Goal: Task Accomplishment & Management: Complete application form

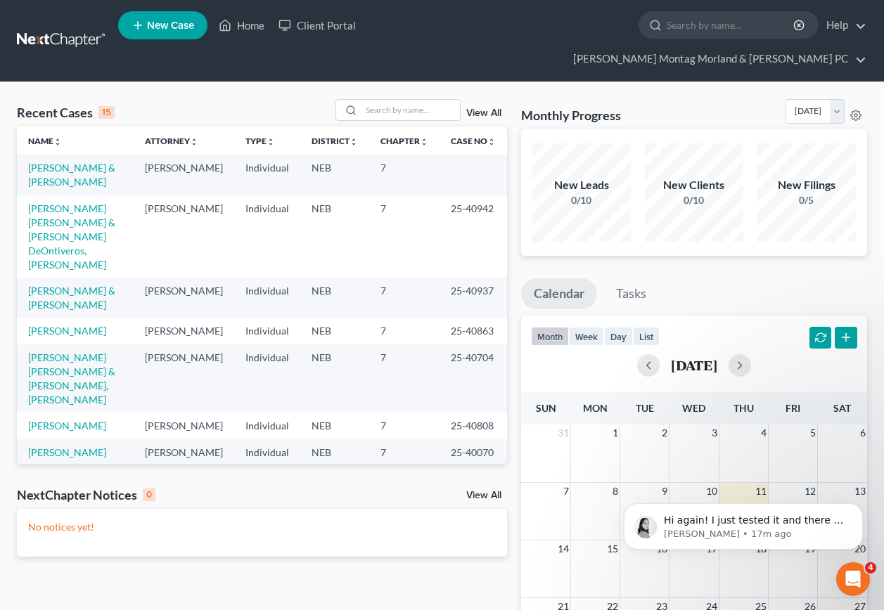
click at [154, 18] on link "New Case" at bounding box center [162, 25] width 89 height 28
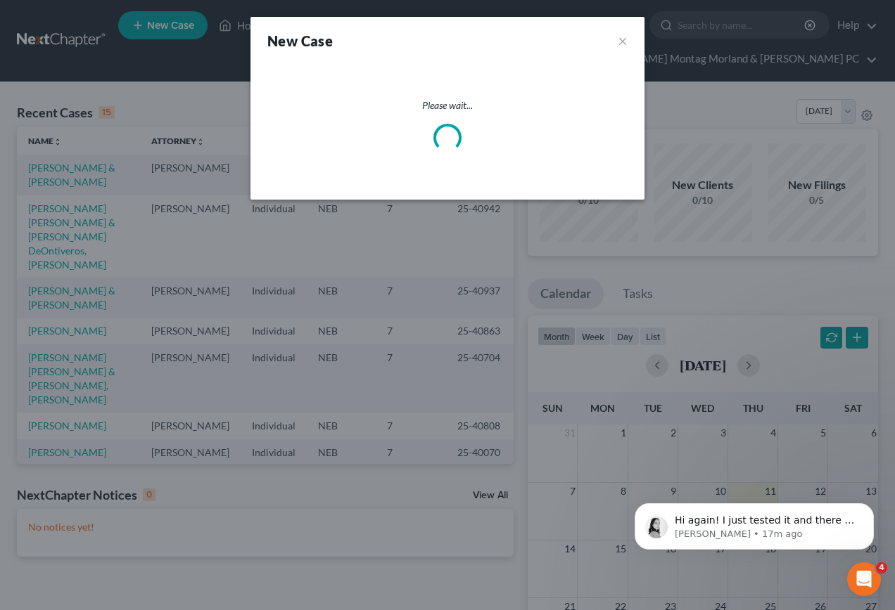
select select "48"
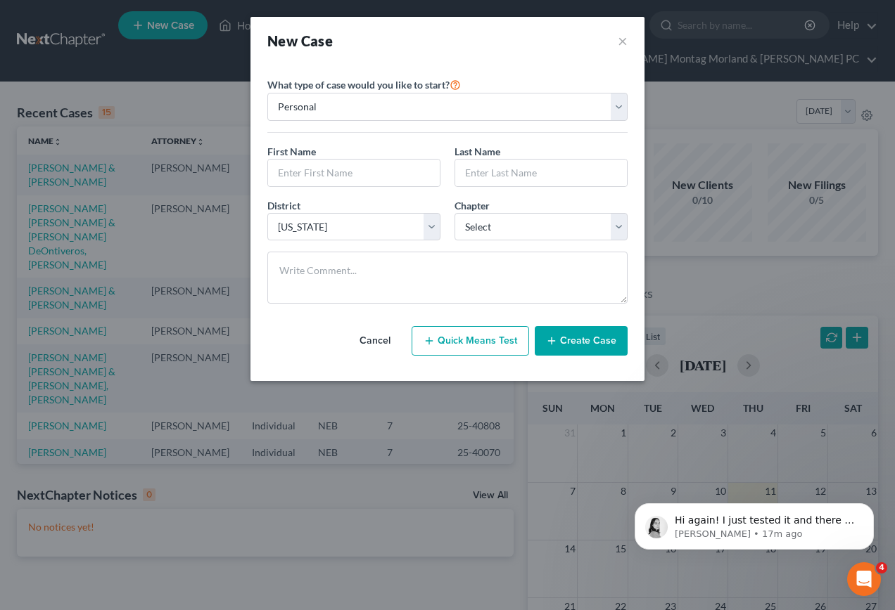
click at [583, 342] on button "Create Case" at bounding box center [580, 341] width 93 height 30
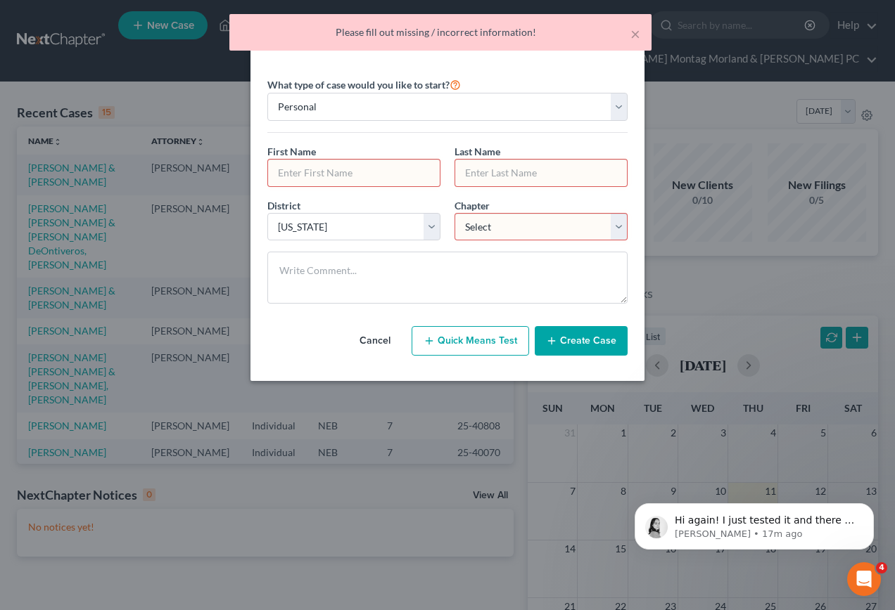
click at [354, 173] on input "text" at bounding box center [354, 173] width 172 height 27
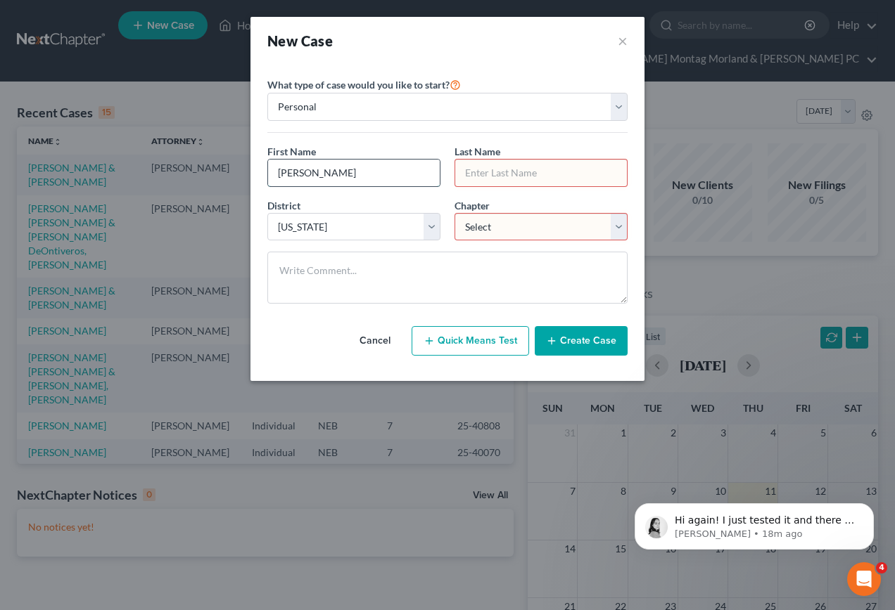
type input "[PERSON_NAME]"
drag, startPoint x: 622, startPoint y: 226, endPoint x: 603, endPoint y: 236, distance: 21.4
click at [620, 228] on select "Select 7 11 12 13" at bounding box center [540, 227] width 173 height 28
select select "0"
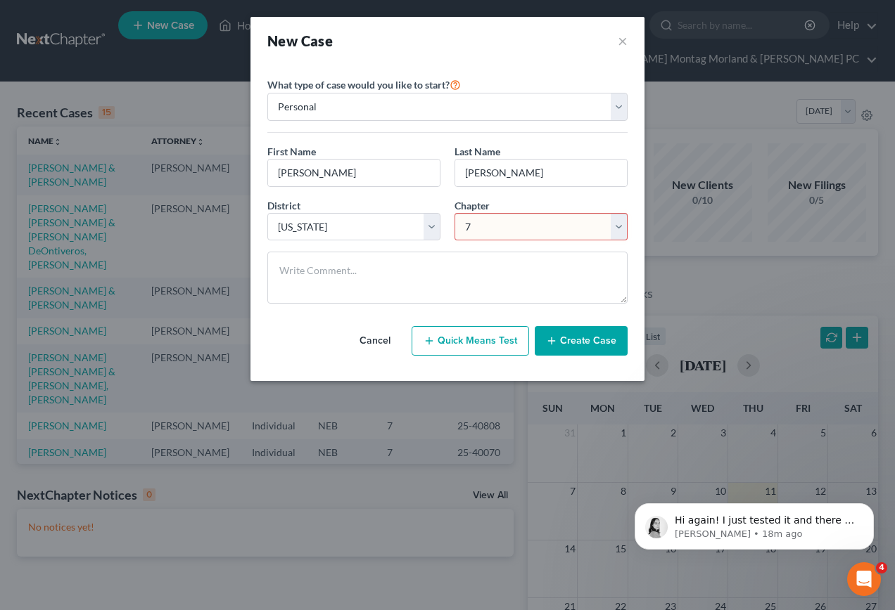
click at [454, 213] on select "Select 7 11 12 13" at bounding box center [540, 227] width 173 height 28
click at [575, 340] on button "Create Case" at bounding box center [580, 341] width 93 height 30
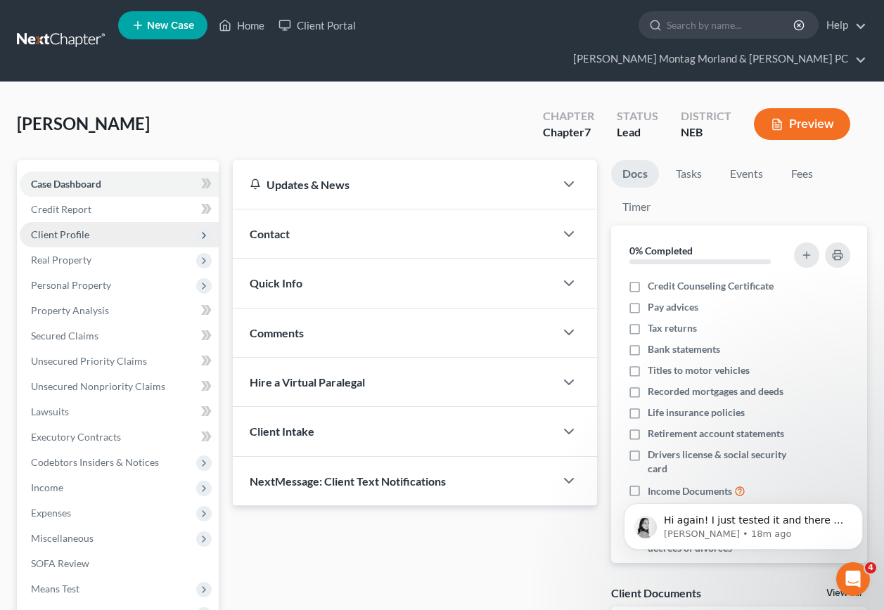
click at [65, 229] on span "Client Profile" at bounding box center [60, 235] width 58 height 12
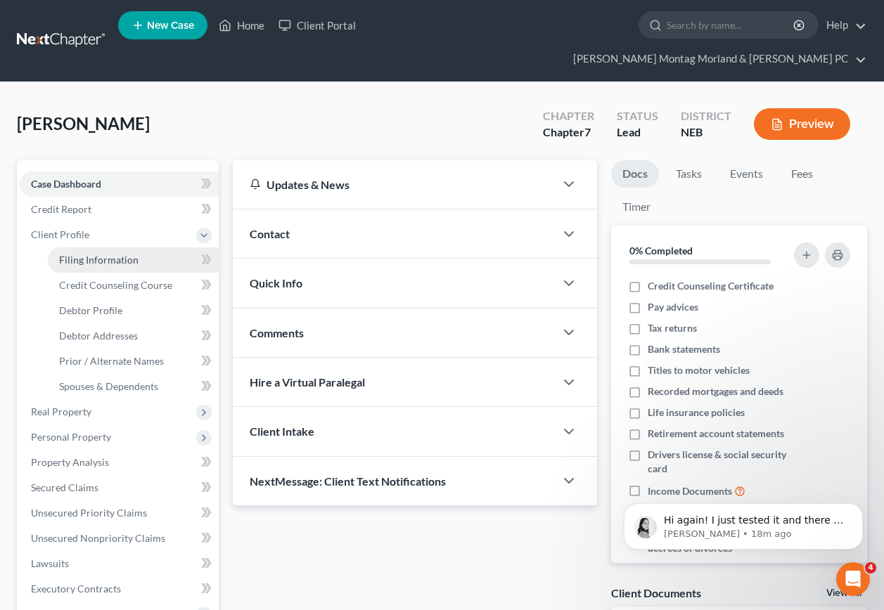
click at [76, 254] on span "Filing Information" at bounding box center [98, 260] width 79 height 12
select select "1"
select select "0"
select select "48"
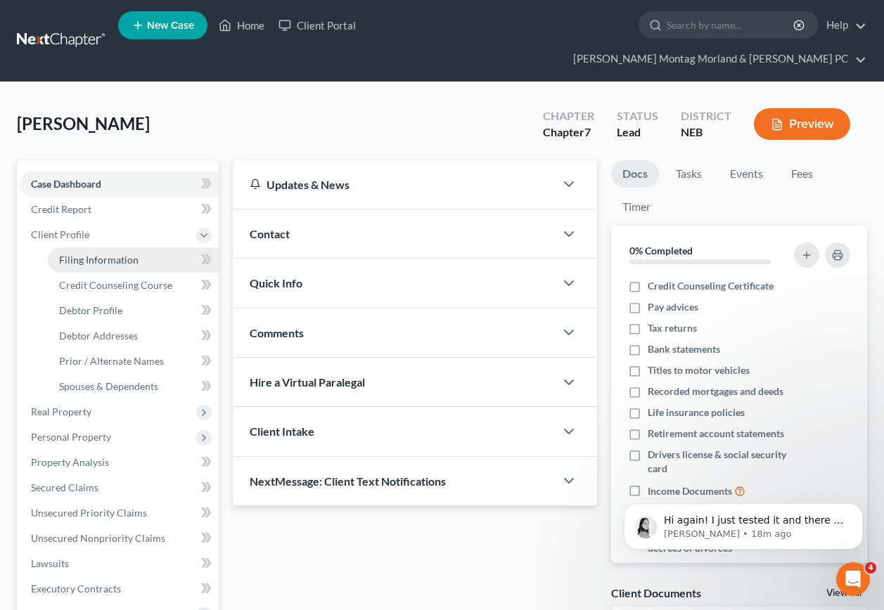
select select "30"
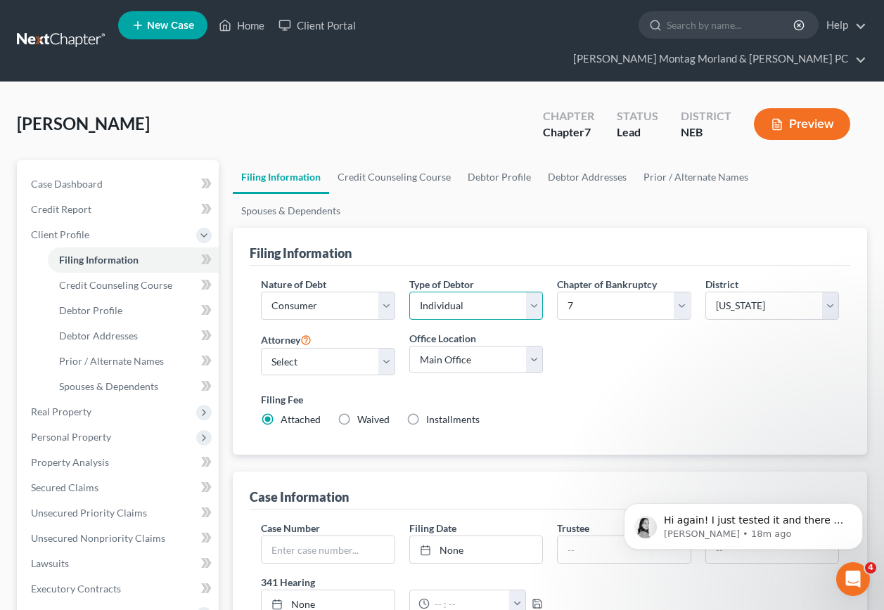
click at [488, 292] on select "Select Individual Joint" at bounding box center [476, 306] width 134 height 28
select select "1"
click at [409, 292] on select "Select Individual Joint" at bounding box center [476, 306] width 134 height 28
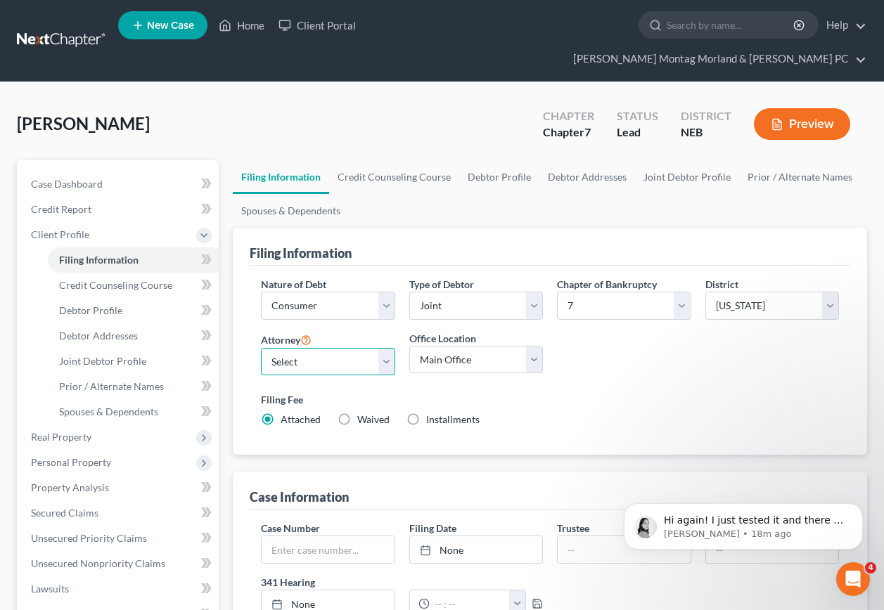
click at [307, 348] on select "Select [PERSON_NAME] - NEB [PERSON_NAME] - NEB" at bounding box center [328, 362] width 134 height 28
select select "0"
click at [261, 348] on select "Select [PERSON_NAME] - NEB [PERSON_NAME] - NEB" at bounding box center [328, 362] width 134 height 28
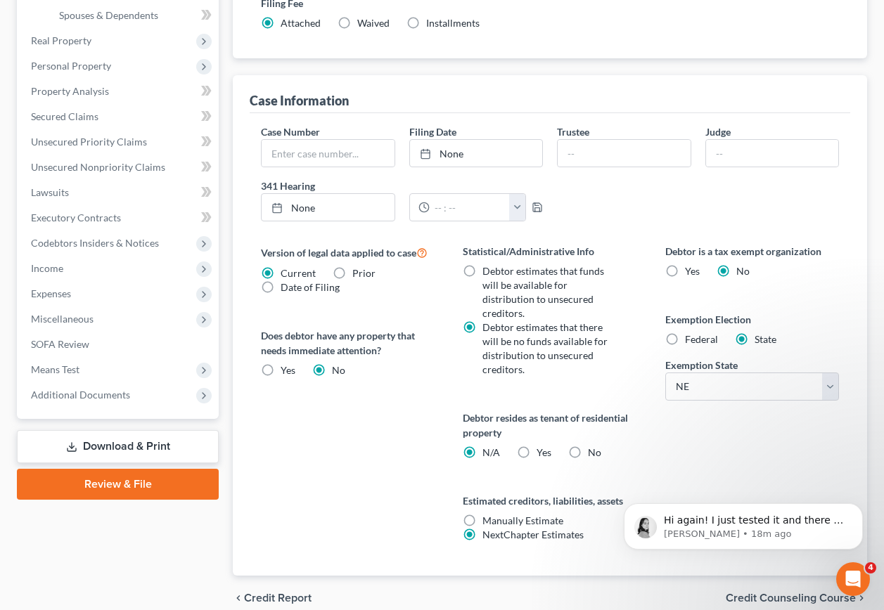
scroll to position [421, 0]
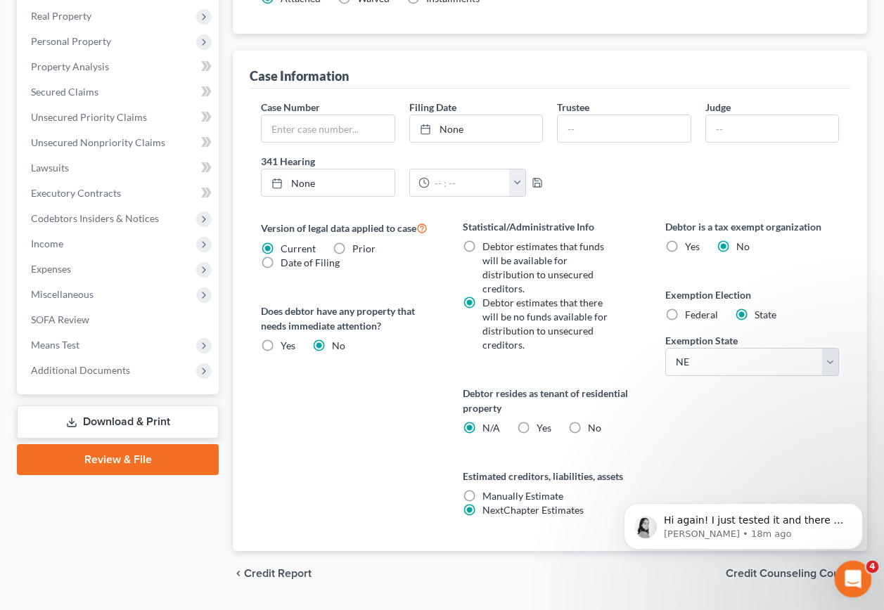
click at [844, 572] on icon "Open Intercom Messenger" at bounding box center [851, 577] width 23 height 23
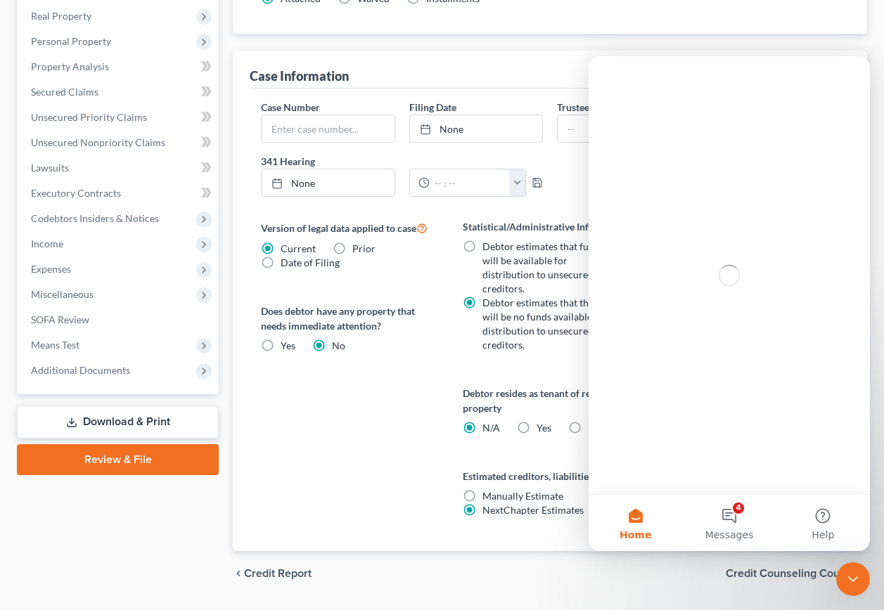
scroll to position [0, 0]
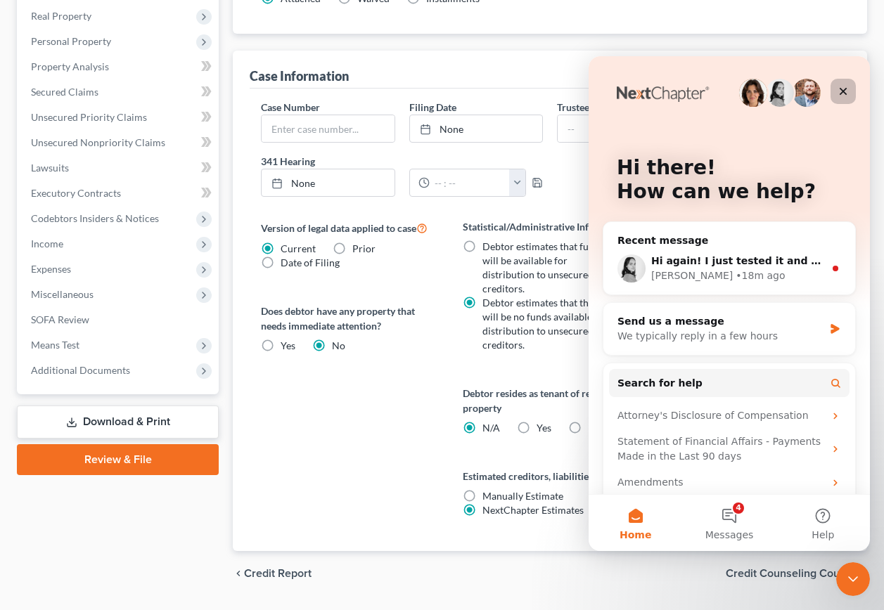
click at [843, 90] on icon "Close" at bounding box center [843, 91] width 11 height 11
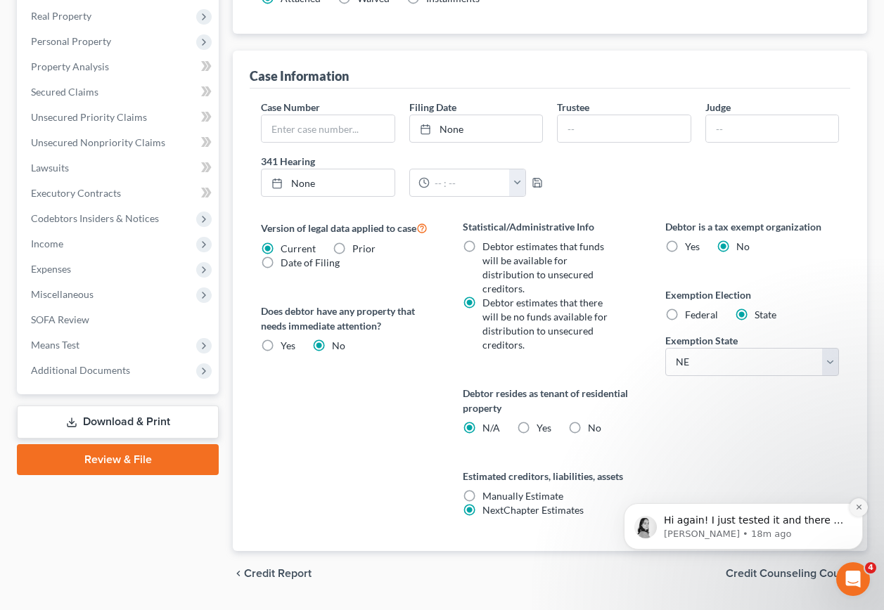
click at [857, 510] on icon "Dismiss notification" at bounding box center [859, 508] width 8 height 8
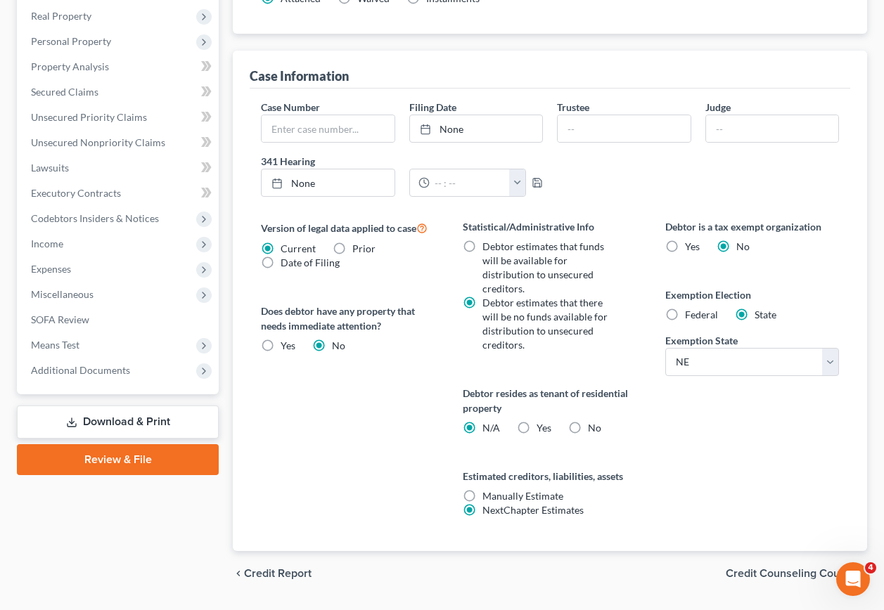
click at [772, 568] on span "Credit Counseling Course" at bounding box center [791, 573] width 130 height 11
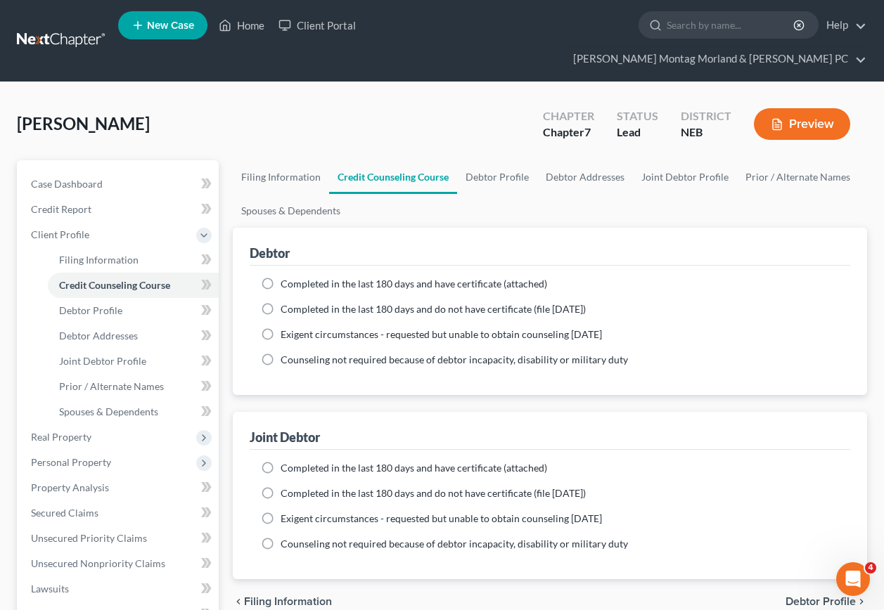
click at [281, 302] on label "Completed in the last 180 days and do not have certificate (file [DATE])" at bounding box center [433, 309] width 305 height 14
click at [286, 302] on input "Completed in the last 180 days and do not have certificate (file [DATE])" at bounding box center [290, 306] width 9 height 9
radio input "true"
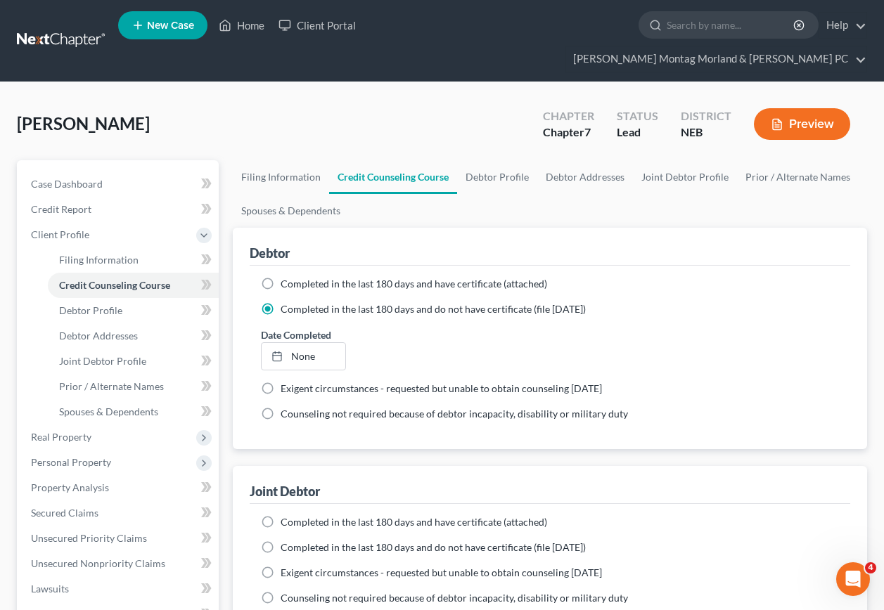
click at [281, 541] on label "Completed in the last 180 days and do not have certificate (file [DATE])" at bounding box center [433, 548] width 305 height 14
click at [286, 541] on input "Completed in the last 180 days and do not have certificate (file [DATE])" at bounding box center [290, 545] width 9 height 9
radio input "true"
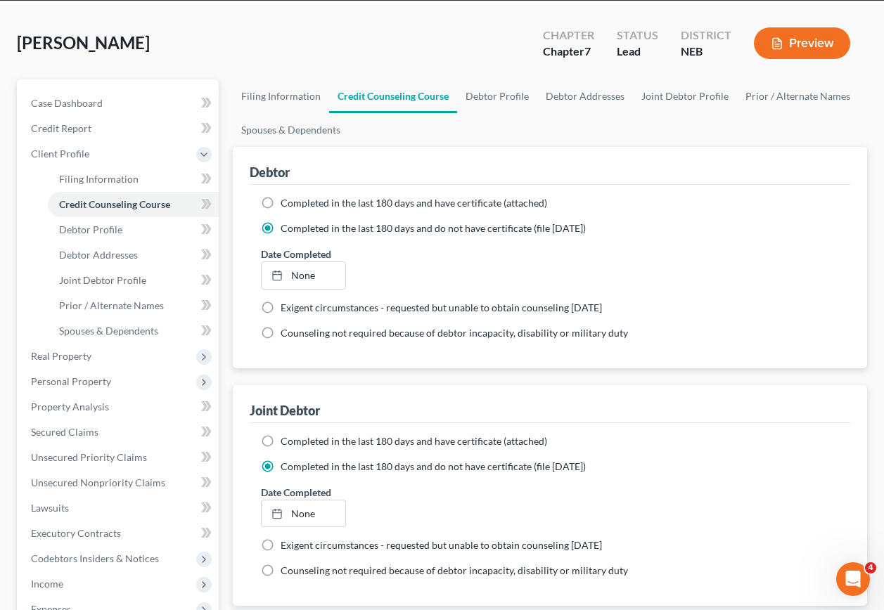
scroll to position [211, 0]
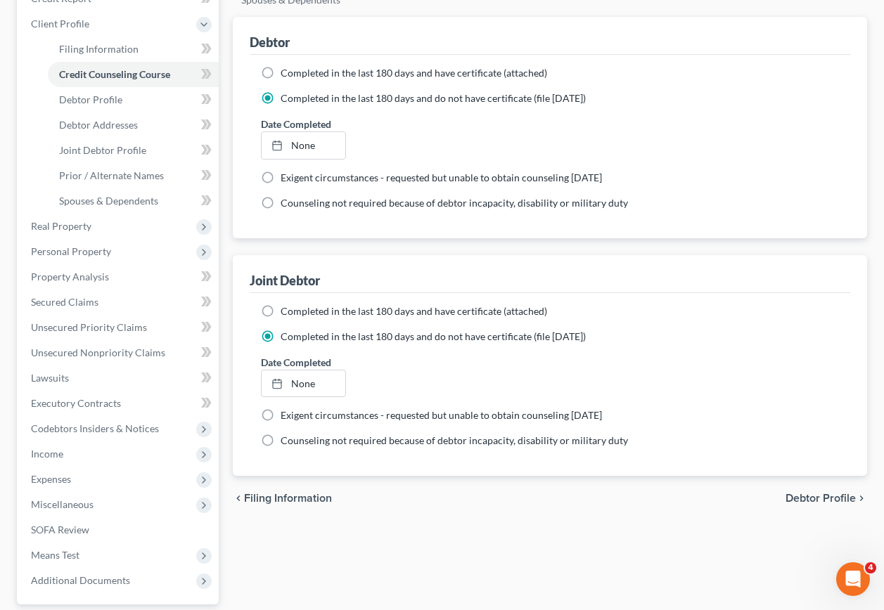
click at [806, 493] on span "Debtor Profile" at bounding box center [821, 498] width 70 height 11
select select "1"
select select "0"
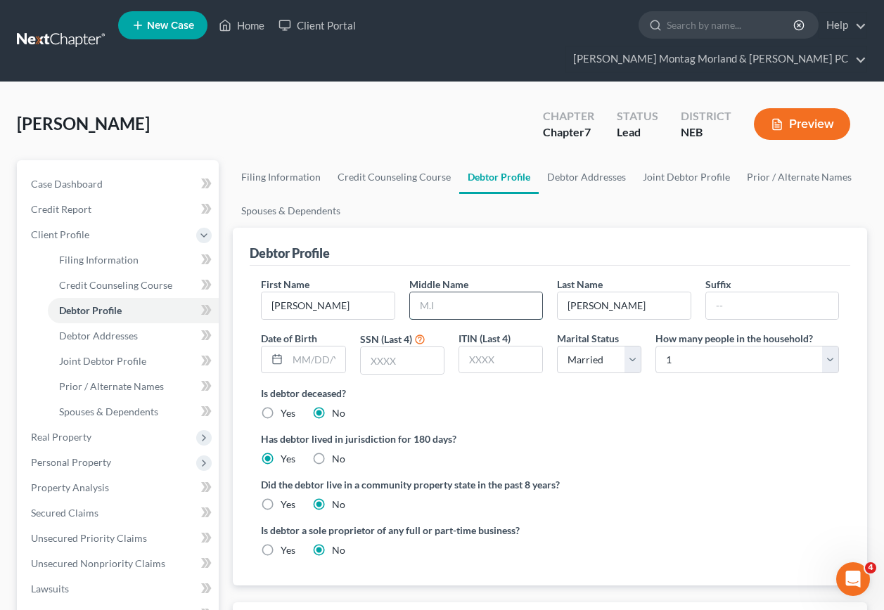
click at [454, 293] on input "text" at bounding box center [476, 306] width 132 height 27
type input "C"
click at [426, 347] on input "text" at bounding box center [402, 360] width 83 height 27
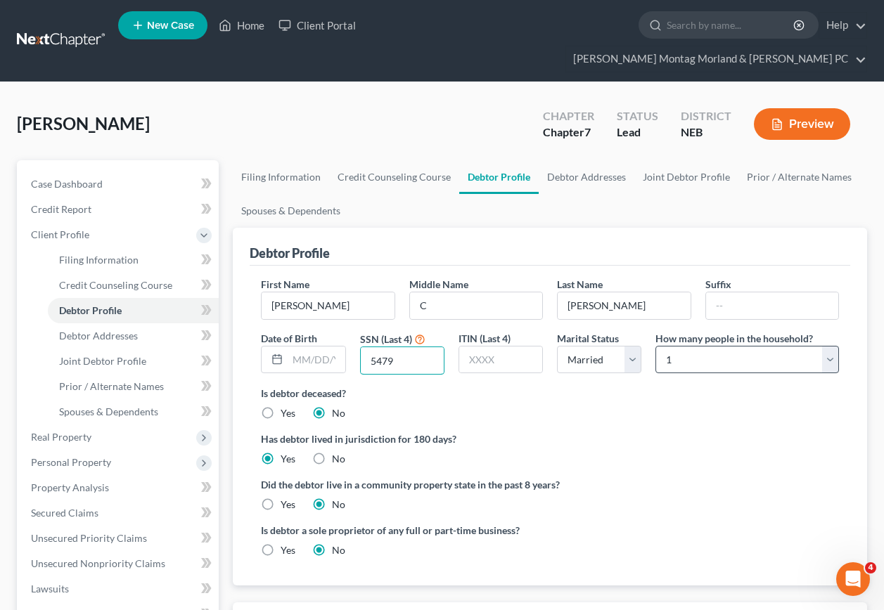
type input "5479"
click at [836, 346] on select "Select 1 2 3 4 5 6 7 8 9 10 11 12 13 14 15 16 17 18 19 20" at bounding box center [747, 360] width 184 height 28
select select "3"
click at [655, 346] on select "Select 1 2 3 4 5 6 7 8 9 10 11 12 13 14 15 16 17 18 19 20" at bounding box center [747, 360] width 184 height 28
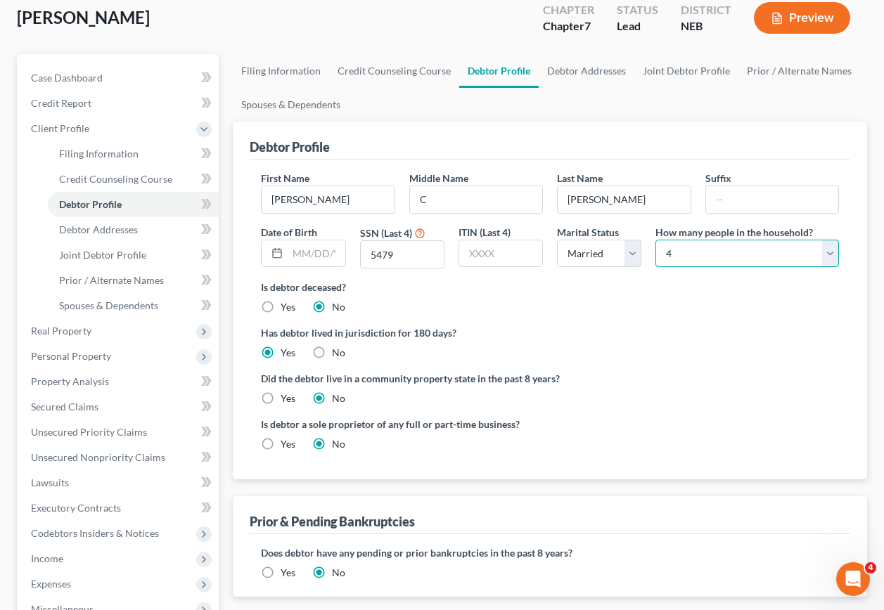
scroll to position [141, 0]
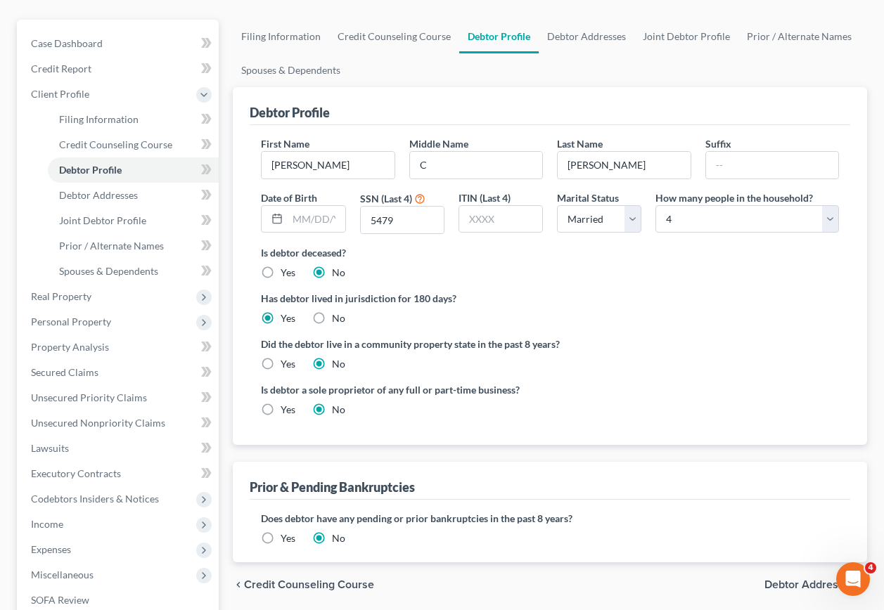
drag, startPoint x: 774, startPoint y: 559, endPoint x: 703, endPoint y: 520, distance: 81.5
click at [774, 579] on span "Debtor Addresses" at bounding box center [809, 584] width 91 height 11
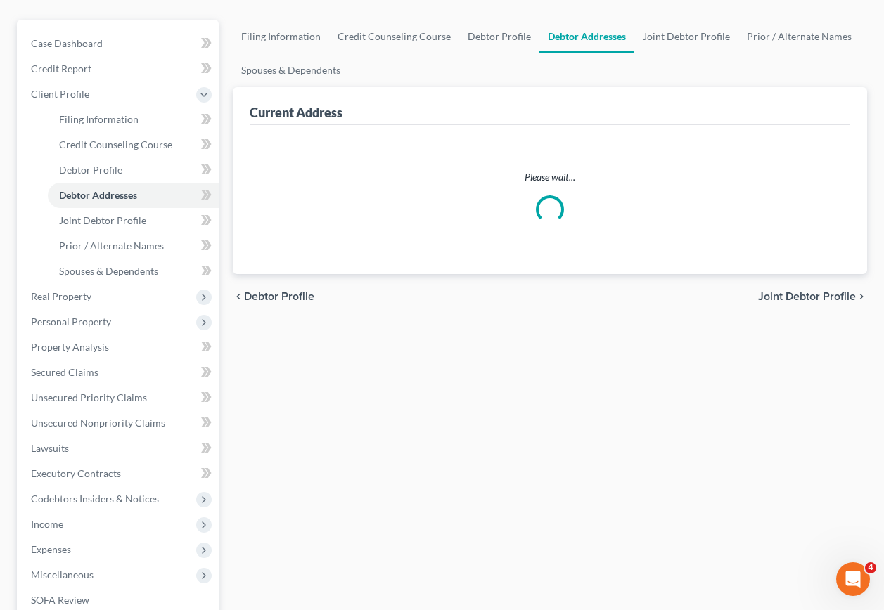
scroll to position [55, 0]
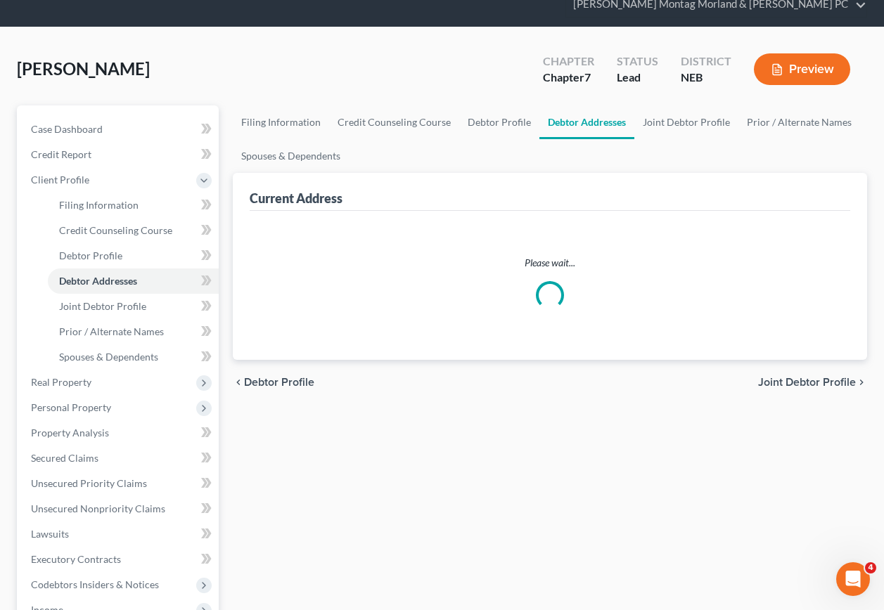
select select "0"
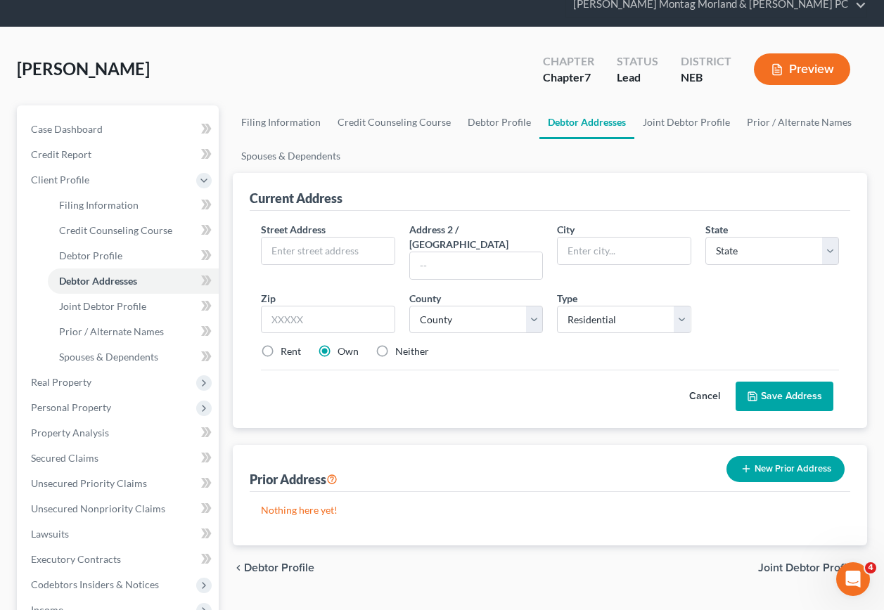
scroll to position [0, 0]
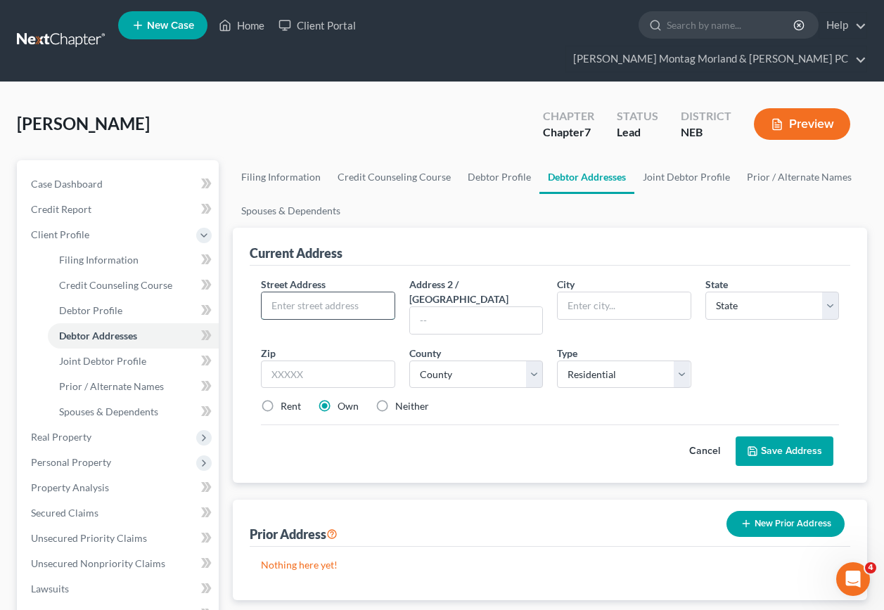
click at [356, 293] on input "text" at bounding box center [328, 306] width 132 height 27
type input "[STREET_ADDRESS]"
type input "[GEOGRAPHIC_DATA]"
select select "30"
type input "68701"
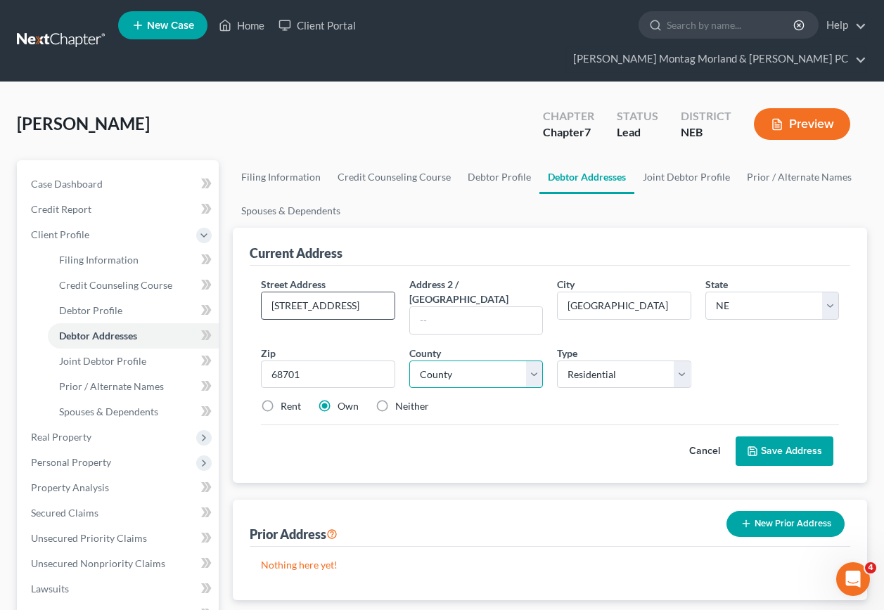
select select "58"
click at [769, 437] on button "Save Address" at bounding box center [785, 452] width 98 height 30
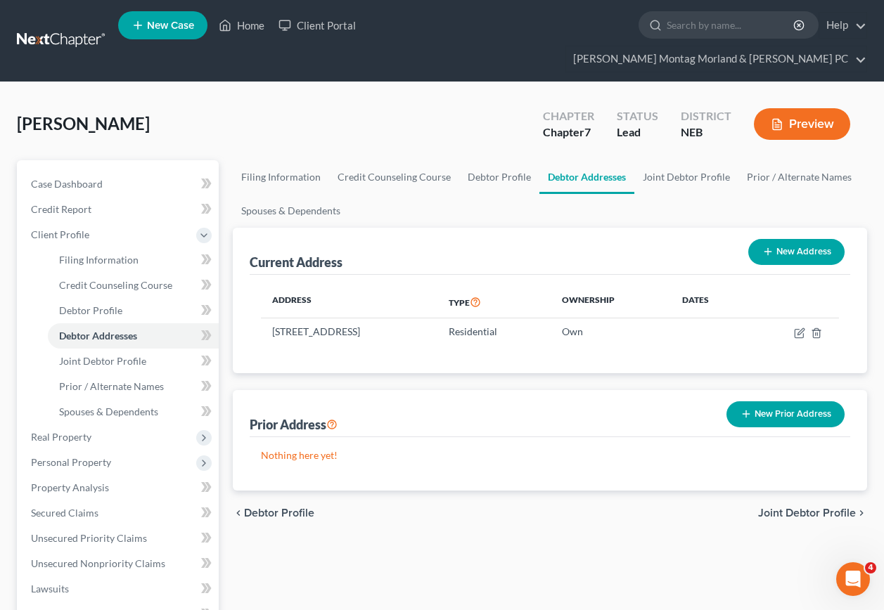
click at [806, 508] on span "Joint Debtor Profile" at bounding box center [807, 513] width 98 height 11
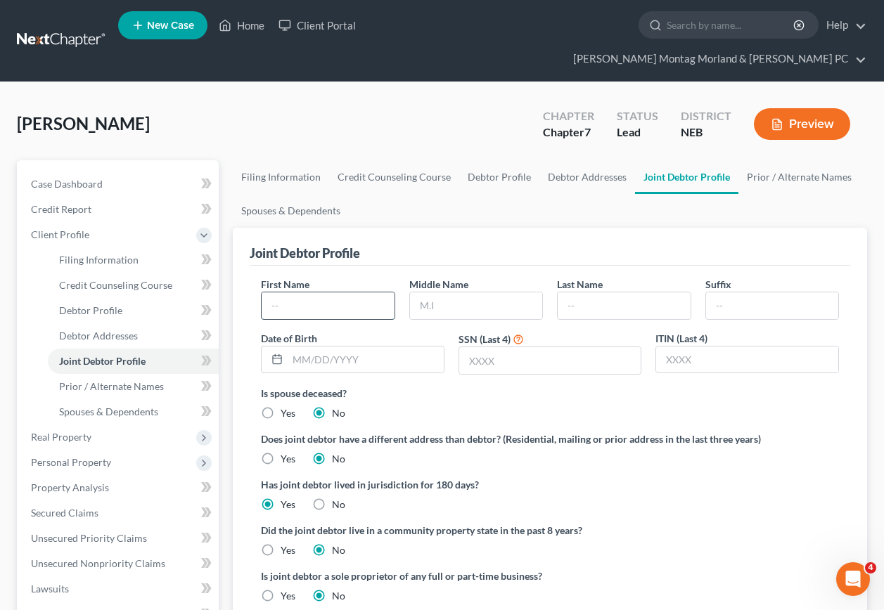
click at [302, 293] on input "text" at bounding box center [328, 306] width 132 height 27
type input "[PERSON_NAME]"
type input "M."
type input "[PERSON_NAME]"
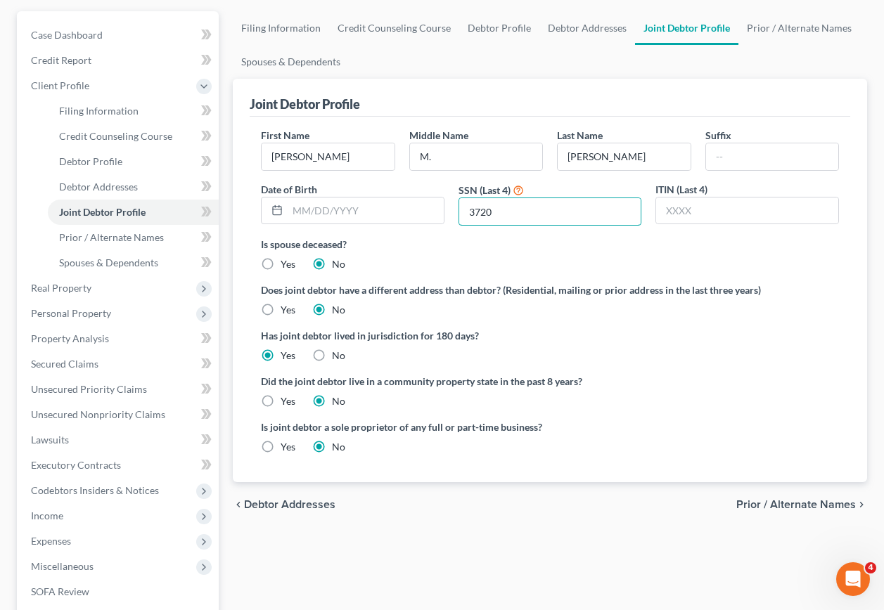
scroll to position [211, 0]
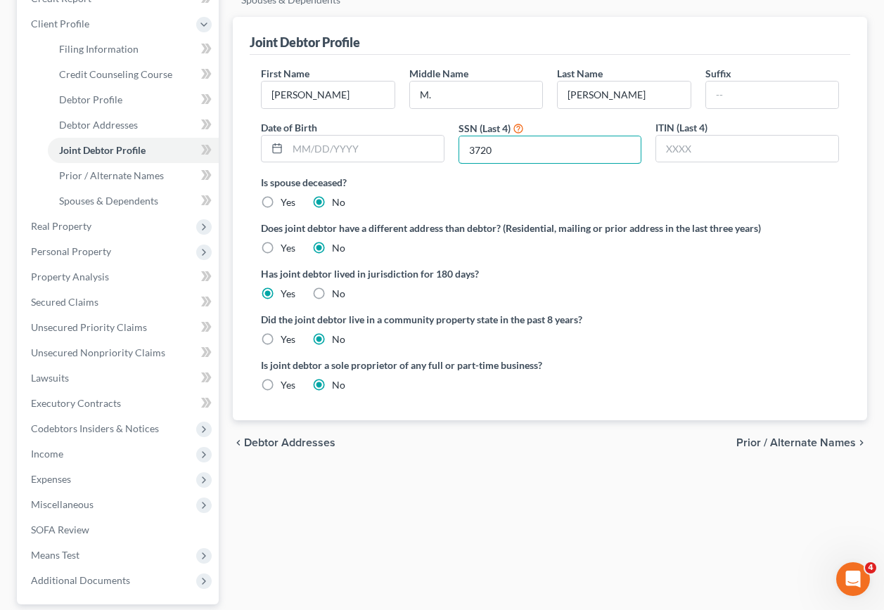
type input "3720"
click at [777, 437] on span "Prior / Alternate Names" at bounding box center [796, 442] width 120 height 11
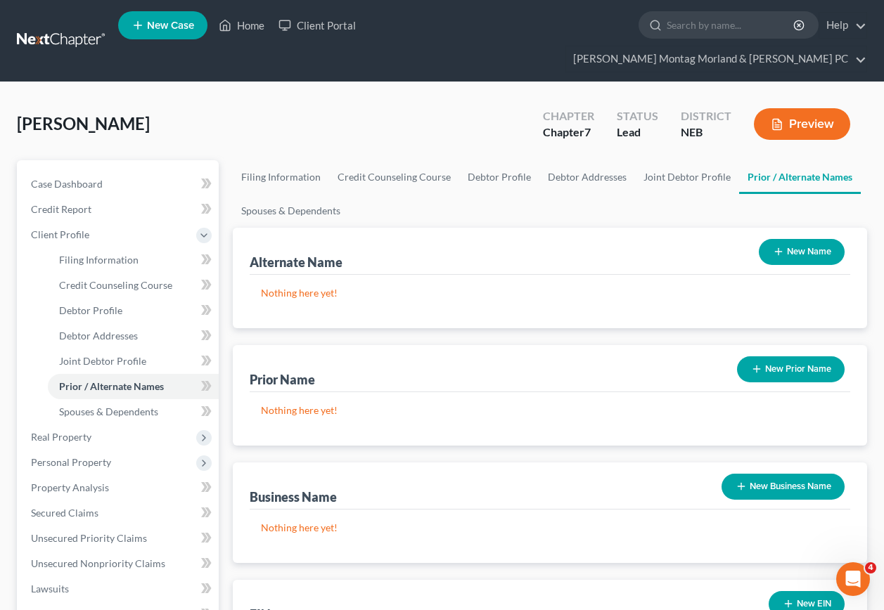
drag, startPoint x: 795, startPoint y: 225, endPoint x: 714, endPoint y: 226, distance: 80.9
click at [793, 239] on button "New Name" at bounding box center [802, 252] width 86 height 26
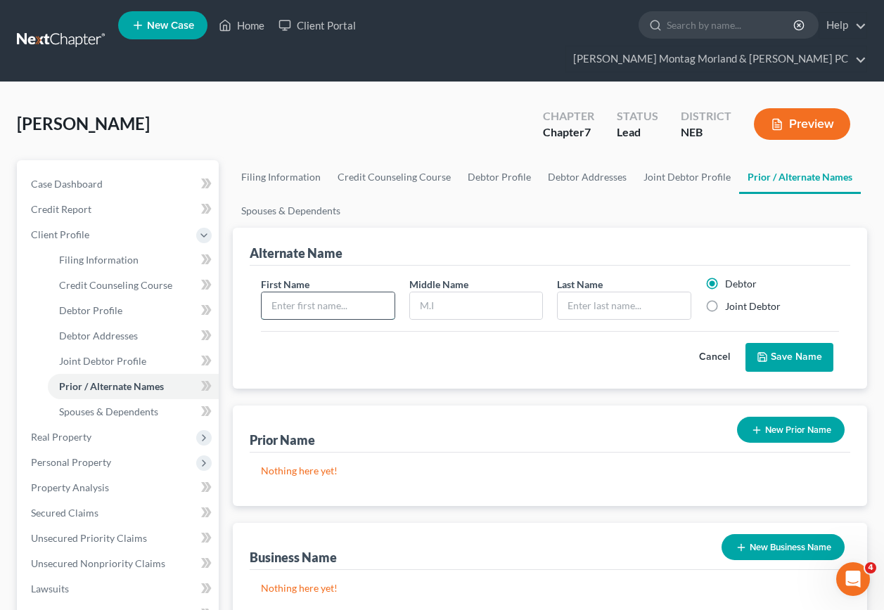
click at [354, 293] on input "text" at bounding box center [328, 306] width 132 height 27
type input "[PERSON_NAME]"
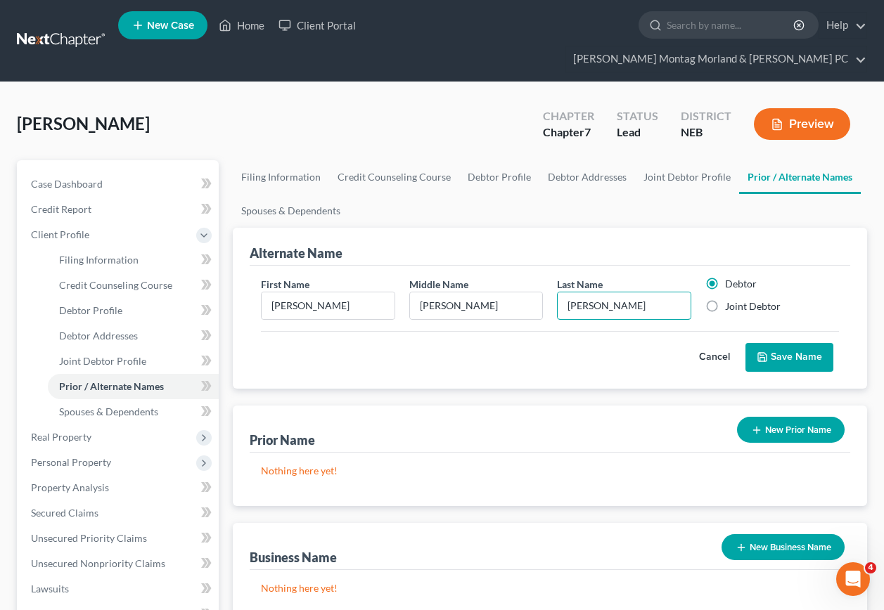
type input "[PERSON_NAME]"
drag, startPoint x: 774, startPoint y: 340, endPoint x: 751, endPoint y: 322, distance: 28.6
click at [774, 343] on button "Save Name" at bounding box center [789, 358] width 88 height 30
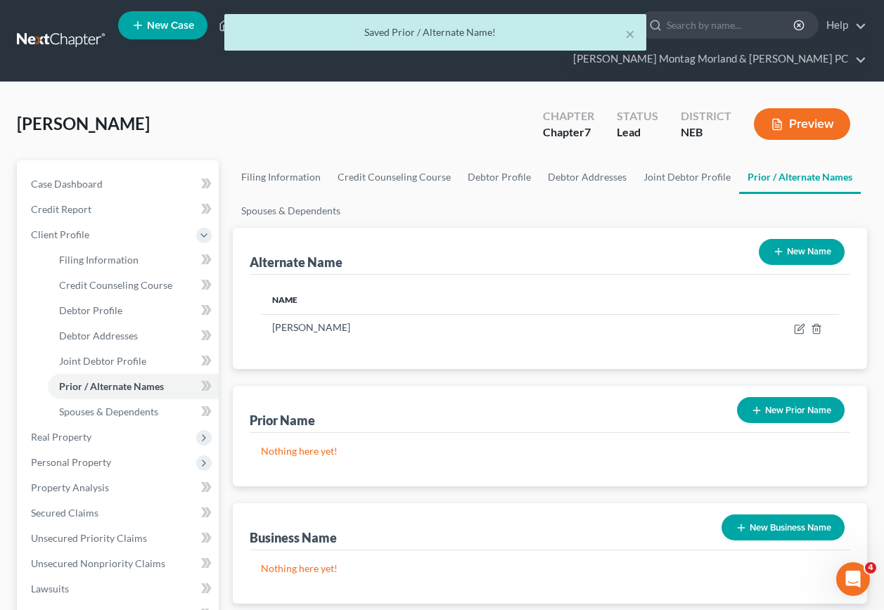
click at [802, 239] on button "New Name" at bounding box center [802, 252] width 86 height 26
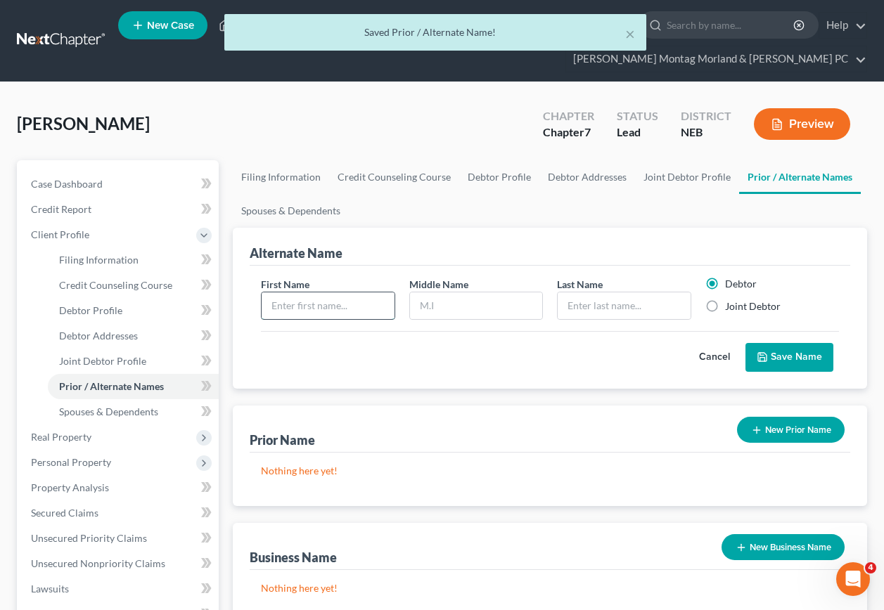
click at [361, 293] on input "text" at bounding box center [328, 306] width 132 height 27
type input "[PERSON_NAME]"
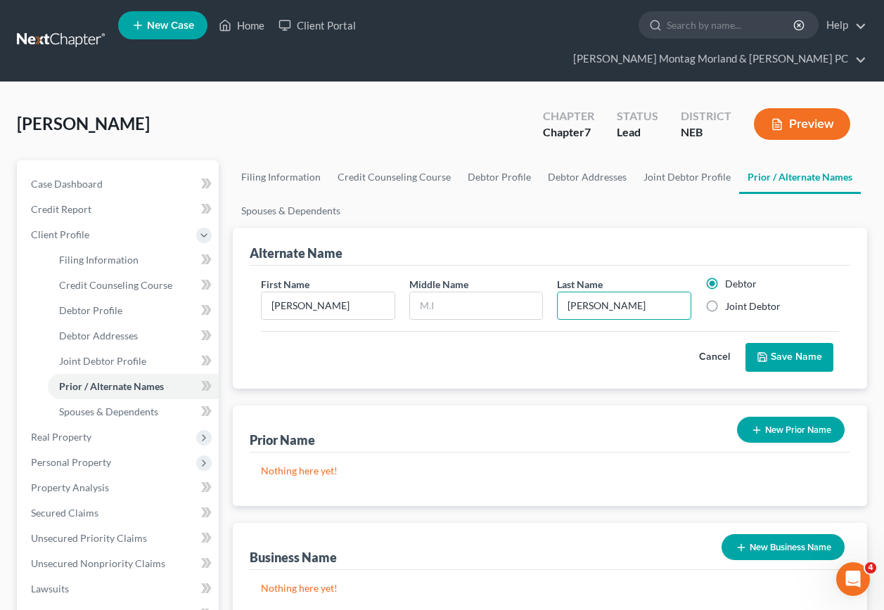
type input "[PERSON_NAME]"
click at [772, 343] on button "Save Name" at bounding box center [789, 358] width 88 height 30
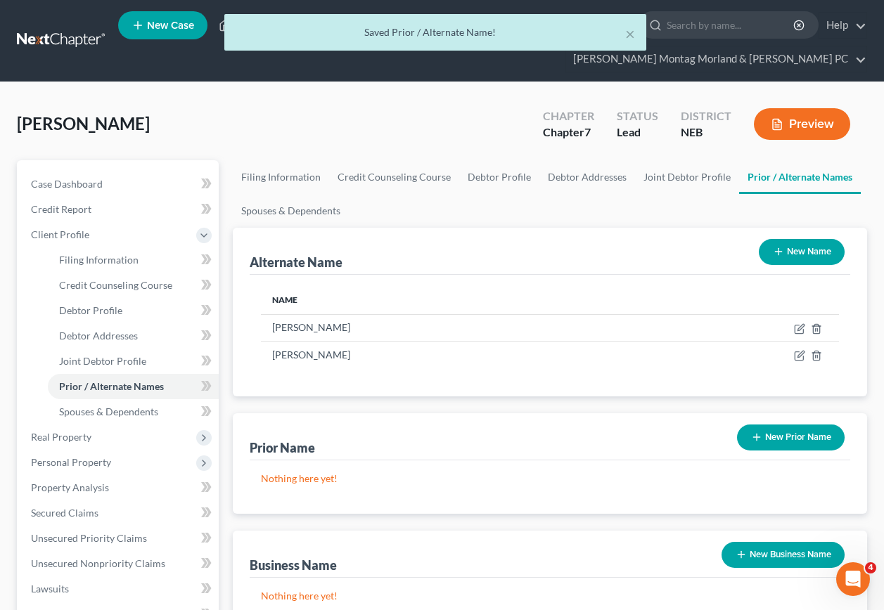
click at [814, 239] on button "New Name" at bounding box center [802, 252] width 86 height 26
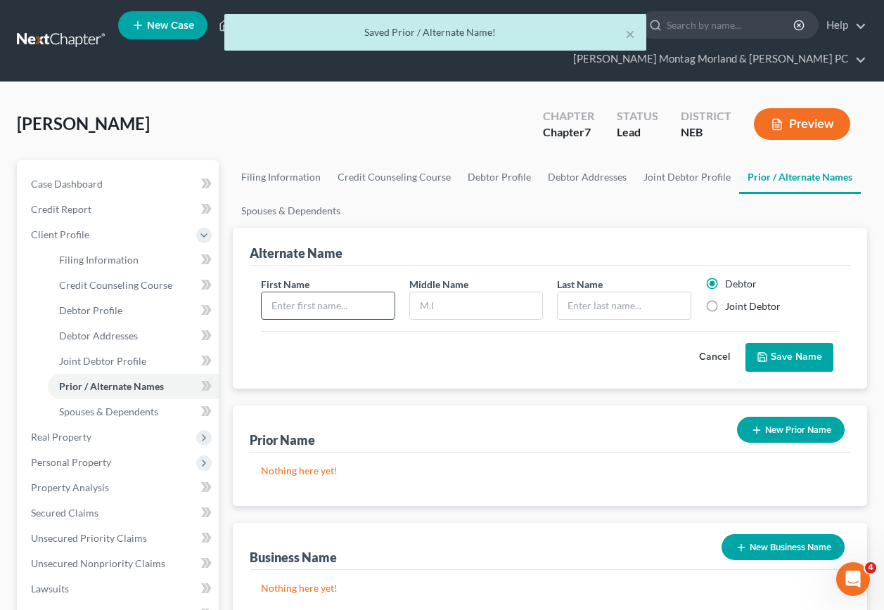
click at [297, 293] on input "text" at bounding box center [328, 306] width 132 height 27
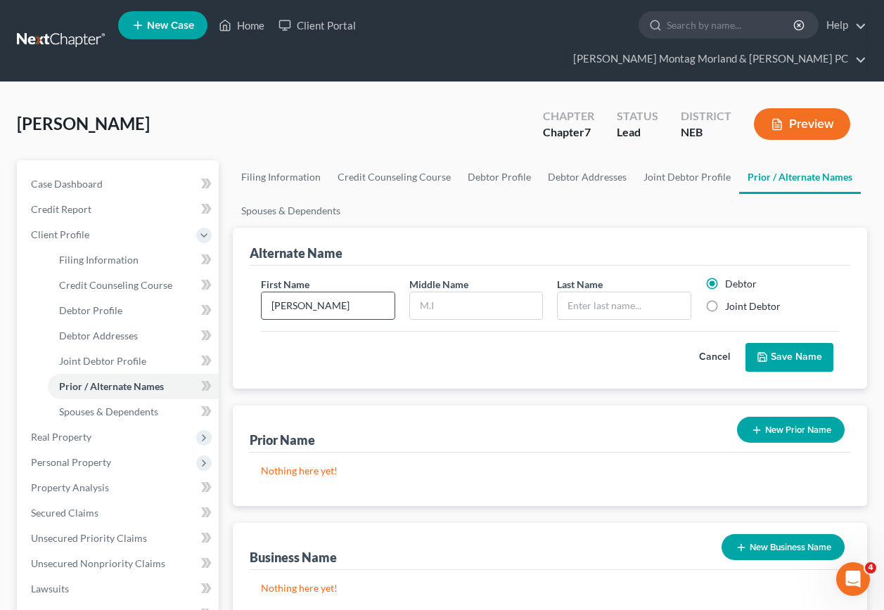
type input "[PERSON_NAME]"
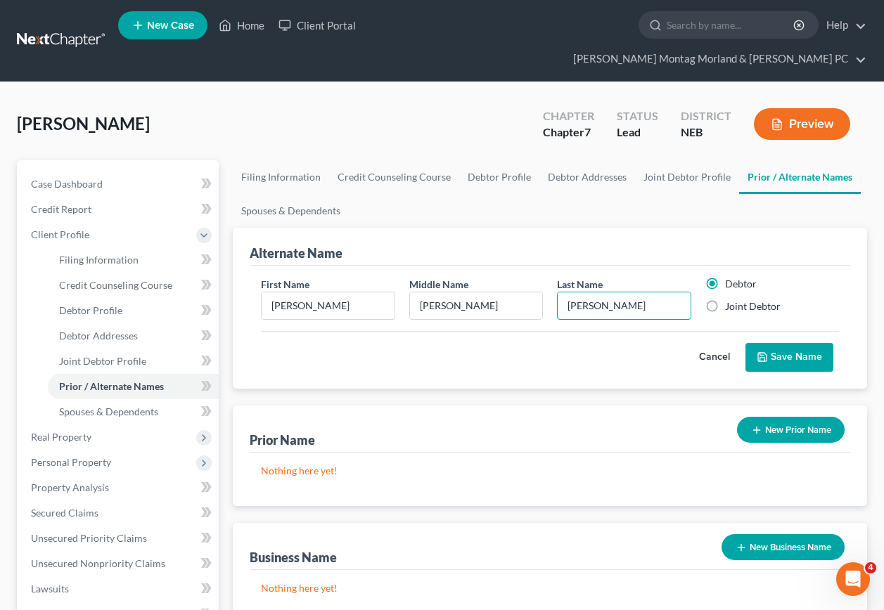
type input "[PERSON_NAME]"
click at [725, 300] on label "Joint Debtor" at bounding box center [753, 307] width 56 height 14
click at [731, 300] on input "Joint Debtor" at bounding box center [735, 304] width 9 height 9
radio input "true"
radio input "false"
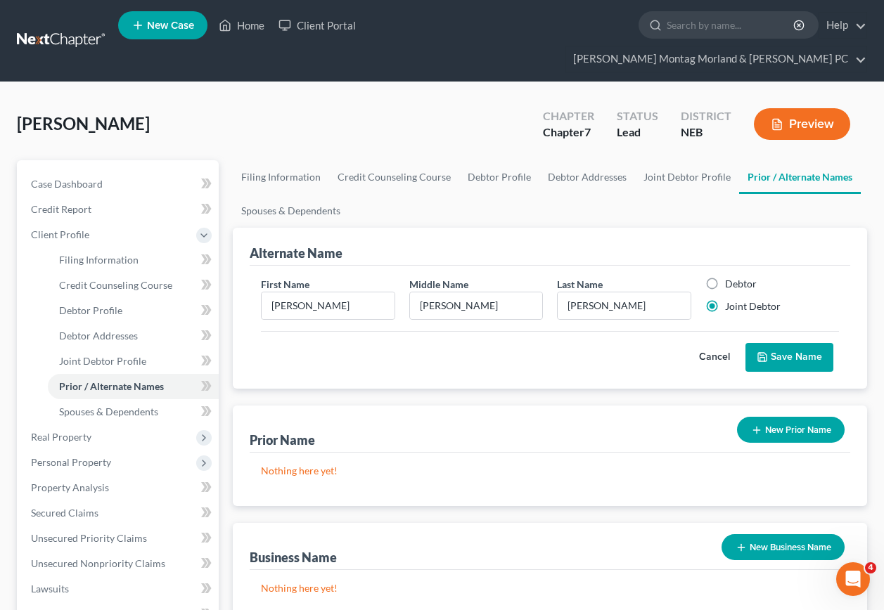
click at [781, 343] on button "Save Name" at bounding box center [789, 358] width 88 height 30
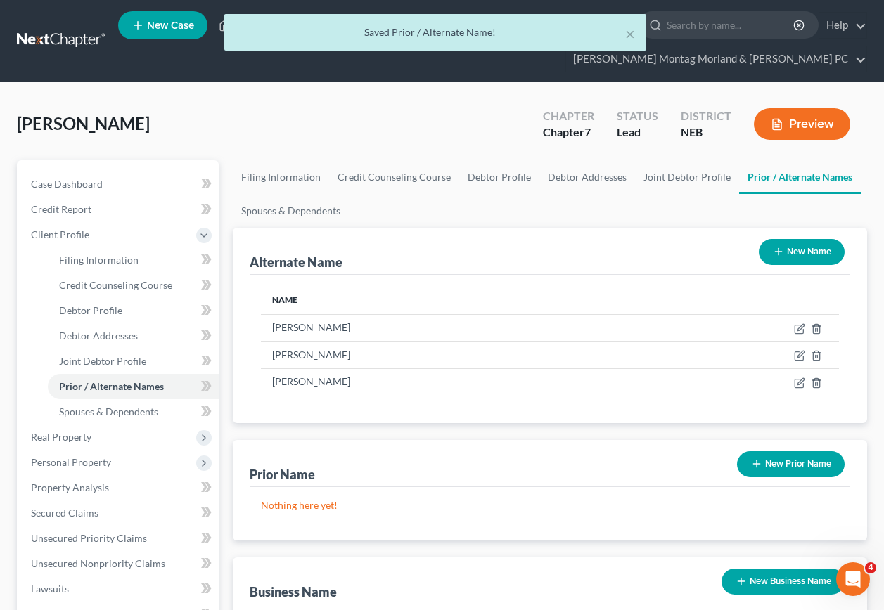
drag, startPoint x: 821, startPoint y: 219, endPoint x: 798, endPoint y: 226, distance: 24.2
click at [819, 239] on button "New Name" at bounding box center [802, 252] width 86 height 26
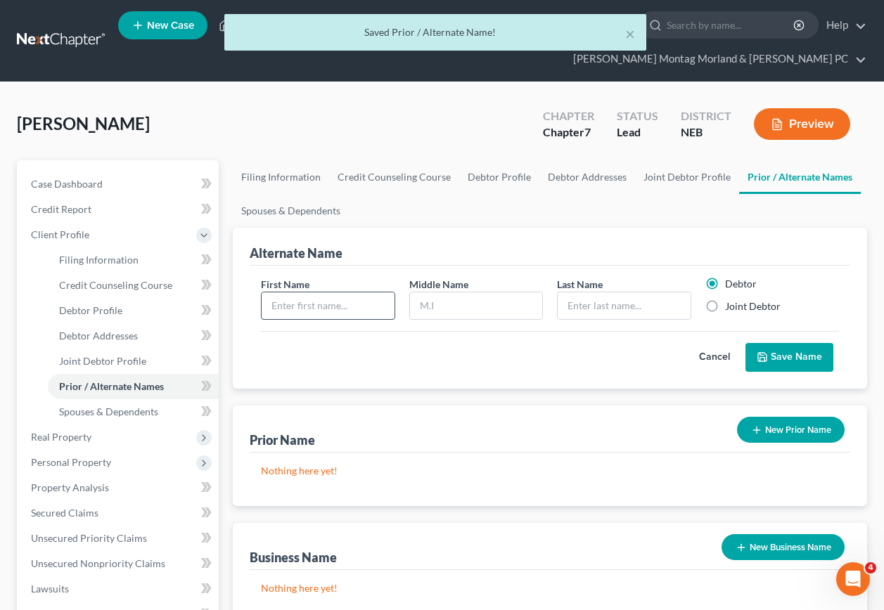
click at [357, 293] on input "text" at bounding box center [328, 306] width 132 height 27
type input "[PERSON_NAME]"
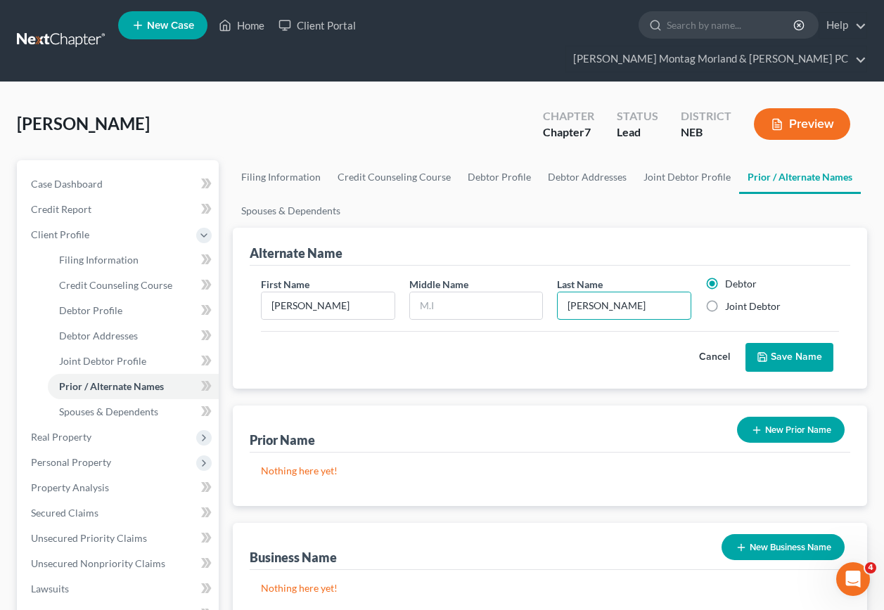
type input "[PERSON_NAME]"
click at [725, 300] on label "Joint Debtor" at bounding box center [753, 307] width 56 height 14
click at [731, 300] on input "Joint Debtor" at bounding box center [735, 304] width 9 height 9
radio input "true"
radio input "false"
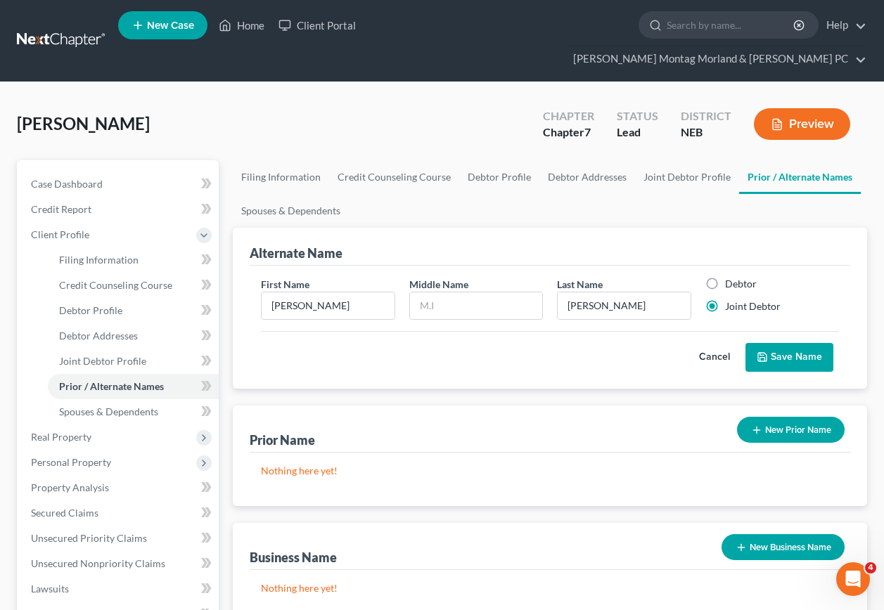
click at [790, 343] on button "Save Name" at bounding box center [789, 358] width 88 height 30
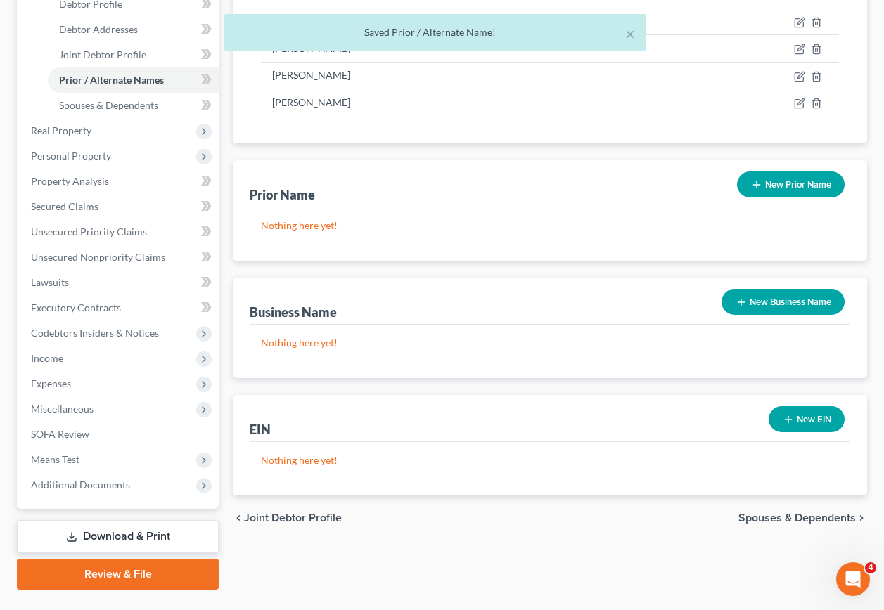
scroll to position [314, 0]
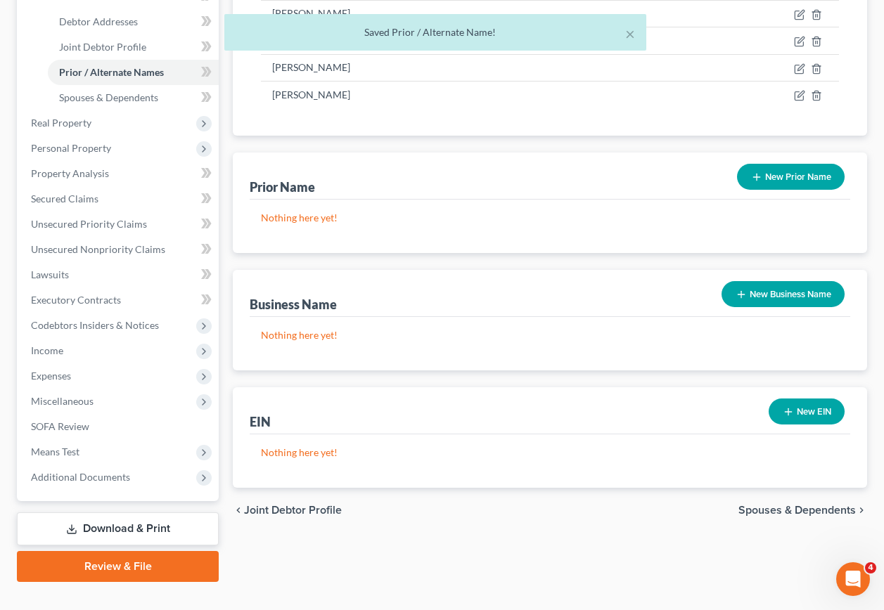
click at [772, 505] on span "Spouses & Dependents" at bounding box center [796, 510] width 117 height 11
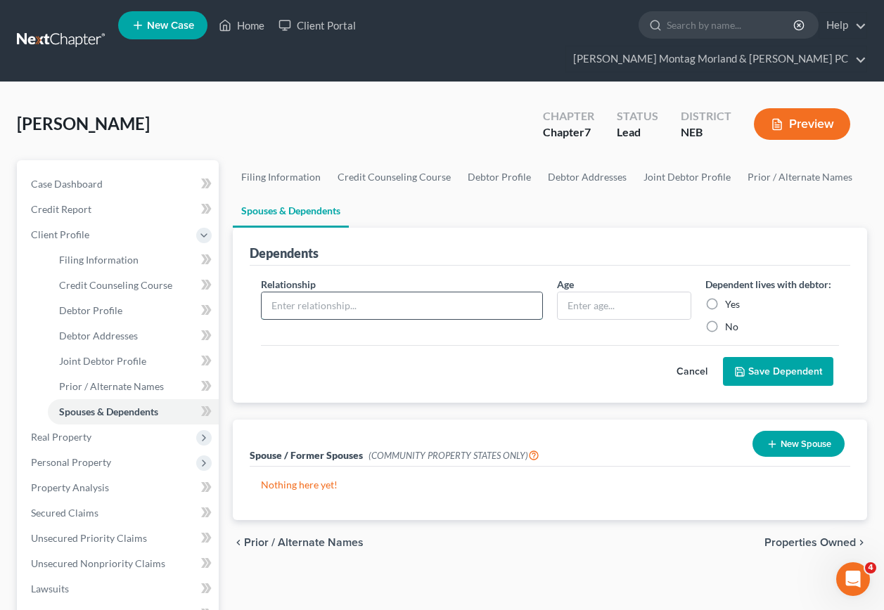
click at [373, 293] on input "text" at bounding box center [402, 306] width 281 height 27
type input "Son"
type input "18"
click at [725, 297] on label "Yes" at bounding box center [732, 304] width 15 height 14
click at [731, 297] on input "Yes" at bounding box center [735, 301] width 9 height 9
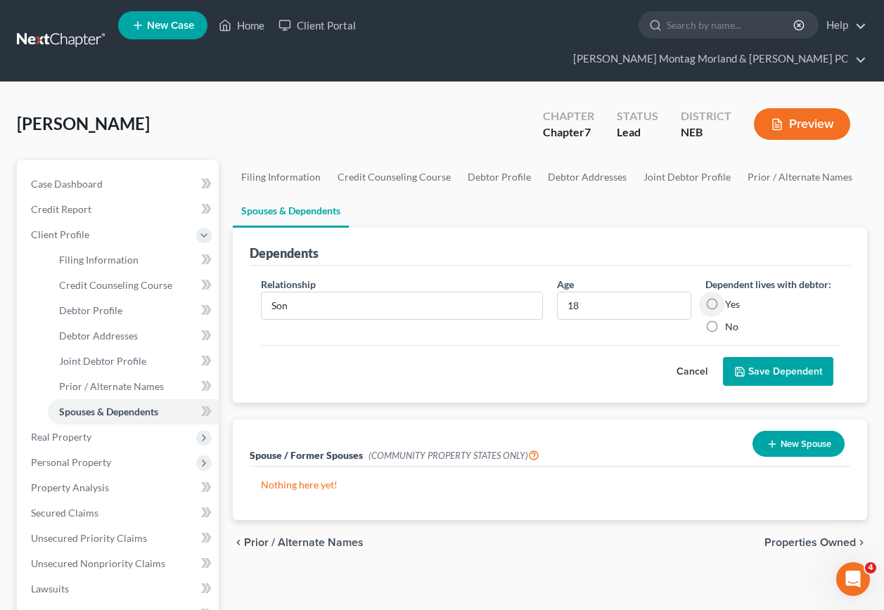
radio input "true"
drag, startPoint x: 779, startPoint y: 350, endPoint x: 729, endPoint y: 353, distance: 50.8
click at [779, 357] on button "Save Dependent" at bounding box center [778, 372] width 110 height 30
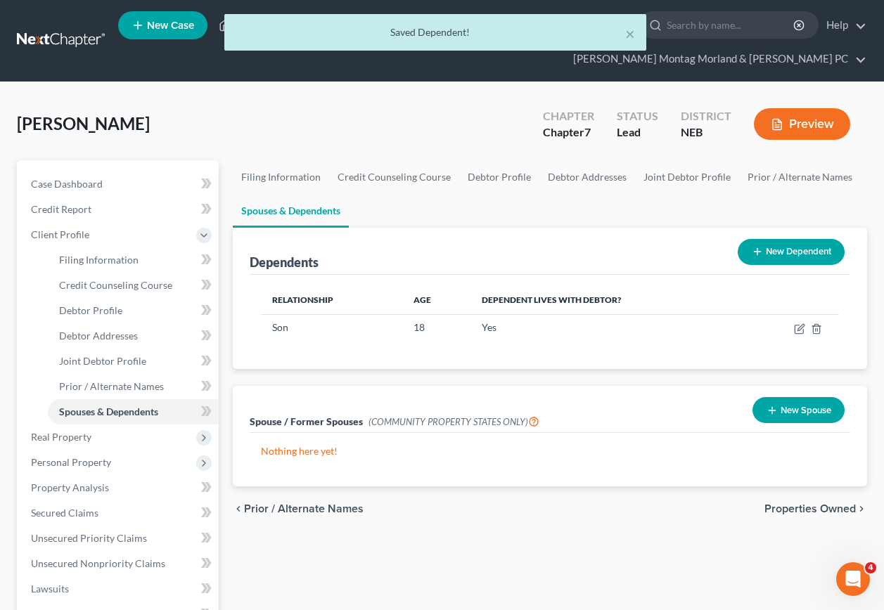
click at [779, 239] on button "New Dependent" at bounding box center [791, 252] width 107 height 26
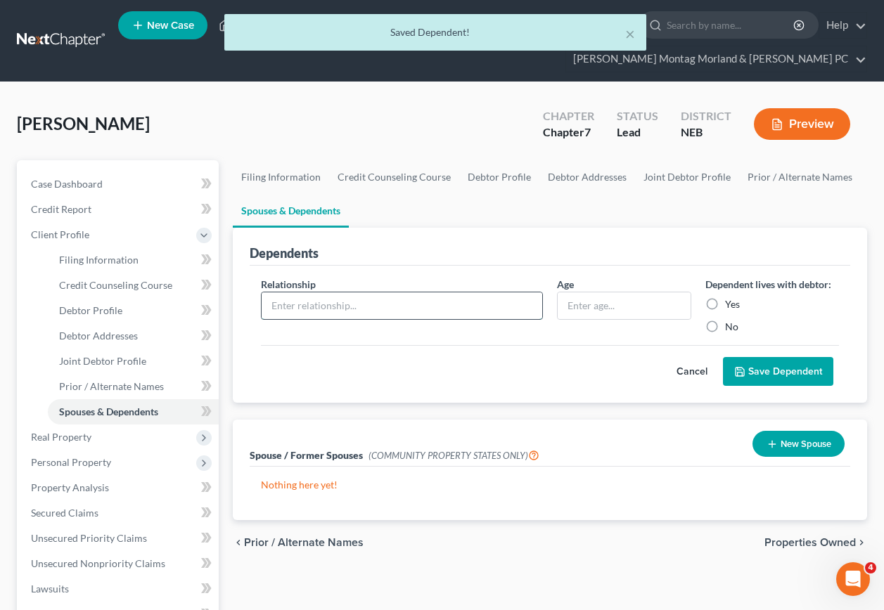
click at [398, 293] on input "text" at bounding box center [402, 306] width 281 height 27
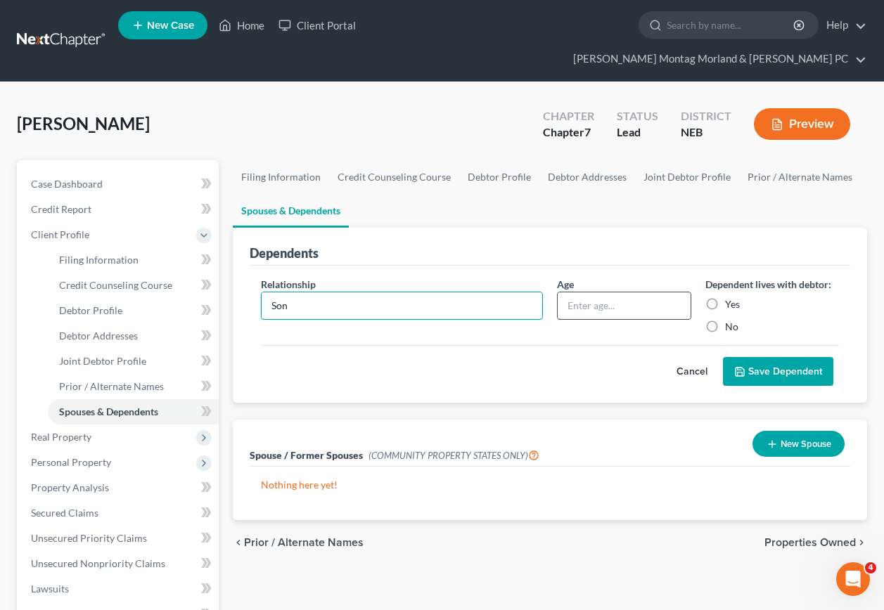
type input "Son"
drag, startPoint x: 610, startPoint y: 283, endPoint x: 617, endPoint y: 278, distance: 8.2
click at [613, 293] on input "text" at bounding box center [624, 306] width 132 height 27
type input "16"
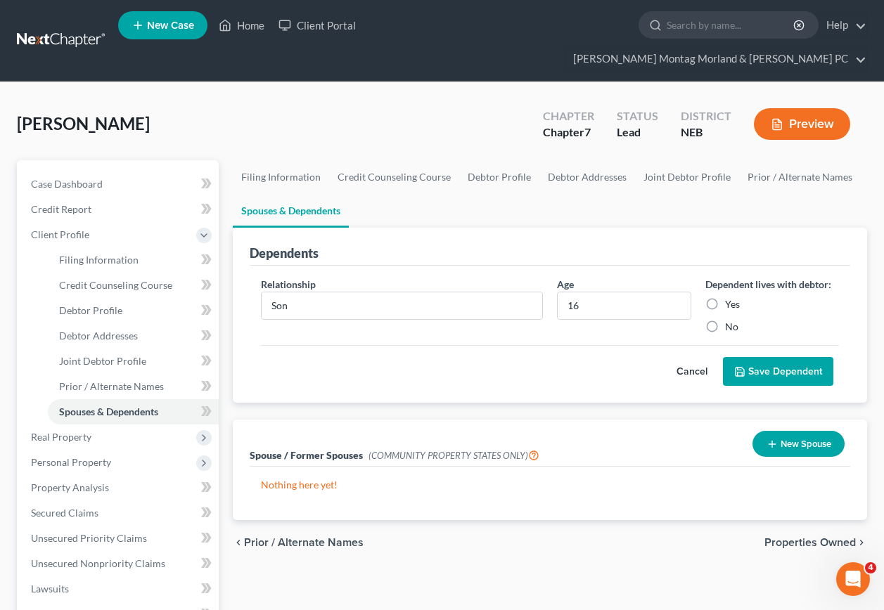
click at [725, 297] on label "Yes" at bounding box center [732, 304] width 15 height 14
click at [731, 297] on input "Yes" at bounding box center [735, 301] width 9 height 9
radio input "true"
click at [777, 357] on button "Save Dependent" at bounding box center [778, 372] width 110 height 30
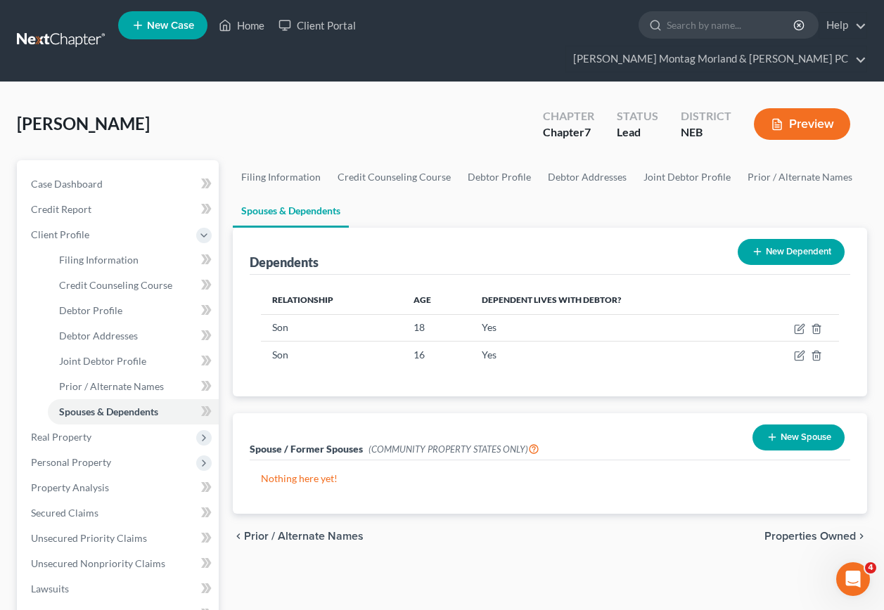
click at [789, 531] on span "Properties Owned" at bounding box center [809, 536] width 91 height 11
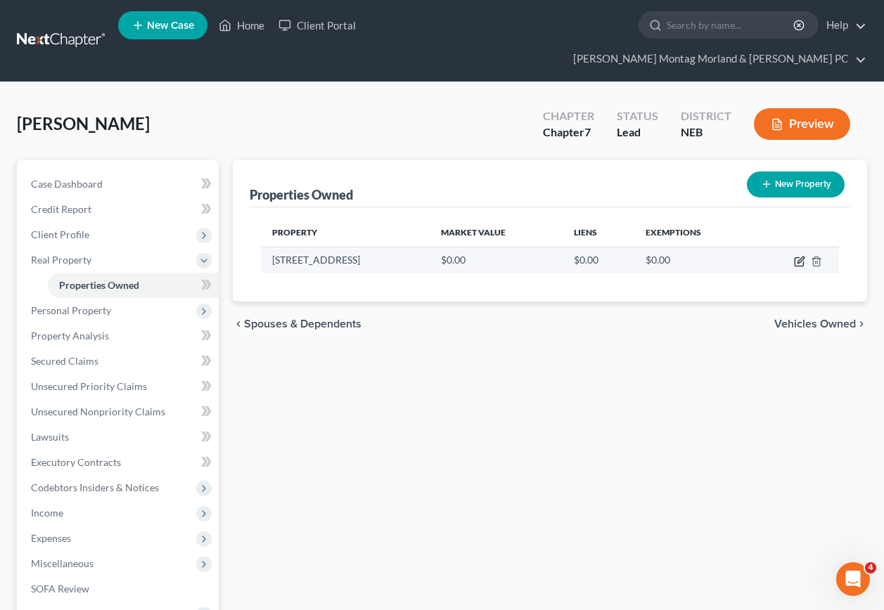
click at [799, 257] on icon "button" at bounding box center [800, 260] width 6 height 6
select select "30"
select select "58"
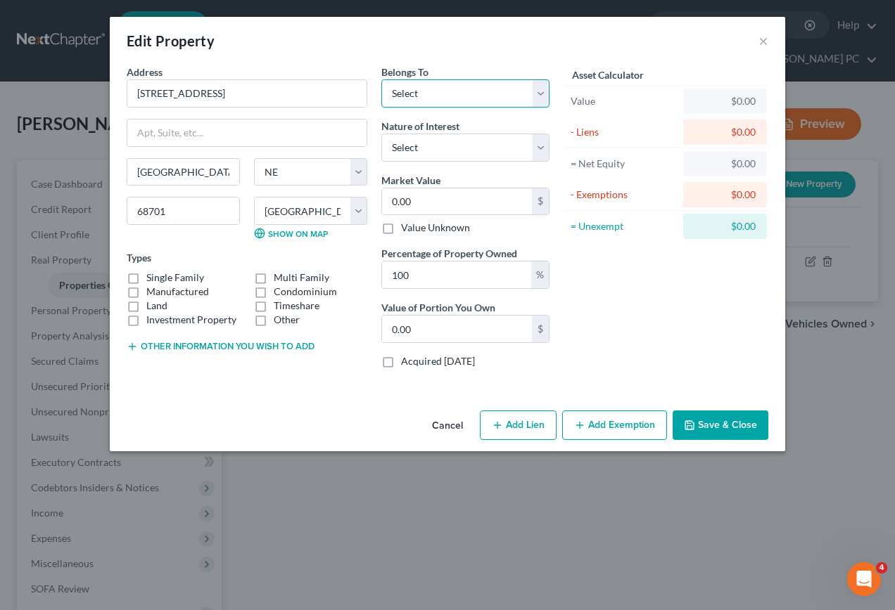
click at [542, 94] on select "Select Debtor 1 Only Debtor 2 Only Debtor 1 And Debtor 2 Only At Least One Of T…" at bounding box center [465, 93] width 168 height 28
select select "2"
click at [381, 79] on select "Select Debtor 1 Only Debtor 2 Only Debtor 1 And Debtor 2 Only At Least One Of T…" at bounding box center [465, 93] width 168 height 28
click at [420, 198] on input "0.00" at bounding box center [457, 201] width 150 height 27
click at [764, 41] on button "×" at bounding box center [763, 40] width 10 height 17
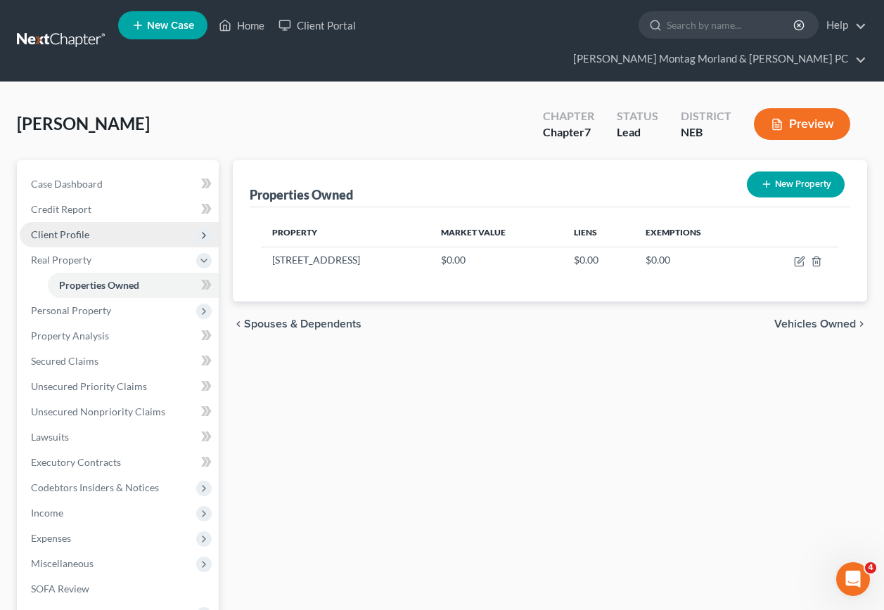
drag, startPoint x: 62, startPoint y: 204, endPoint x: 83, endPoint y: 208, distance: 21.5
click at [65, 229] on span "Client Profile" at bounding box center [60, 235] width 58 height 12
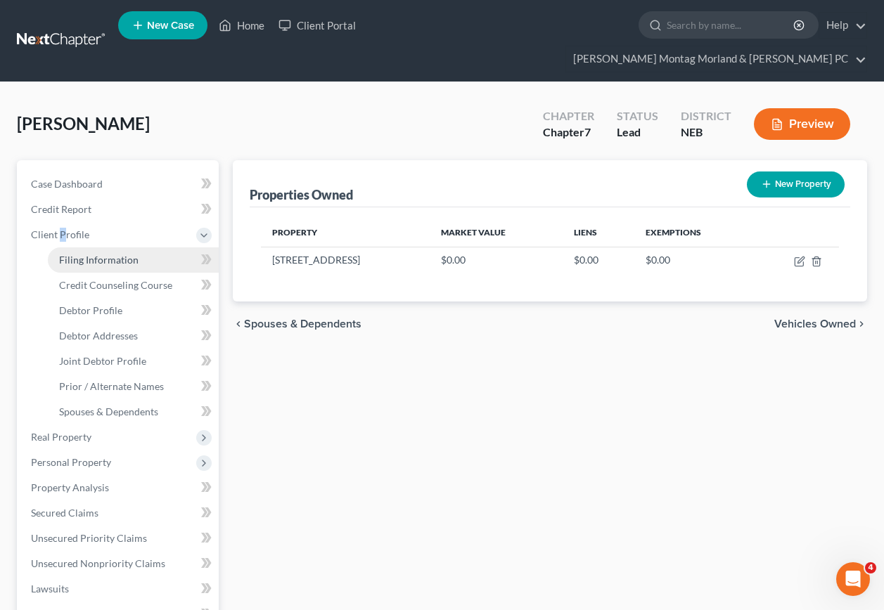
click at [107, 254] on span "Filing Information" at bounding box center [98, 260] width 79 height 12
select select "1"
select select "0"
select select "48"
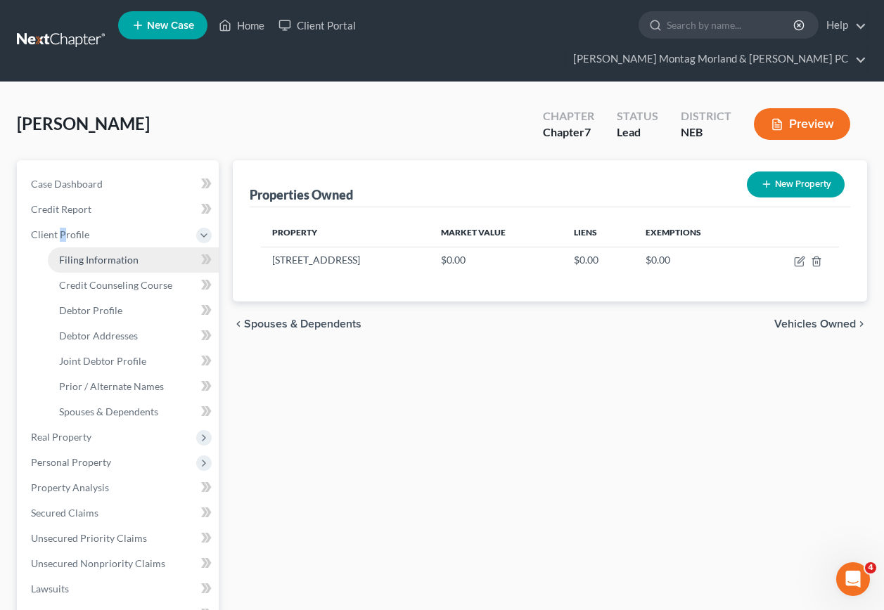
select select "0"
select select "30"
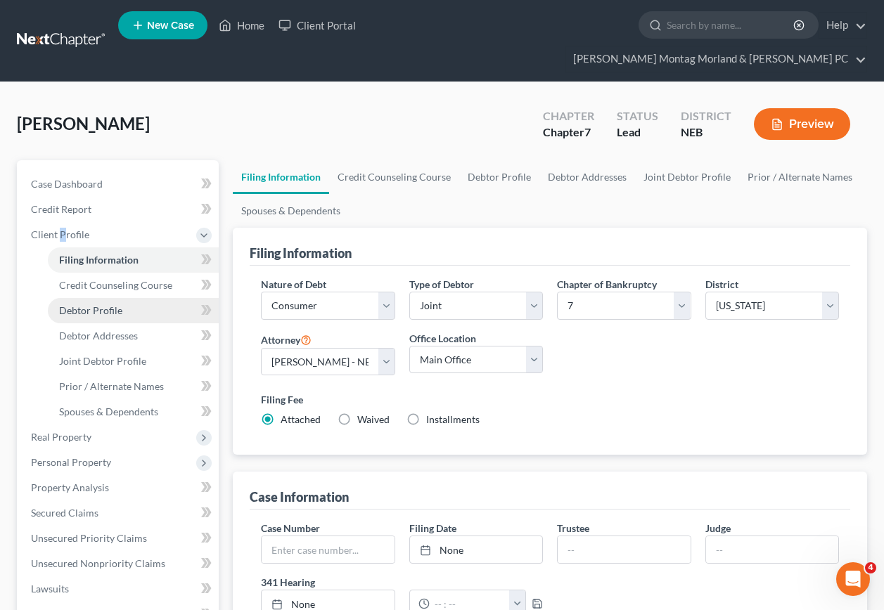
click at [101, 305] on span "Debtor Profile" at bounding box center [90, 311] width 63 height 12
select select "1"
select select "3"
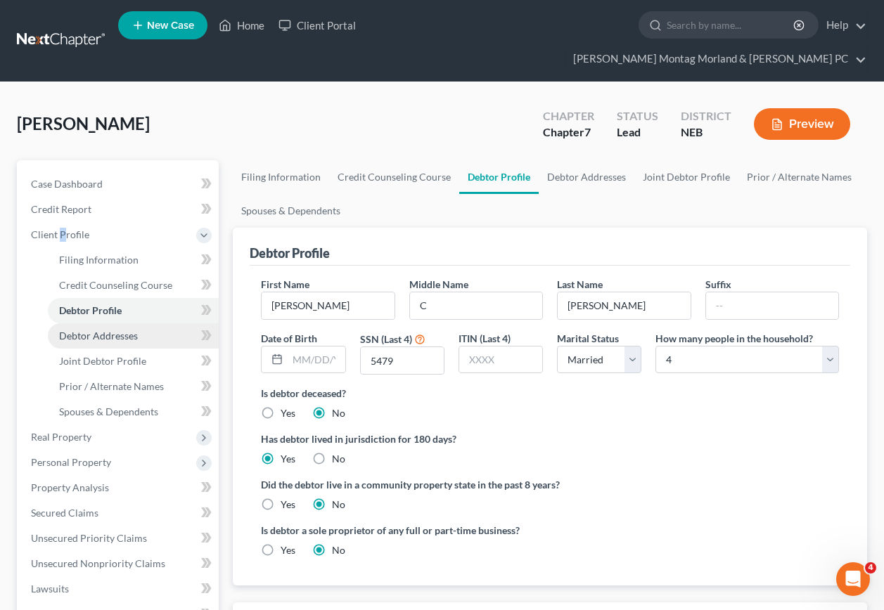
drag, startPoint x: 104, startPoint y: 313, endPoint x: 128, endPoint y: 319, distance: 24.7
click at [105, 330] on span "Debtor Addresses" at bounding box center [98, 336] width 79 height 12
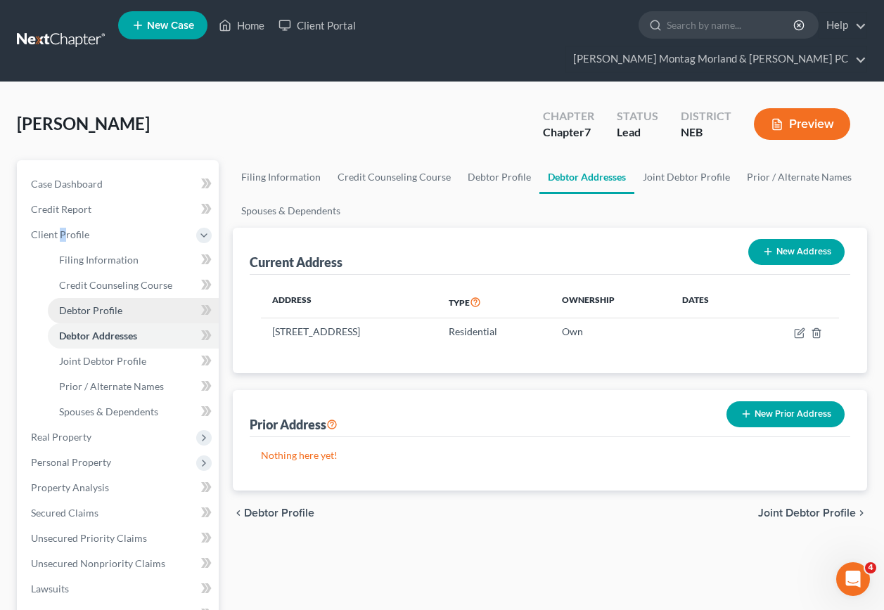
click at [113, 305] on span "Debtor Profile" at bounding box center [90, 311] width 63 height 12
select select "1"
select select "3"
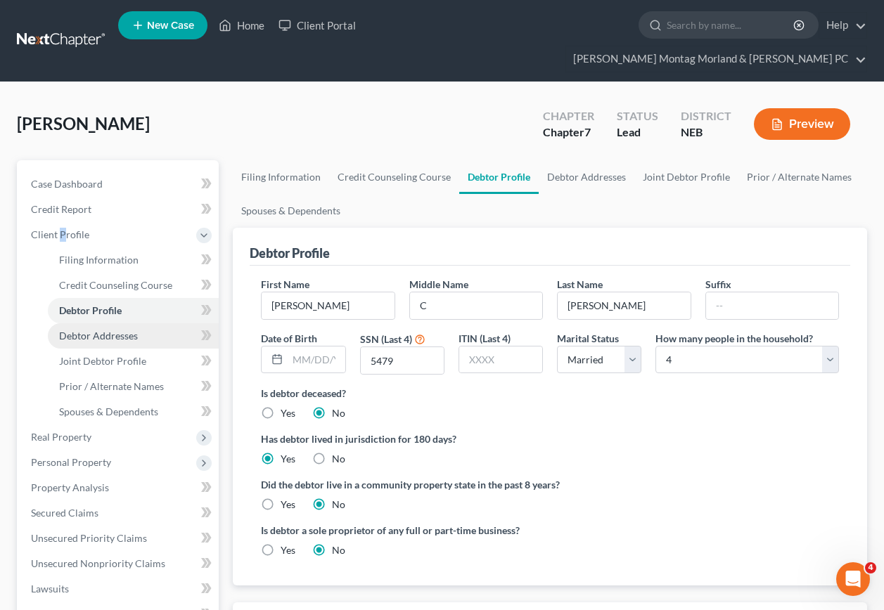
click at [111, 330] on span "Debtor Addresses" at bounding box center [98, 336] width 79 height 12
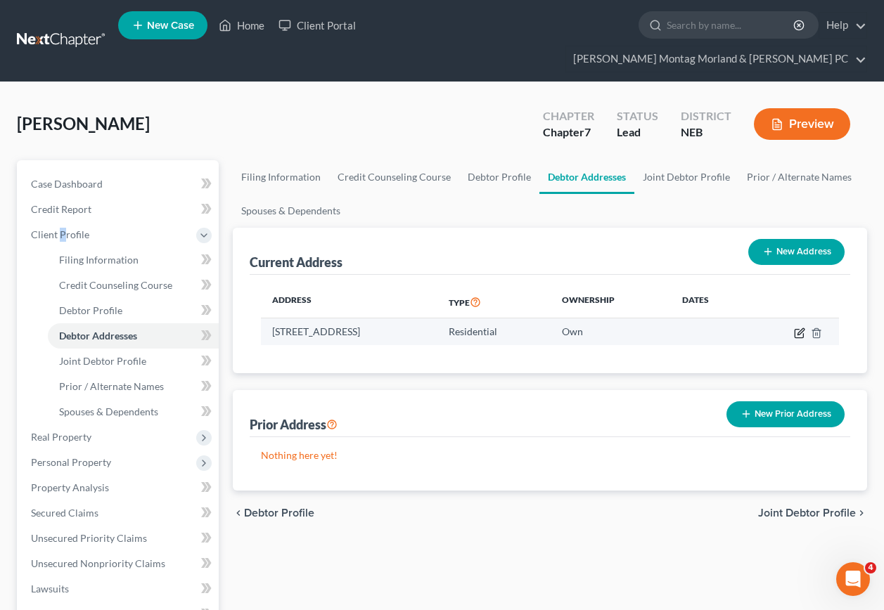
click at [797, 328] on icon "button" at bounding box center [799, 333] width 11 height 11
select select "30"
select select "58"
select select "0"
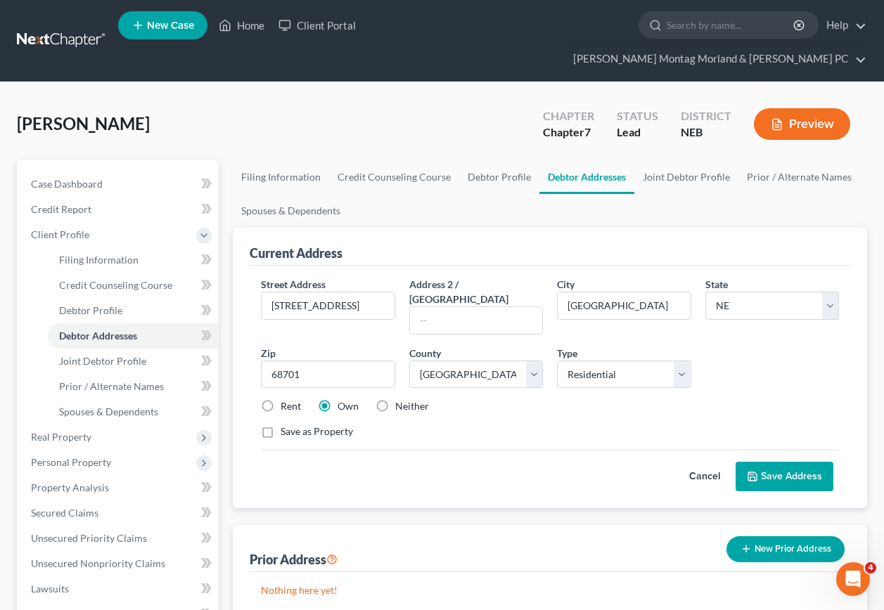
click at [281, 399] on label "Rent" at bounding box center [291, 406] width 20 height 14
click at [286, 399] on input "Rent" at bounding box center [290, 403] width 9 height 9
radio input "true"
click at [762, 462] on button "Save Address" at bounding box center [785, 477] width 98 height 30
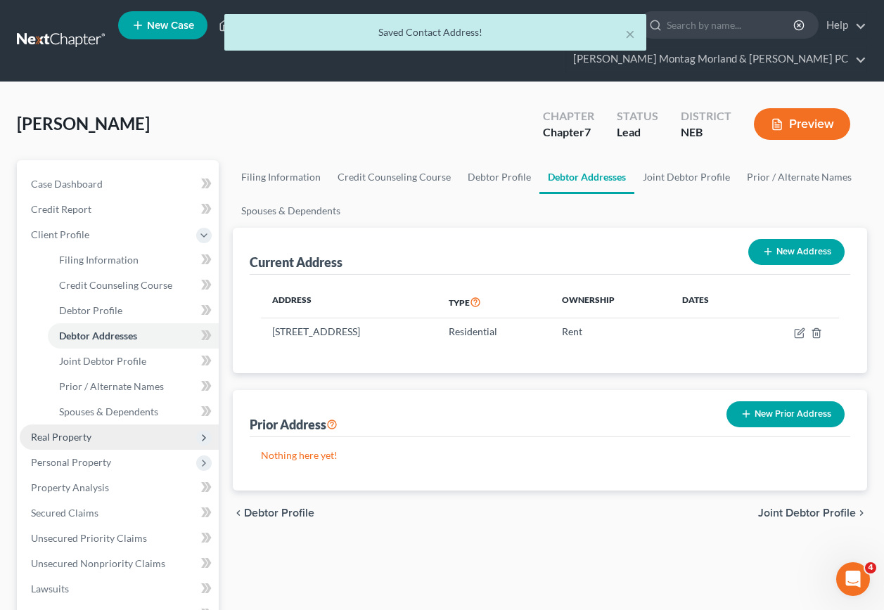
click at [39, 431] on span "Real Property" at bounding box center [61, 437] width 60 height 12
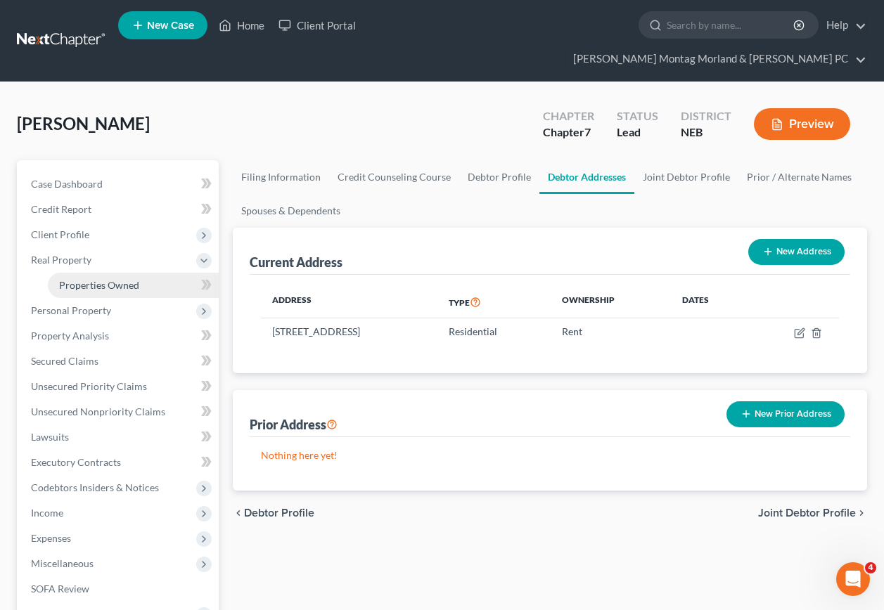
drag, startPoint x: 85, startPoint y: 259, endPoint x: 144, endPoint y: 297, distance: 70.2
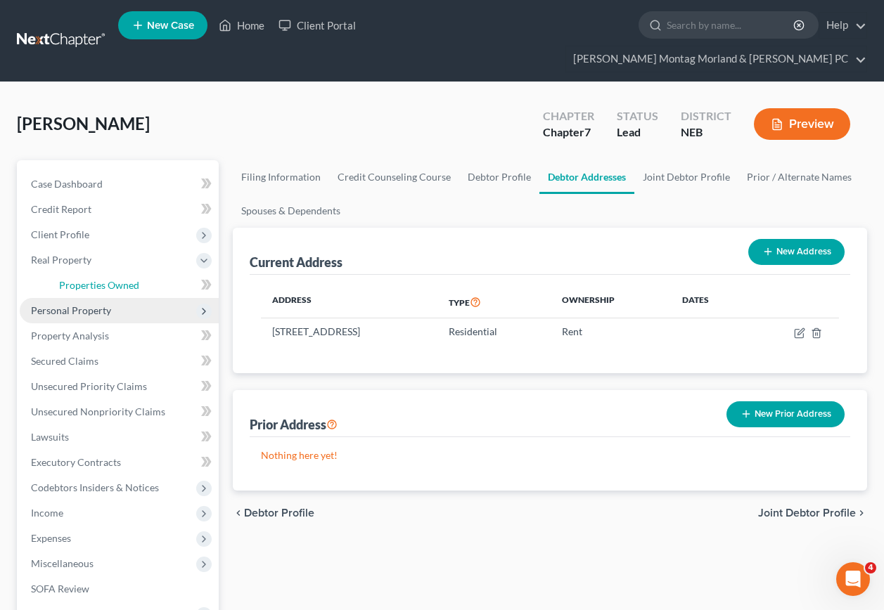
click at [86, 279] on span "Properties Owned" at bounding box center [99, 285] width 80 height 12
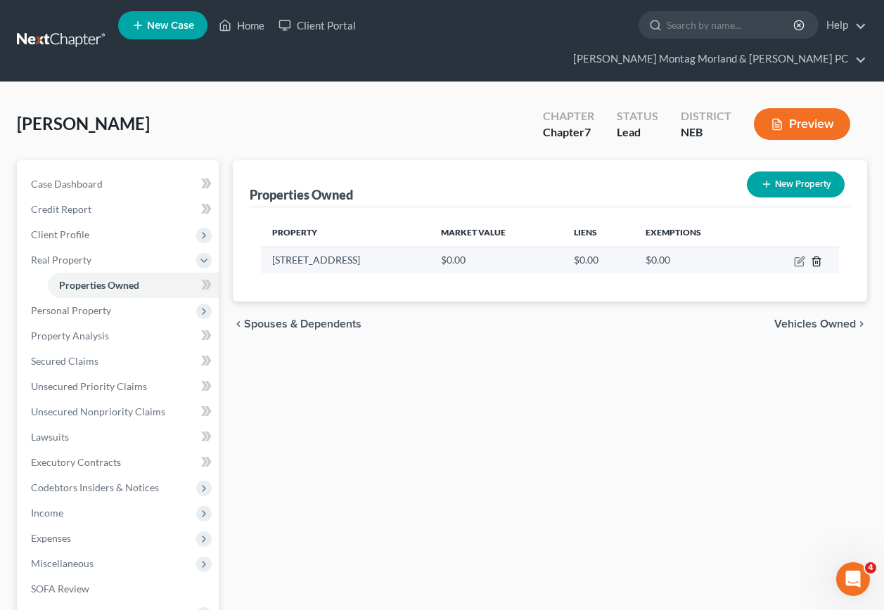
click at [819, 257] on icon "button" at bounding box center [816, 261] width 6 height 9
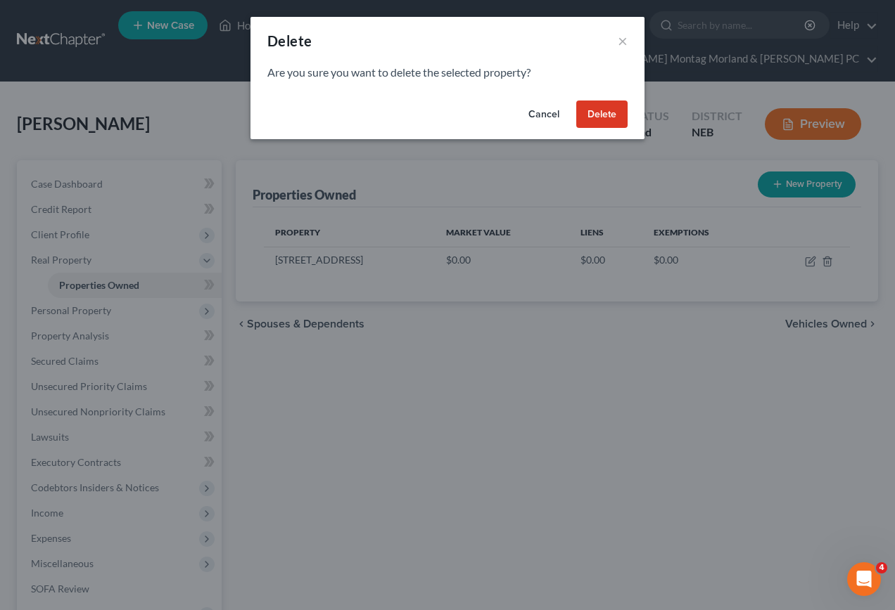
drag, startPoint x: 596, startPoint y: 109, endPoint x: 599, endPoint y: 117, distance: 8.9
click at [598, 111] on button "Delete" at bounding box center [601, 115] width 51 height 28
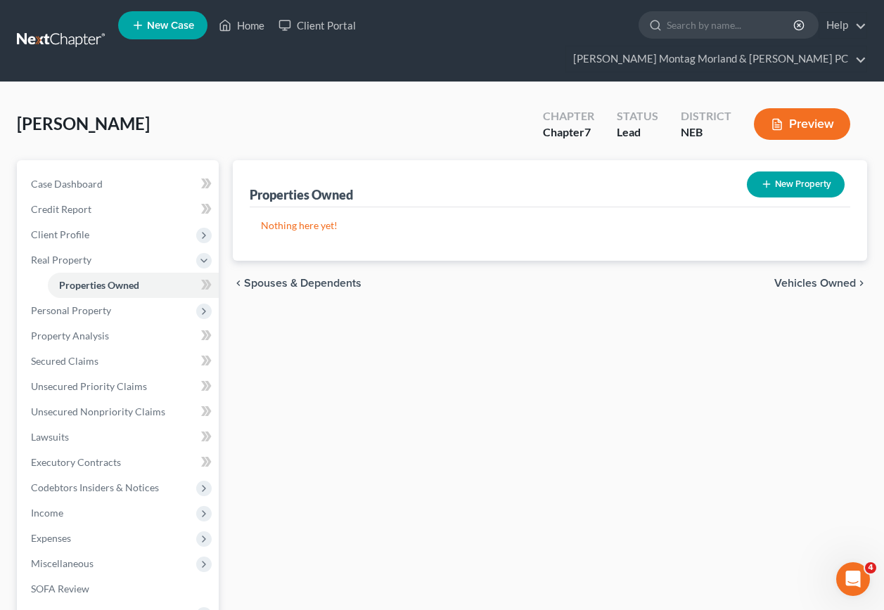
click at [834, 278] on span "Vehicles Owned" at bounding box center [815, 283] width 82 height 11
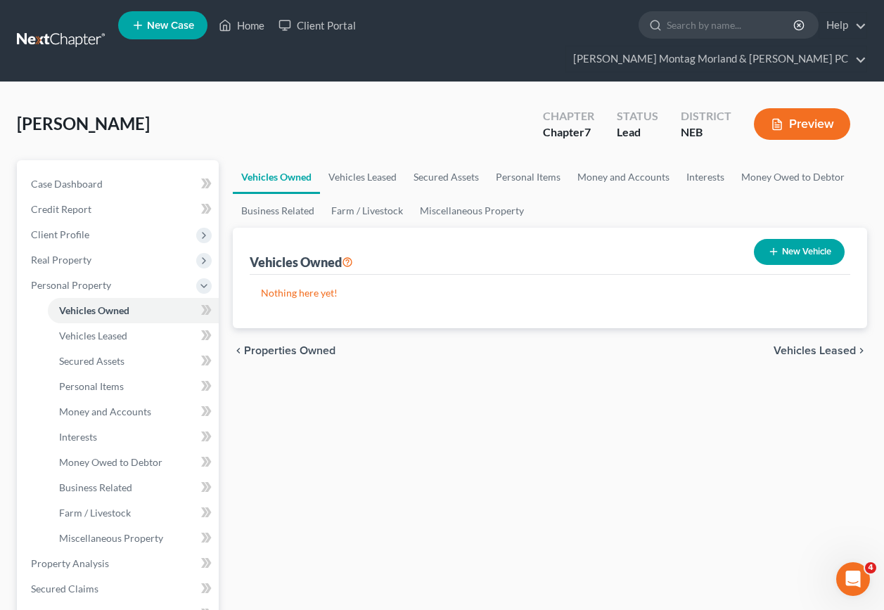
click at [788, 239] on button "New Vehicle" at bounding box center [799, 252] width 91 height 26
select select "0"
select select "2"
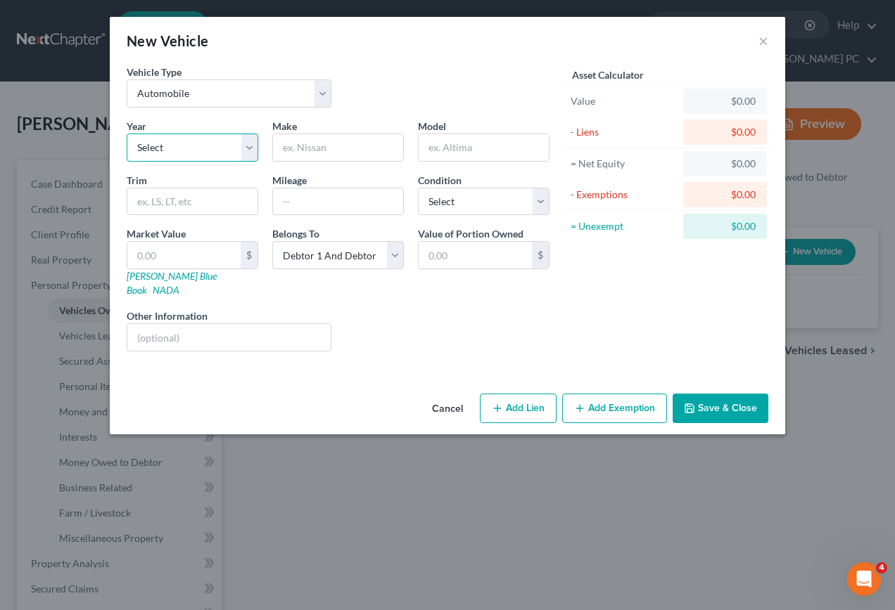
click at [197, 153] on select "Select 2026 2025 2024 2023 2022 2021 2020 2019 2018 2017 2016 2015 2014 2013 20…" at bounding box center [193, 148] width 132 height 28
select select "13"
click at [127, 134] on select "Select 2026 2025 2024 2023 2022 2021 2020 2019 2018 2017 2016 2015 2014 2013 20…" at bounding box center [193, 148] width 132 height 28
click at [341, 147] on input "text" at bounding box center [338, 147] width 130 height 27
type input "Chevy"
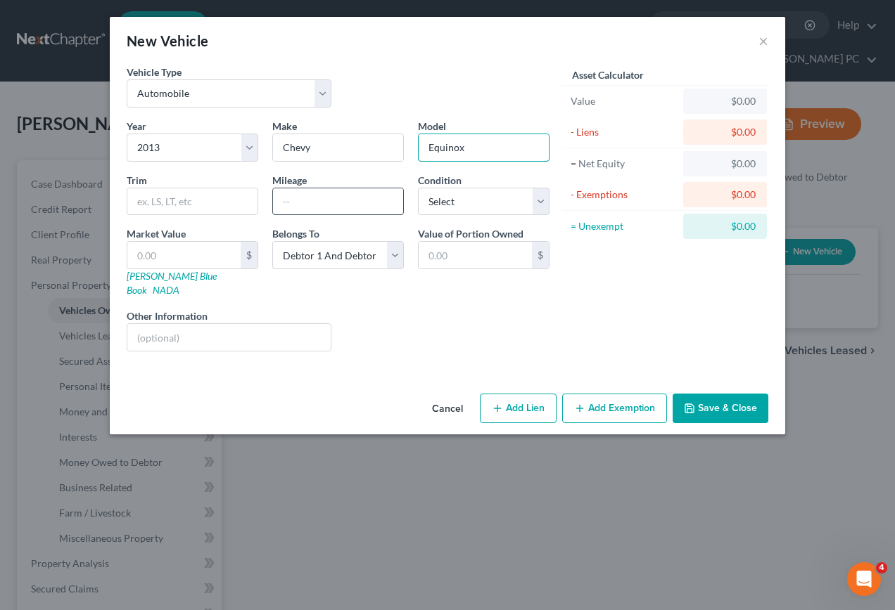
type input "Equinox"
click at [366, 198] on input "text" at bounding box center [338, 201] width 130 height 27
type input "170000"
click at [221, 247] on input "text" at bounding box center [183, 255] width 113 height 27
type input "6"
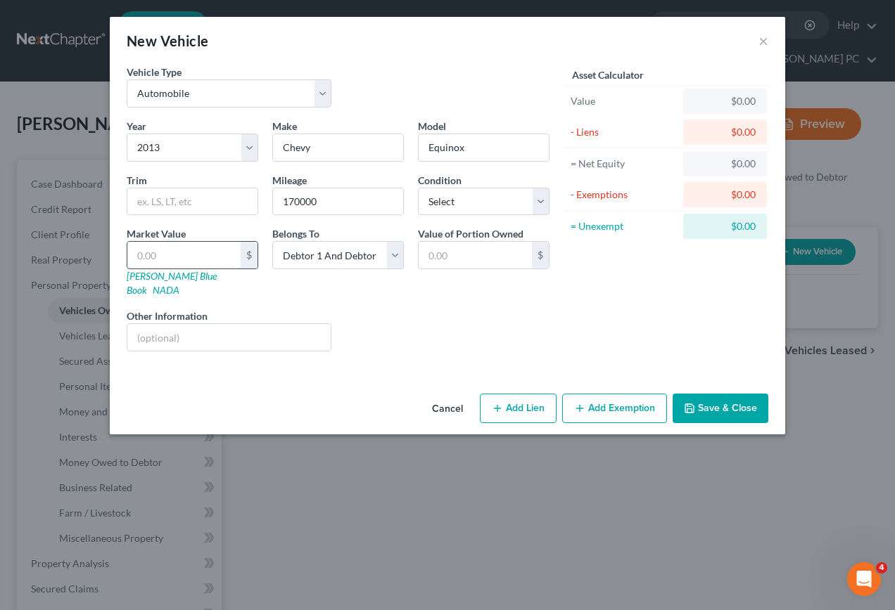
type input "6.00"
type input "60"
type input "60.00"
type input "600"
type input "600.00"
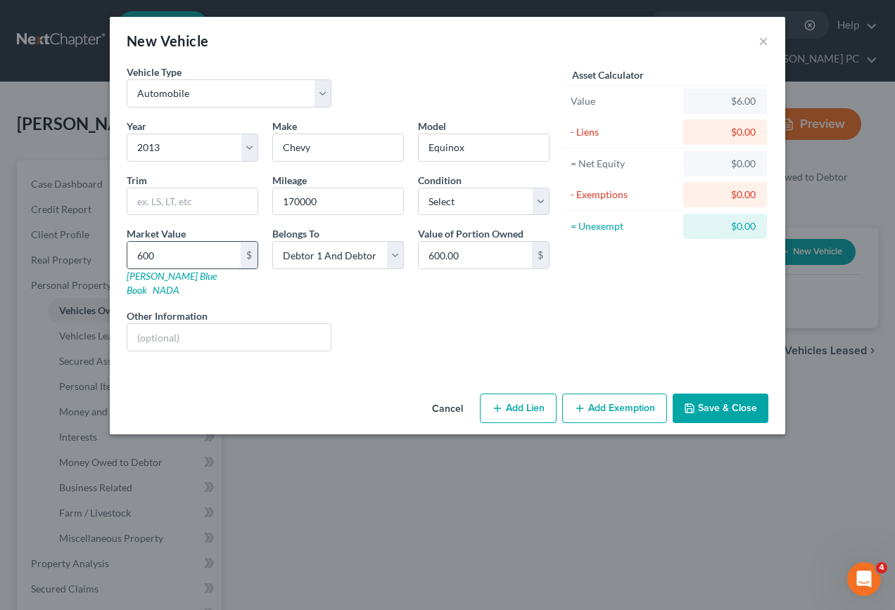
type input "6000"
type input "6,000.00"
click at [521, 395] on button "Add Lien" at bounding box center [518, 409] width 77 height 30
select select "2"
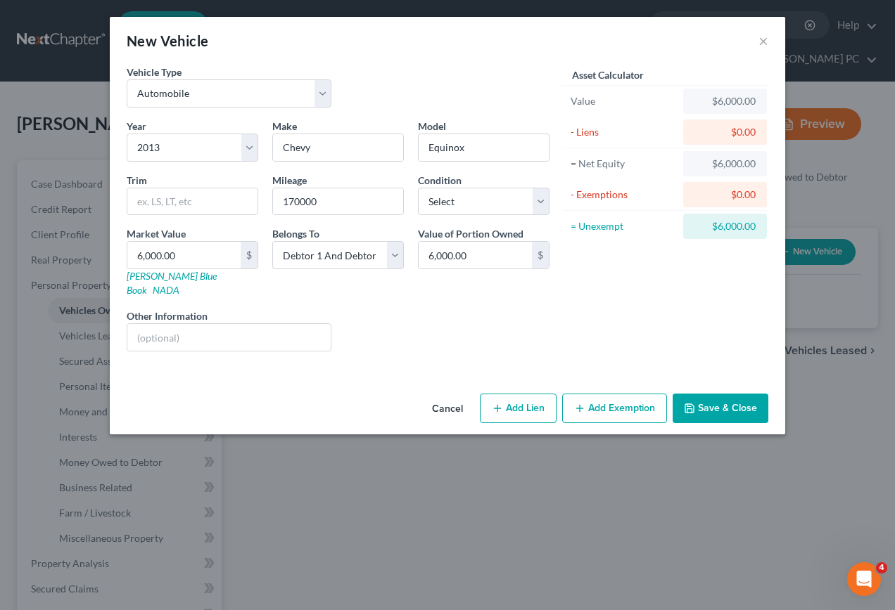
select select "0"
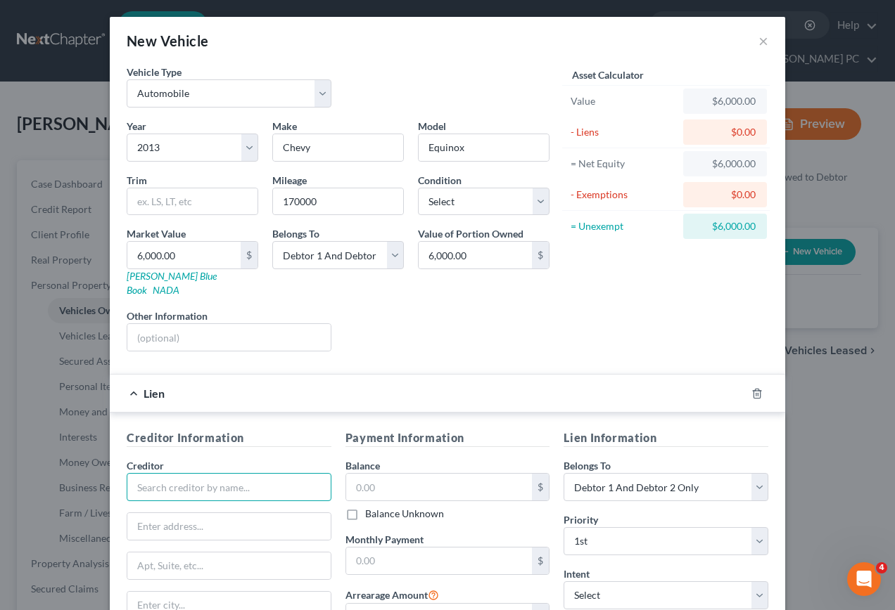
click at [158, 473] on input "text" at bounding box center [229, 487] width 205 height 28
type input "Centris Federal Credit Union"
type input "11718 M Cir"
type input "[GEOGRAPHIC_DATA]"
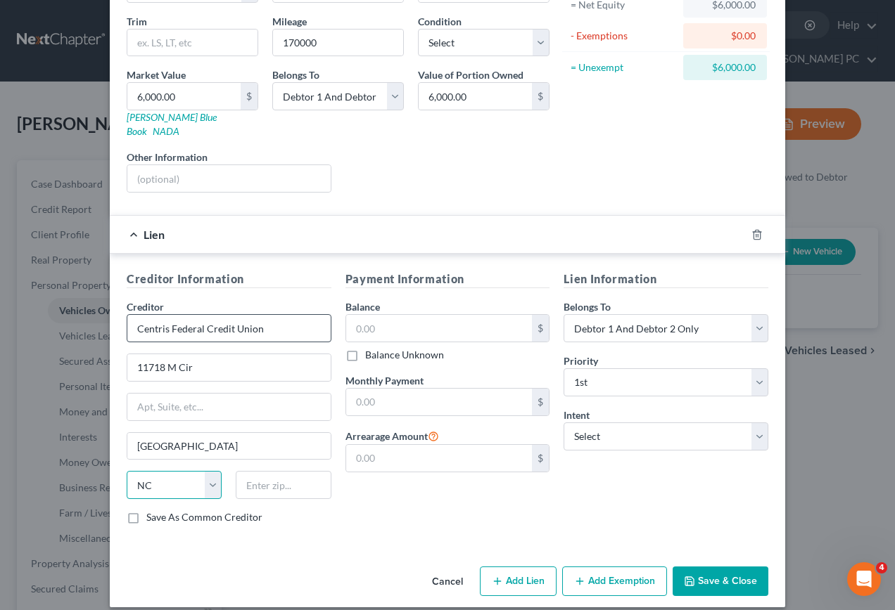
select select "30"
type input "68137-2218"
click at [399, 317] on input "text" at bounding box center [439, 328] width 186 height 27
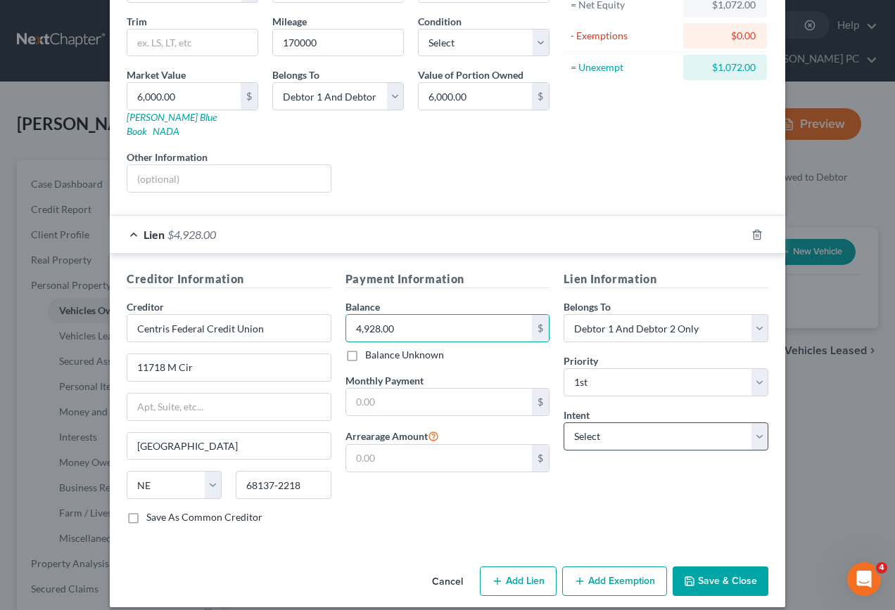
type input "4,928.00"
click at [614, 423] on select "Select Surrender Redeem Reaffirm Avoid Other" at bounding box center [665, 437] width 205 height 28
select select "2"
click at [563, 423] on select "Select Surrender Redeem Reaffirm Avoid Other" at bounding box center [665, 437] width 205 height 28
click at [609, 576] on button "Add Exemption" at bounding box center [614, 582] width 105 height 30
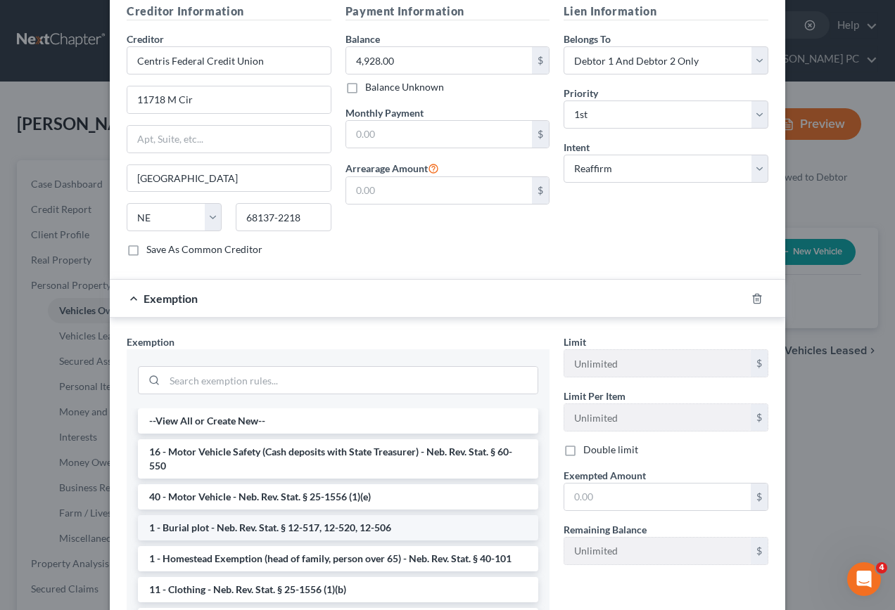
scroll to position [440, 0]
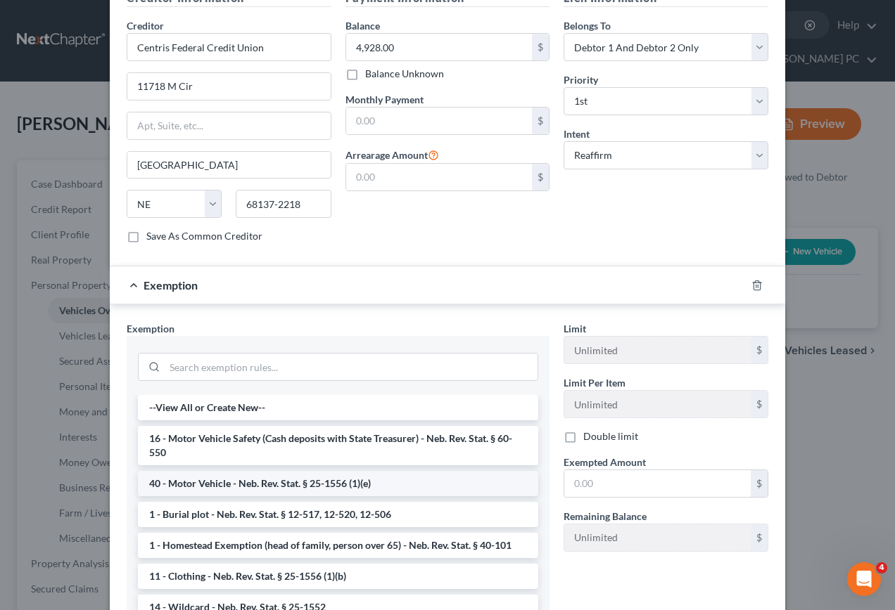
click at [193, 475] on li "40 - Motor Vehicle - Neb. Rev. Stat. § 25-1556 (1)(e)" at bounding box center [338, 483] width 400 height 25
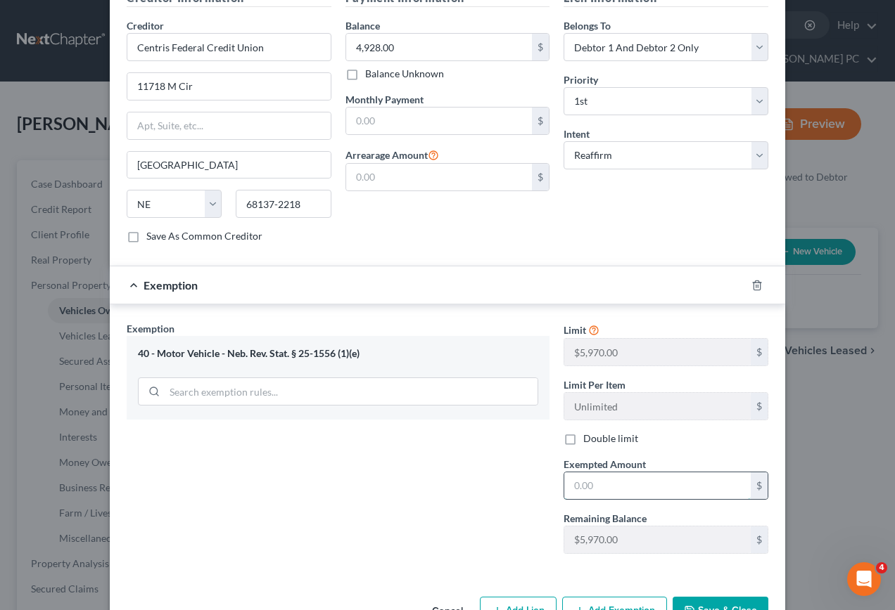
click at [624, 478] on input "text" at bounding box center [657, 486] width 186 height 27
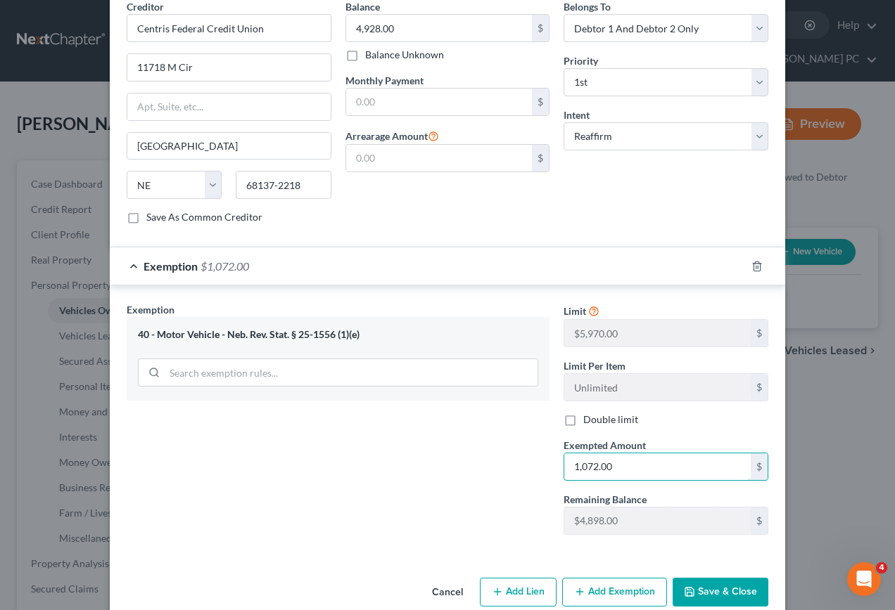
scroll to position [470, 0]
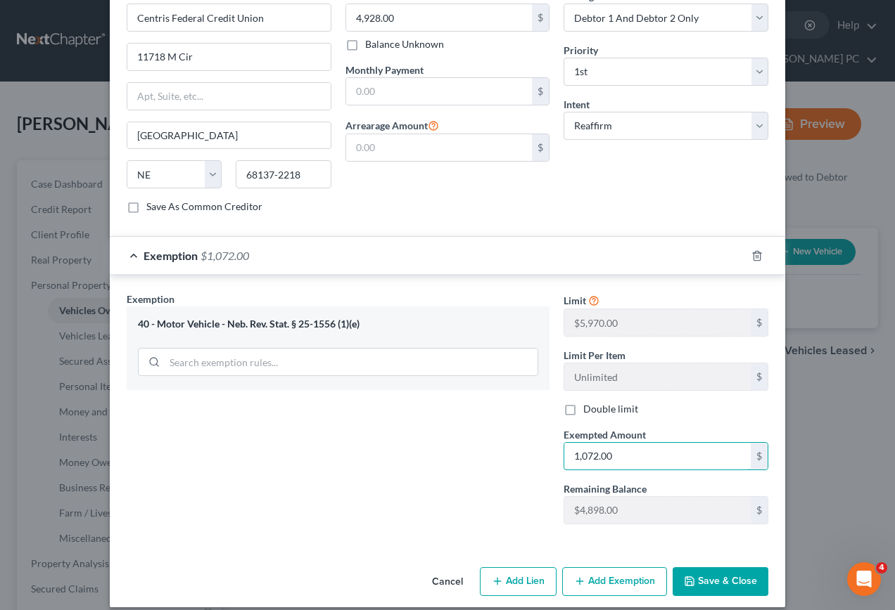
type input "1,072.00"
click at [719, 571] on button "Save & Close" at bounding box center [720, 583] width 96 height 30
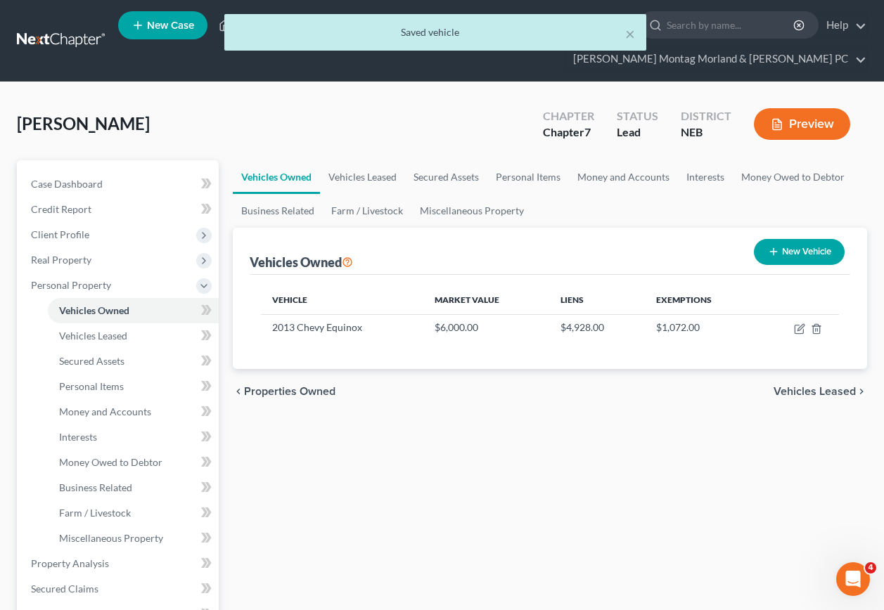
click at [768, 246] on icon "button" at bounding box center [773, 251] width 11 height 11
select select "0"
select select "2"
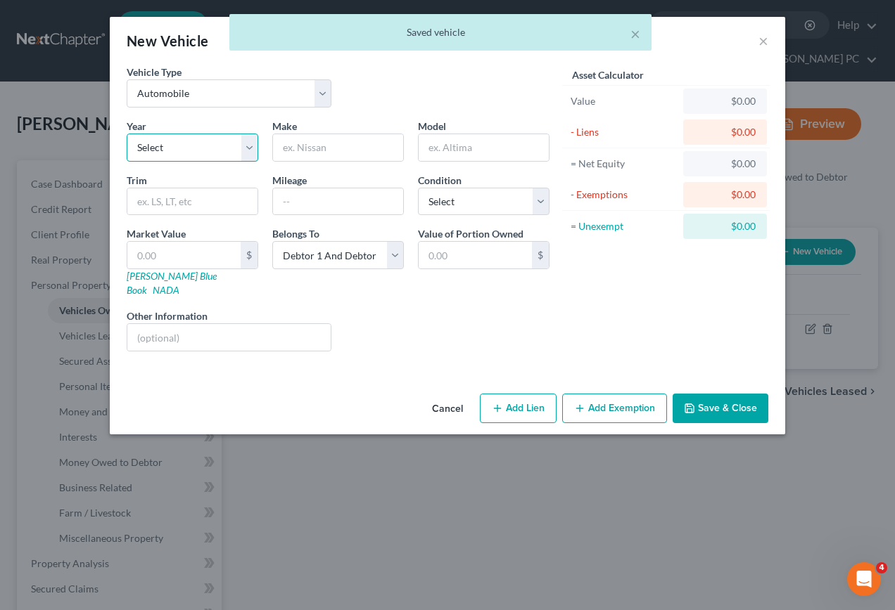
click at [207, 153] on select "Select 2026 2025 2024 2023 2022 2021 2020 2019 2018 2017 2016 2015 2014 2013 20…" at bounding box center [193, 148] width 132 height 28
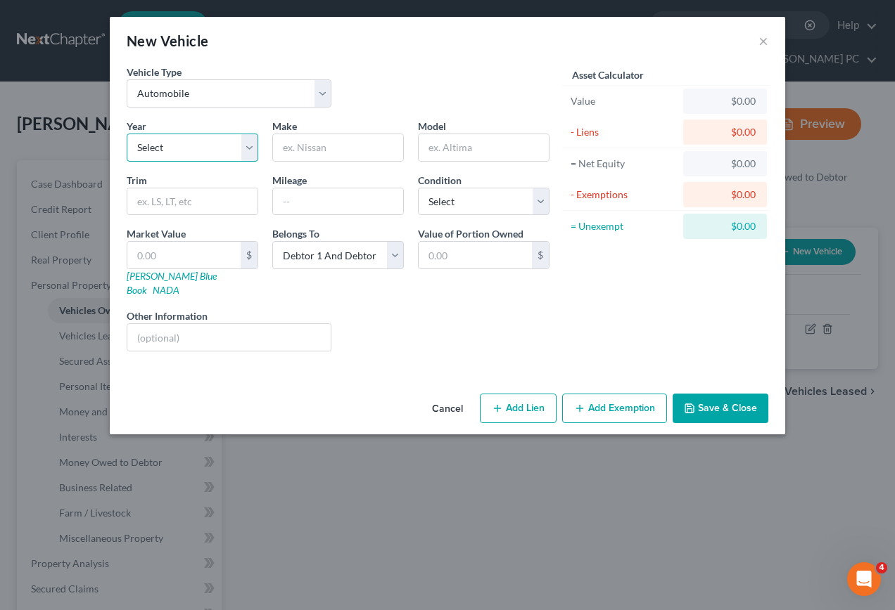
select select "14"
click at [127, 134] on select "Select 2026 2025 2024 2023 2022 2021 2020 2019 2018 2017 2016 2015 2014 2013 20…" at bounding box center [193, 148] width 132 height 28
drag, startPoint x: 373, startPoint y: 102, endPoint x: 359, endPoint y: 121, distance: 23.6
click at [373, 103] on div "Vehicle Type Select Automobile Truck Trailer Watercraft Aircraft Motor Home Atv…" at bounding box center [338, 92] width 437 height 54
click at [363, 144] on input "text" at bounding box center [338, 147] width 130 height 27
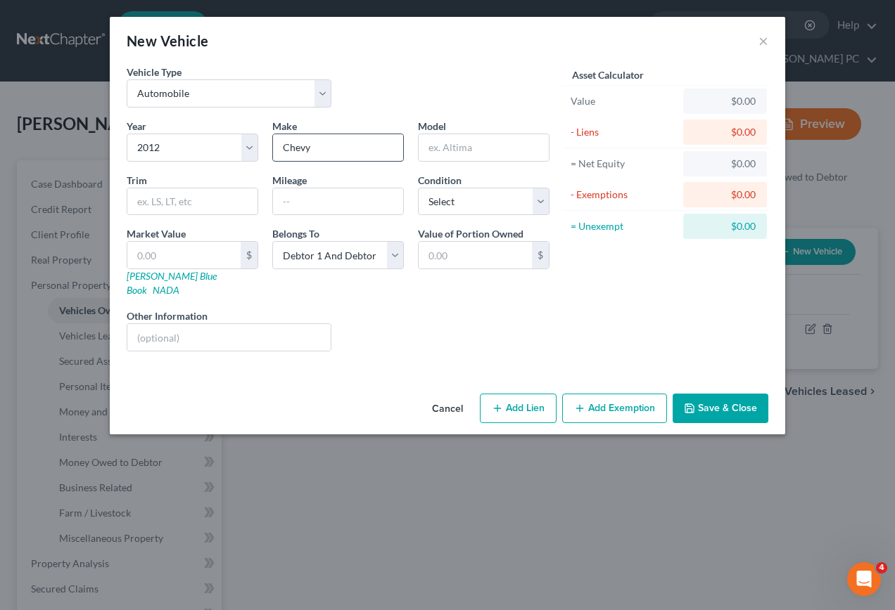
type input "Chevy"
type input "Traverse"
type input "200000"
type input "5"
type input "5.00"
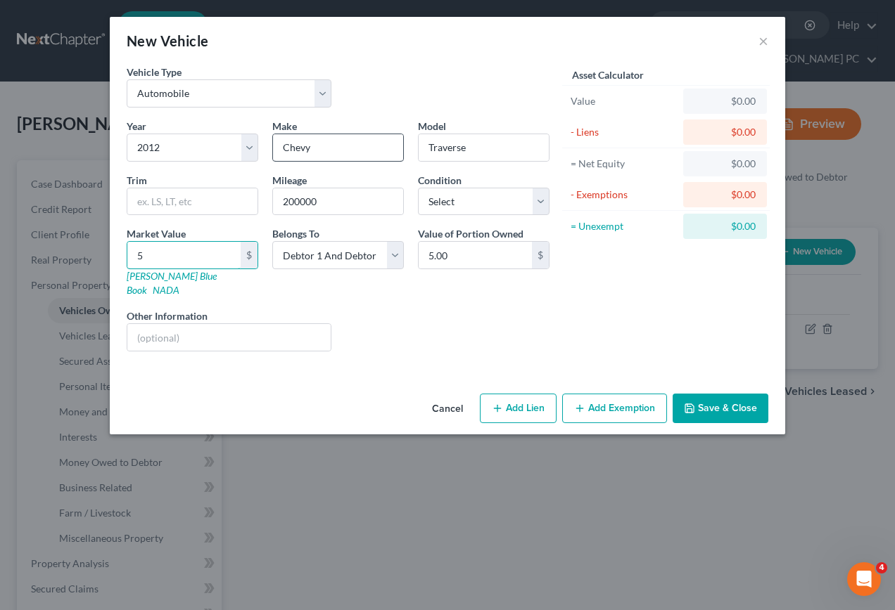
type input "50"
type input "50.00"
type input "500"
type input "500.00"
type input "5000"
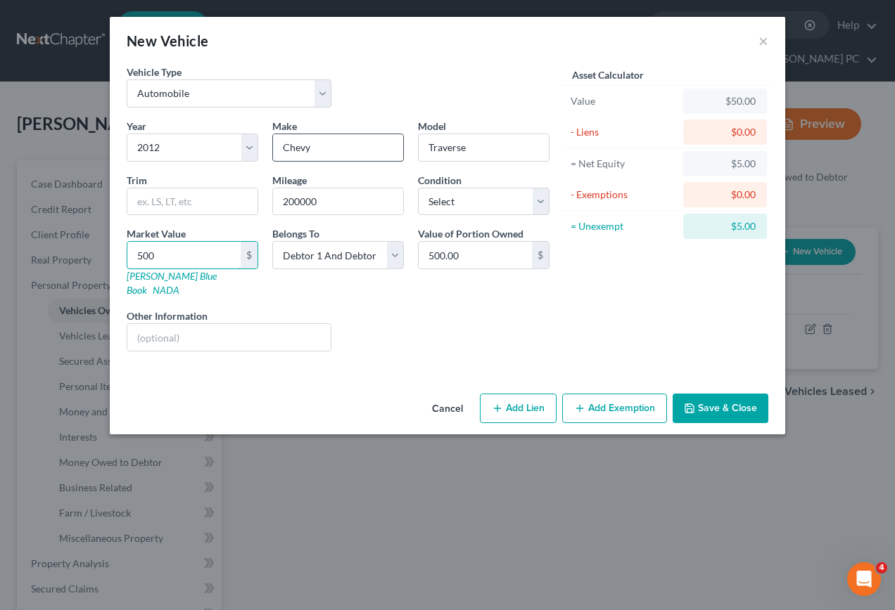
type input "5,000.00"
click at [525, 401] on button "Add Lien" at bounding box center [518, 409] width 77 height 30
select select "2"
select select "0"
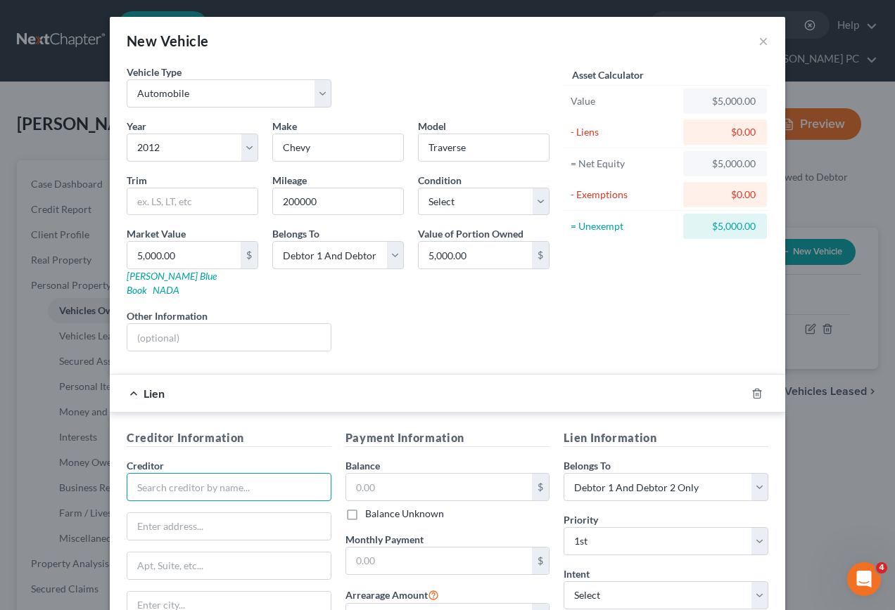
click at [178, 480] on input "text" at bounding box center [229, 487] width 205 height 28
type input "One Main"
type input "[STREET_ADDRESS]"
type input "[GEOGRAPHIC_DATA]"
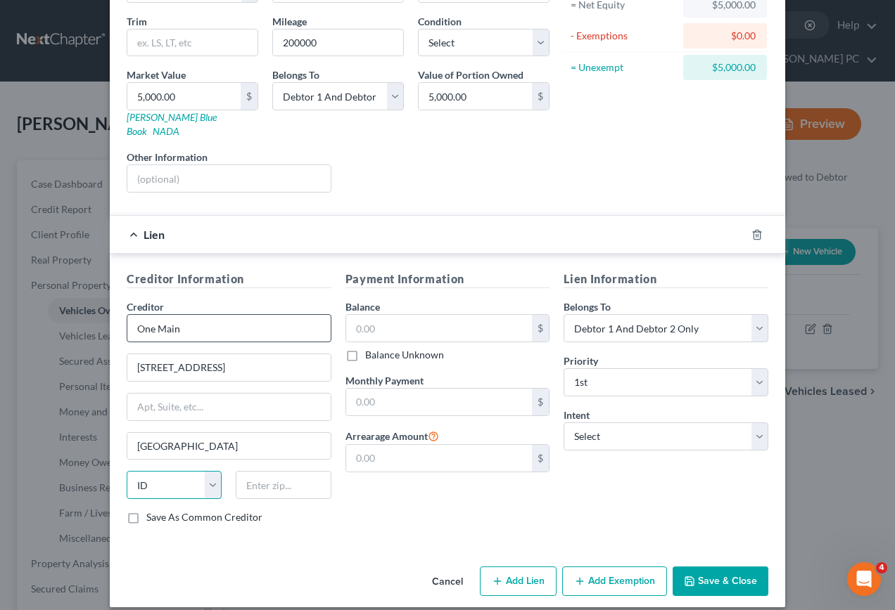
select select "15"
type input "47706-1010"
click at [398, 319] on input "text" at bounding box center [439, 328] width 186 height 27
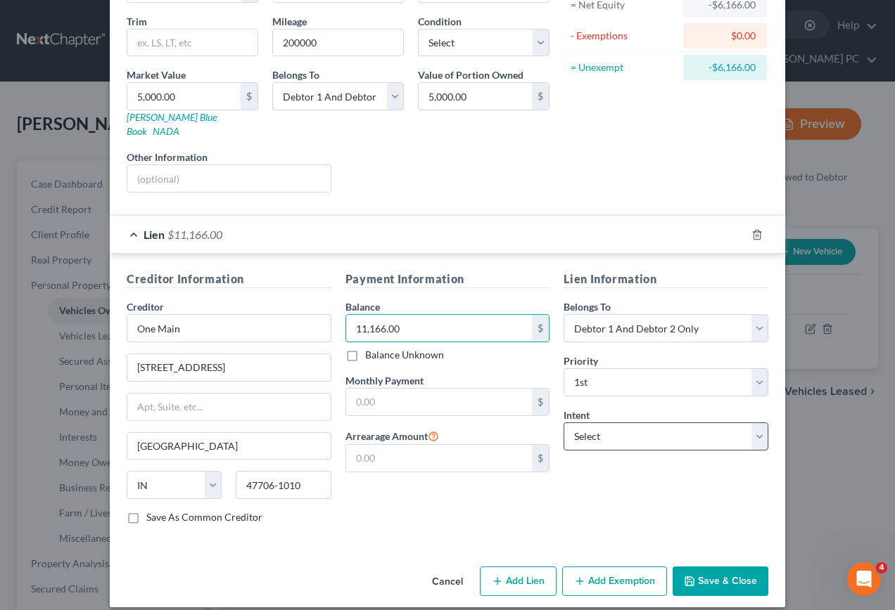
type input "11,166.00"
click at [576, 423] on select "Select Surrender Redeem Reaffirm Avoid Other" at bounding box center [665, 437] width 205 height 28
select select "0"
click at [563, 423] on select "Select Surrender Redeem Reaffirm Avoid Other" at bounding box center [665, 437] width 205 height 28
click at [601, 567] on button "Add Exemption" at bounding box center [614, 582] width 105 height 30
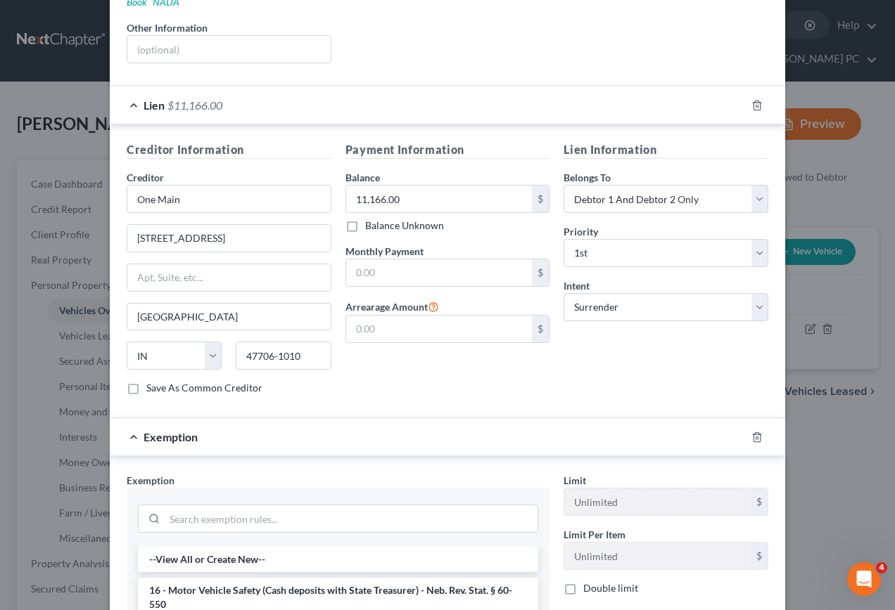
scroll to position [300, 0]
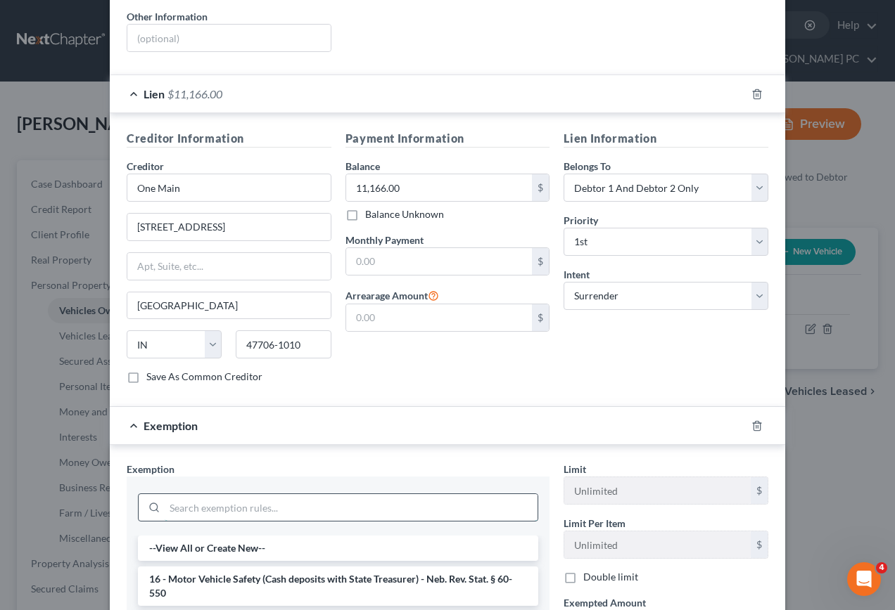
click at [217, 496] on input "search" at bounding box center [351, 507] width 373 height 27
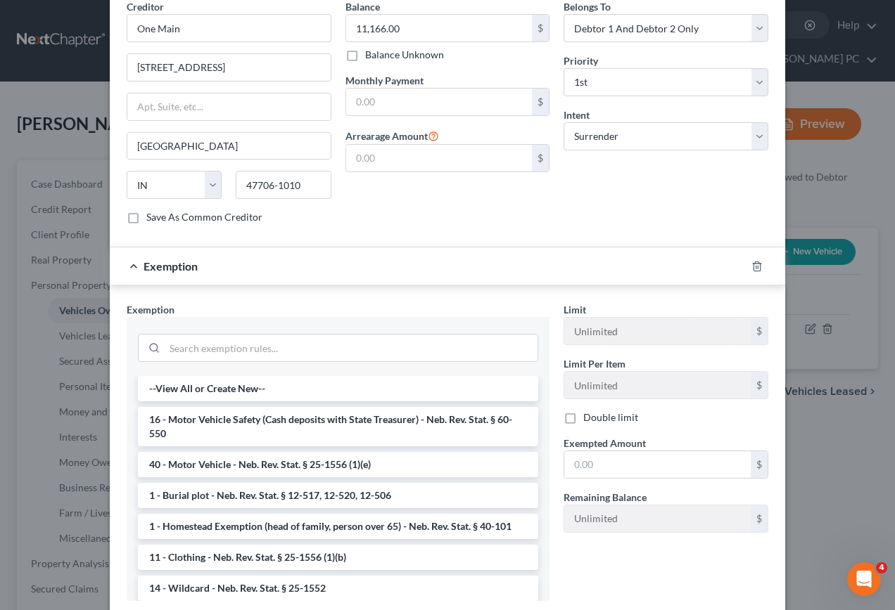
scroll to position [525, 0]
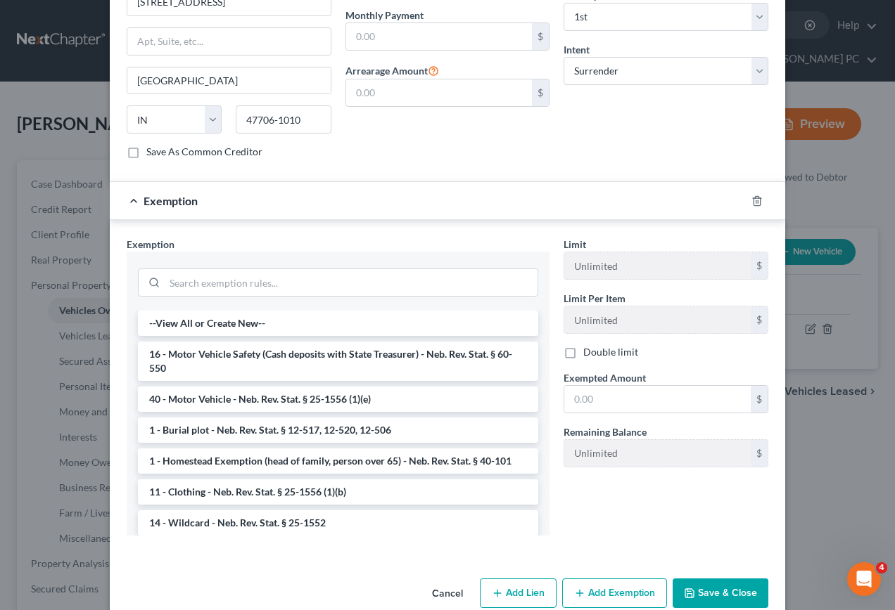
click at [262, 387] on li "40 - Motor Vehicle - Neb. Rev. Stat. § 25-1556 (1)(e)" at bounding box center [338, 399] width 400 height 25
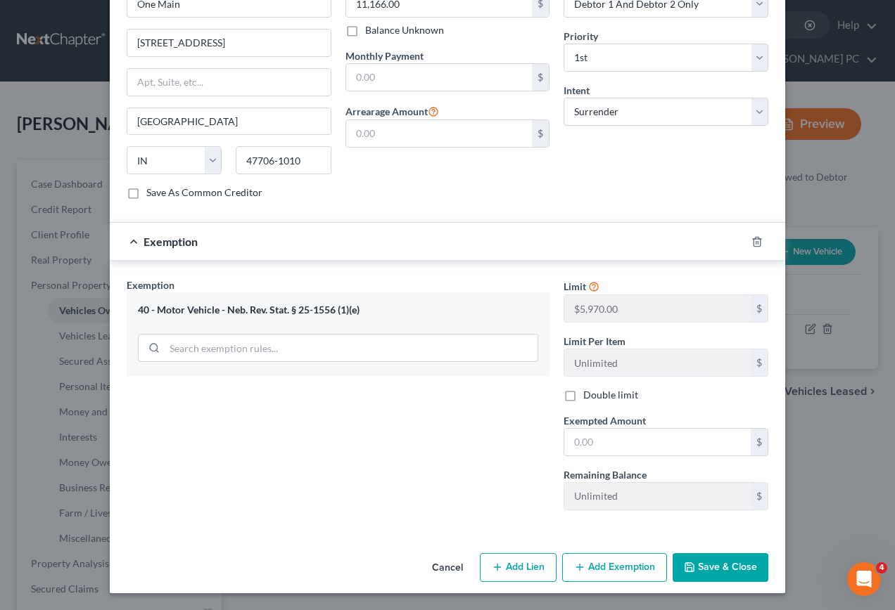
scroll to position [470, 0]
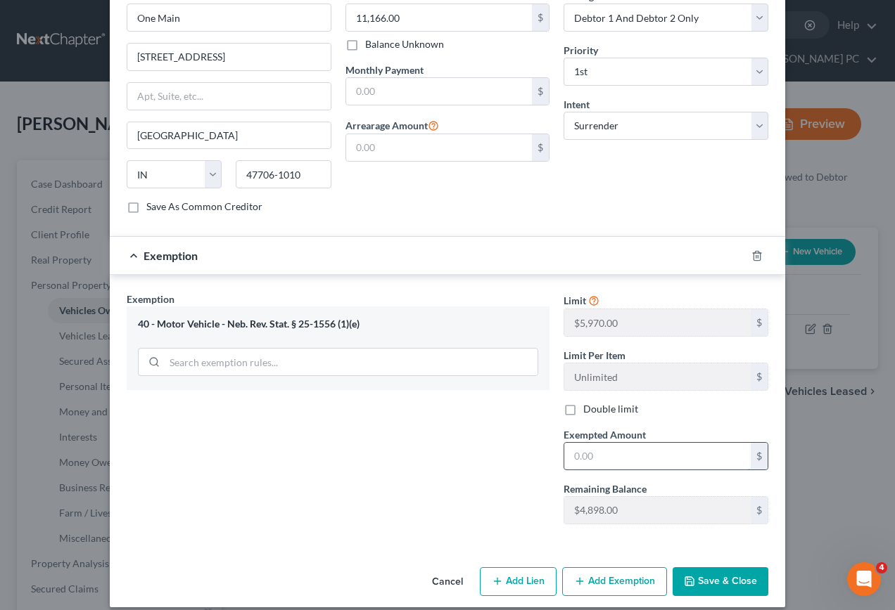
click at [610, 447] on input "text" at bounding box center [657, 456] width 186 height 27
type input "00.00"
click at [724, 572] on button "Save & Close" at bounding box center [720, 583] width 96 height 30
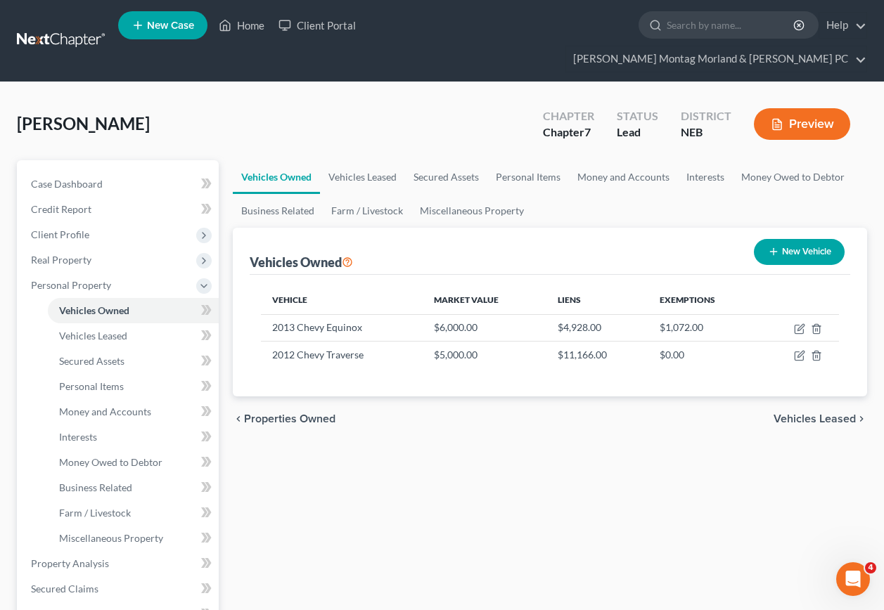
click at [795, 414] on span "Vehicles Leased" at bounding box center [815, 419] width 82 height 11
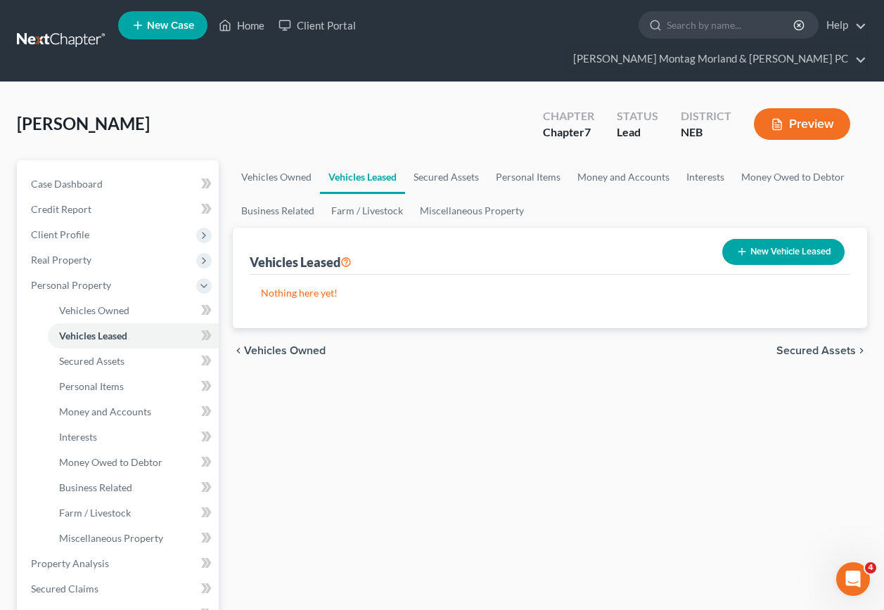
click at [805, 345] on span "Secured Assets" at bounding box center [815, 350] width 79 height 11
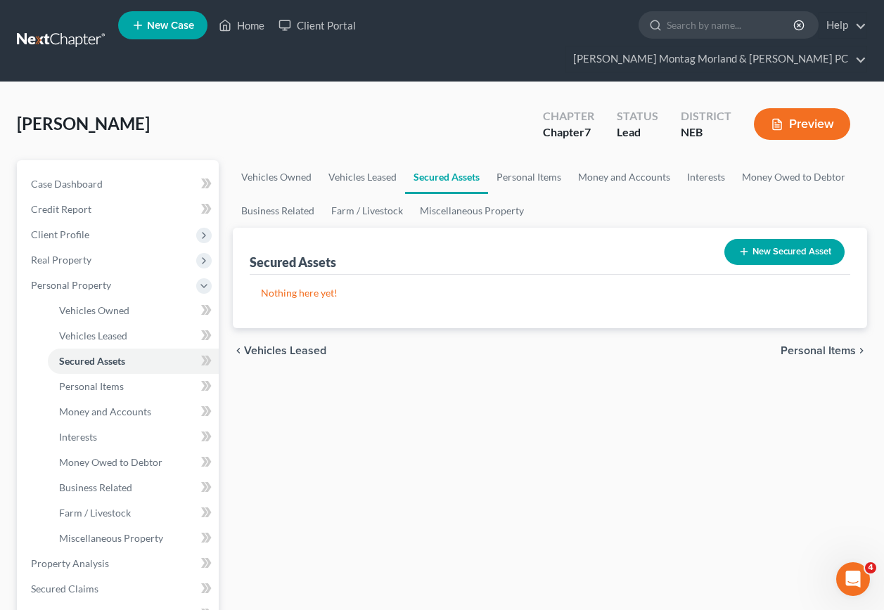
click at [798, 345] on span "Personal Items" at bounding box center [818, 350] width 75 height 11
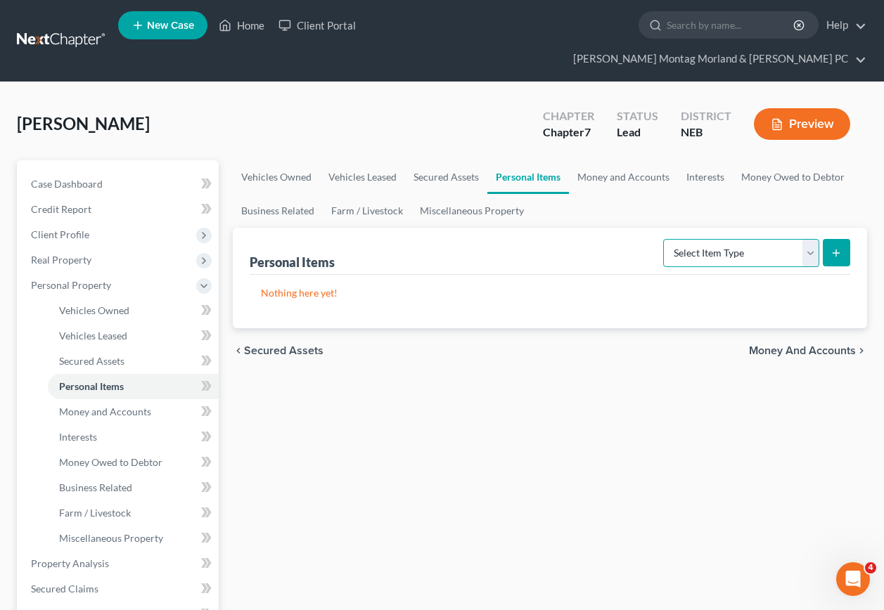
click at [809, 239] on select "Select Item Type Clothing Collectibles Of Value Electronics Firearms Household …" at bounding box center [741, 253] width 156 height 28
select select "clothing"
click at [665, 239] on select "Select Item Type Clothing Collectibles Of Value Electronics Firearms Household …" at bounding box center [741, 253] width 156 height 28
click at [838, 248] on icon "submit" at bounding box center [836, 253] width 11 height 11
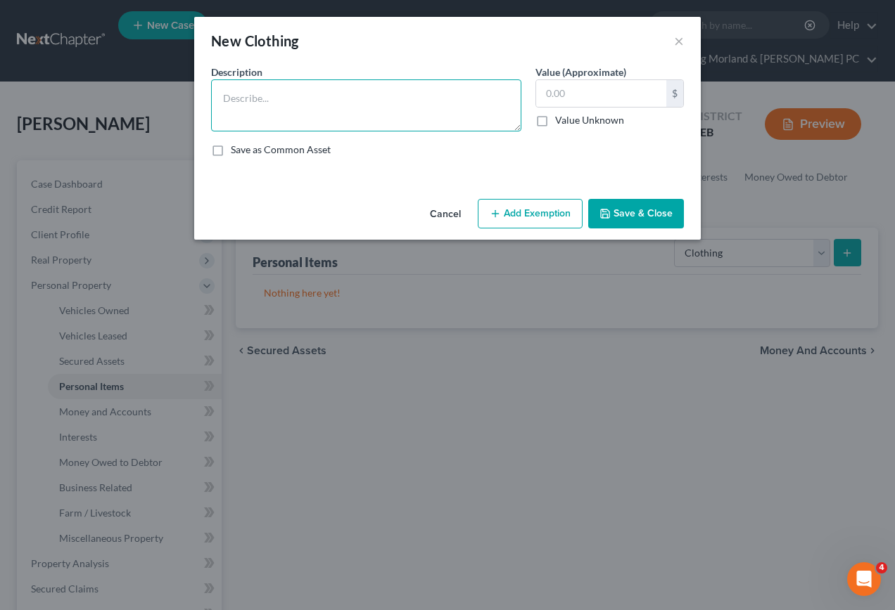
click at [273, 99] on textarea at bounding box center [366, 105] width 310 height 52
type textarea "Clothing"
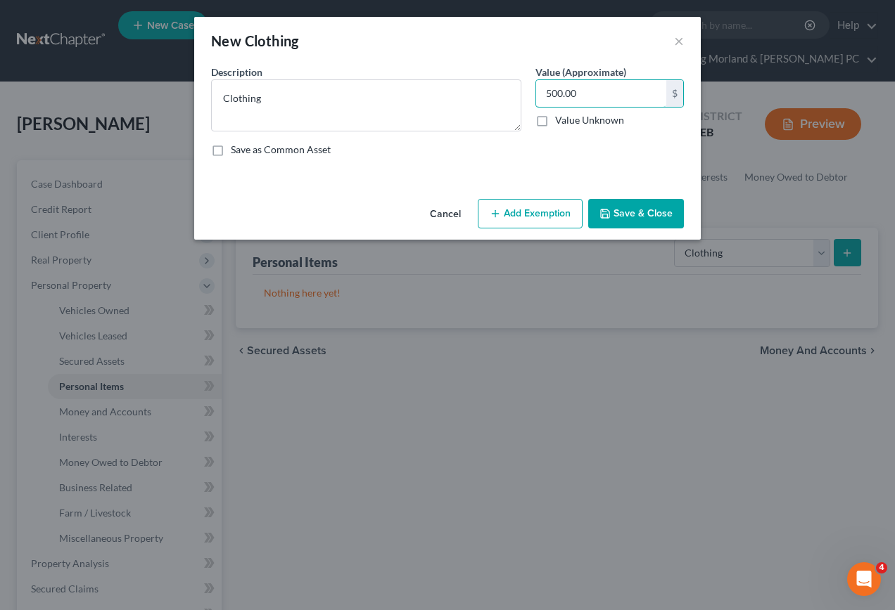
type input "500.00"
click at [561, 217] on button "Add Exemption" at bounding box center [530, 214] width 105 height 30
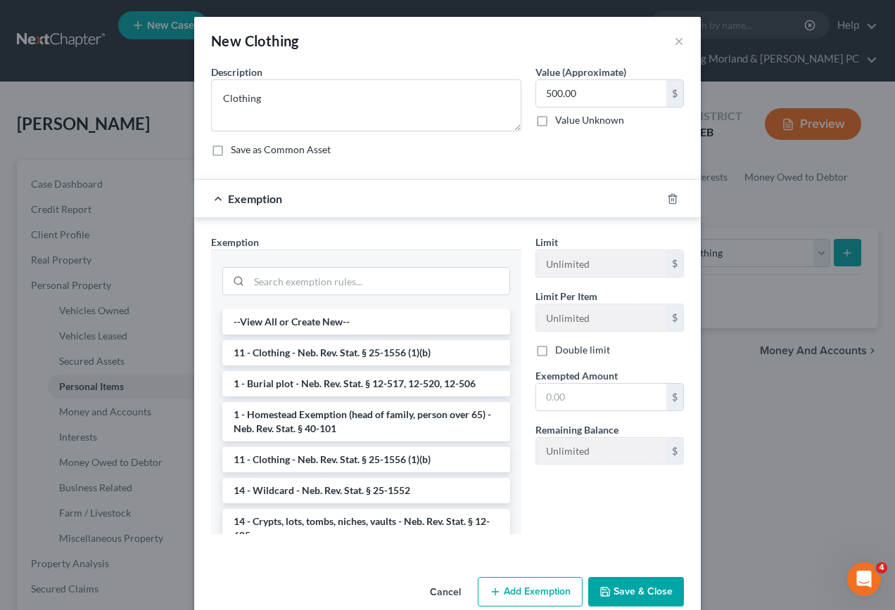
drag, startPoint x: 295, startPoint y: 353, endPoint x: 513, endPoint y: 361, distance: 218.1
click at [308, 355] on li "11 - Clothing - Neb. Rev. Stat. § 25-1556 (1)(b)" at bounding box center [366, 352] width 288 height 25
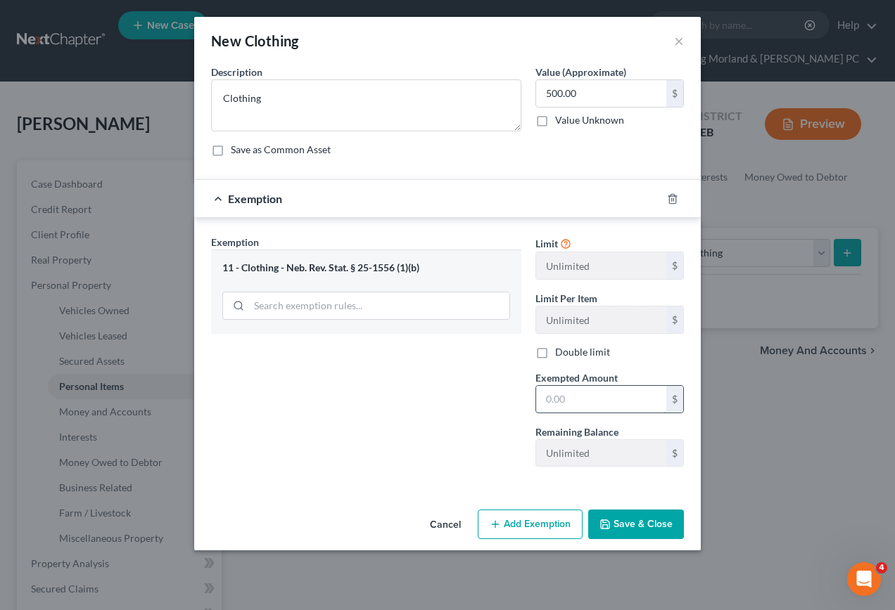
click at [598, 397] on input "text" at bounding box center [601, 399] width 130 height 27
type input "500.00"
click at [635, 520] on button "Save & Close" at bounding box center [636, 525] width 96 height 30
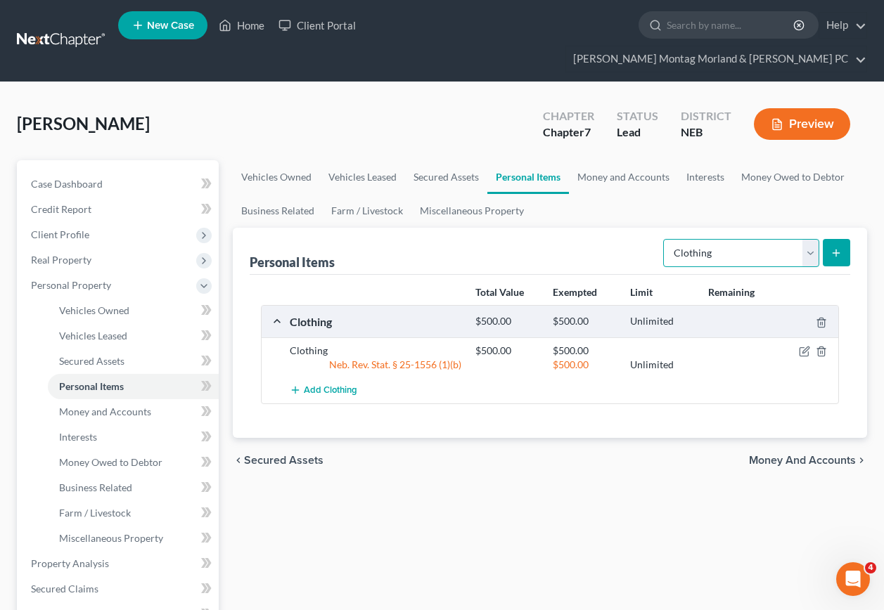
drag, startPoint x: 809, startPoint y: 229, endPoint x: 802, endPoint y: 228, distance: 7.1
click at [809, 239] on select "Select Item Type Clothing Collectibles Of Value Electronics Firearms Household …" at bounding box center [741, 253] width 156 height 28
select select "electronics"
click at [665, 239] on select "Select Item Type Clothing Collectibles Of Value Electronics Firearms Household …" at bounding box center [741, 253] width 156 height 28
click at [838, 248] on icon "submit" at bounding box center [836, 253] width 11 height 11
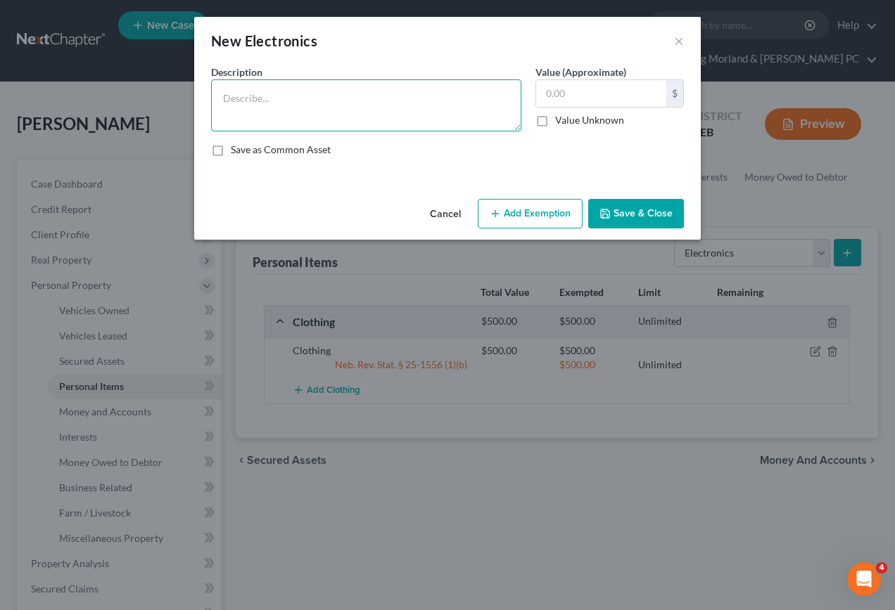
click at [395, 111] on textarea at bounding box center [366, 105] width 310 height 52
type textarea "Electronics"
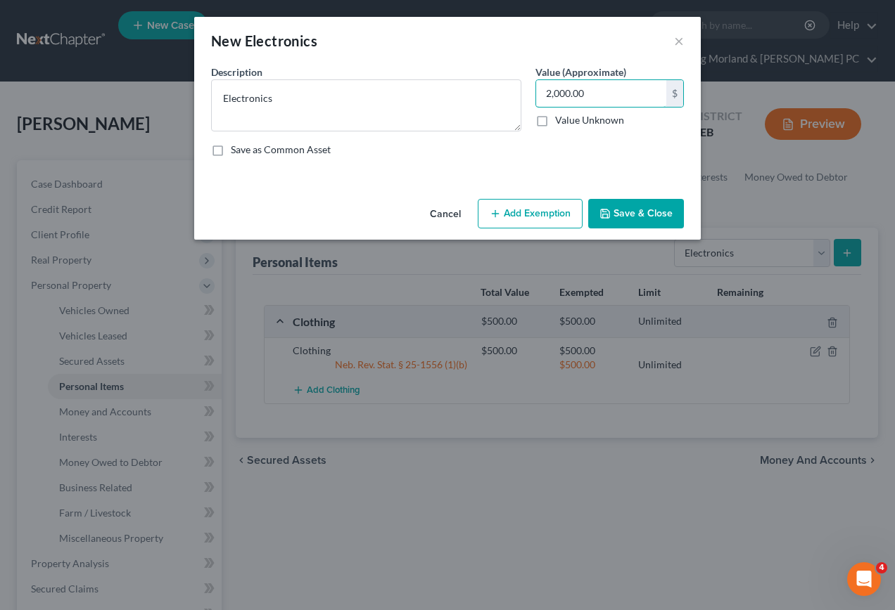
type input "2,000.00"
click at [523, 212] on button "Add Exemption" at bounding box center [530, 214] width 105 height 30
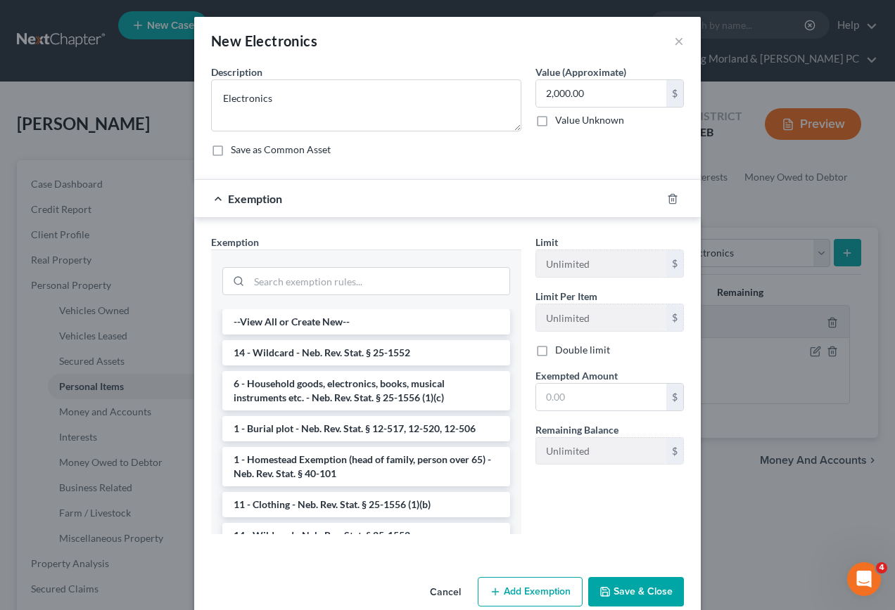
drag, startPoint x: 387, startPoint y: 394, endPoint x: 440, endPoint y: 397, distance: 53.5
click at [388, 394] on li "6 - Household goods, electronics, books, musical instruments etc. - Neb. Rev. S…" at bounding box center [366, 390] width 288 height 39
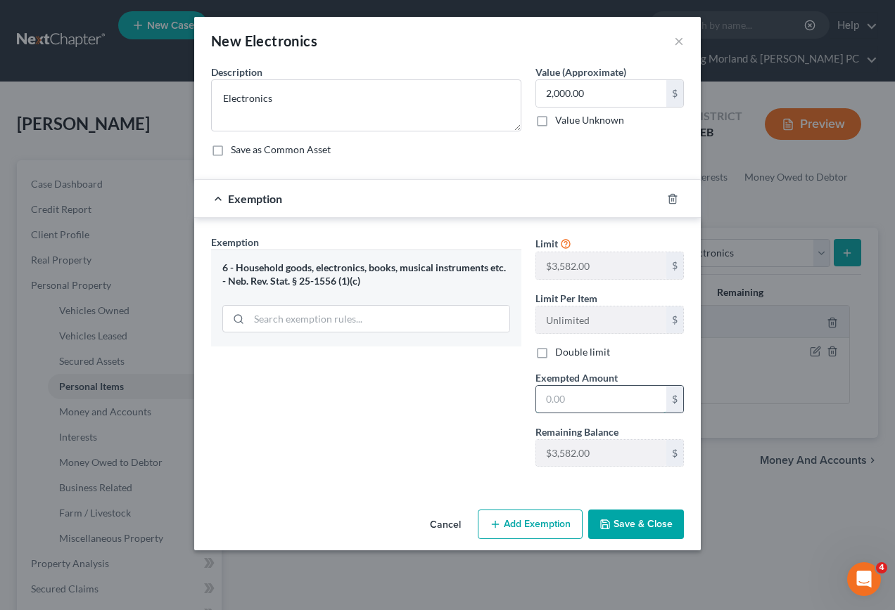
click at [582, 403] on input "text" at bounding box center [601, 399] width 130 height 27
type input "2,000.00"
click at [649, 516] on button "Save & Close" at bounding box center [636, 525] width 96 height 30
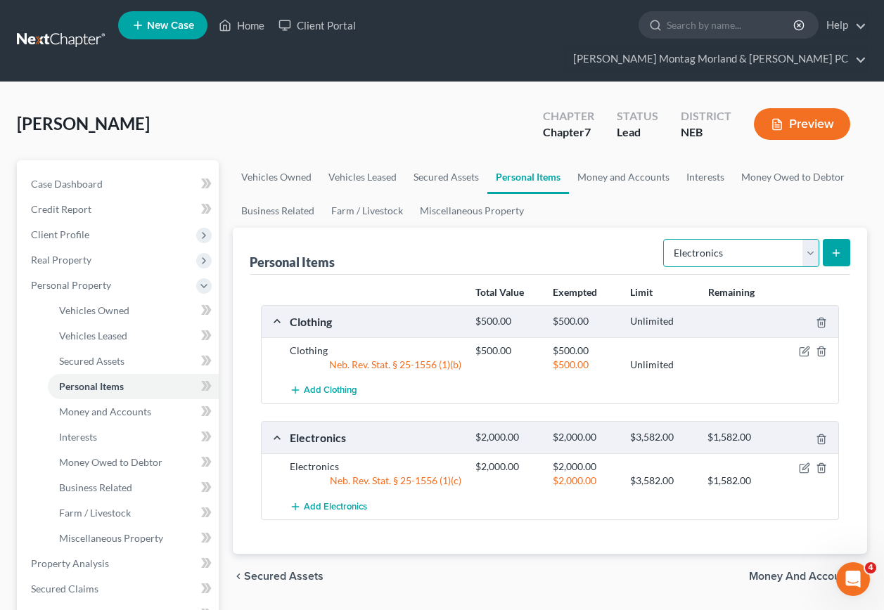
click at [809, 239] on select "Select Item Type Clothing Collectibles Of Value Electronics Firearms Household …" at bounding box center [741, 253] width 156 height 28
select select "household_goods"
click at [665, 239] on select "Select Item Type Clothing Collectibles Of Value Electronics Firearms Household …" at bounding box center [741, 253] width 156 height 28
click at [837, 248] on icon "submit" at bounding box center [836, 253] width 11 height 11
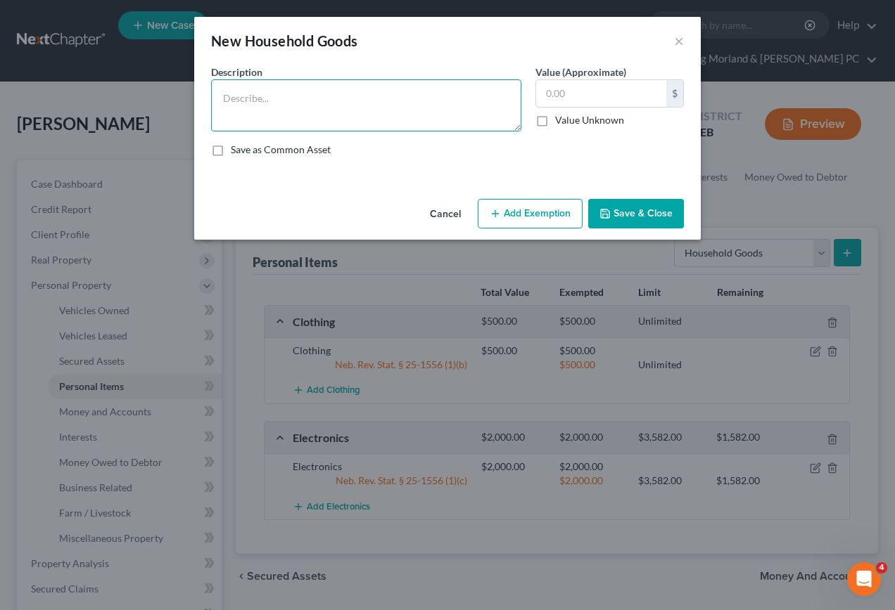
click at [290, 98] on textarea at bounding box center [366, 105] width 310 height 52
type textarea "Household goods and furnishings"
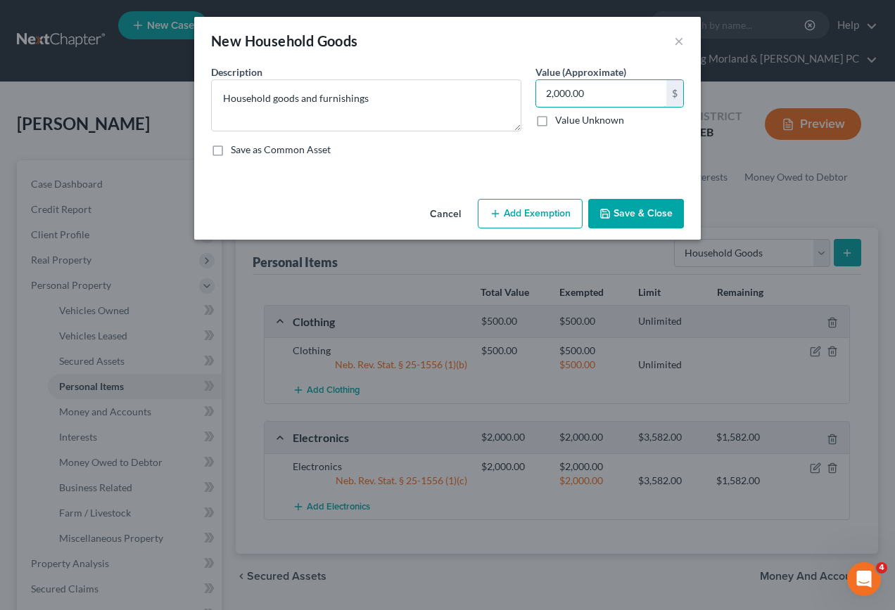
type input "2,000.00"
click at [506, 214] on button "Add Exemption" at bounding box center [530, 214] width 105 height 30
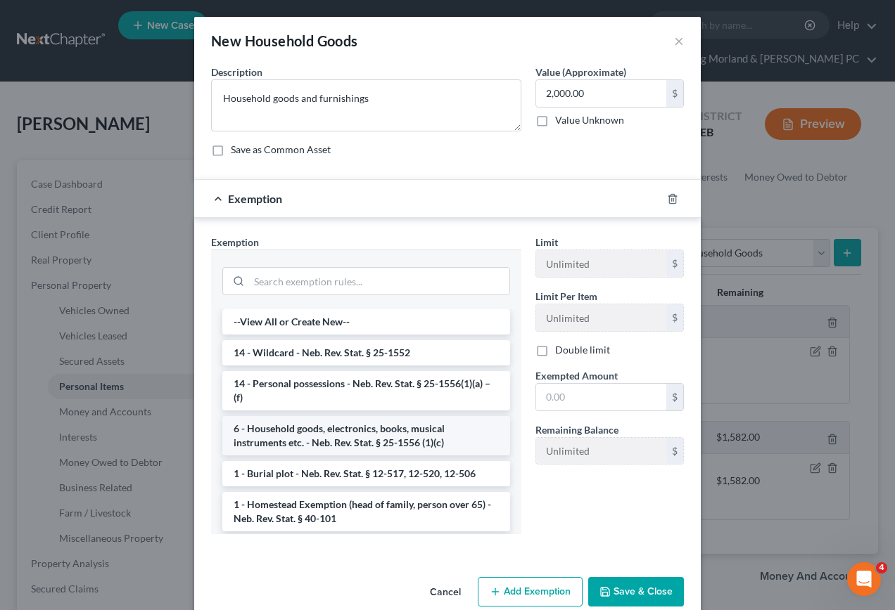
drag, startPoint x: 362, startPoint y: 430, endPoint x: 466, endPoint y: 439, distance: 104.5
click at [363, 430] on li "6 - Household goods, electronics, books, musical instruments etc. - Neb. Rev. S…" at bounding box center [366, 435] width 288 height 39
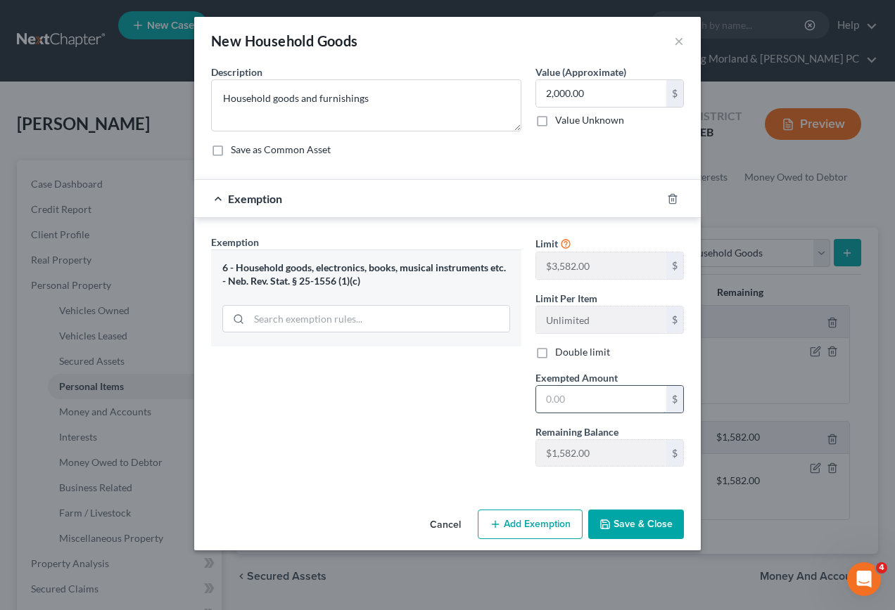
click at [592, 395] on input "text" at bounding box center [601, 399] width 130 height 27
type input "2,000.00"
click at [653, 523] on button "Save & Close" at bounding box center [636, 525] width 96 height 30
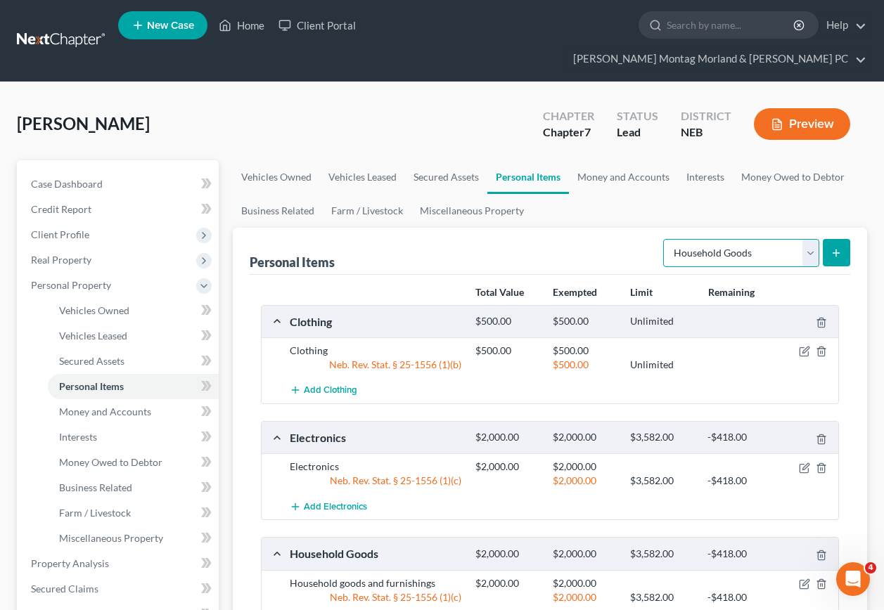
click at [809, 239] on select "Select Item Type Clothing Collectibles Of Value Electronics Firearms Household …" at bounding box center [741, 253] width 156 height 28
select select "jewelry"
click at [665, 239] on select "Select Item Type Clothing Collectibles Of Value Electronics Firearms Household …" at bounding box center [741, 253] width 156 height 28
click at [841, 248] on icon "submit" at bounding box center [836, 253] width 11 height 11
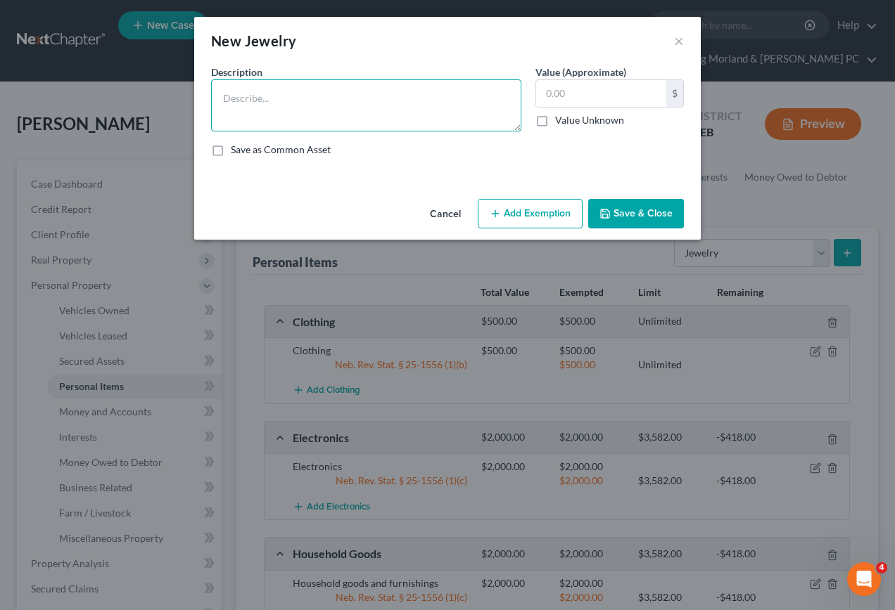
click at [332, 109] on textarea at bounding box center [366, 105] width 310 height 52
type textarea "Jewelry"
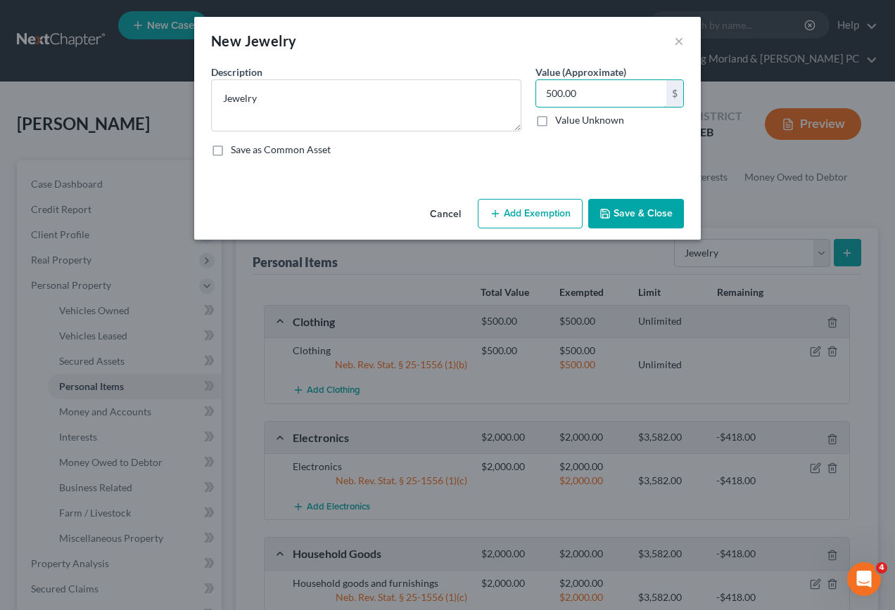
type input "500.00"
click at [501, 214] on icon "button" at bounding box center [494, 213] width 11 height 11
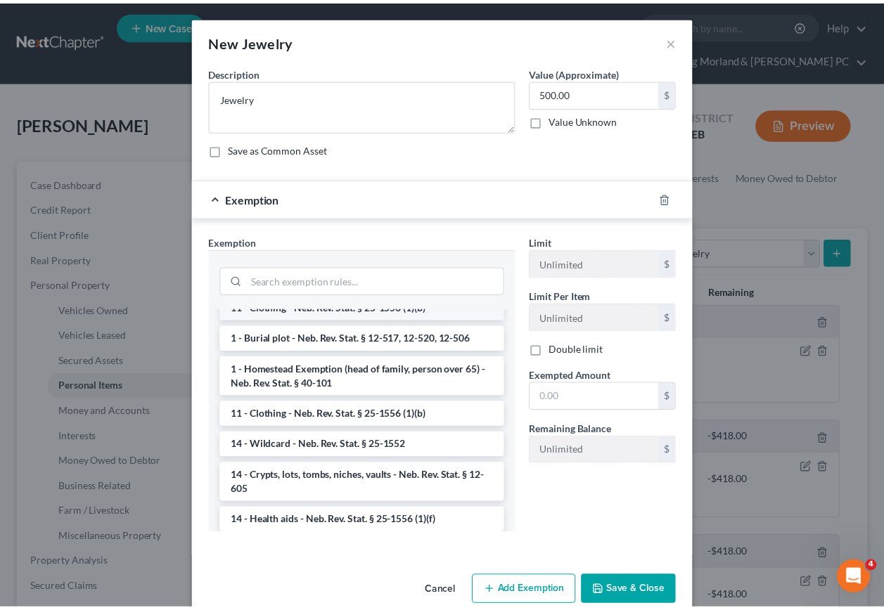
scroll to position [70, 0]
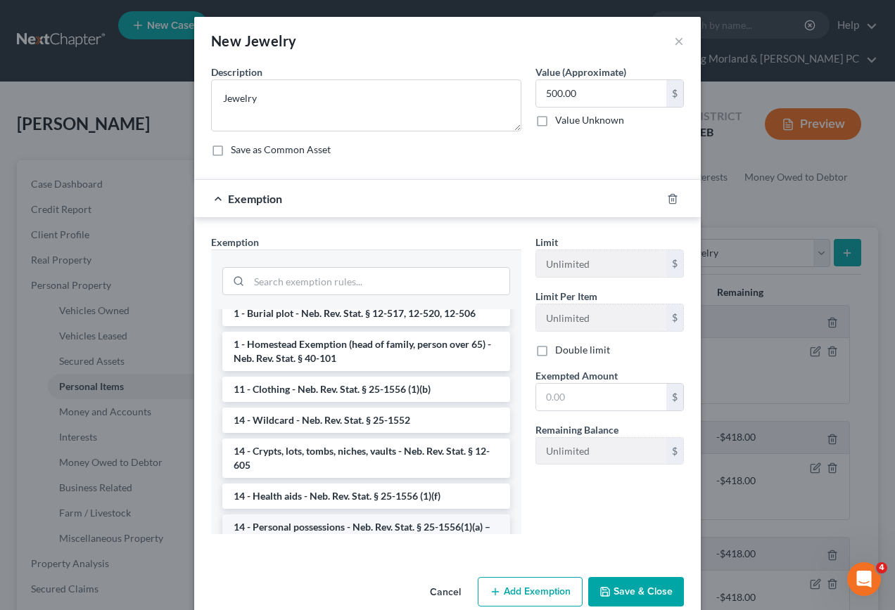
click at [312, 527] on li "14 - Personal possessions - Neb. Rev. Stat. § 25-1556(1)(a) – (f)" at bounding box center [366, 534] width 288 height 39
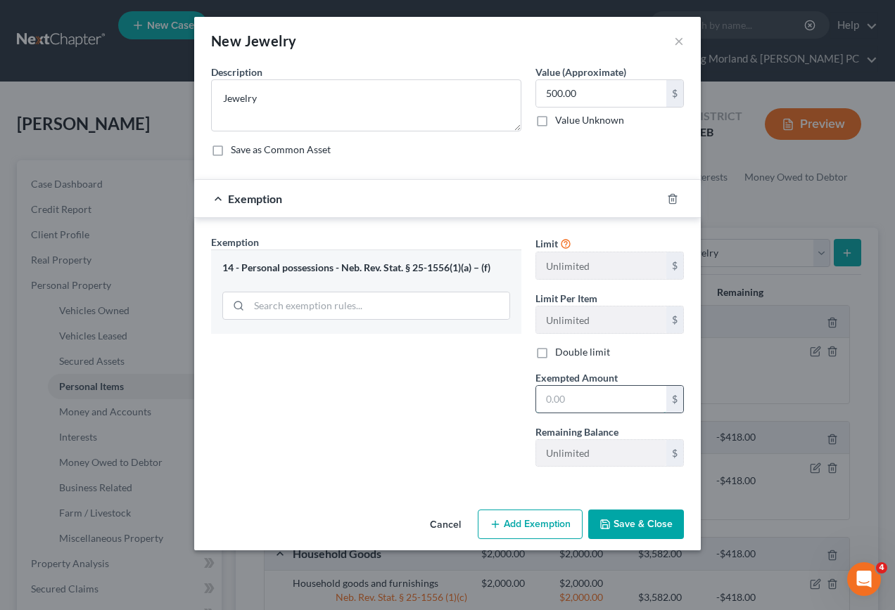
click at [597, 394] on input "text" at bounding box center [601, 399] width 130 height 27
type input "500.00"
click at [634, 515] on button "Save & Close" at bounding box center [636, 525] width 96 height 30
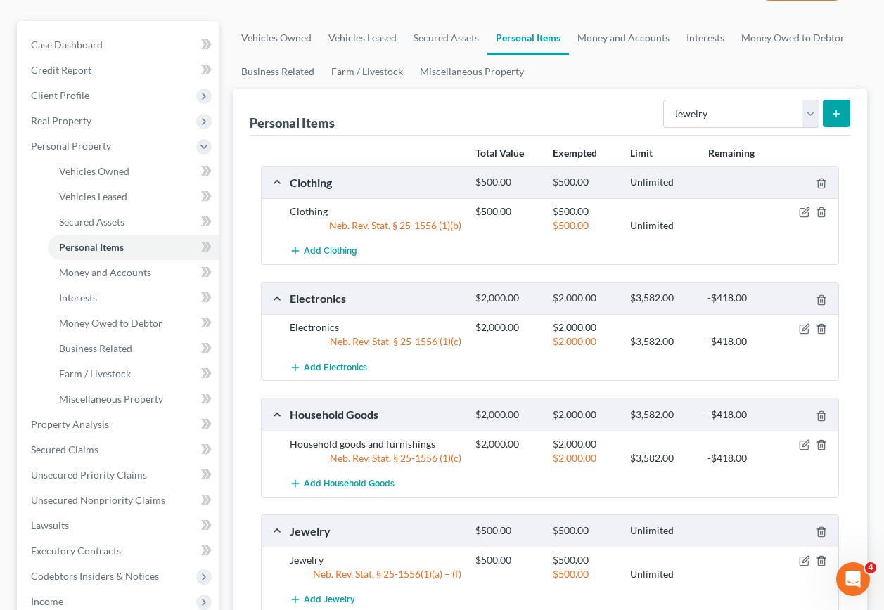
scroll to position [141, 0]
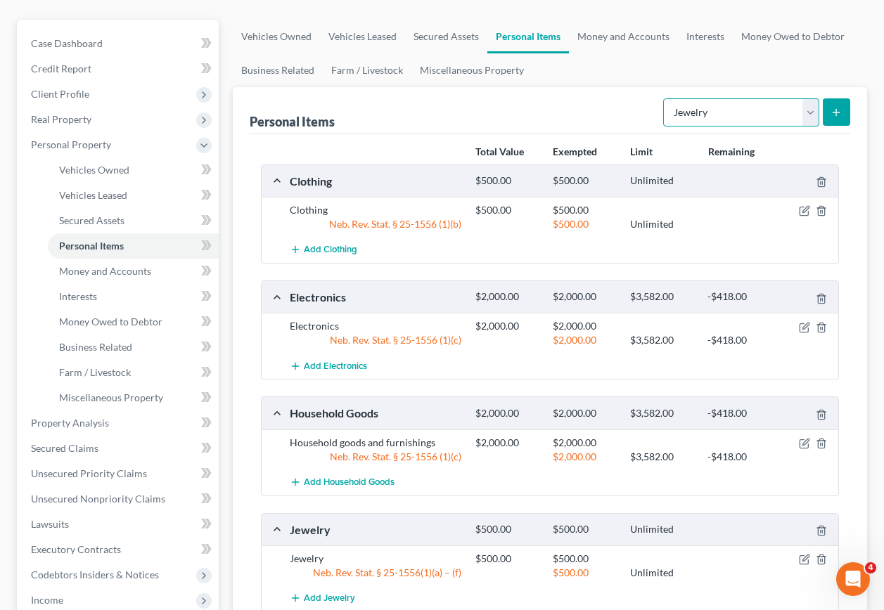
click at [811, 98] on select "Select Item Type Clothing Collectibles Of Value Electronics Firearms Household …" at bounding box center [741, 112] width 156 height 28
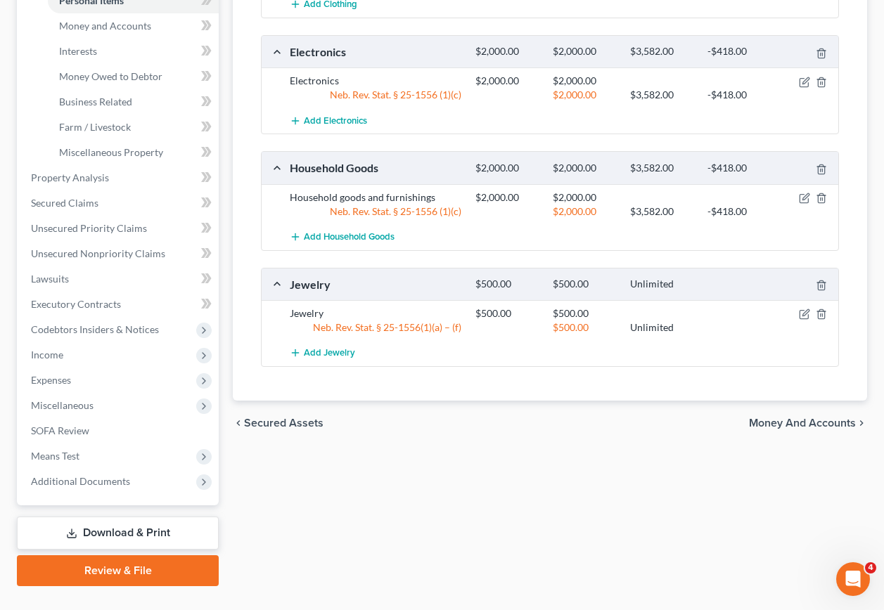
scroll to position [390, 0]
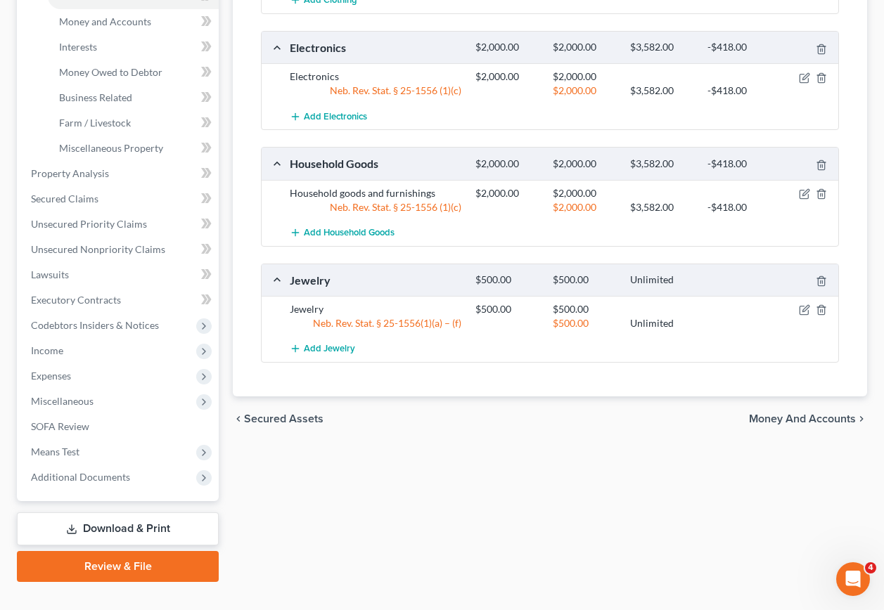
drag, startPoint x: 812, startPoint y: 394, endPoint x: 669, endPoint y: 368, distance: 145.1
click at [808, 414] on span "Money and Accounts" at bounding box center [802, 419] width 107 height 11
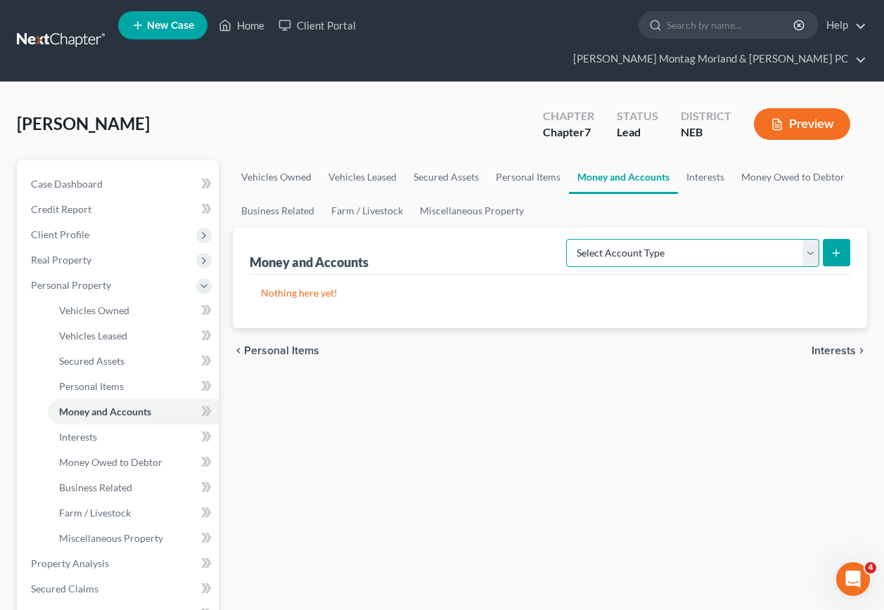
click at [683, 239] on select "Select Account Type Brokerage Cash on Hand Certificates of Deposit Checking Acc…" at bounding box center [692, 253] width 253 height 28
select select "checking"
click at [569, 239] on select "Select Account Type Brokerage Cash on Hand Certificates of Deposit Checking Acc…" at bounding box center [692, 253] width 253 height 28
click at [835, 248] on icon "submit" at bounding box center [836, 253] width 11 height 11
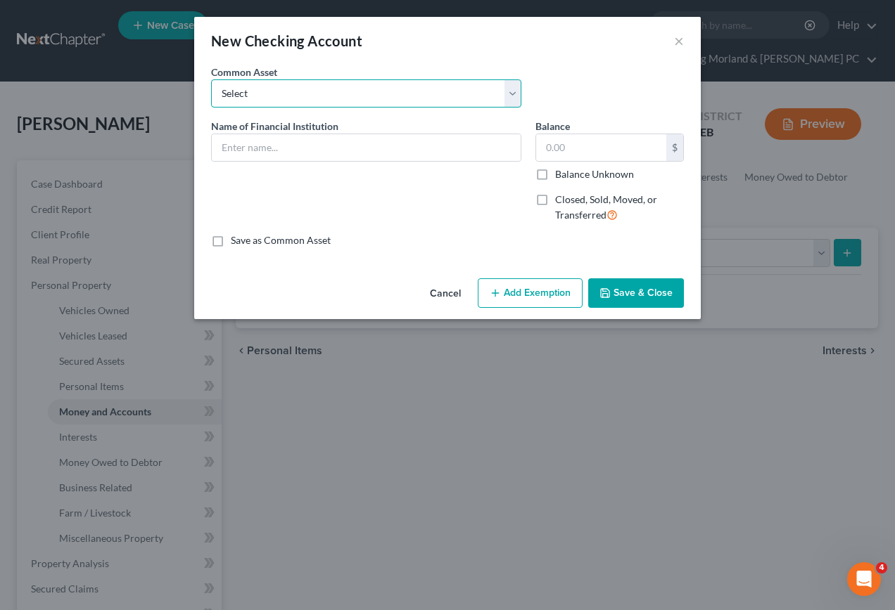
click at [277, 102] on select "Select Pinnacle Bank [PERSON_NAME]" at bounding box center [366, 93] width 310 height 28
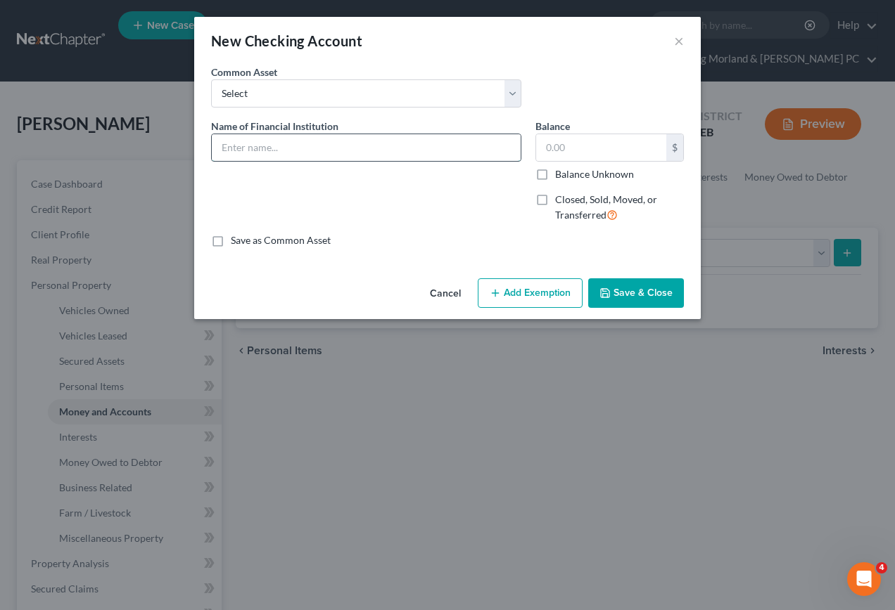
click at [306, 158] on input "text" at bounding box center [366, 147] width 309 height 27
type input "[PERSON_NAME] State Bank"
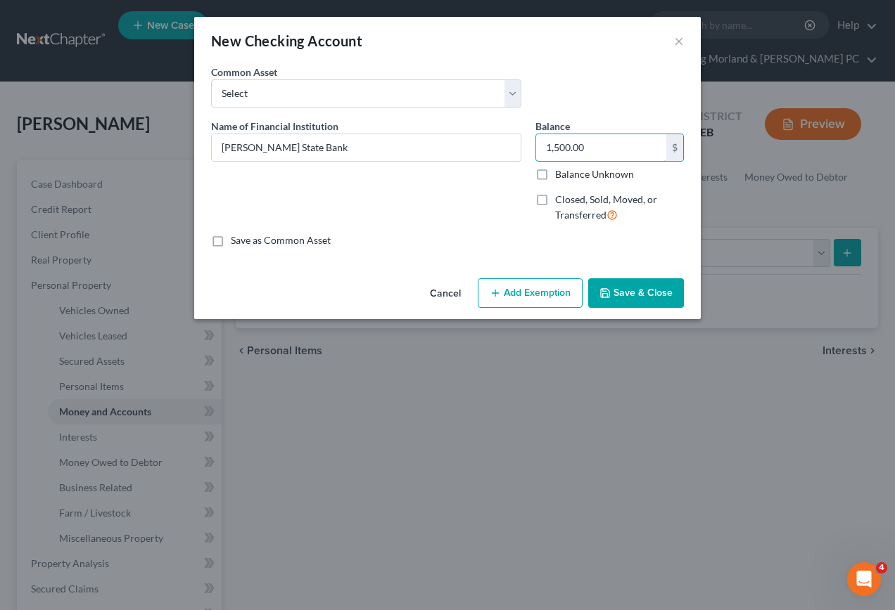
type input "1,500.00"
click at [515, 295] on button "Add Exemption" at bounding box center [530, 293] width 105 height 30
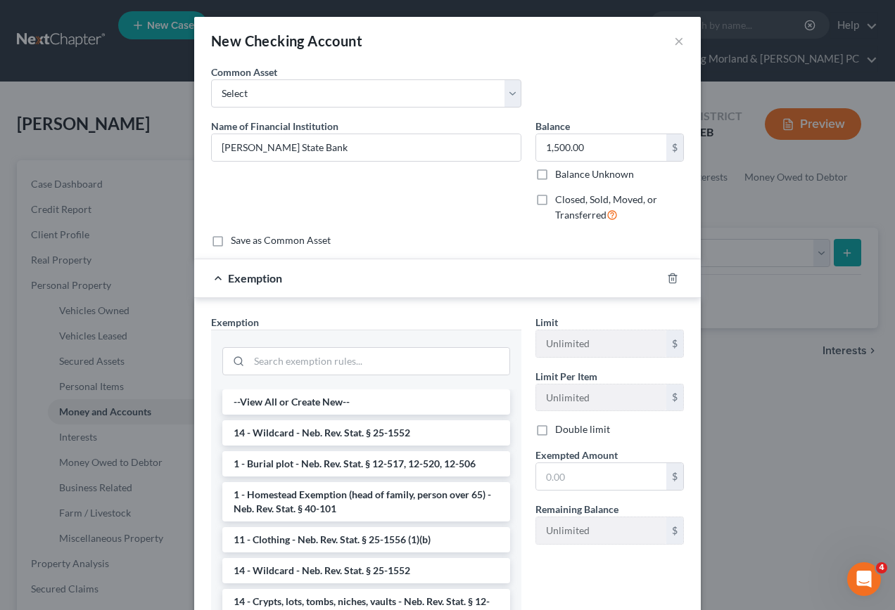
click at [340, 437] on li "14 - Wildcard - Neb. Rev. Stat. § 25-1552" at bounding box center [366, 433] width 288 height 25
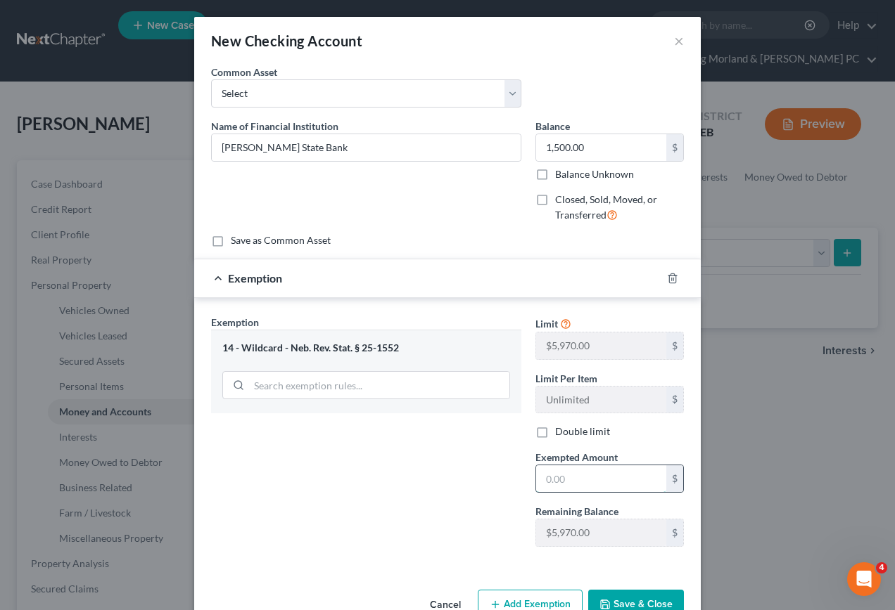
click at [592, 482] on input "text" at bounding box center [601, 479] width 130 height 27
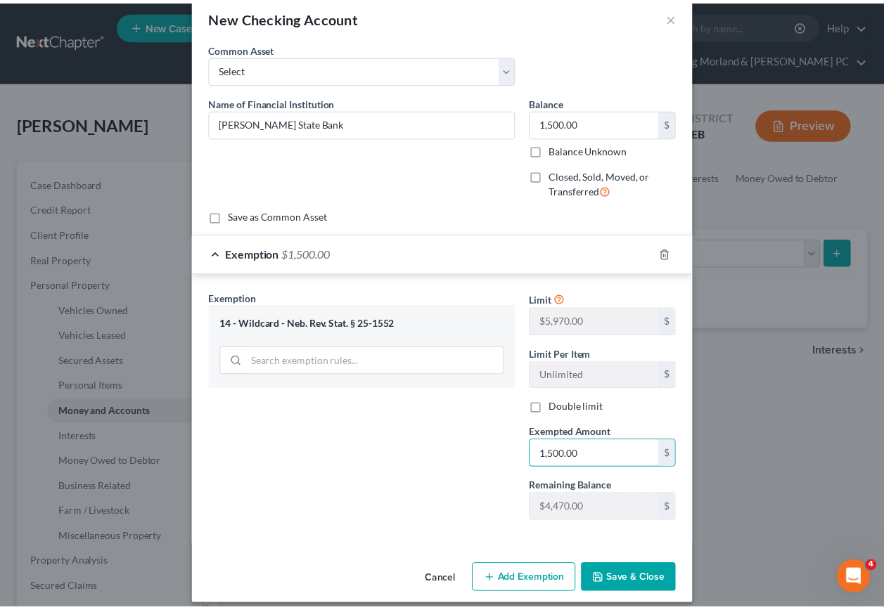
scroll to position [37, 0]
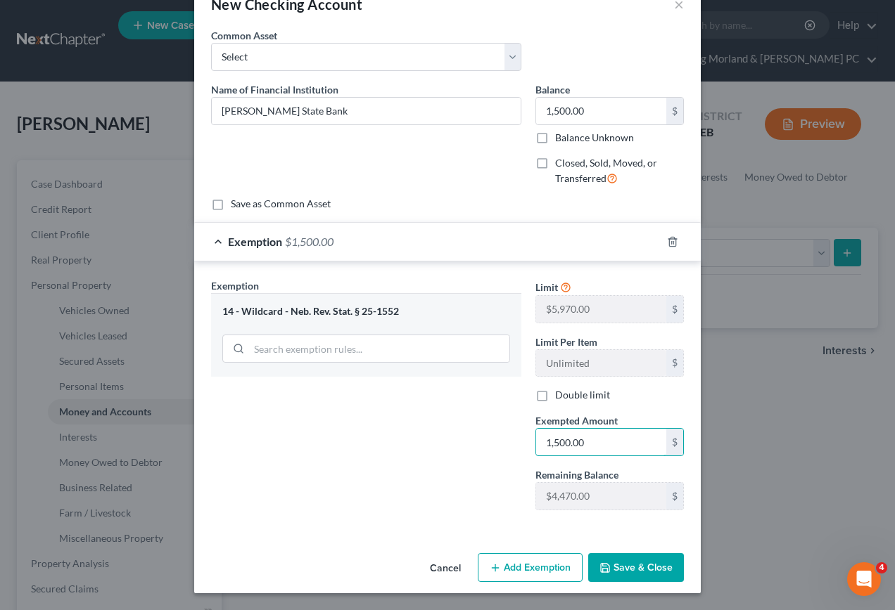
type input "1,500.00"
click at [616, 563] on button "Save & Close" at bounding box center [636, 568] width 96 height 30
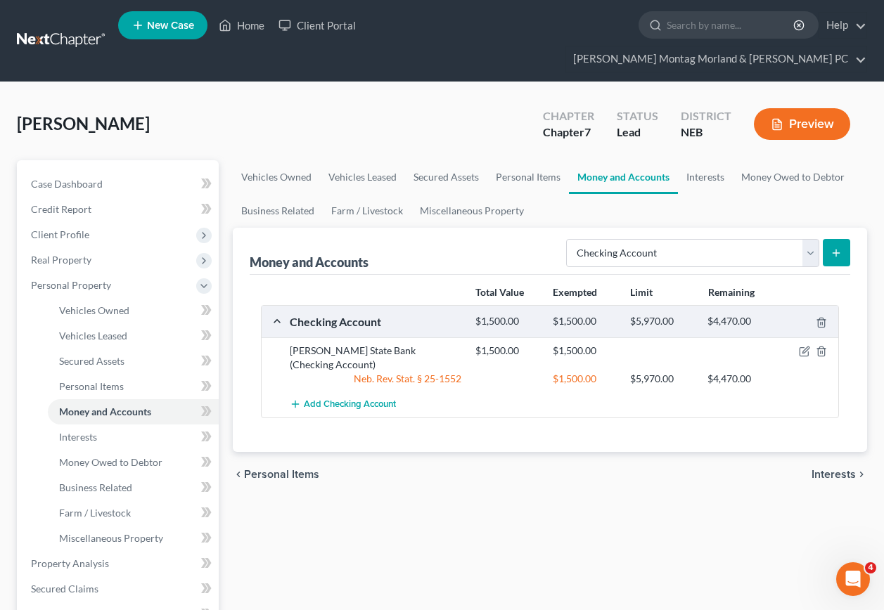
click at [292, 469] on span "Personal Items" at bounding box center [281, 474] width 75 height 11
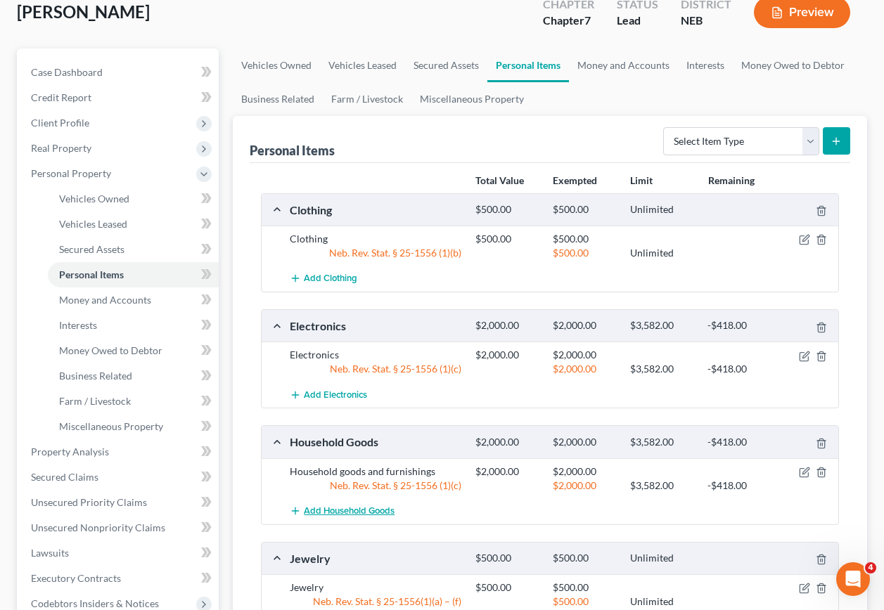
scroll to position [281, 0]
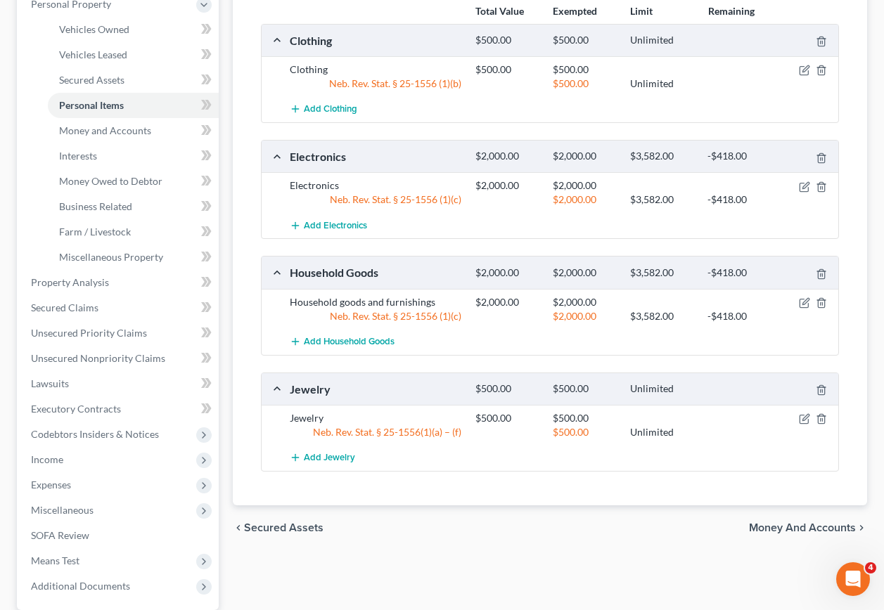
click at [257, 523] on span "Secured Assets" at bounding box center [283, 528] width 79 height 11
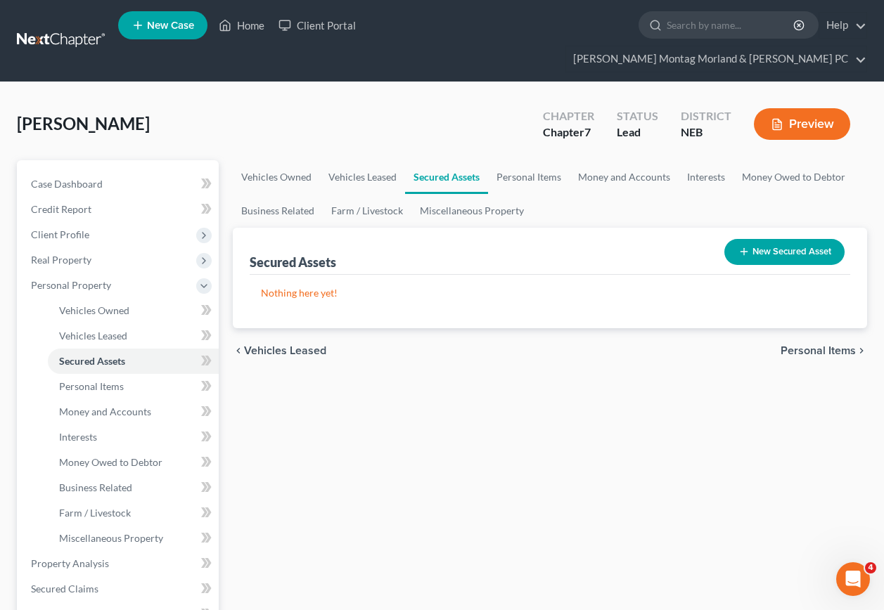
click at [772, 239] on button "New Secured Asset" at bounding box center [784, 252] width 120 height 26
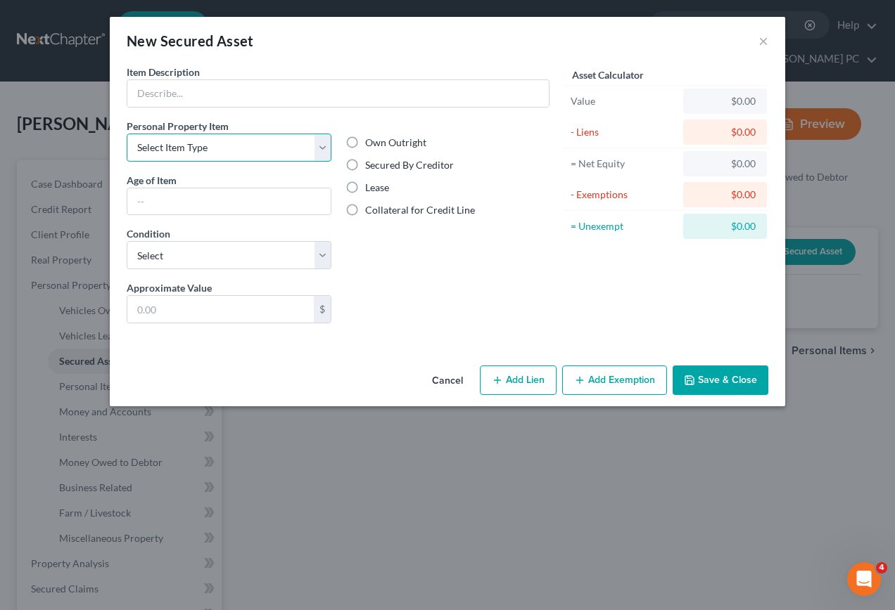
click at [323, 150] on select "Select Item Type Clothing Collectibles Of Value Electronics Firearms Household …" at bounding box center [229, 148] width 205 height 28
select select "other"
click at [127, 134] on select "Select Item Type Clothing Collectibles Of Value Electronics Firearms Household …" at bounding box center [229, 148] width 205 height 28
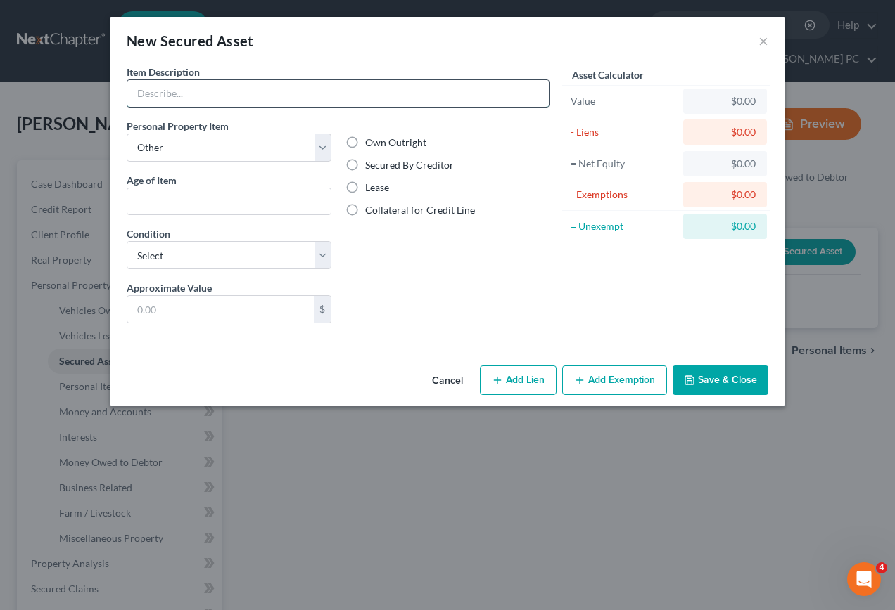
click at [194, 96] on input "text" at bounding box center [337, 93] width 421 height 27
type input "Trailer House located at"
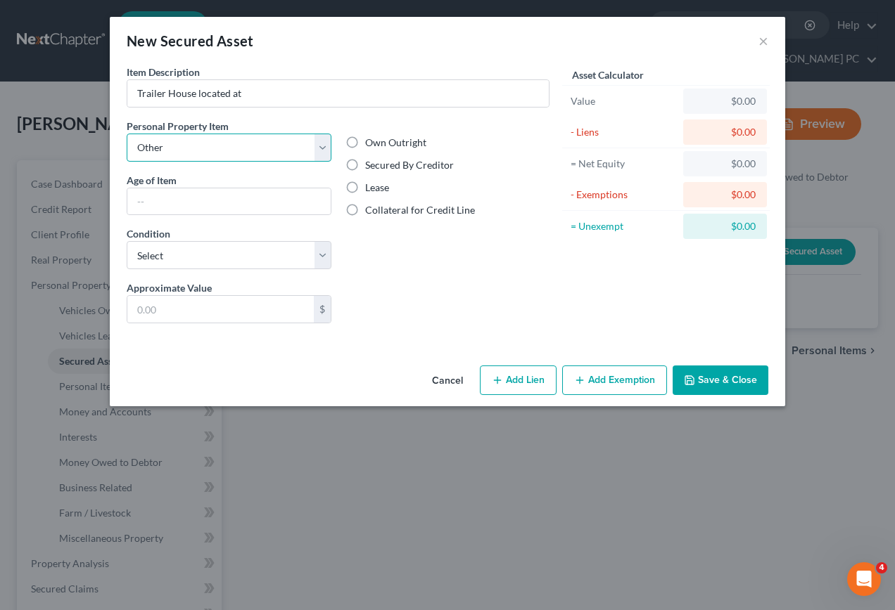
click at [320, 148] on select "Select Item Type Clothing Collectibles Of Value Electronics Firearms Household …" at bounding box center [229, 148] width 205 height 28
select select "sports_and_hobby_equipment"
click at [127, 134] on select "Select Item Type Clothing Collectibles Of Value Electronics Firearms Household …" at bounding box center [229, 148] width 205 height 28
click at [447, 382] on button "Cancel" at bounding box center [447, 381] width 53 height 28
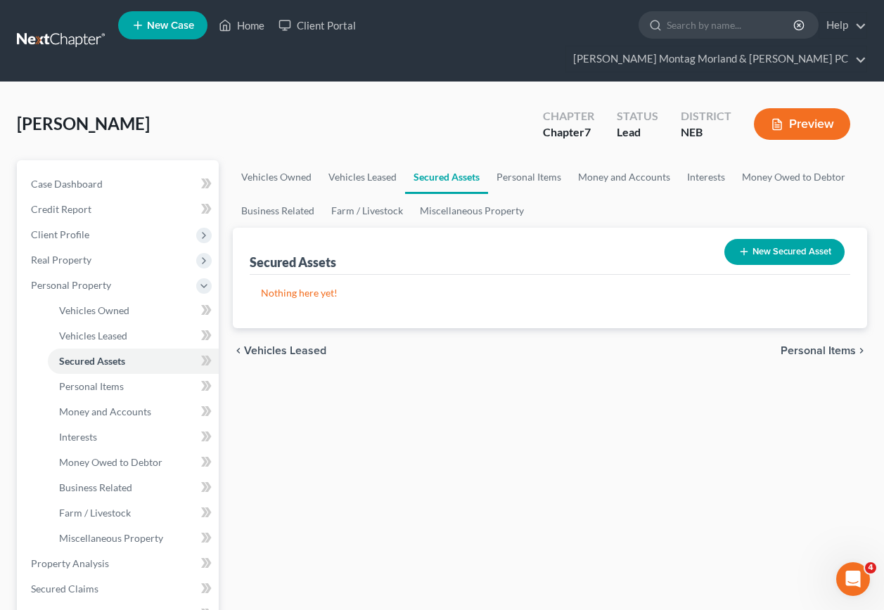
click at [290, 345] on span "Vehicles Leased" at bounding box center [285, 350] width 82 height 11
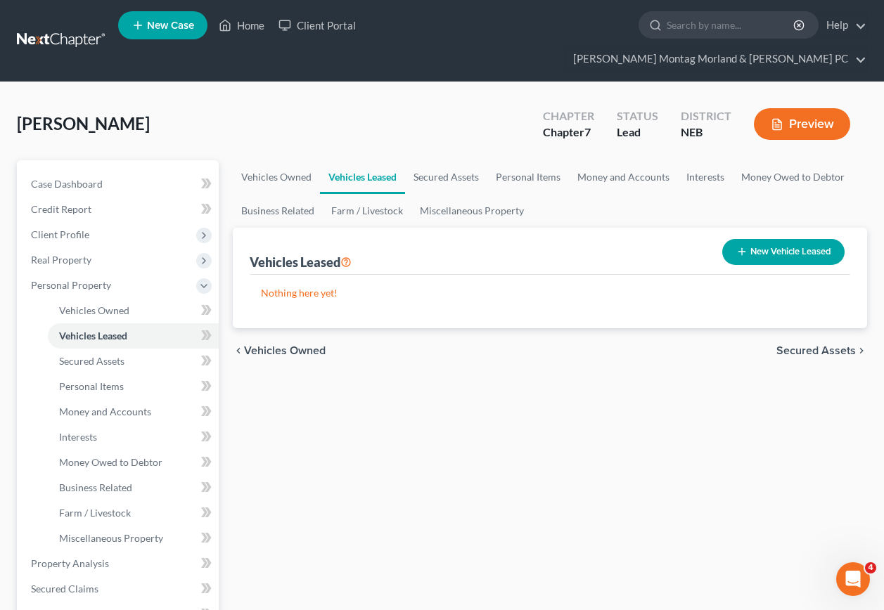
click at [265, 345] on span "Vehicles Owned" at bounding box center [285, 350] width 82 height 11
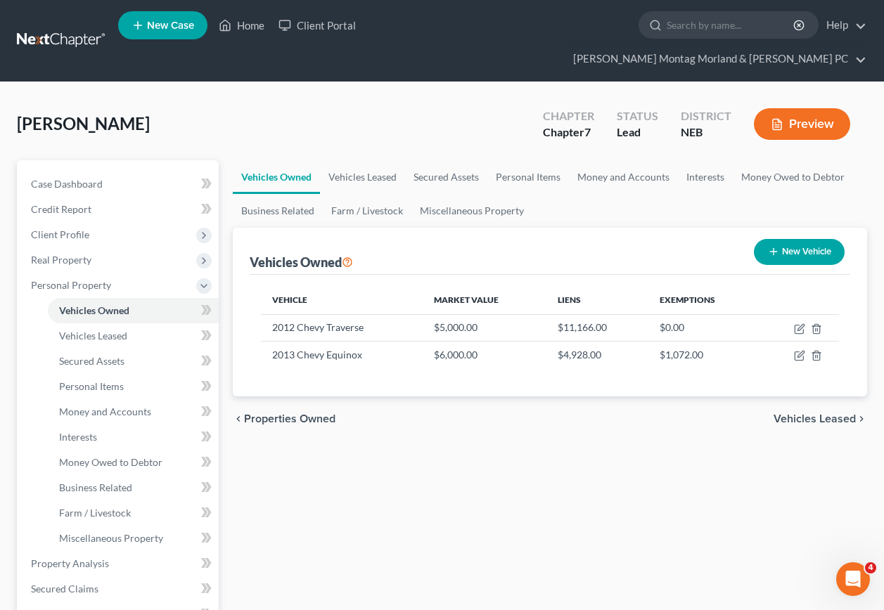
click at [819, 239] on button "New Vehicle" at bounding box center [799, 252] width 91 height 26
select select "0"
select select "2"
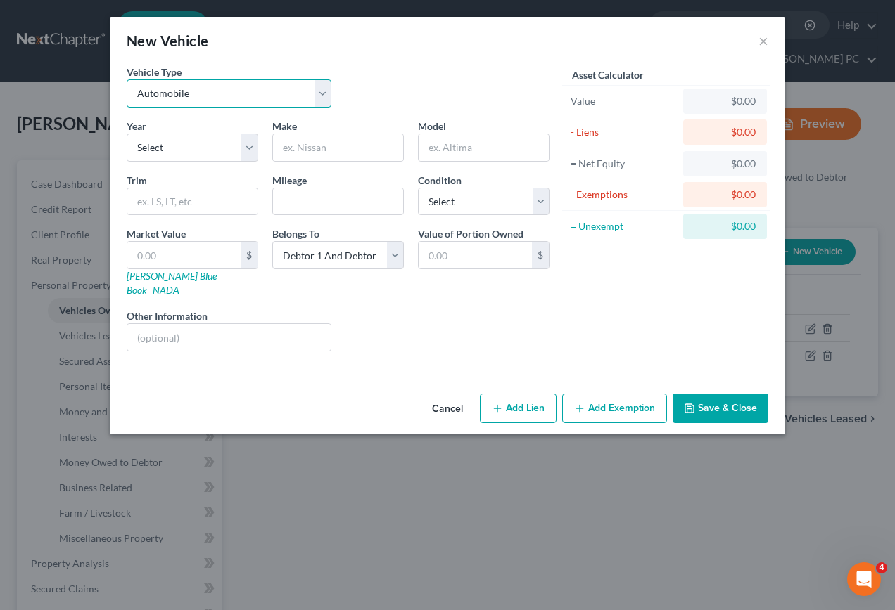
click at [320, 92] on select "Select Automobile Truck Trailer Watercraft Aircraft Motor Home Atv Other Vehicle" at bounding box center [229, 93] width 205 height 28
click at [757, 43] on div "New Vehicle ×" at bounding box center [447, 41] width 675 height 48
click at [765, 44] on button "×" at bounding box center [763, 40] width 10 height 17
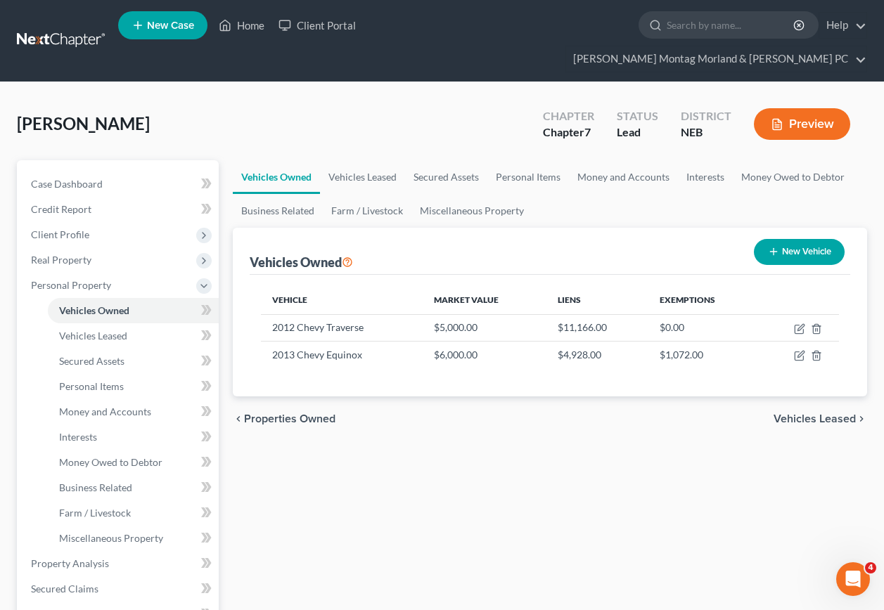
click at [832, 414] on span "Vehicles Leased" at bounding box center [815, 419] width 82 height 11
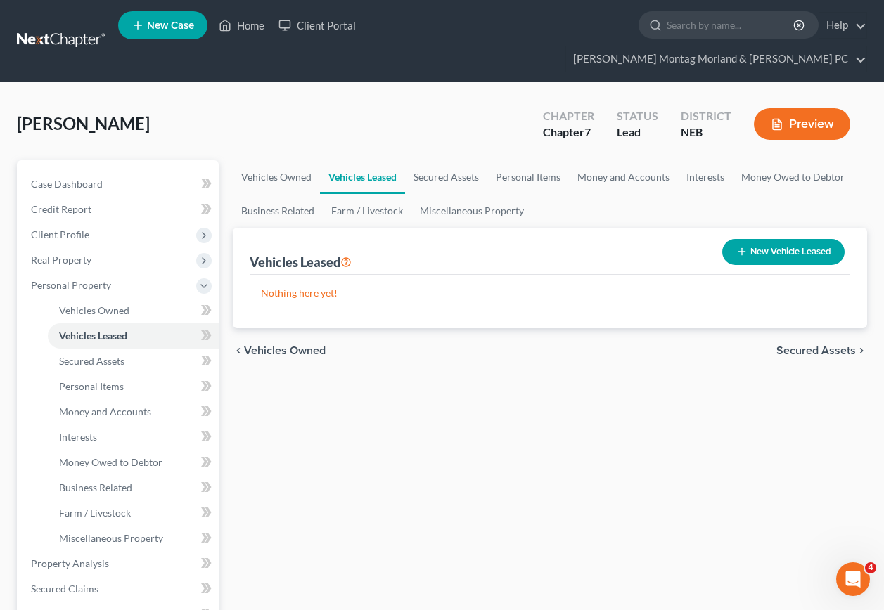
click at [831, 345] on span "Secured Assets" at bounding box center [815, 350] width 79 height 11
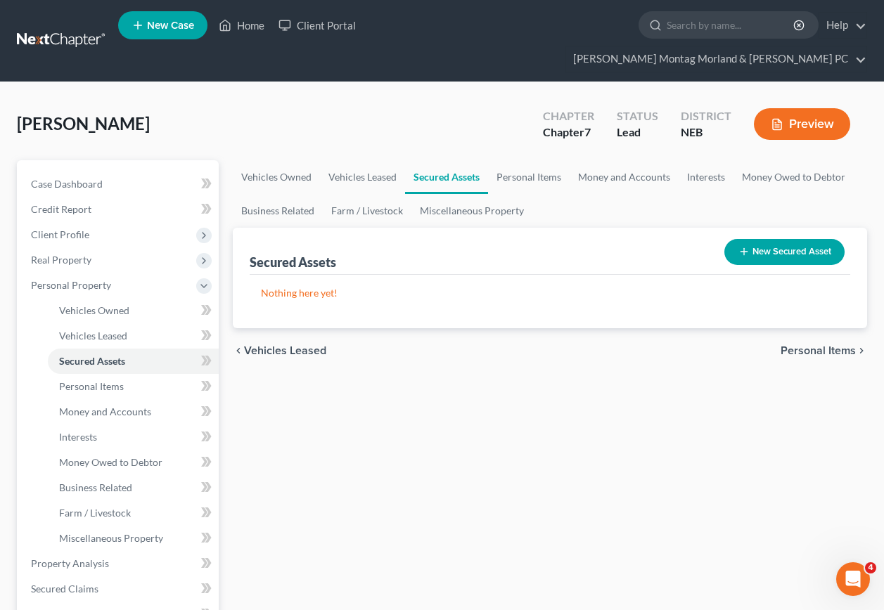
click at [809, 239] on button "New Secured Asset" at bounding box center [784, 252] width 120 height 26
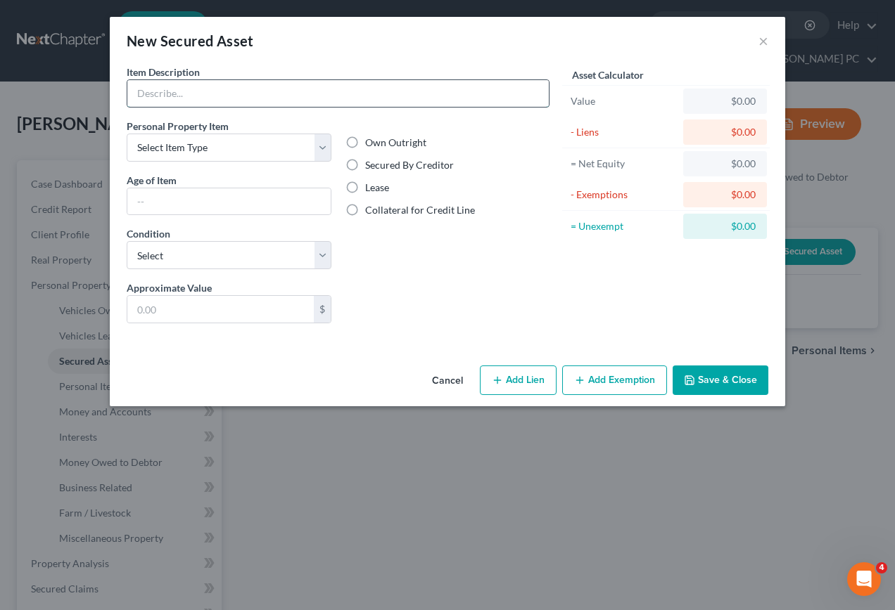
click at [200, 96] on input "text" at bounding box center [337, 93] width 421 height 27
type input "Trailer House located at [STREET_ADDRESS]"
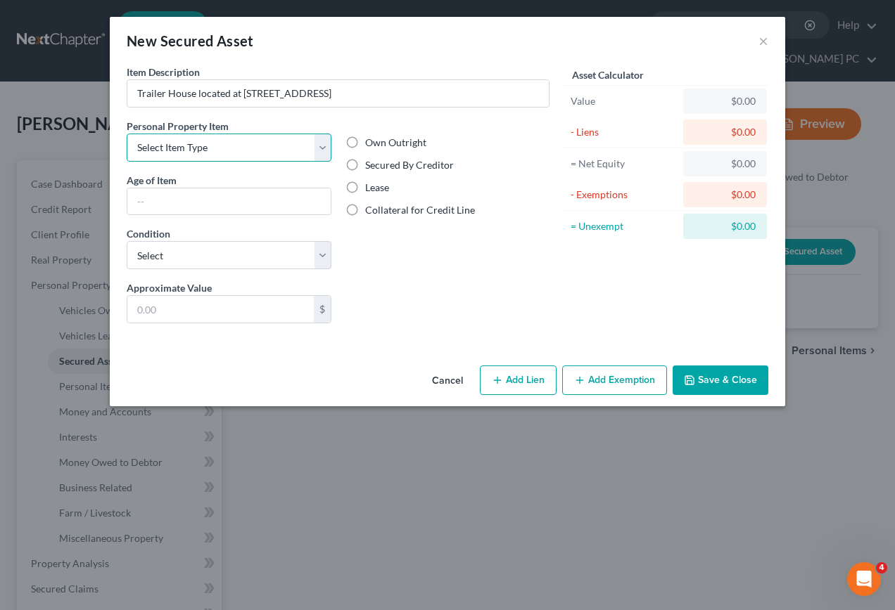
drag, startPoint x: 322, startPoint y: 151, endPoint x: 302, endPoint y: 163, distance: 23.0
click at [319, 155] on select "Select Item Type Clothing Collectibles Of Value Electronics Firearms Household …" at bounding box center [229, 148] width 205 height 28
select select "other"
click at [127, 134] on select "Select Item Type Clothing Collectibles Of Value Electronics Firearms Household …" at bounding box center [229, 148] width 205 height 28
click at [365, 167] on label "Secured By Creditor" at bounding box center [409, 165] width 89 height 14
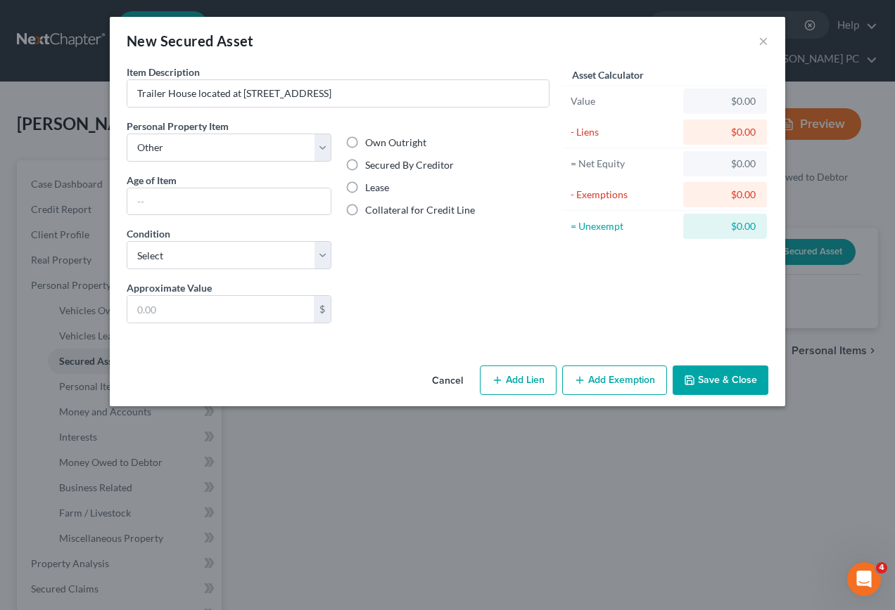
click at [371, 167] on input "Secured By Creditor" at bounding box center [375, 162] width 9 height 9
radio input "true"
click at [517, 380] on button "Add Lien" at bounding box center [518, 381] width 77 height 30
select select "0"
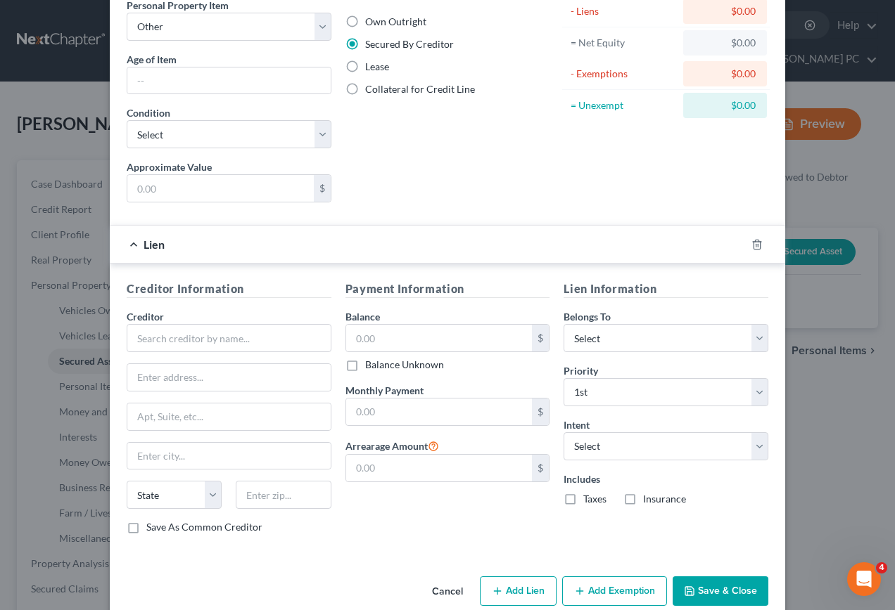
scroll to position [145, 0]
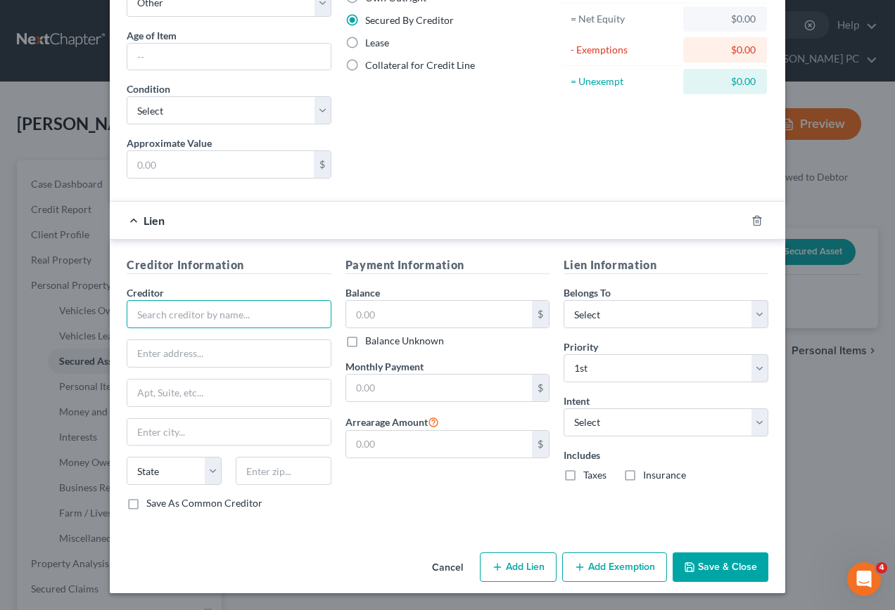
drag, startPoint x: 265, startPoint y: 315, endPoint x: 266, endPoint y: 305, distance: 10.6
click at [266, 314] on input "text" at bounding box center [229, 314] width 205 height 28
type input "[PERSON_NAME] State Bank"
type input "[STREET_ADDRESS]"
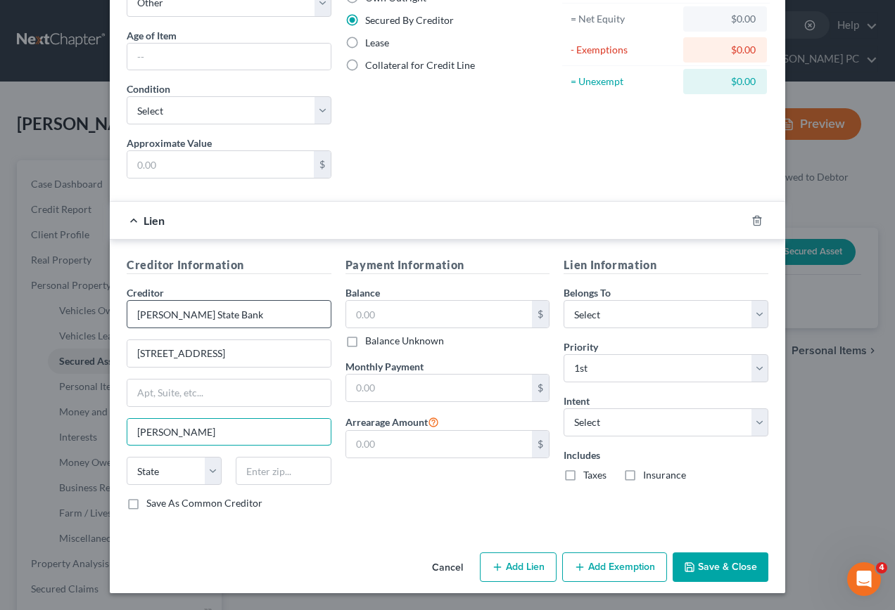
type input "[PERSON_NAME]"
select select "30"
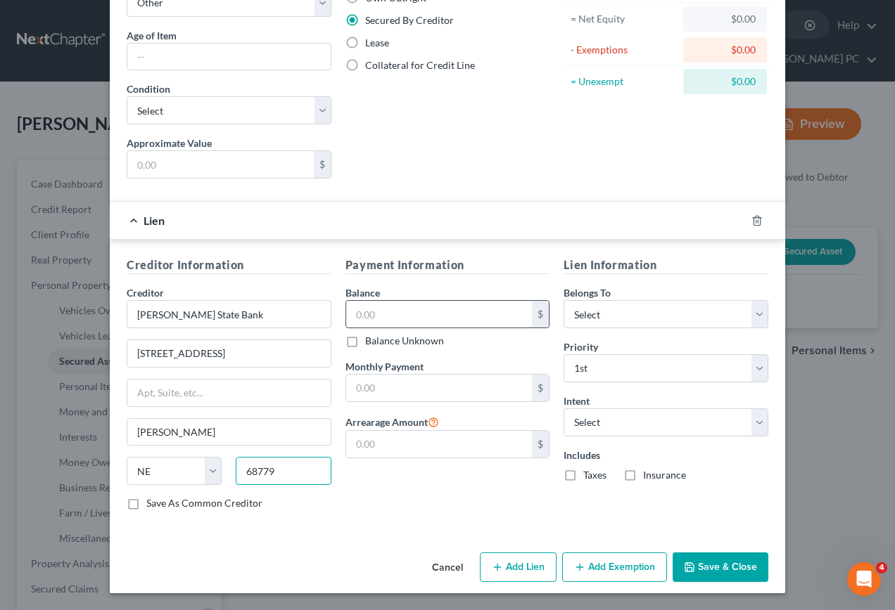
type input "68779"
click at [425, 314] on input "text" at bounding box center [439, 314] width 186 height 27
type input "1,870.00"
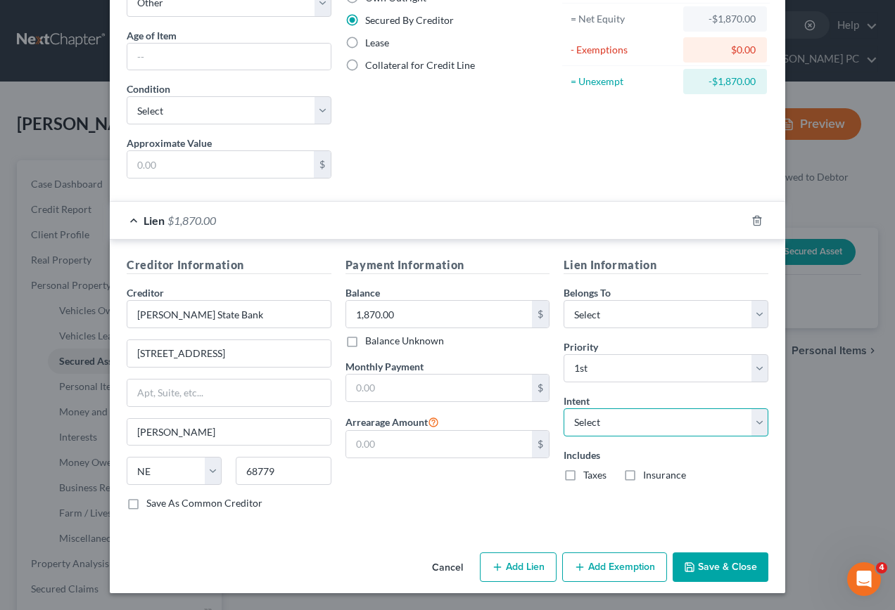
click at [677, 436] on select "Select Surrender Redeem Reaffirm Avoid Other" at bounding box center [665, 423] width 205 height 28
select select "2"
click at [563, 409] on select "Select Surrender Redeem Reaffirm Avoid Other" at bounding box center [665, 423] width 205 height 28
click at [724, 575] on button "Save & Close" at bounding box center [720, 568] width 96 height 30
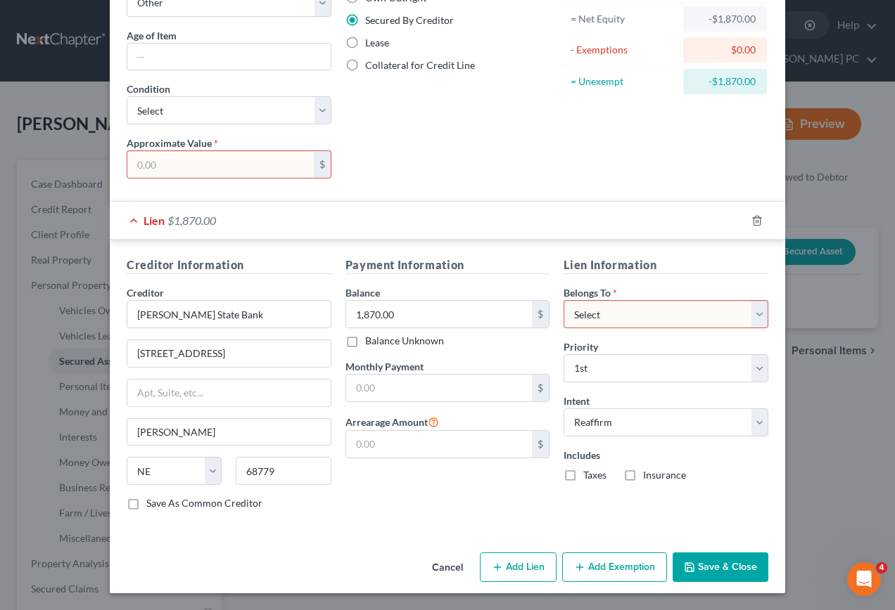
click at [756, 314] on select "Select Debtor 1 Only Debtor 2 Only Debtor 1 And Debtor 2 Only At Least One Of T…" at bounding box center [665, 314] width 205 height 28
select select "2"
click at [563, 300] on select "Select Debtor 1 Only Debtor 2 Only Debtor 1 And Debtor 2 Only At Least One Of T…" at bounding box center [665, 314] width 205 height 28
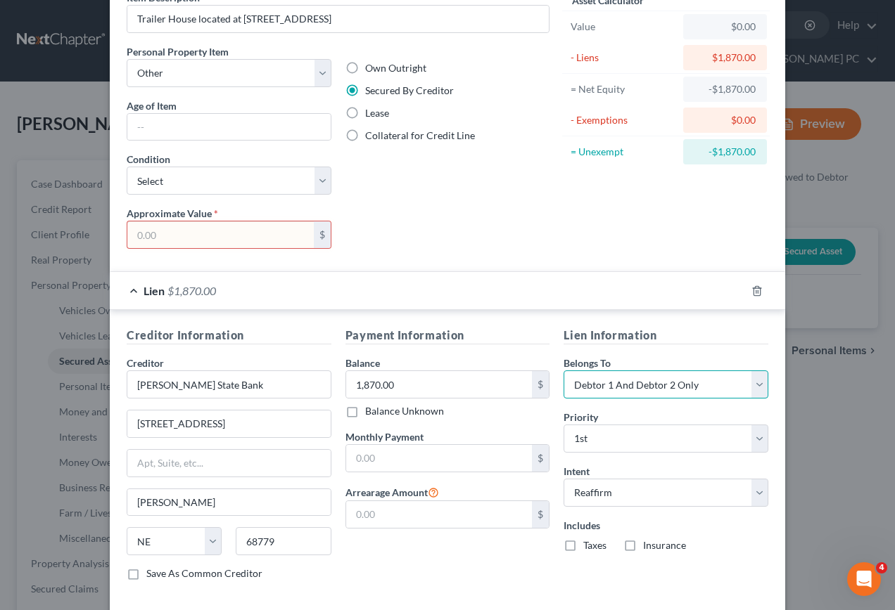
scroll to position [0, 0]
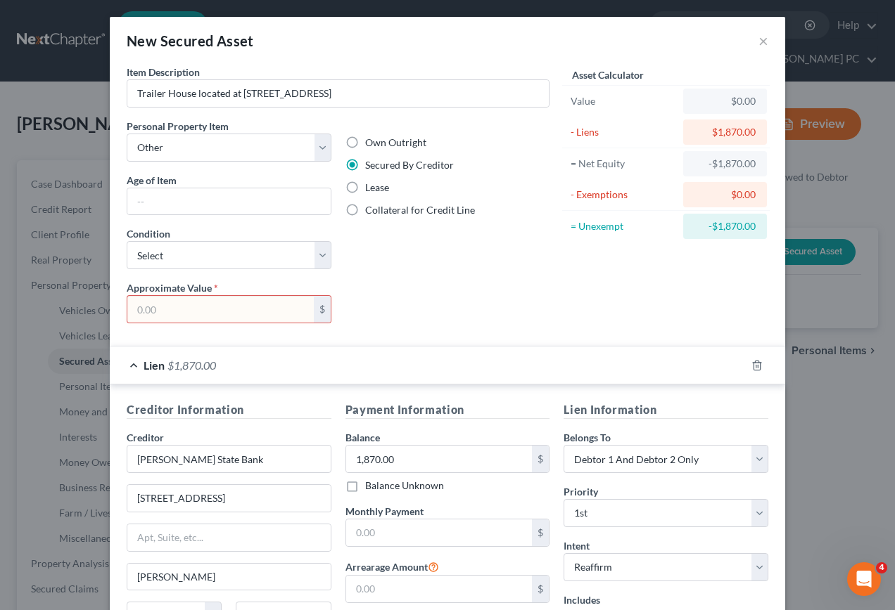
click at [189, 317] on input "text" at bounding box center [220, 309] width 186 height 27
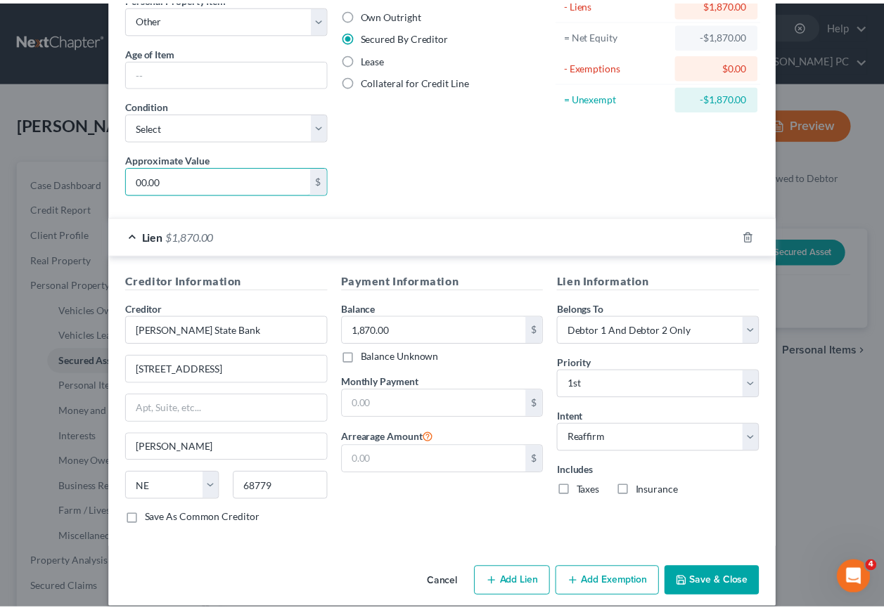
scroll to position [145, 0]
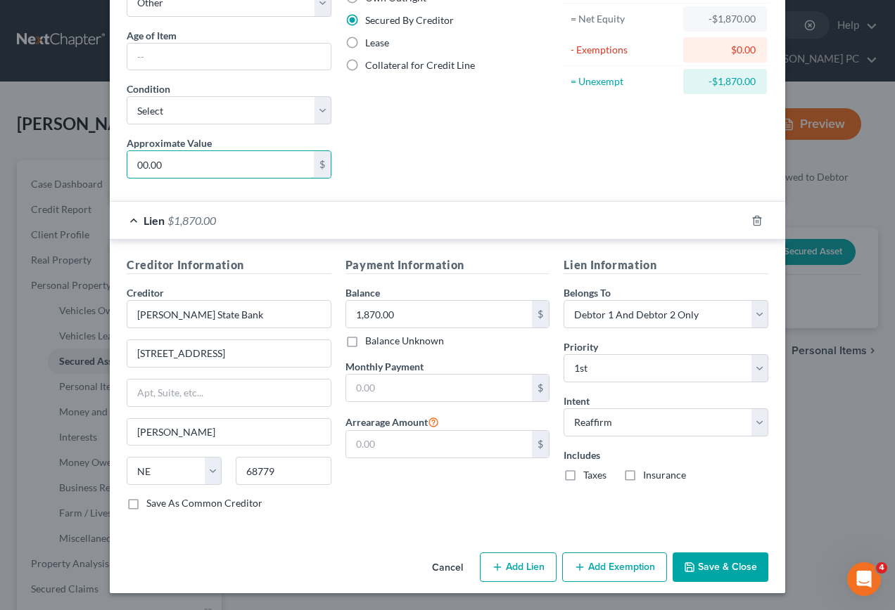
type input "00.00"
click at [687, 568] on polyline "button" at bounding box center [689, 570] width 5 height 4
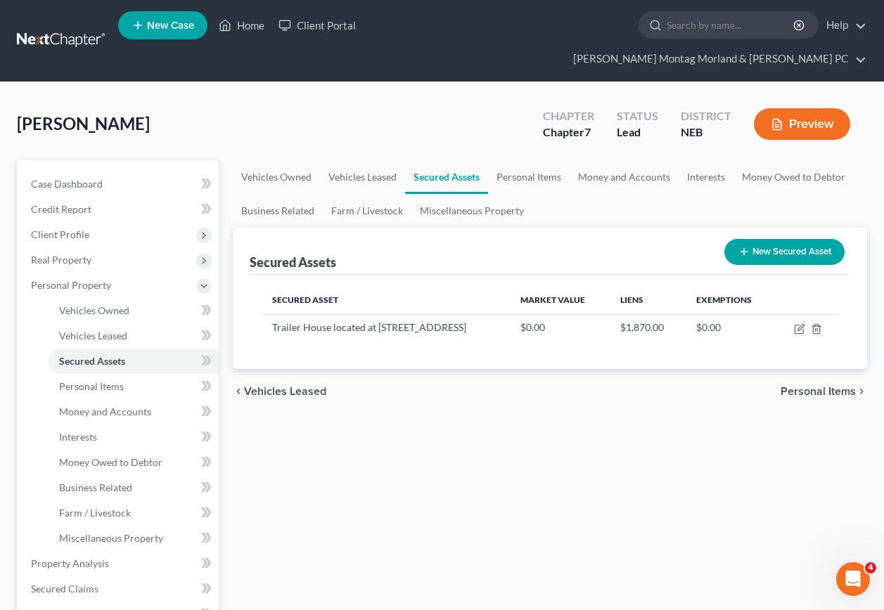
click at [812, 386] on span "Personal Items" at bounding box center [818, 391] width 75 height 11
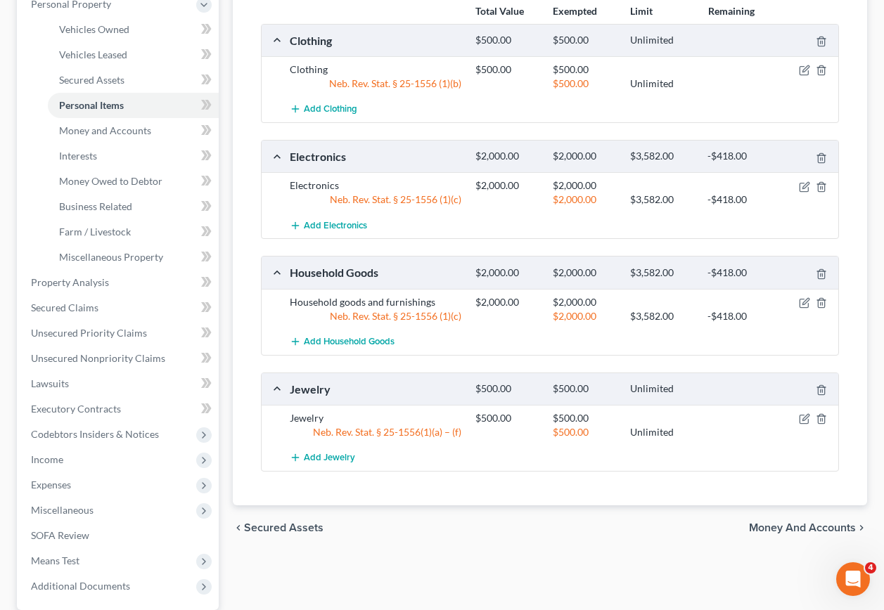
click at [795, 523] on span "Money and Accounts" at bounding box center [802, 528] width 107 height 11
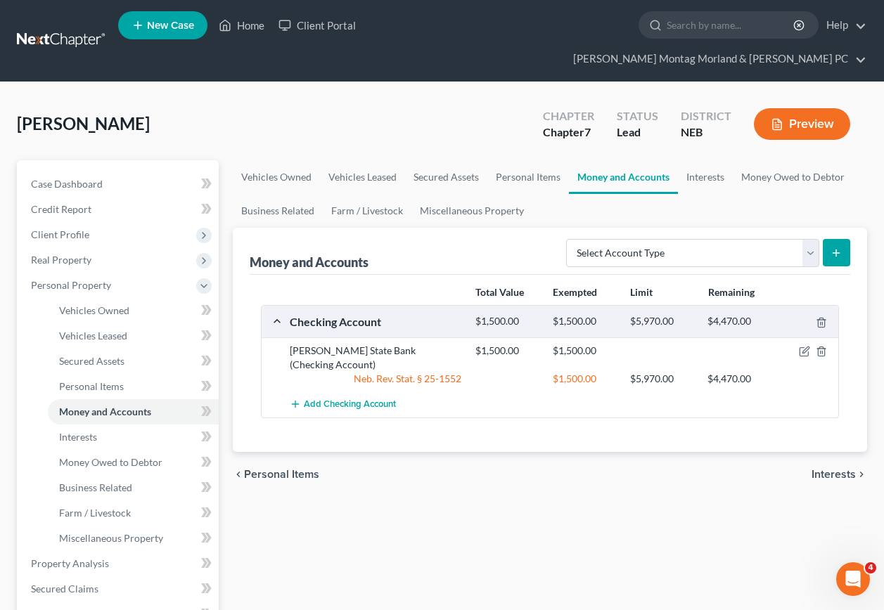
click at [833, 469] on span "Interests" at bounding box center [834, 474] width 44 height 11
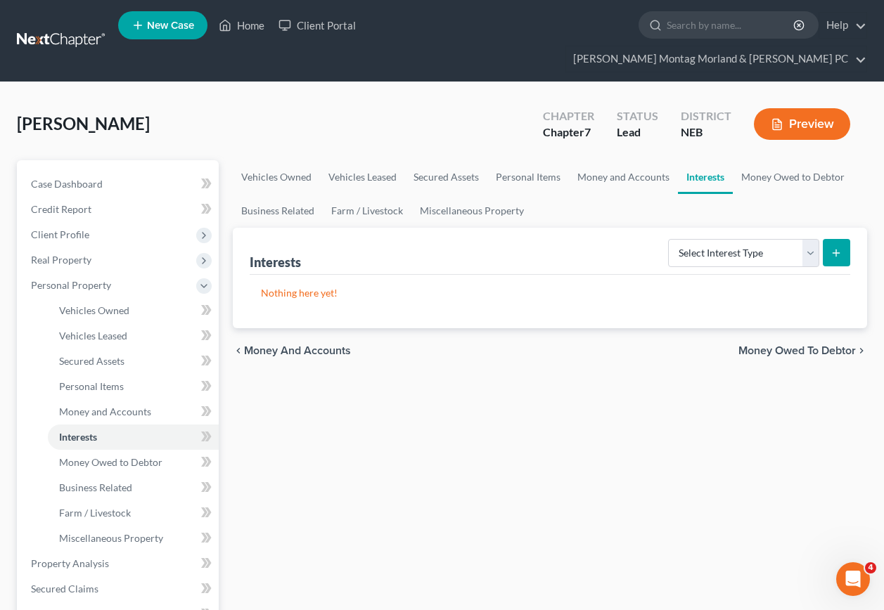
click at [795, 345] on span "Money Owed to Debtor" at bounding box center [796, 350] width 117 height 11
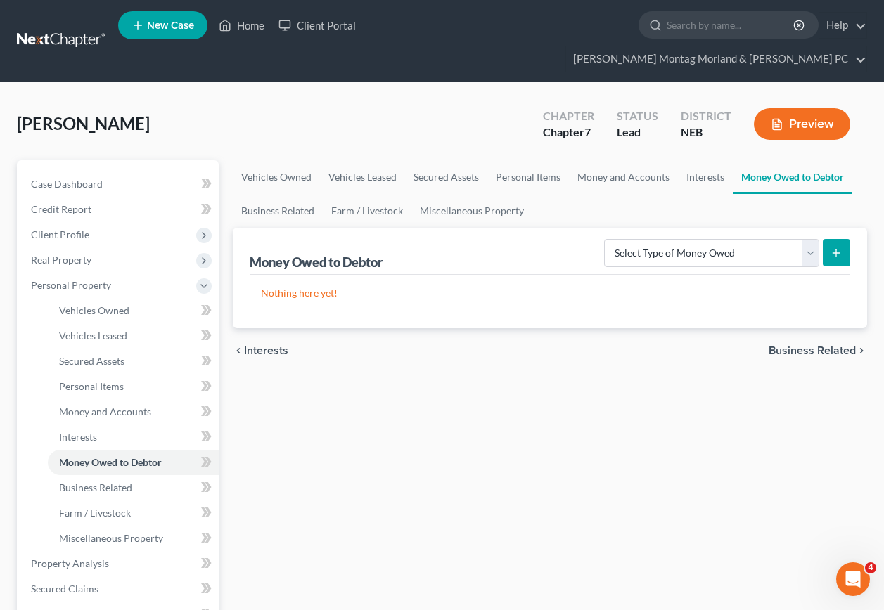
click at [786, 345] on span "Business Related" at bounding box center [812, 350] width 87 height 11
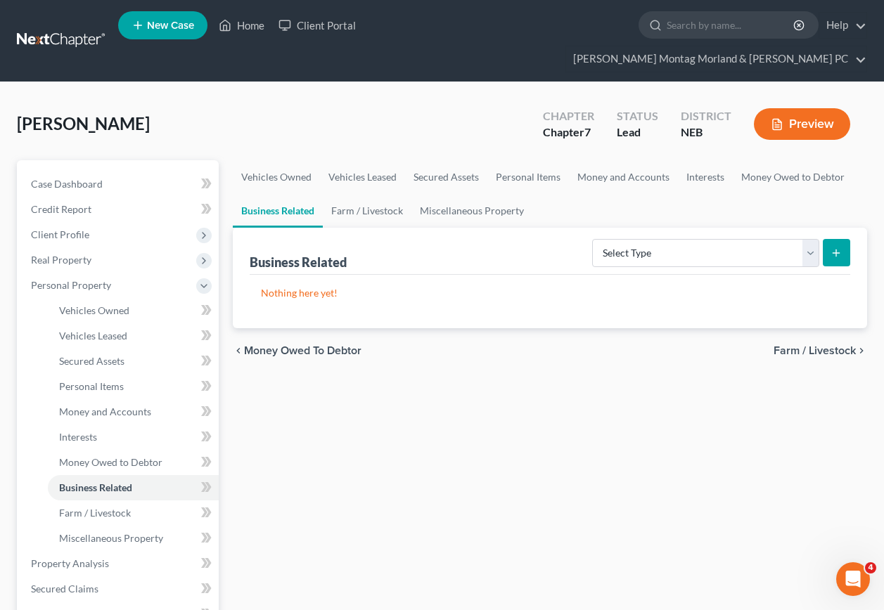
click at [789, 345] on span "Farm / Livestock" at bounding box center [815, 350] width 82 height 11
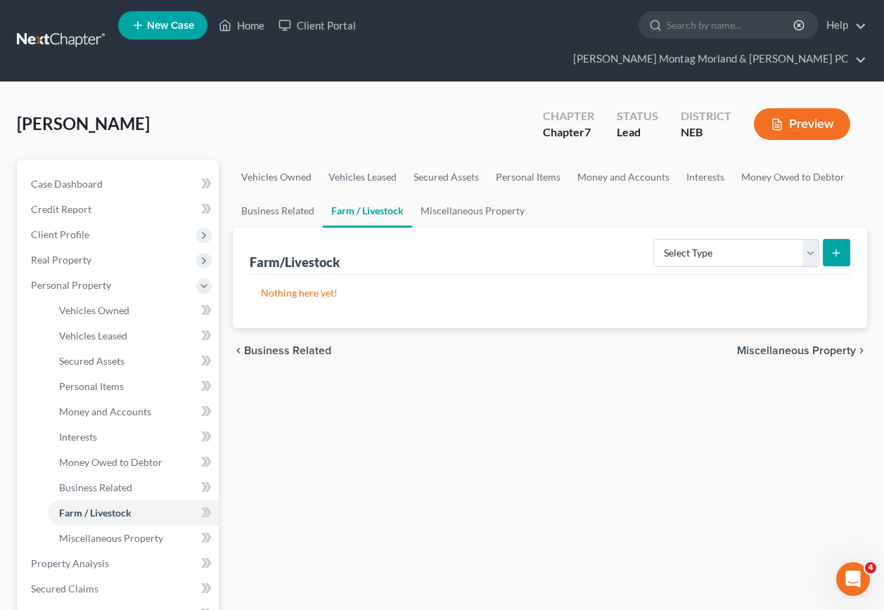
click at [766, 345] on span "Miscellaneous Property" at bounding box center [796, 350] width 119 height 11
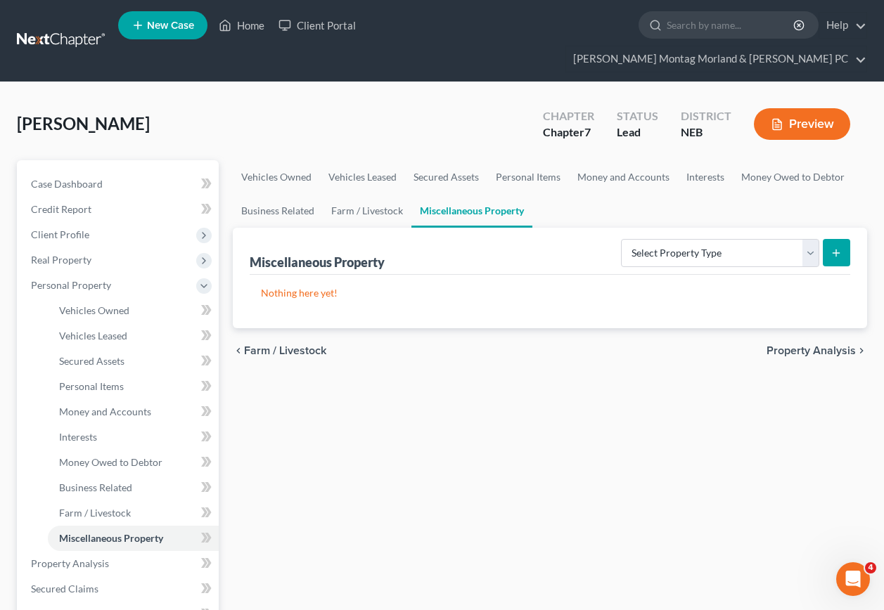
click at [791, 345] on span "Property Analysis" at bounding box center [811, 350] width 89 height 11
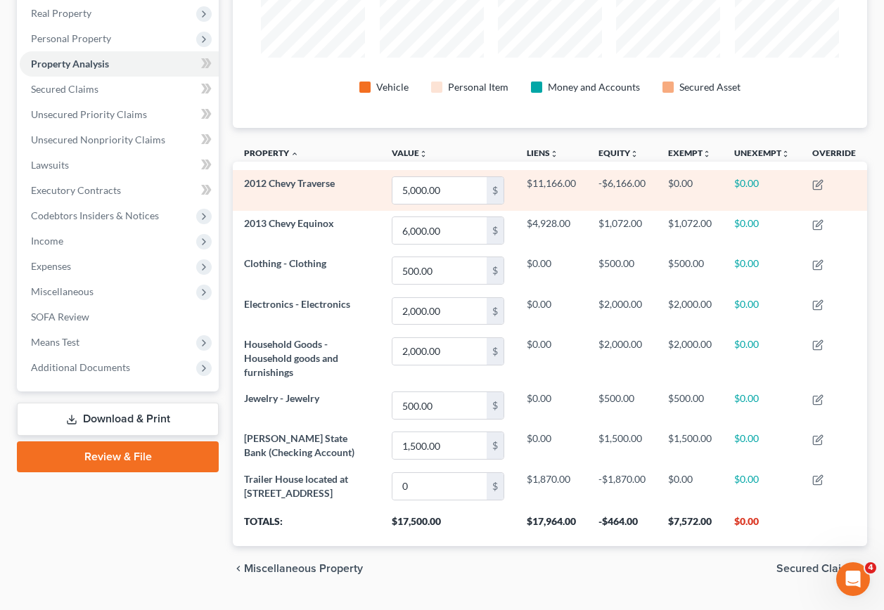
scroll to position [270, 0]
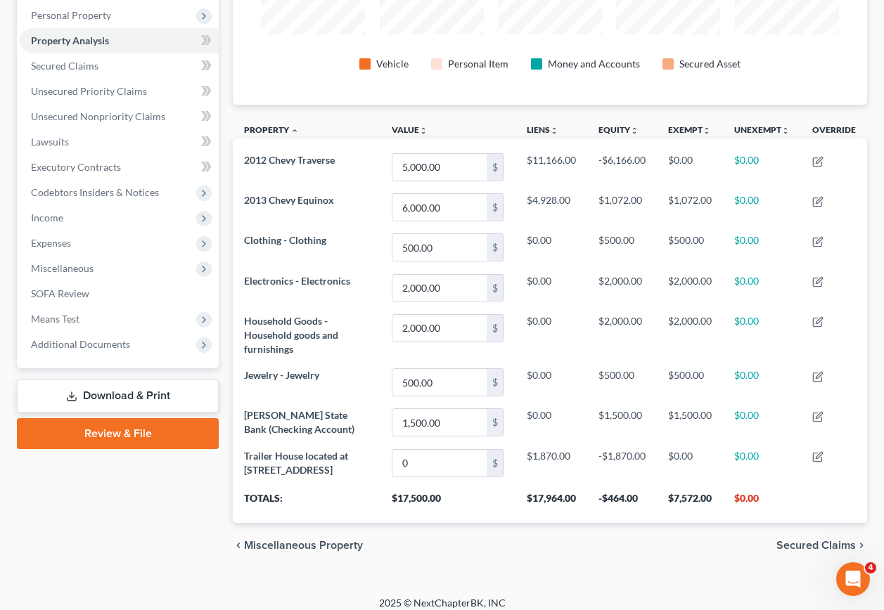
click at [823, 540] on span "Secured Claims" at bounding box center [815, 545] width 79 height 11
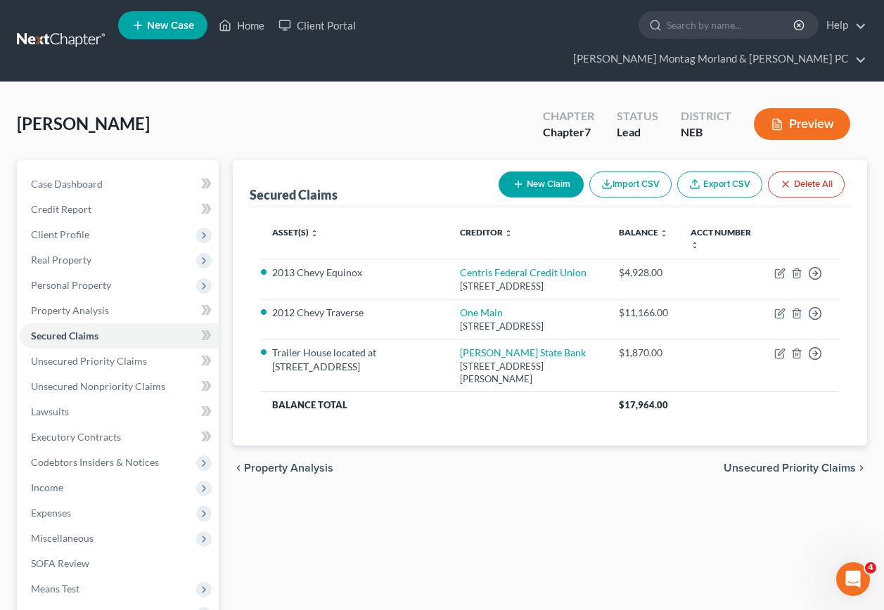
click at [763, 463] on span "Unsecured Priority Claims" at bounding box center [790, 468] width 132 height 11
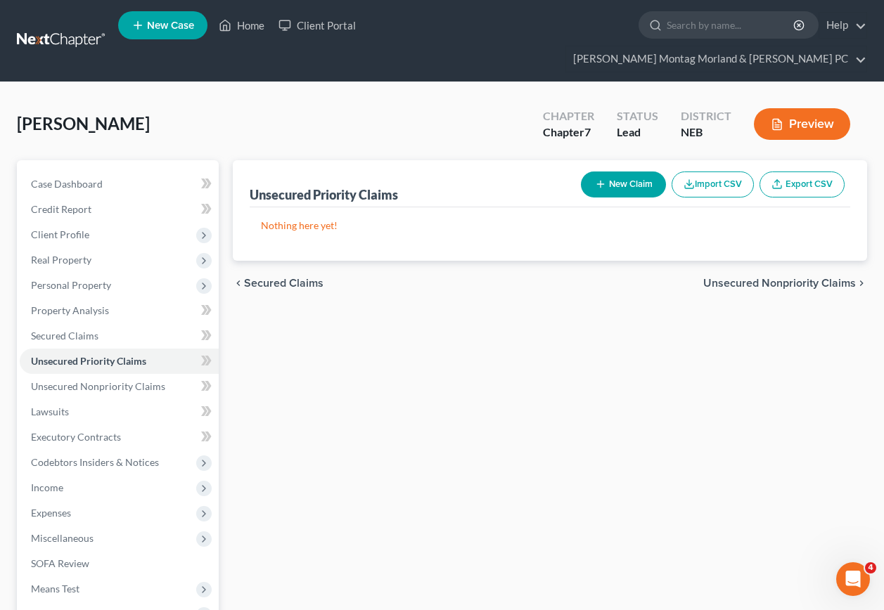
click at [622, 172] on button "New Claim" at bounding box center [623, 185] width 85 height 26
select select "2"
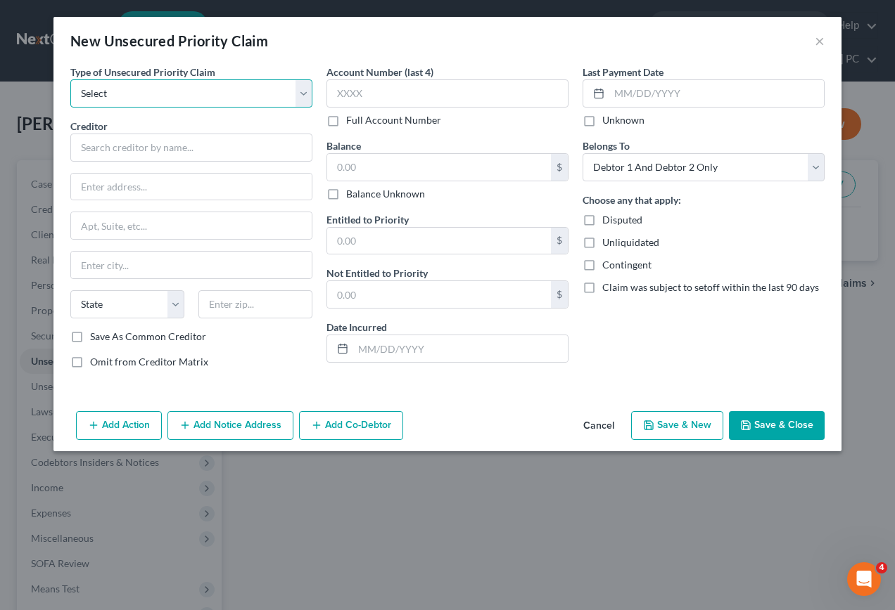
click at [153, 97] on select "Select Taxes & Other Government Units Domestic Support Obligations Extensions o…" at bounding box center [191, 93] width 242 height 28
select select "1"
click at [70, 79] on select "Select Taxes & Other Government Units Domestic Support Obligations Extensions o…" at bounding box center [191, 93] width 242 height 28
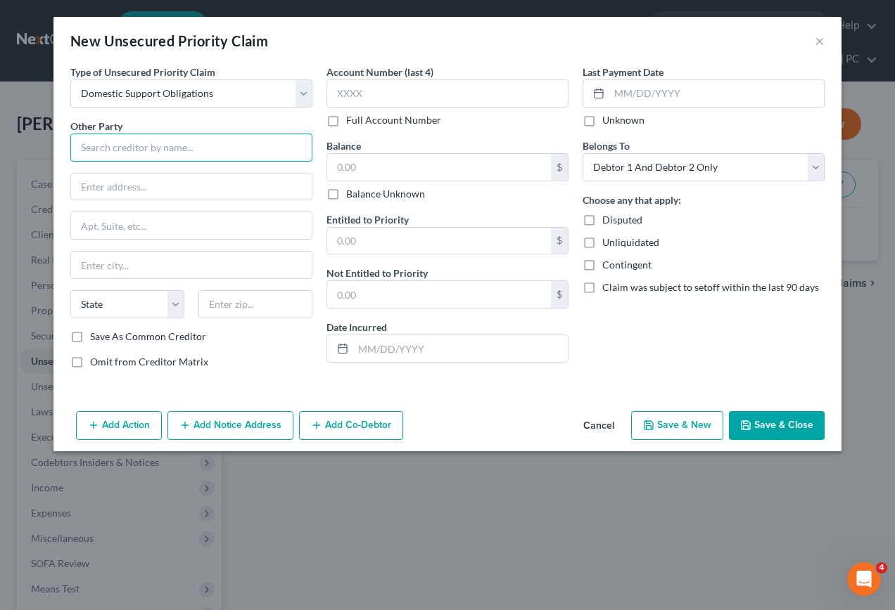
click at [141, 155] on input "text" at bounding box center [191, 148] width 242 height 28
type input "[PERSON_NAME][GEOGRAPHIC_DATA]"
click at [770, 422] on button "Save & Close" at bounding box center [777, 426] width 96 height 30
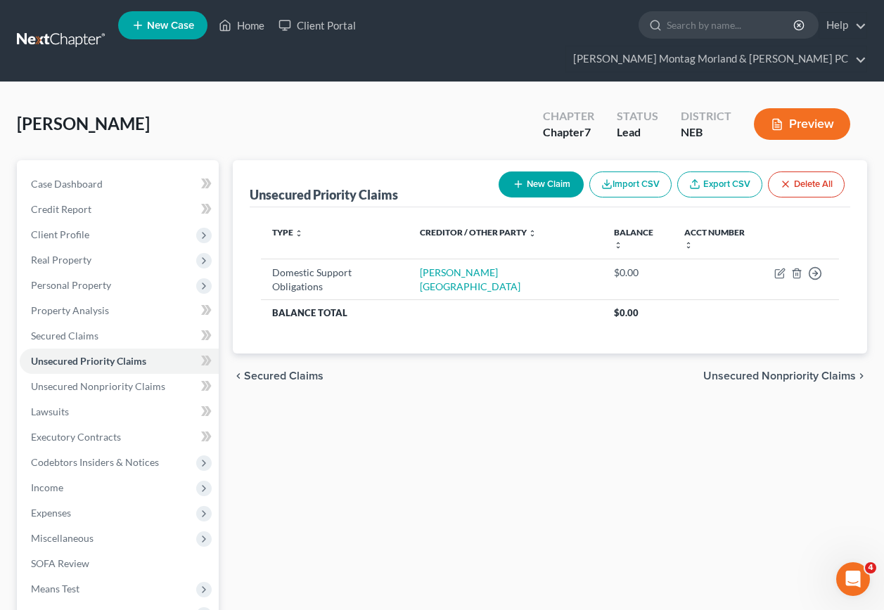
click at [795, 371] on span "Unsecured Nonpriority Claims" at bounding box center [779, 376] width 153 height 11
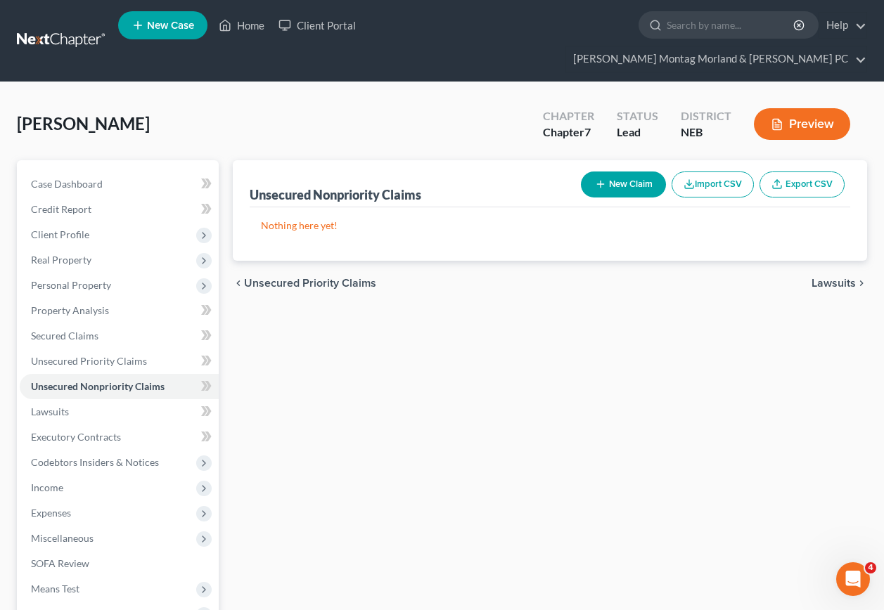
click at [601, 179] on icon "button" at bounding box center [600, 184] width 11 height 11
select select "2"
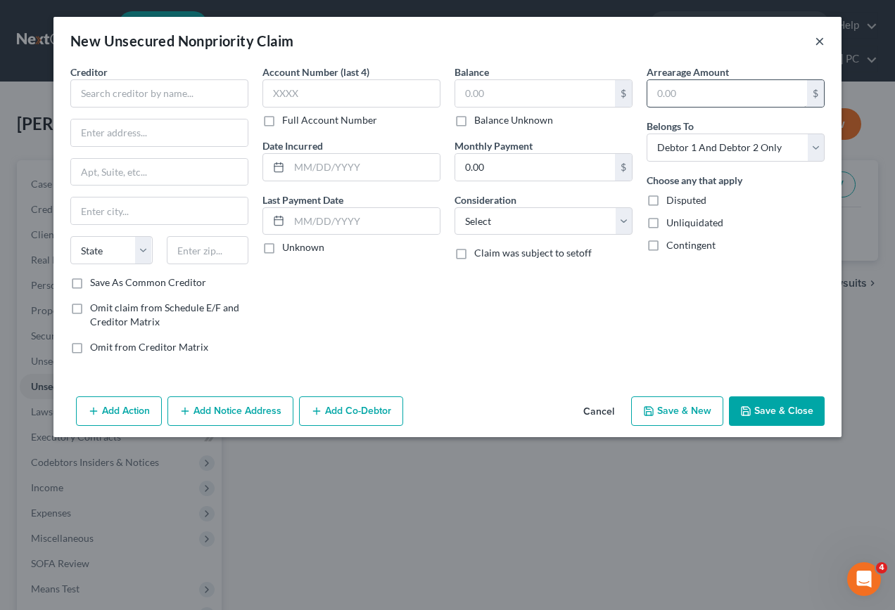
drag, startPoint x: 818, startPoint y: 44, endPoint x: 802, endPoint y: 92, distance: 50.3
click at [818, 44] on button "×" at bounding box center [819, 40] width 10 height 17
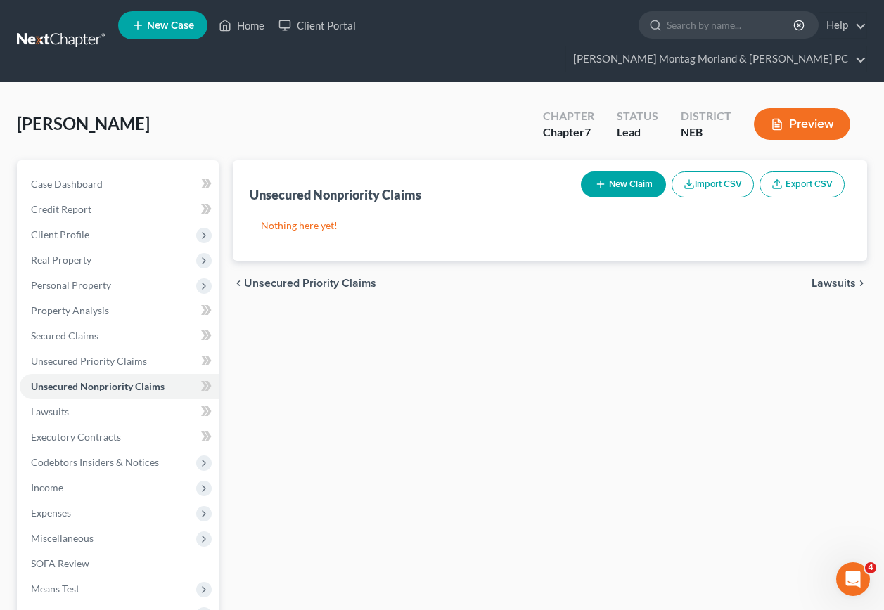
click at [619, 172] on button "New Claim" at bounding box center [623, 185] width 85 height 26
select select "2"
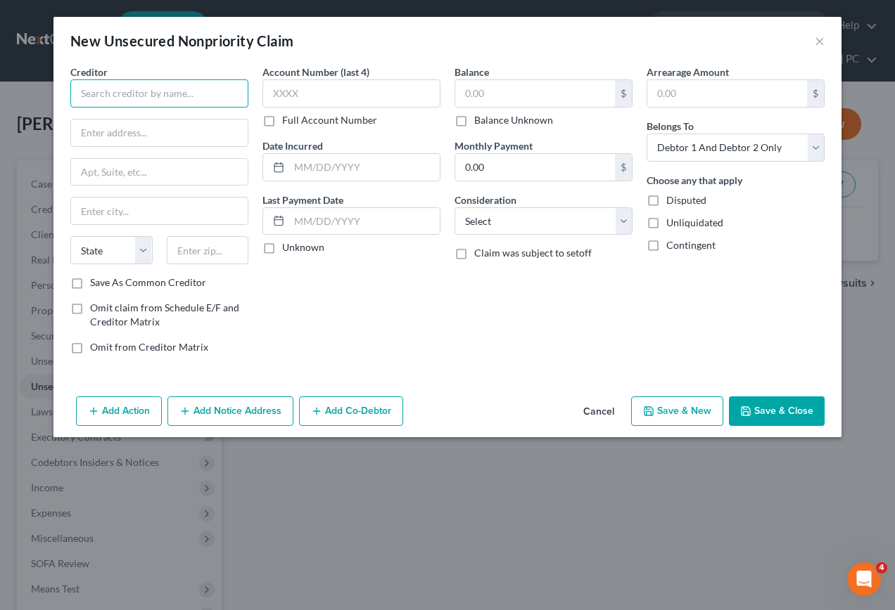
click at [153, 88] on input "text" at bounding box center [159, 93] width 178 height 28
type input "SYNCB-Care Credit"
type input "P.O. Box 71757"
type input "[GEOGRAPHIC_DATA]"
select select "39"
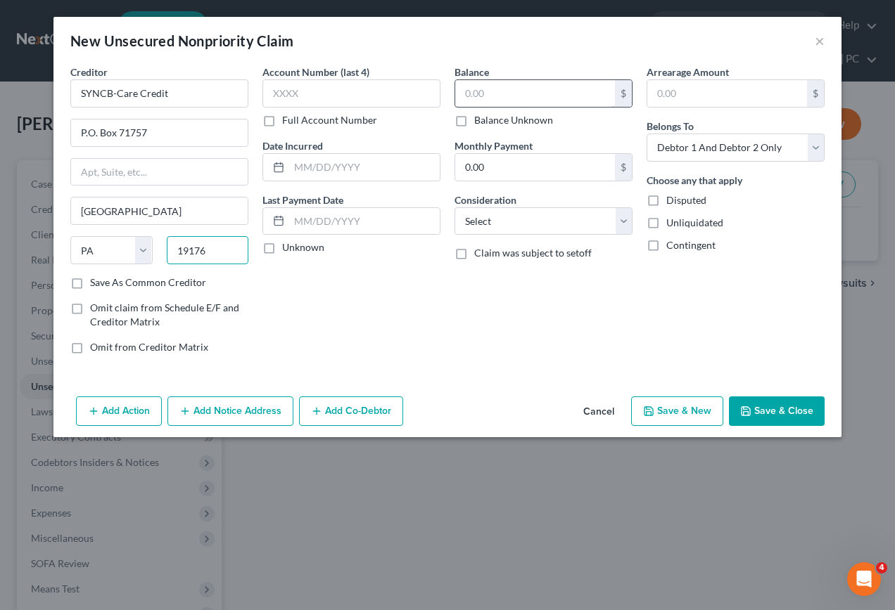
type input "19176"
click at [534, 87] on input "text" at bounding box center [535, 93] width 160 height 27
type input "331.00"
click at [682, 414] on button "Save & New" at bounding box center [677, 412] width 92 height 30
select select "2"
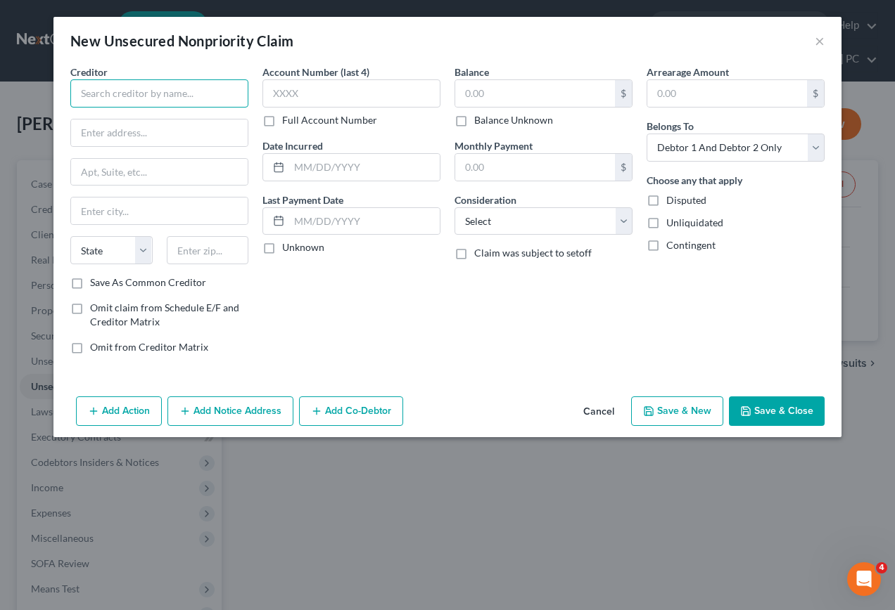
click at [186, 90] on input "text" at bounding box center [159, 93] width 178 height 28
type input "SYNCB - [PERSON_NAME]'s Club"
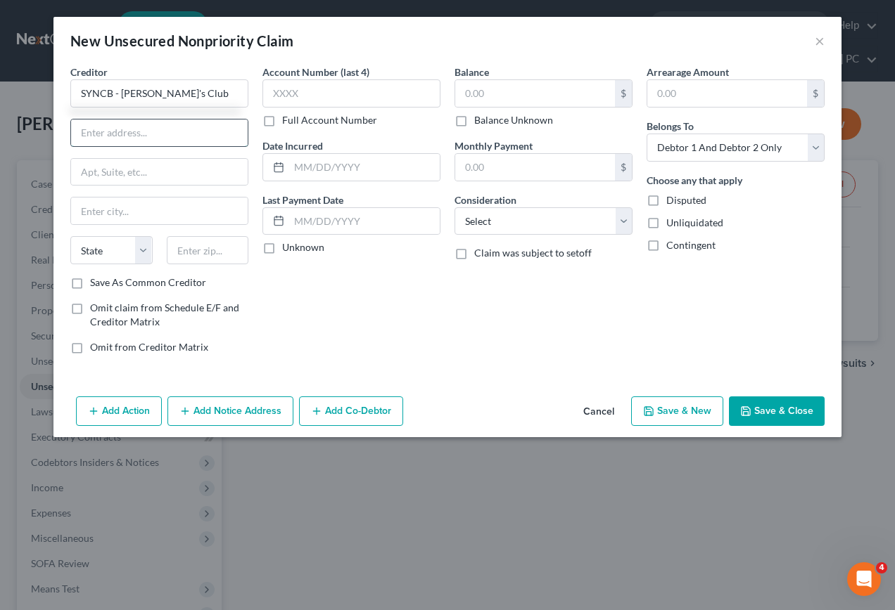
click at [198, 129] on input "text" at bounding box center [159, 133] width 177 height 27
type input "P.O. Box 71727"
type input "[GEOGRAPHIC_DATA]"
select select "39"
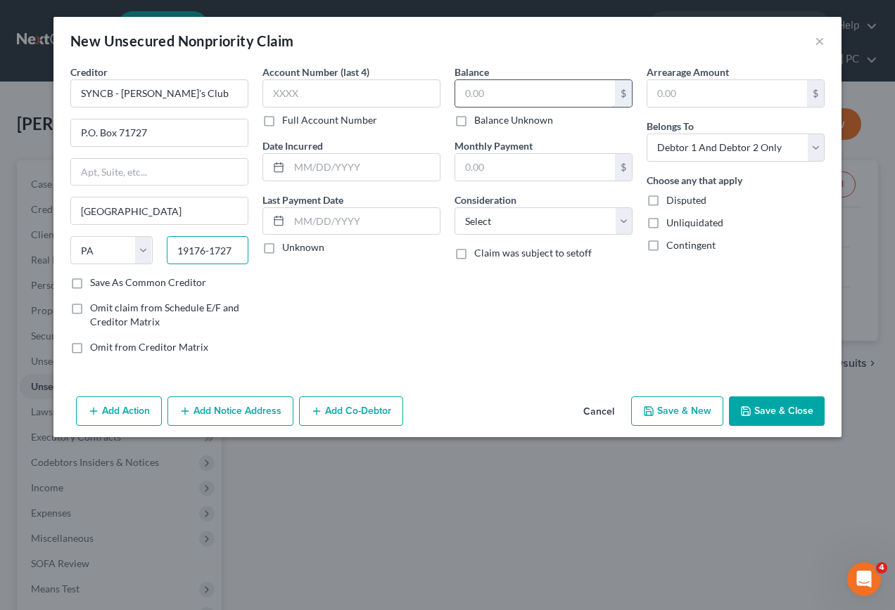
type input "19176-1727"
click at [556, 88] on input "text" at bounding box center [535, 93] width 160 height 27
type input "705.00"
click at [671, 409] on button "Save & New" at bounding box center [677, 412] width 92 height 30
select select "2"
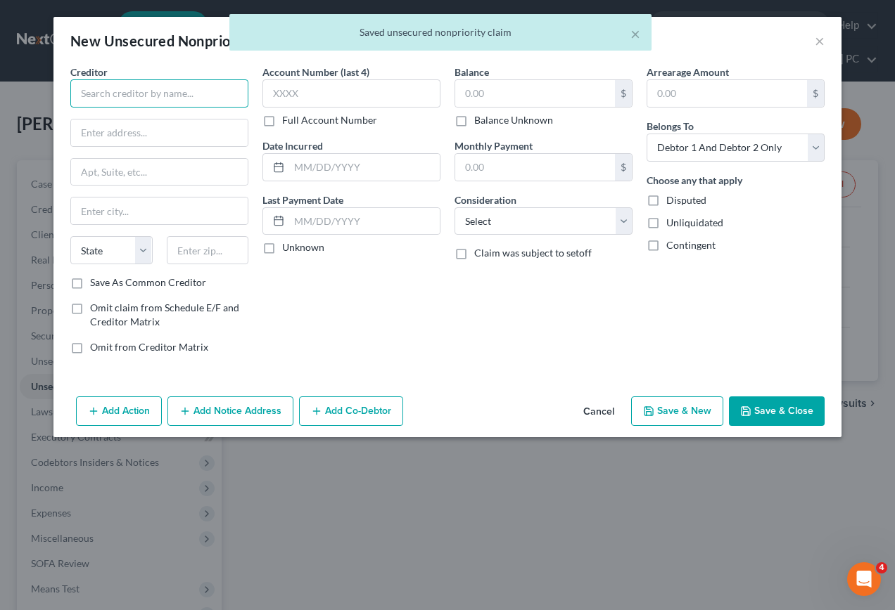
click at [205, 95] on input "text" at bounding box center [159, 93] width 178 height 28
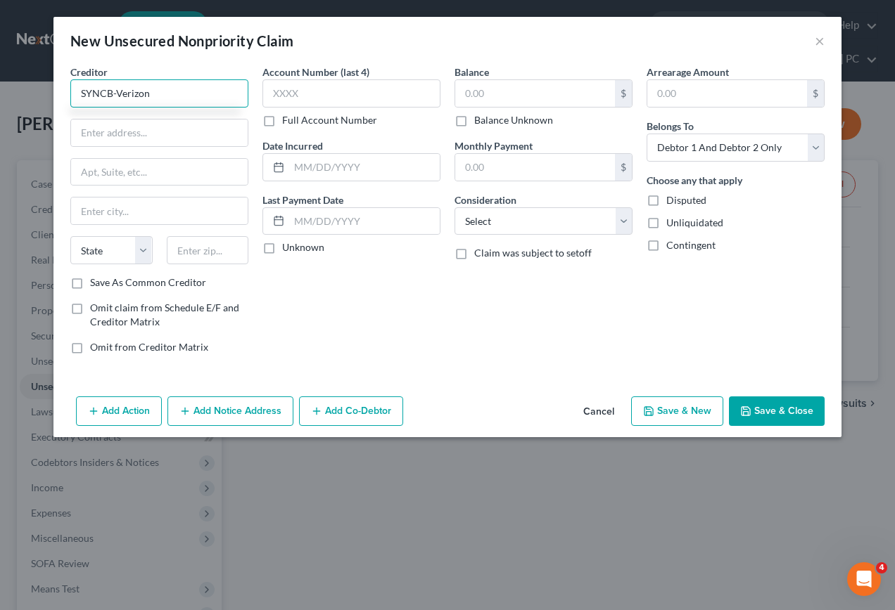
type input "SYNCB-Verizon"
type input "P.O. Box 71737"
type input "[GEOGRAPHIC_DATA]"
select select "39"
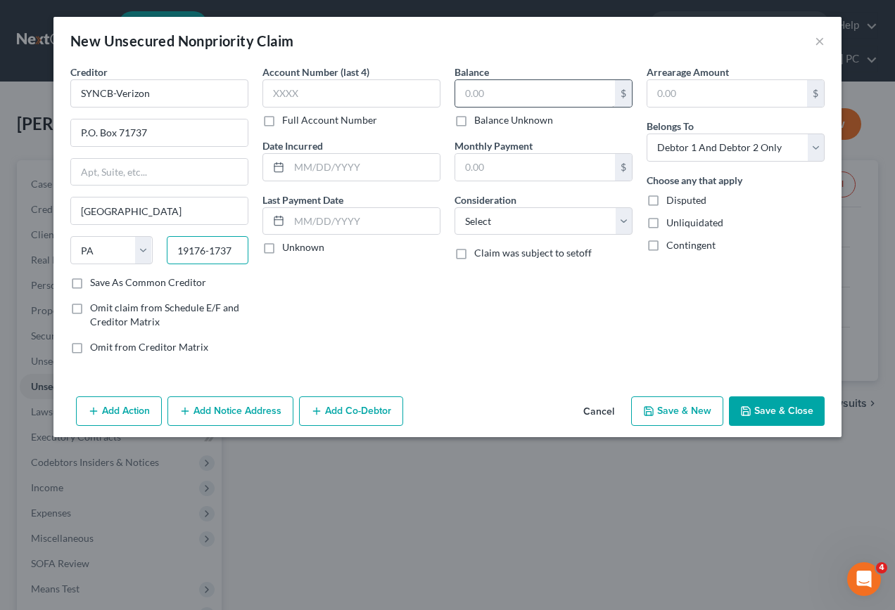
type input "19176-1737"
click at [501, 94] on input "text" at bounding box center [535, 93] width 160 height 27
type input "860.00"
click at [696, 405] on button "Save & New" at bounding box center [677, 412] width 92 height 30
select select "2"
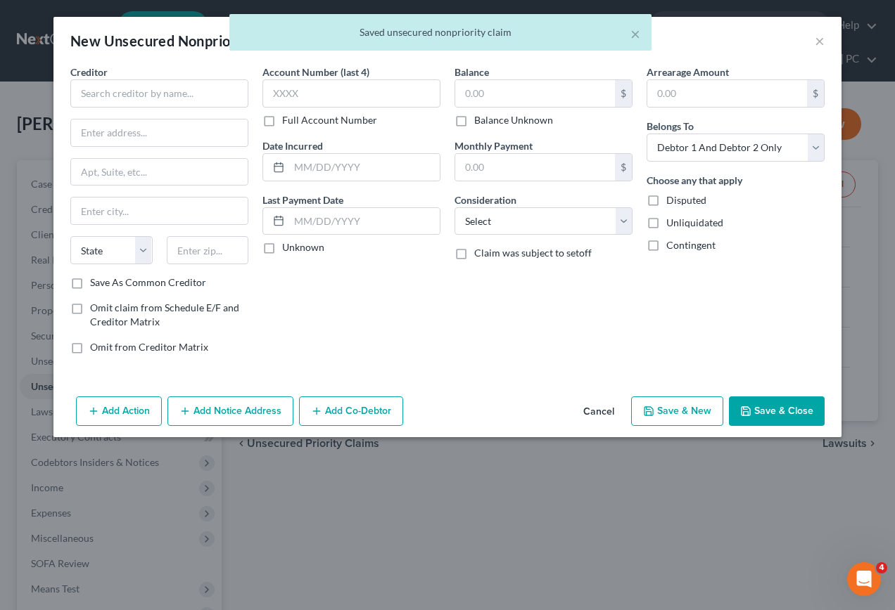
type input "0.00"
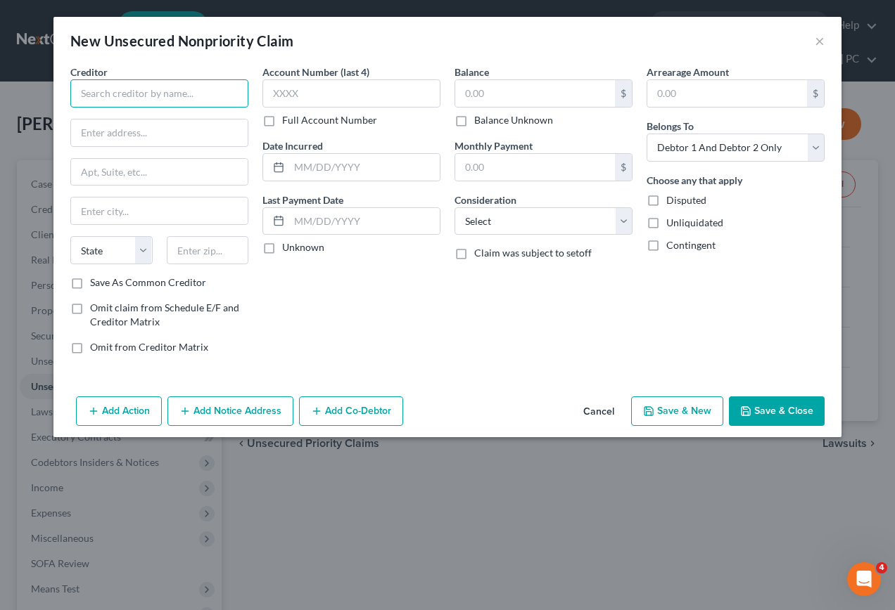
click at [231, 91] on input "text" at bounding box center [159, 93] width 178 height 28
type input "Midland Credit Management"
type input "[STREET_ADDRESS]"
type input "Suite 300"
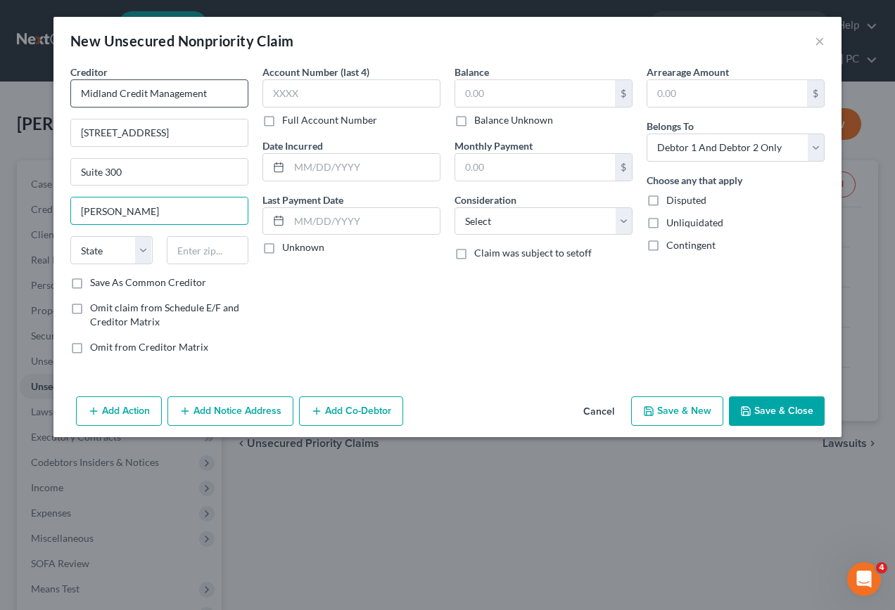
type input "[PERSON_NAME]"
select select "23"
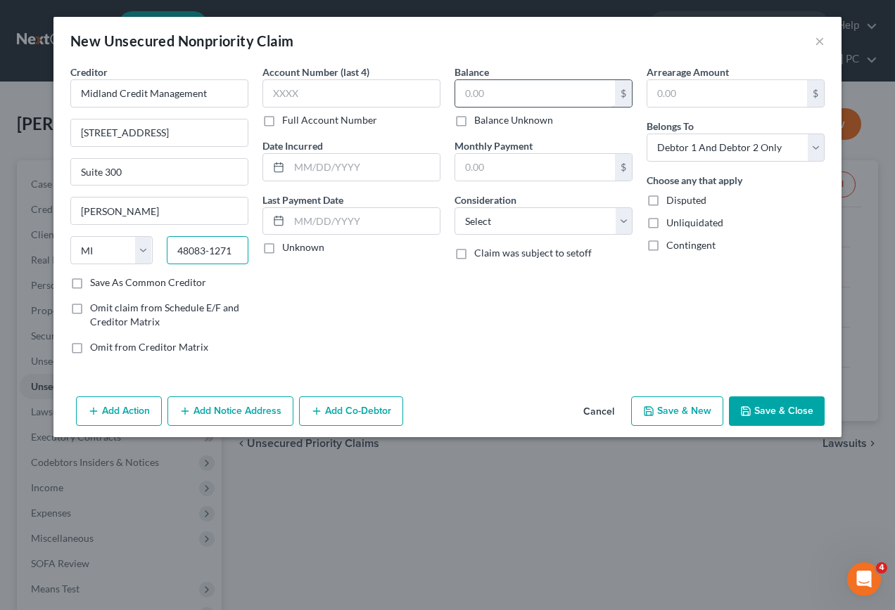
type input "48083-1271"
click at [523, 96] on input "text" at bounding box center [535, 93] width 160 height 27
type input "712.00"
click at [691, 406] on button "Save & New" at bounding box center [677, 412] width 92 height 30
select select "2"
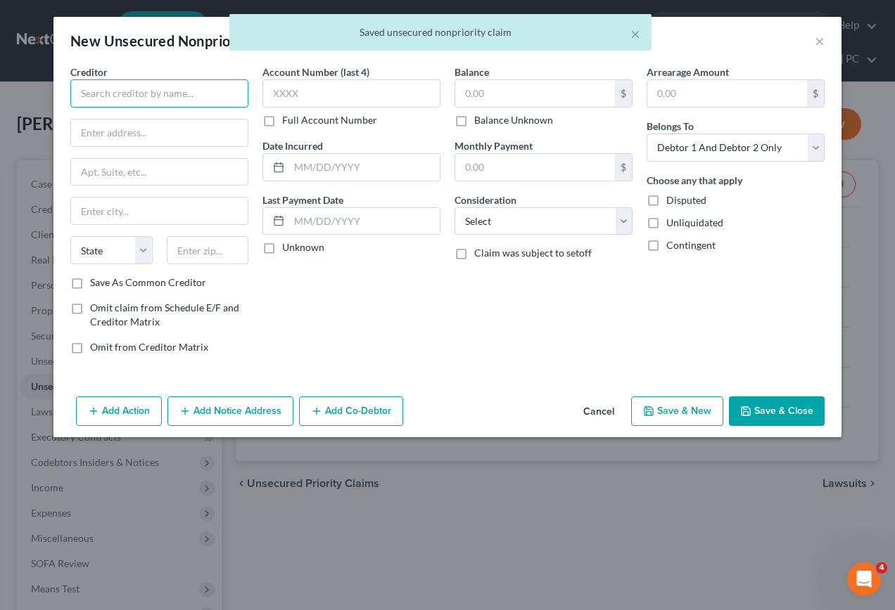
click at [196, 93] on input "text" at bounding box center [159, 93] width 178 height 28
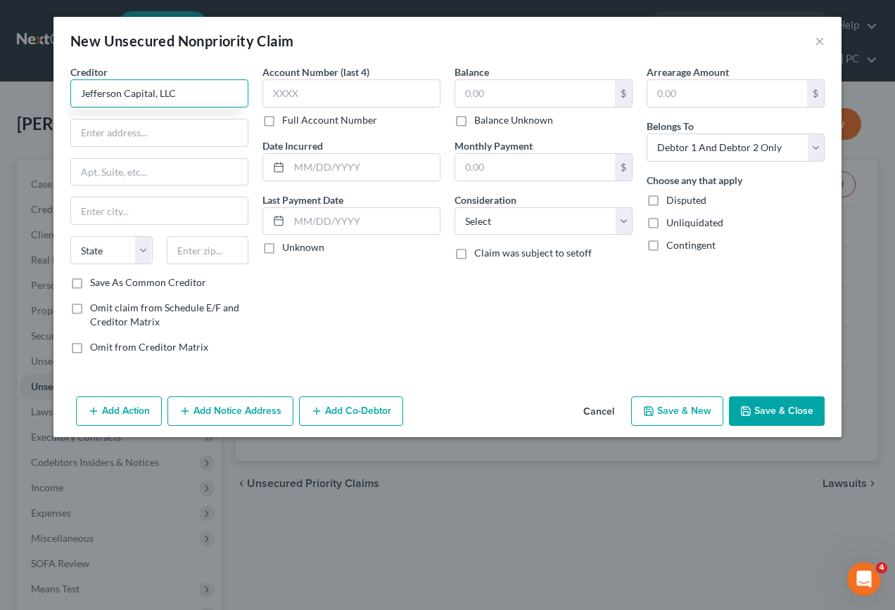
type input "Jefferson Capital, LLC"
type input "[STREET_ADDRESS]"
type input "Sartell"
select select "24"
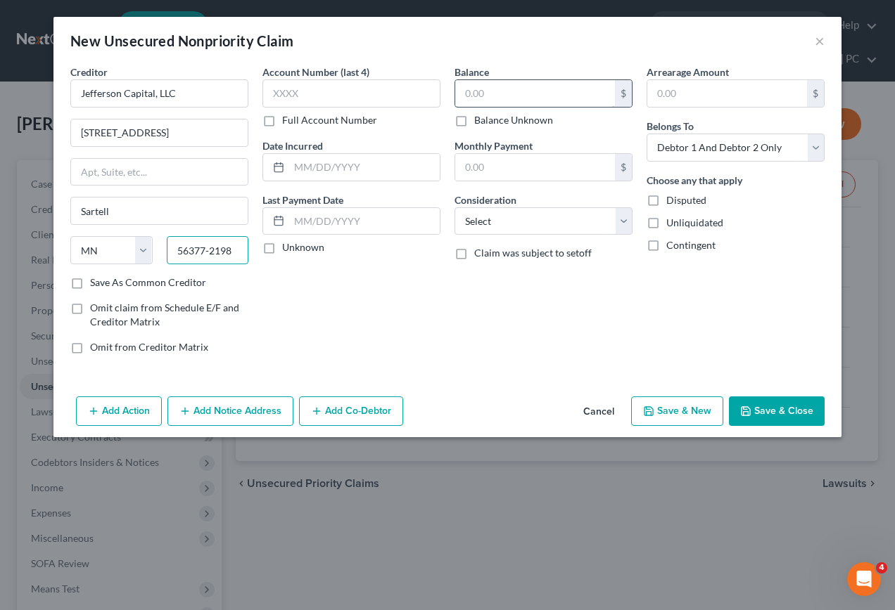
type input "56377-2198"
click at [515, 98] on input "text" at bounding box center [535, 93] width 160 height 27
type input "1,078.00"
click at [662, 406] on button "Save & New" at bounding box center [677, 412] width 92 height 30
select select "2"
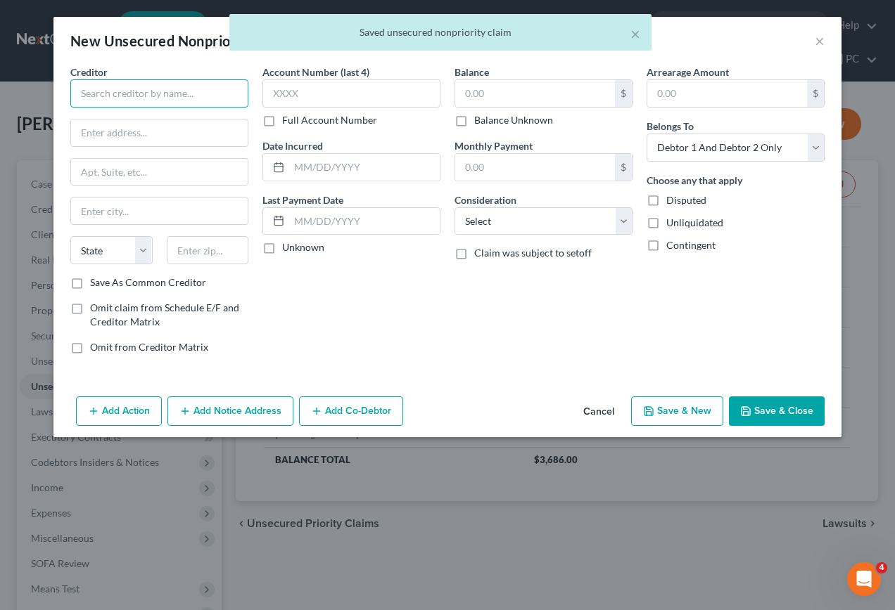
click at [207, 91] on input "text" at bounding box center [159, 93] width 178 height 28
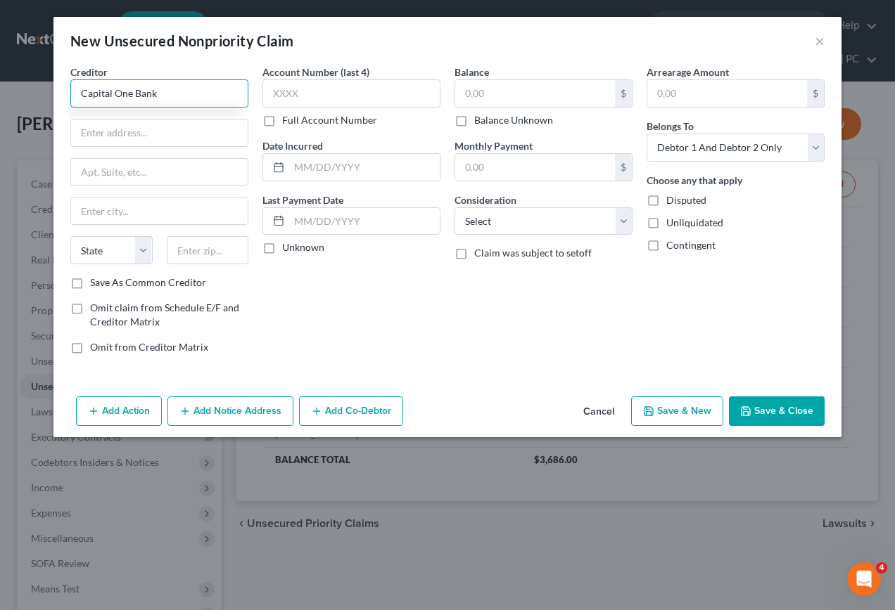
type input "Capital One Bank"
type input "P.O. Box 31293"
type input "[GEOGRAPHIC_DATA]"
select select "46"
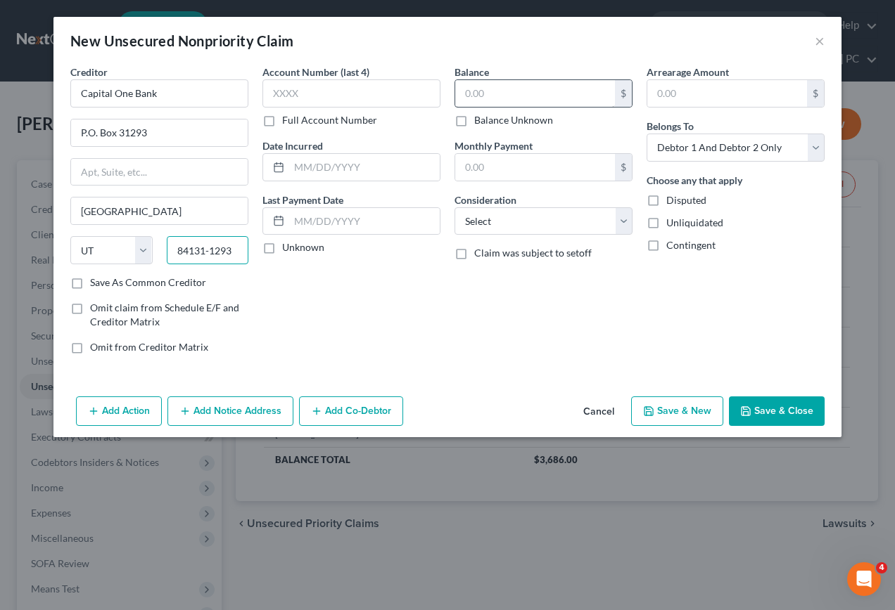
type input "84131-1293"
click at [523, 87] on input "text" at bounding box center [535, 93] width 160 height 27
click at [687, 416] on button "Save & New" at bounding box center [677, 412] width 92 height 30
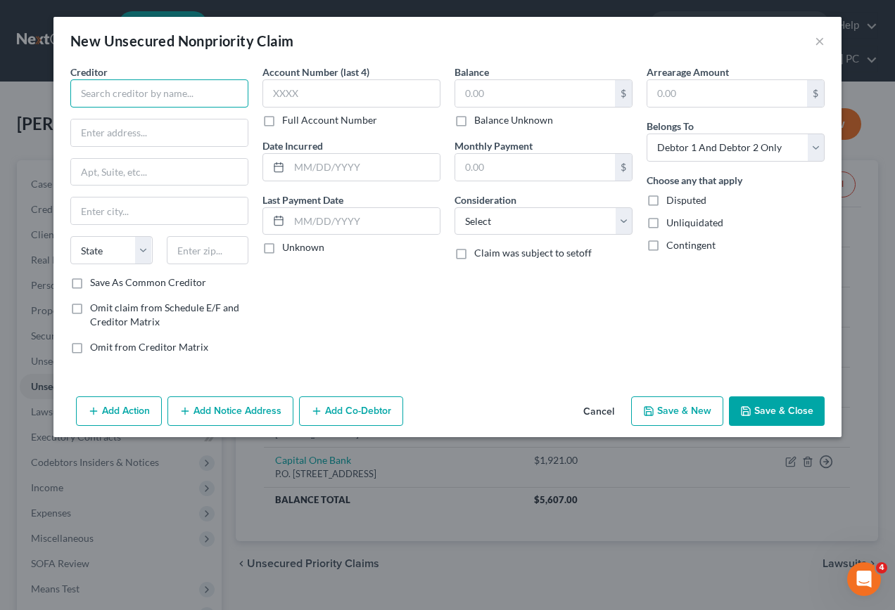
click at [224, 101] on input "text" at bounding box center [159, 93] width 178 height 28
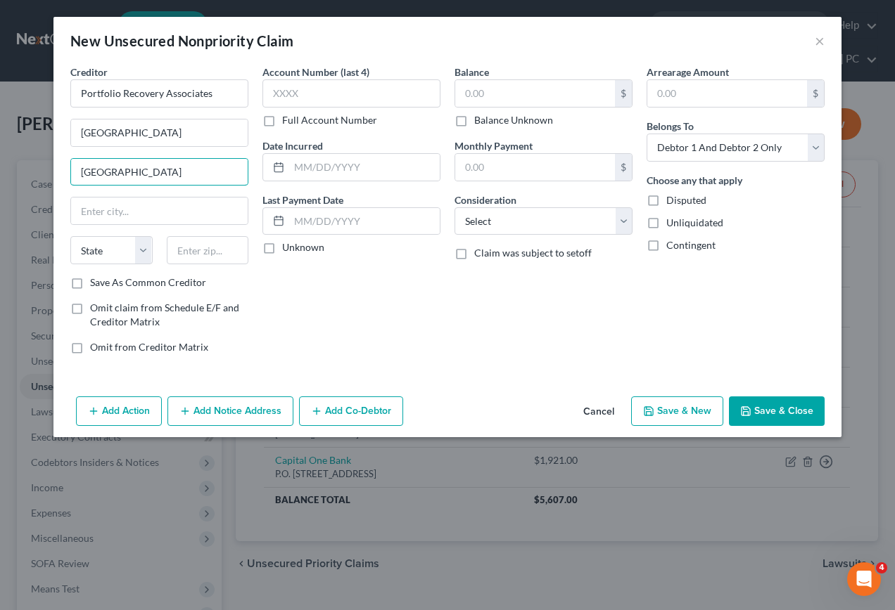
drag, startPoint x: 88, startPoint y: 172, endPoint x: 27, endPoint y: 172, distance: 60.5
click at [27, 172] on div "New Unsecured Nonpriority Claim × Creditor * Portfolio Recovery Associates [GEO…" at bounding box center [447, 305] width 895 height 610
drag, startPoint x: 119, startPoint y: 176, endPoint x: 50, endPoint y: 174, distance: 68.9
click at [50, 174] on div "New Unsecured Nonpriority Claim × Creditor * Portfolio Recovery Associates [GEO…" at bounding box center [447, 305] width 895 height 610
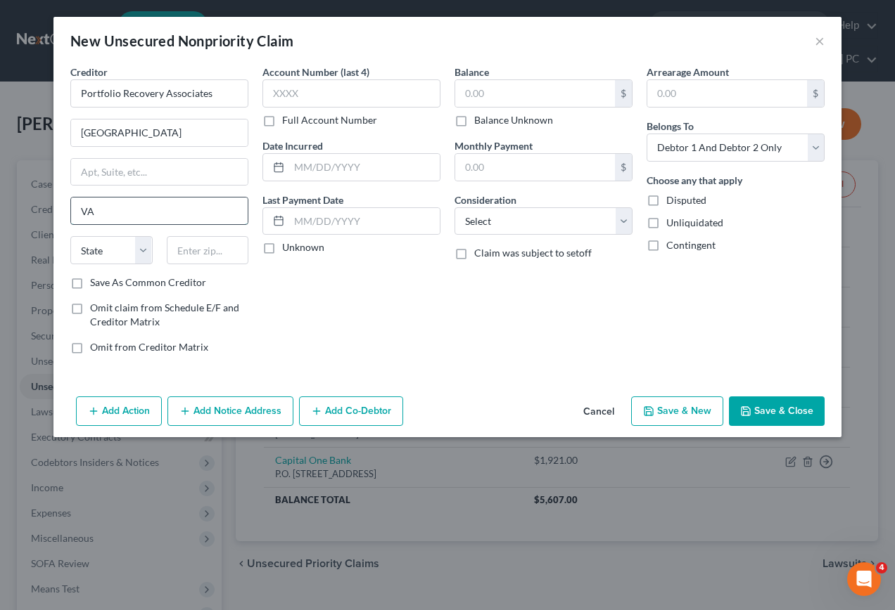
drag, startPoint x: 100, startPoint y: 208, endPoint x: 77, endPoint y: 210, distance: 23.3
click at [77, 210] on input "VA" at bounding box center [159, 211] width 177 height 27
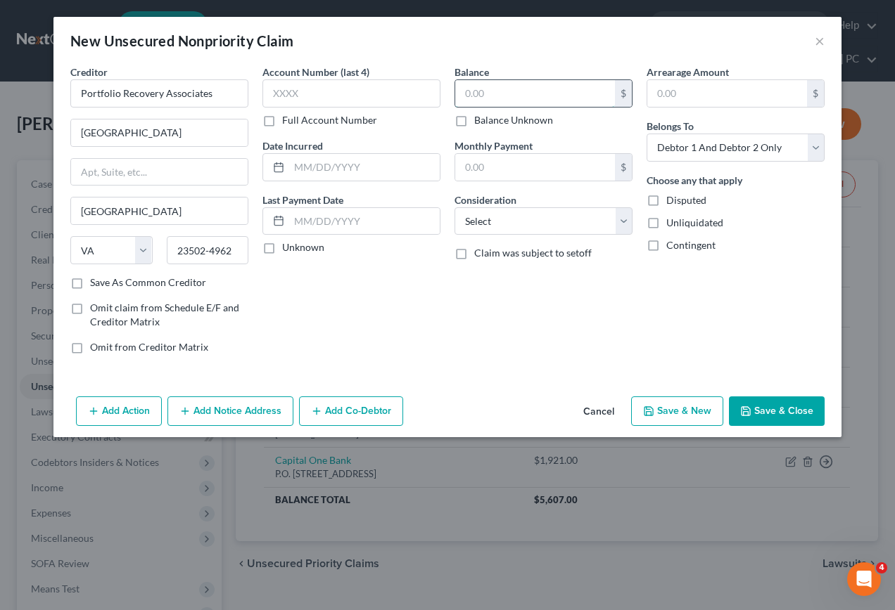
click at [499, 97] on input "text" at bounding box center [535, 93] width 160 height 27
click at [684, 411] on button "Save & New" at bounding box center [677, 412] width 92 height 30
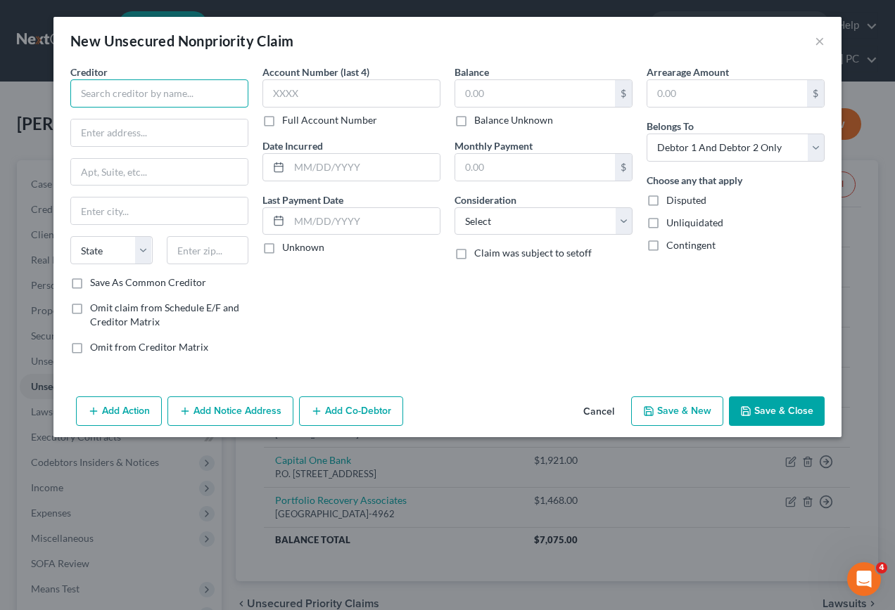
click at [208, 101] on input "text" at bounding box center [159, 93] width 178 height 28
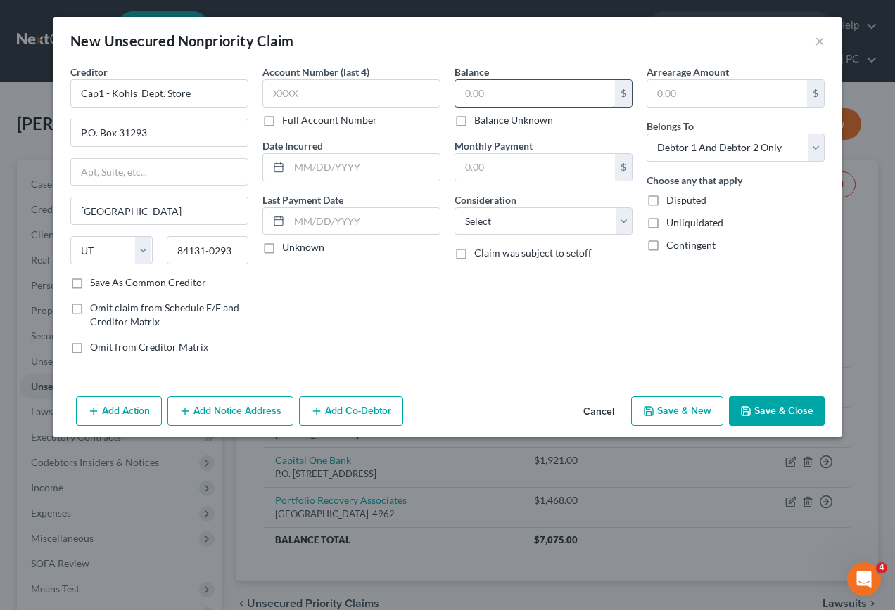
click at [502, 92] on input "text" at bounding box center [535, 93] width 160 height 27
click at [665, 413] on button "Save & New" at bounding box center [677, 412] width 92 height 30
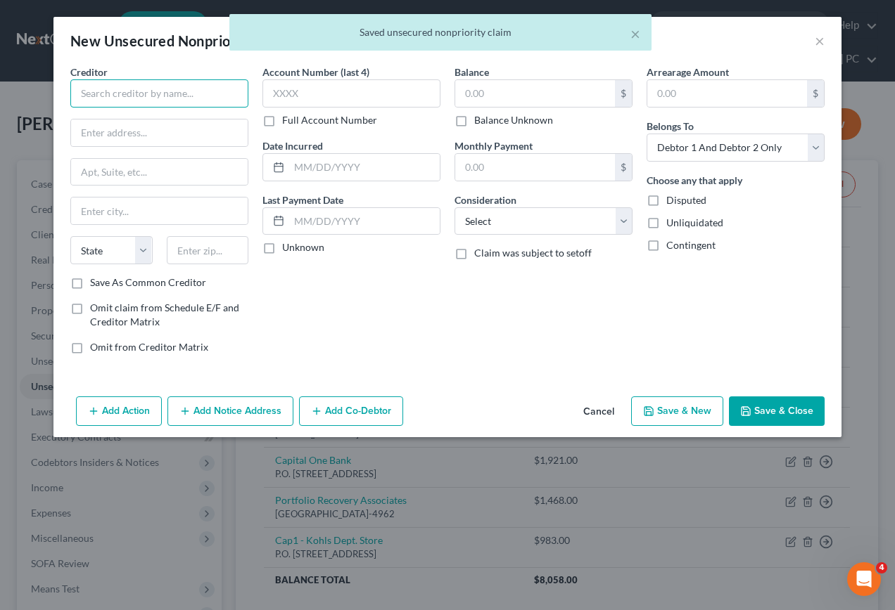
click at [214, 101] on input "text" at bounding box center [159, 93] width 178 height 28
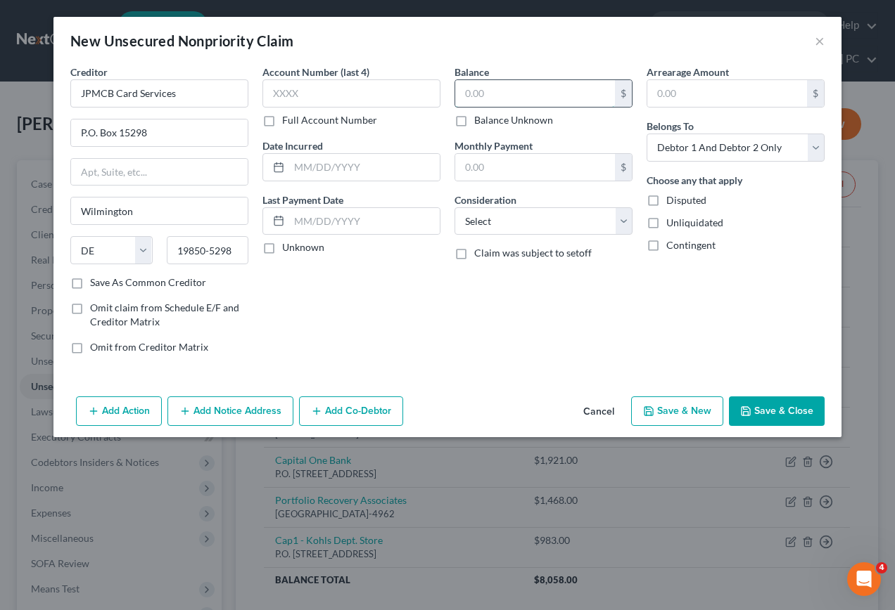
click at [489, 94] on input "text" at bounding box center [535, 93] width 160 height 27
click at [674, 411] on button "Save & New" at bounding box center [677, 412] width 92 height 30
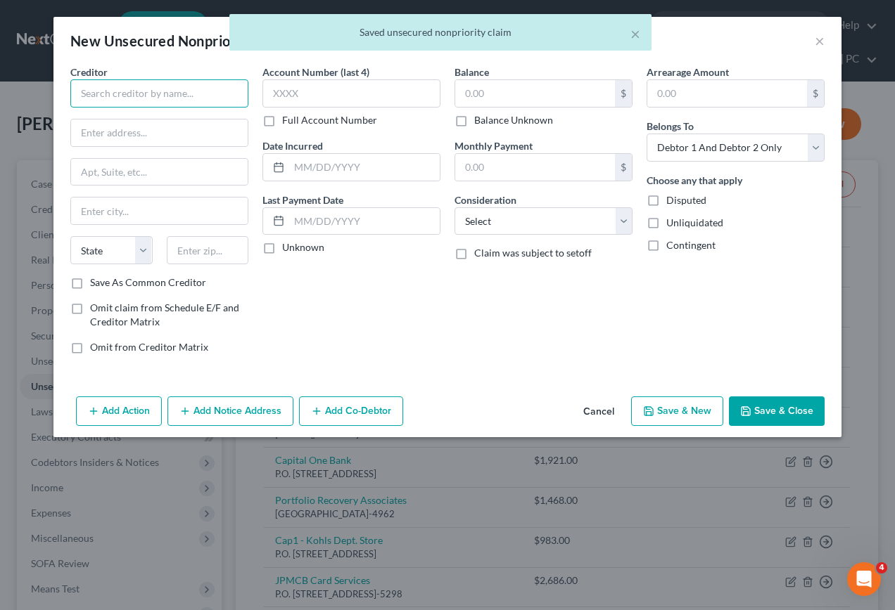
click at [203, 91] on input "text" at bounding box center [159, 93] width 178 height 28
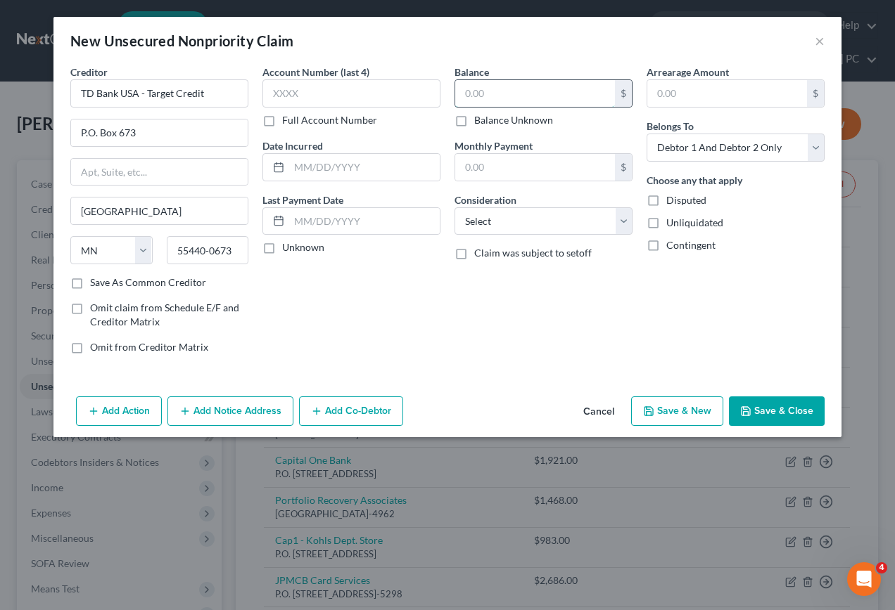
drag, startPoint x: 509, startPoint y: 103, endPoint x: 511, endPoint y: 95, distance: 8.0
click at [510, 98] on input "text" at bounding box center [535, 93] width 160 height 27
click at [691, 415] on button "Save & New" at bounding box center [677, 412] width 92 height 30
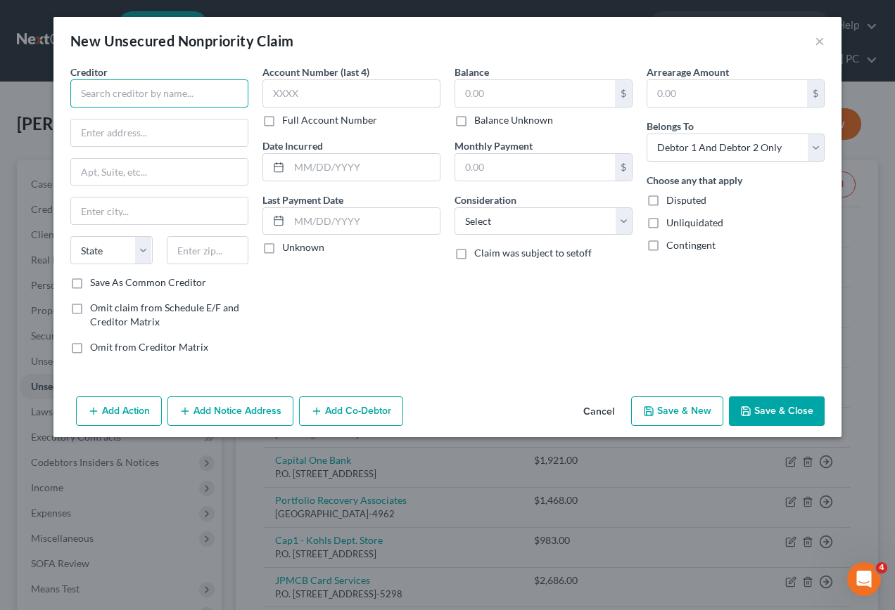
click at [209, 99] on input "text" at bounding box center [159, 93] width 178 height 28
click at [176, 171] on input "text" at bounding box center [159, 172] width 177 height 27
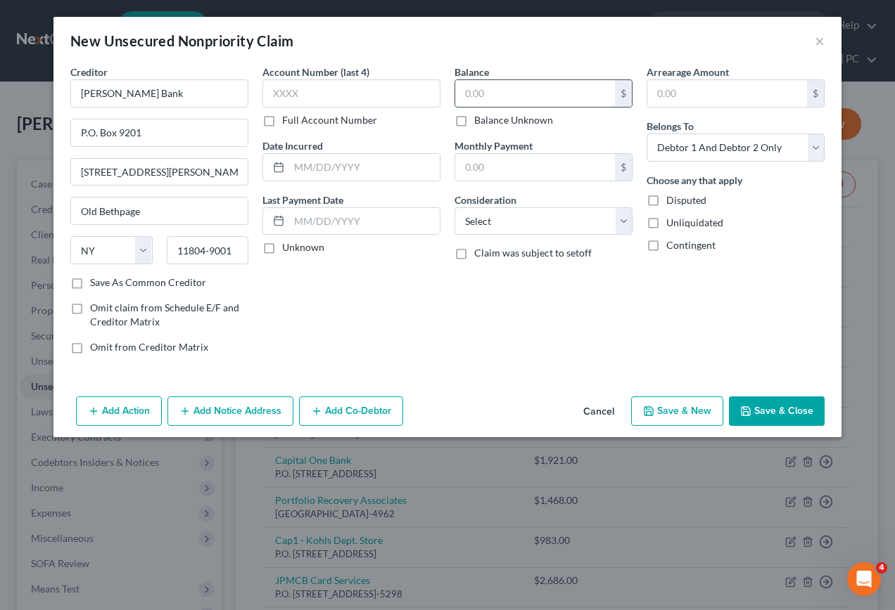
click at [527, 92] on input "text" at bounding box center [535, 93] width 160 height 27
click at [696, 411] on button "Save & New" at bounding box center [677, 412] width 92 height 30
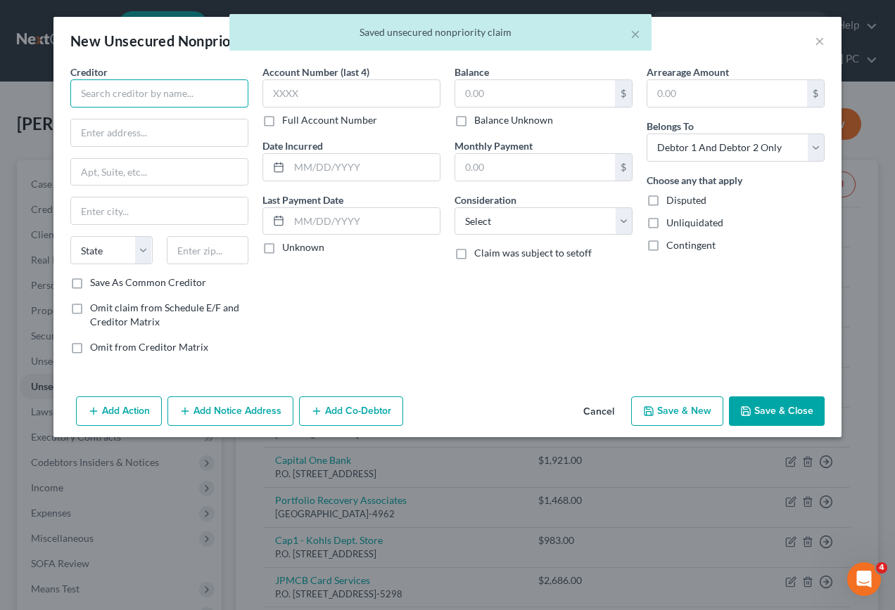
click at [210, 96] on input "text" at bounding box center [159, 93] width 178 height 28
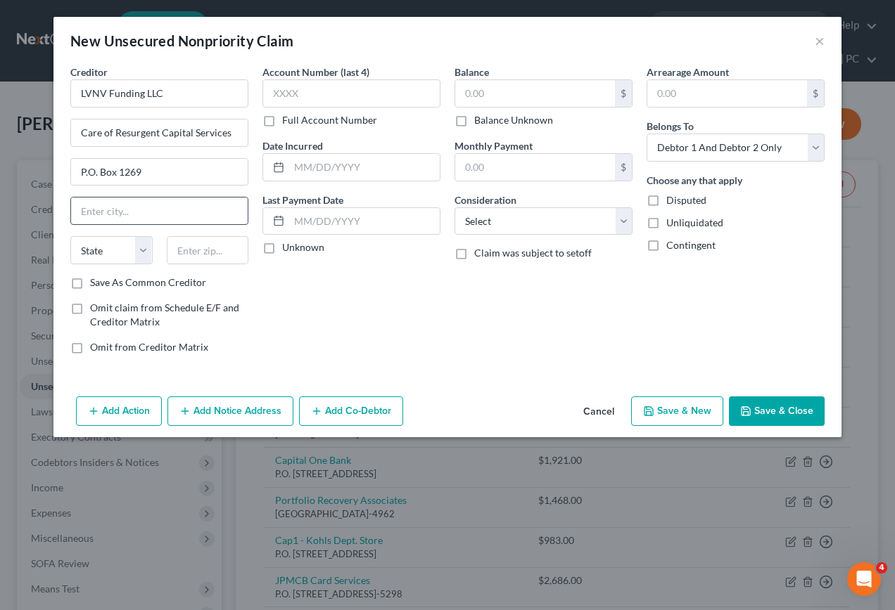
click at [144, 203] on input "text" at bounding box center [159, 211] width 177 height 27
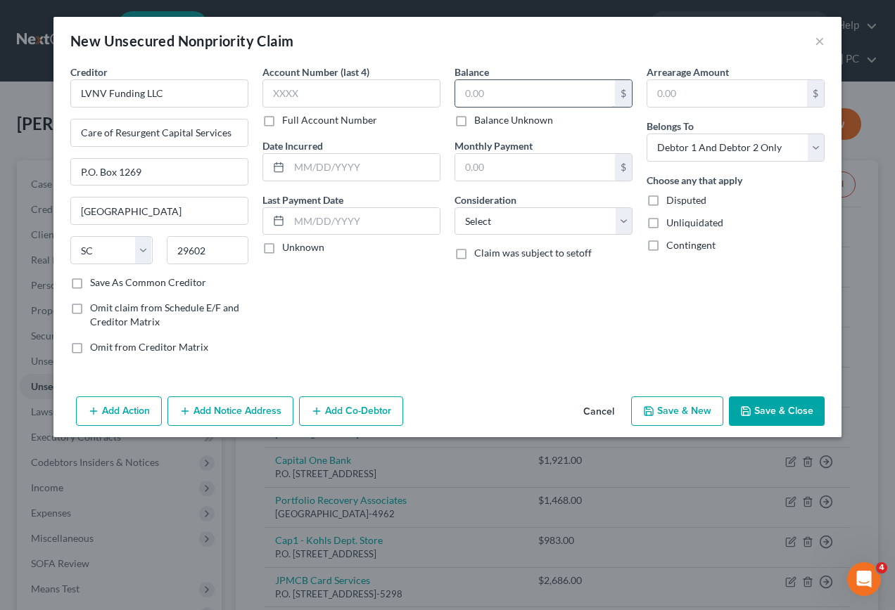
click at [508, 92] on input "text" at bounding box center [535, 93] width 160 height 27
click at [670, 404] on button "Save & New" at bounding box center [677, 412] width 92 height 30
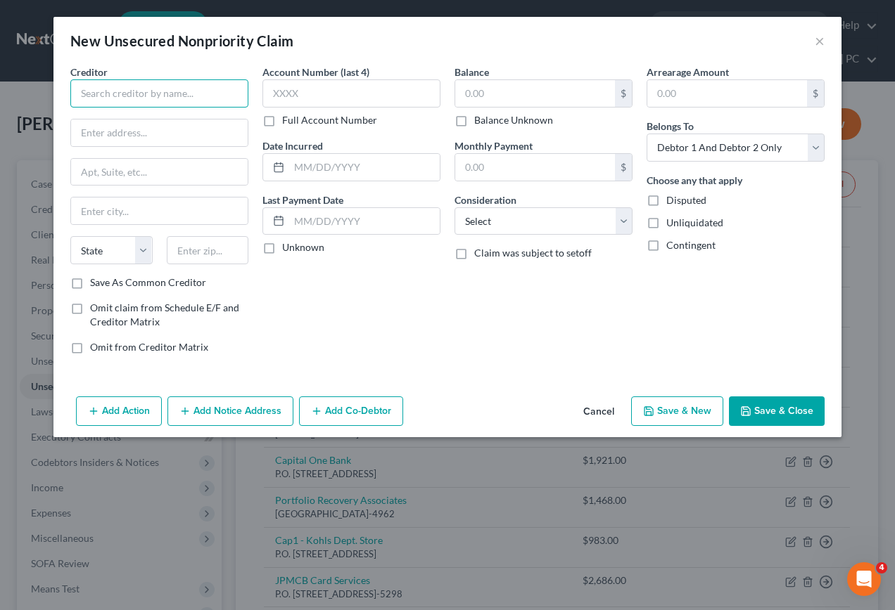
click at [200, 98] on input "text" at bounding box center [159, 93] width 178 height 28
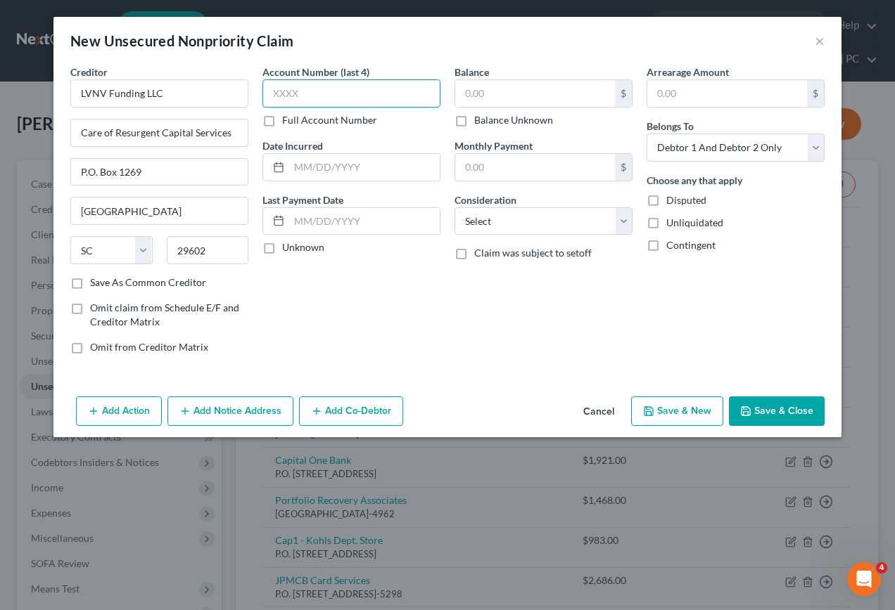
click at [328, 93] on input "text" at bounding box center [351, 93] width 178 height 28
click at [534, 95] on input "text" at bounding box center [535, 93] width 160 height 27
click at [665, 410] on button "Save & New" at bounding box center [677, 412] width 92 height 30
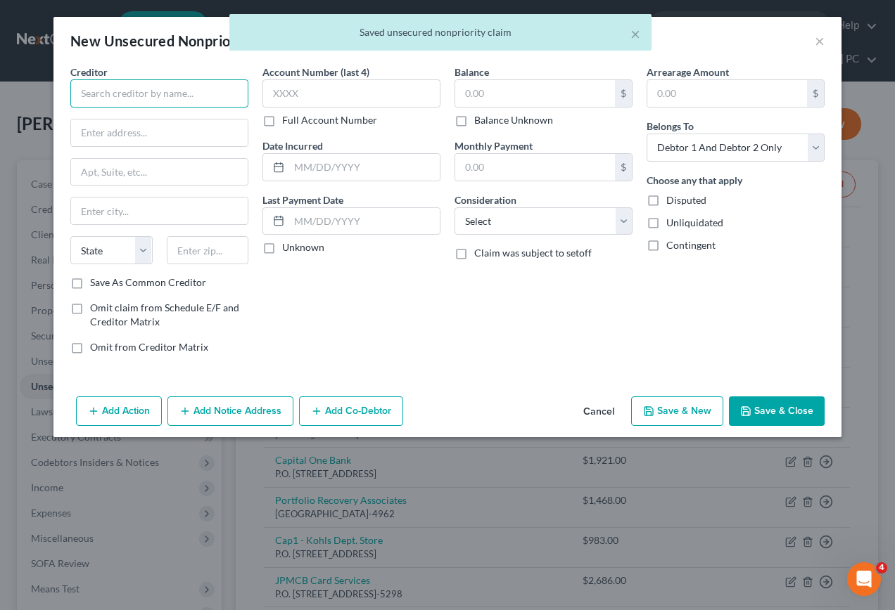
click at [212, 84] on input "text" at bounding box center [159, 93] width 178 height 28
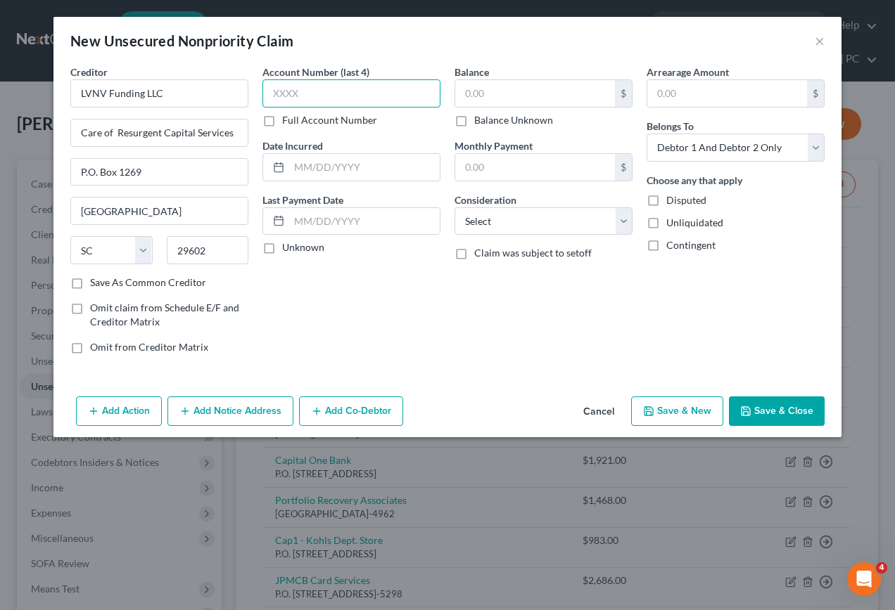
click at [356, 94] on input "text" at bounding box center [351, 93] width 178 height 28
click at [516, 85] on input "text" at bounding box center [535, 93] width 160 height 27
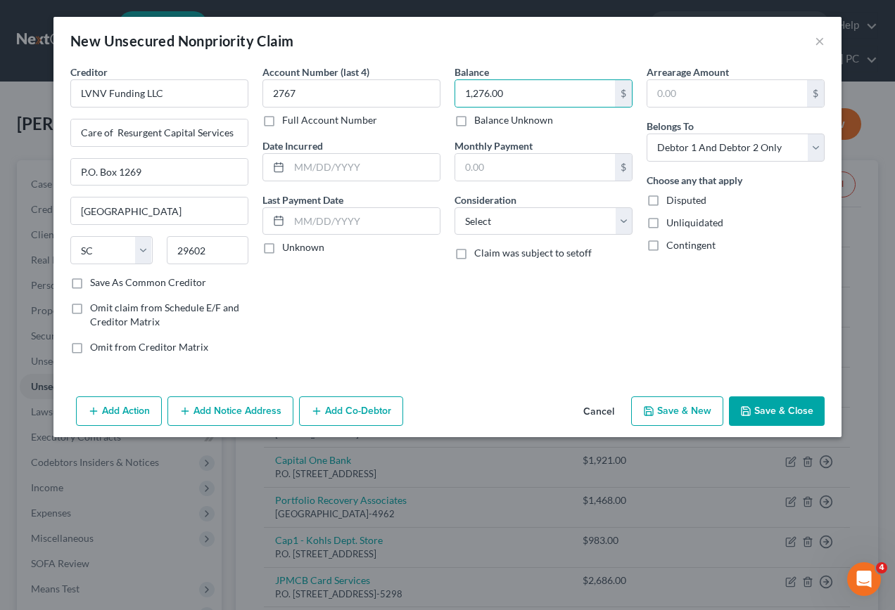
click at [676, 411] on button "Save & New" at bounding box center [677, 412] width 92 height 30
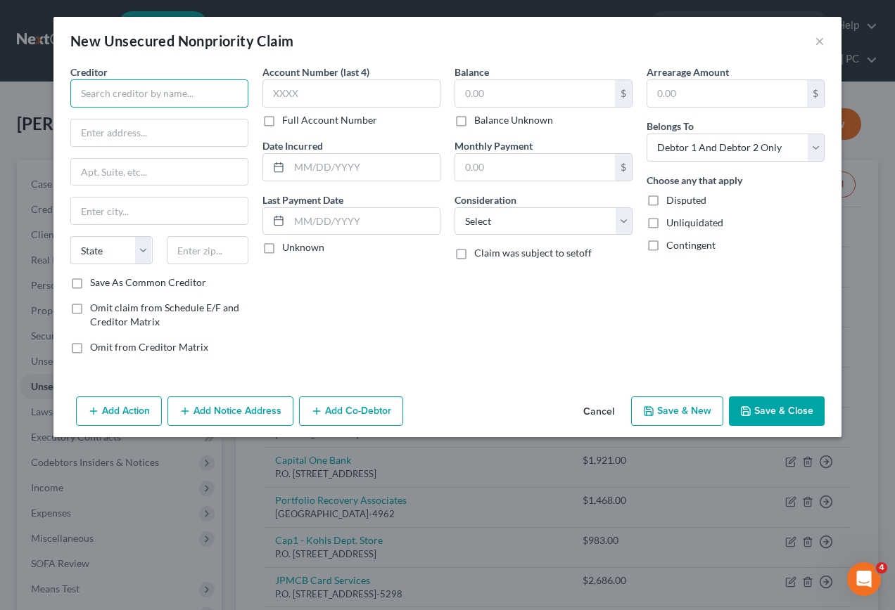
click at [216, 95] on input "text" at bounding box center [159, 93] width 178 height 28
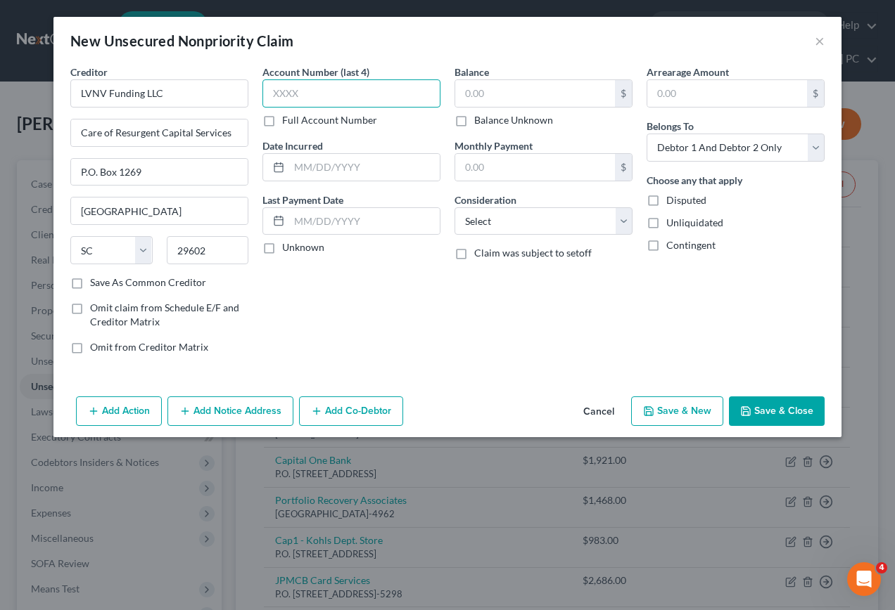
click at [318, 89] on input "text" at bounding box center [351, 93] width 178 height 28
click at [508, 96] on input "text" at bounding box center [535, 93] width 160 height 27
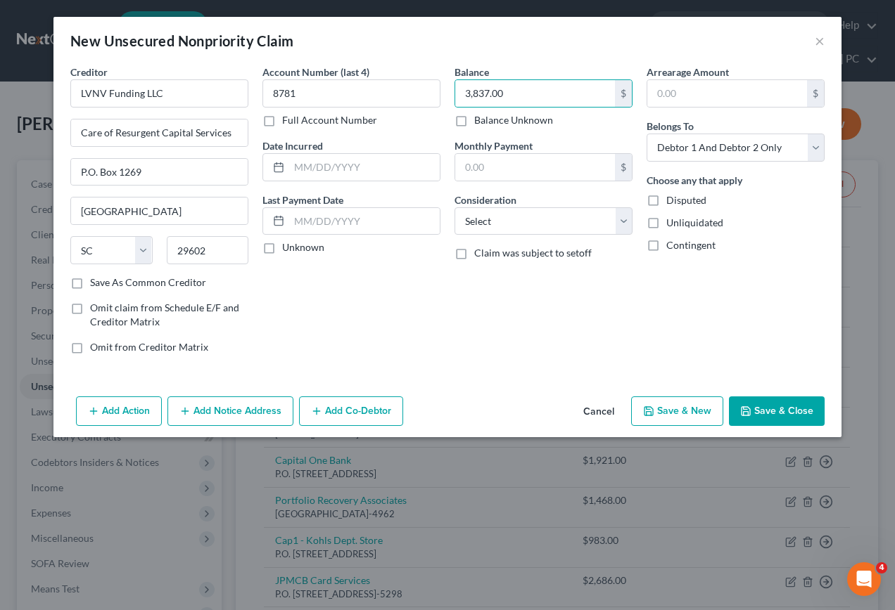
click at [658, 404] on button "Save & New" at bounding box center [677, 412] width 92 height 30
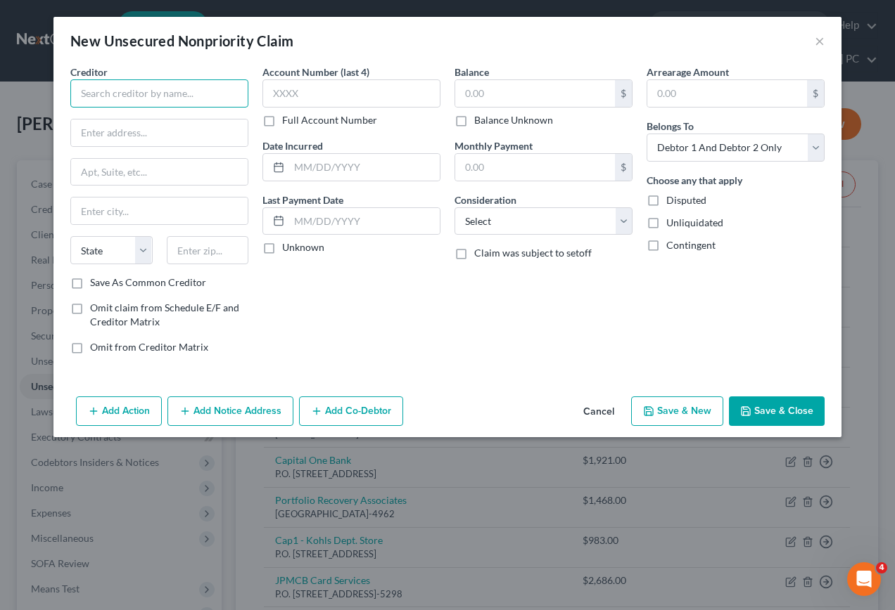
click at [185, 91] on input "text" at bounding box center [159, 93] width 178 height 28
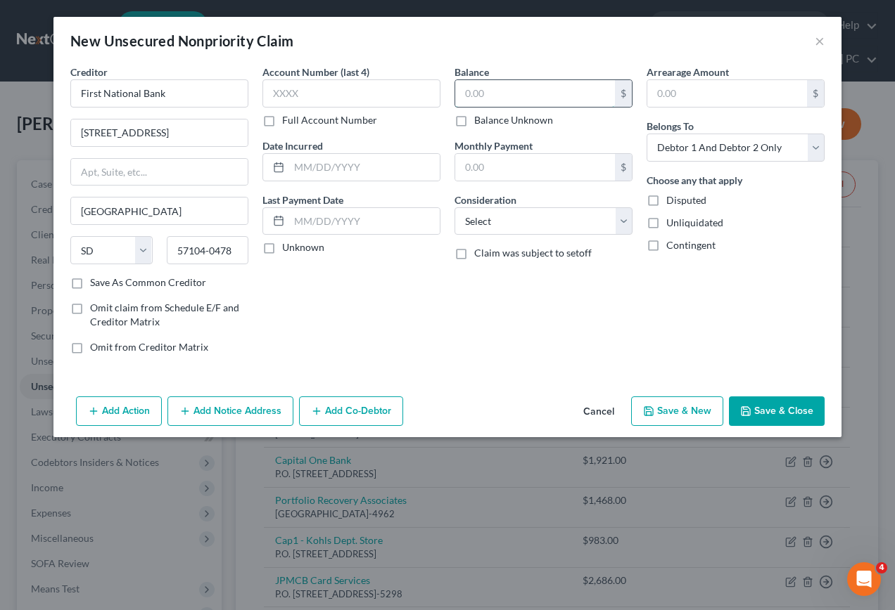
click at [510, 87] on input "text" at bounding box center [535, 93] width 160 height 27
click at [683, 416] on button "Save & New" at bounding box center [677, 412] width 92 height 30
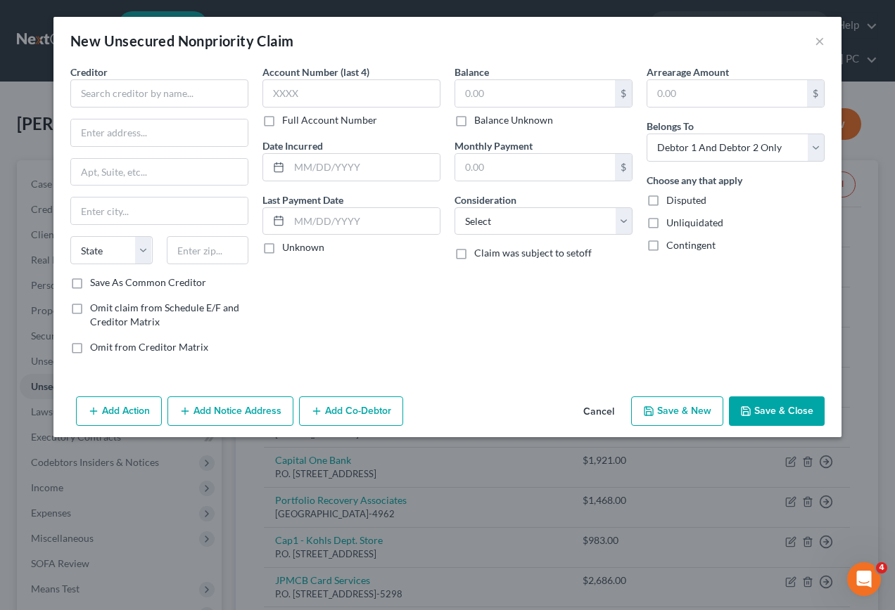
click at [230, 108] on div "Creditor * State [US_STATE] AK AR AZ CA CO [GEOGRAPHIC_DATA] DE DC [GEOGRAPHIC_…" at bounding box center [159, 170] width 178 height 211
click at [211, 91] on input "text" at bounding box center [159, 93] width 178 height 28
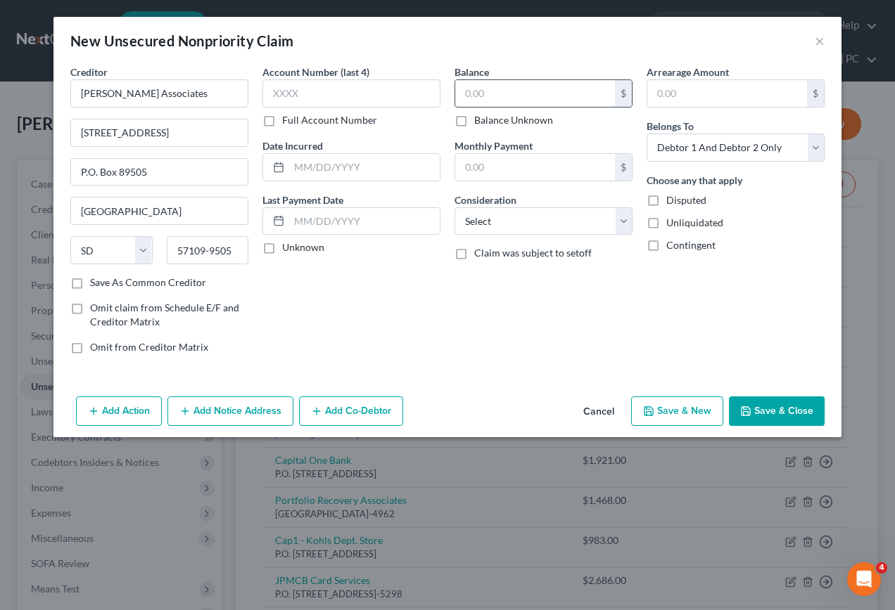
click at [485, 89] on input "text" at bounding box center [535, 93] width 160 height 27
click at [674, 410] on button "Save & New" at bounding box center [677, 412] width 92 height 30
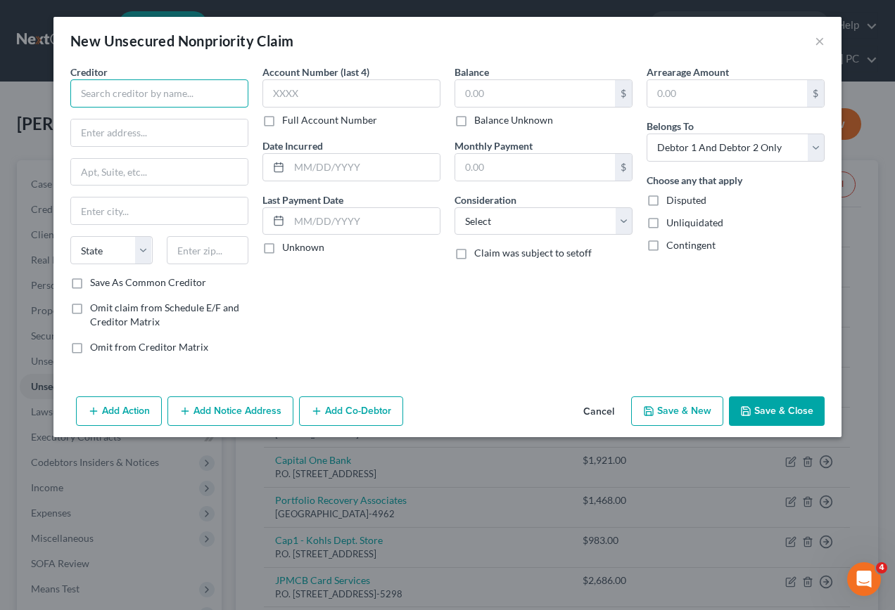
click at [201, 89] on input "text" at bounding box center [159, 93] width 178 height 28
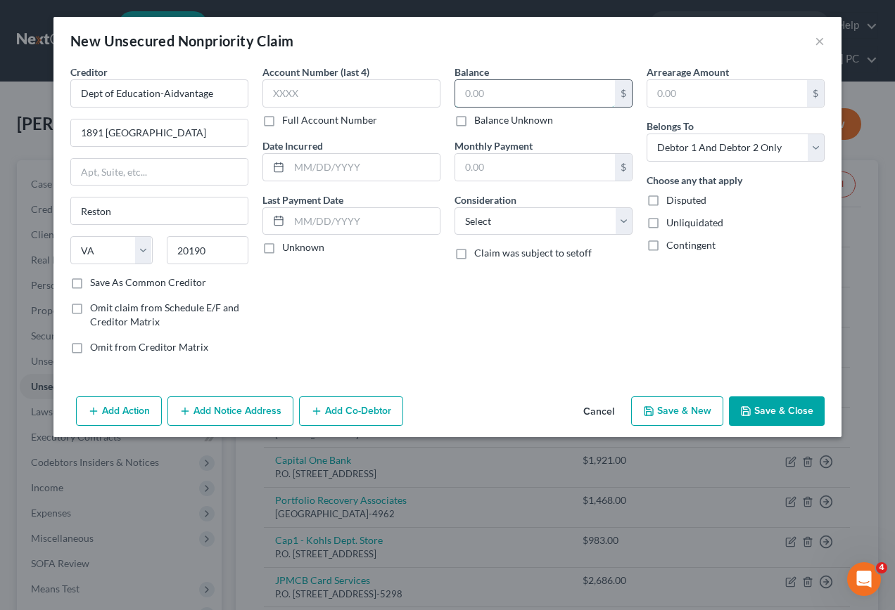
click at [480, 91] on input "text" at bounding box center [535, 93] width 160 height 27
drag, startPoint x: 522, startPoint y: 219, endPoint x: 518, endPoint y: 225, distance: 7.6
click at [522, 219] on select "Select Cable / Satellite Services Collection Agency Credit Card Debt Debt Couns…" at bounding box center [543, 221] width 178 height 28
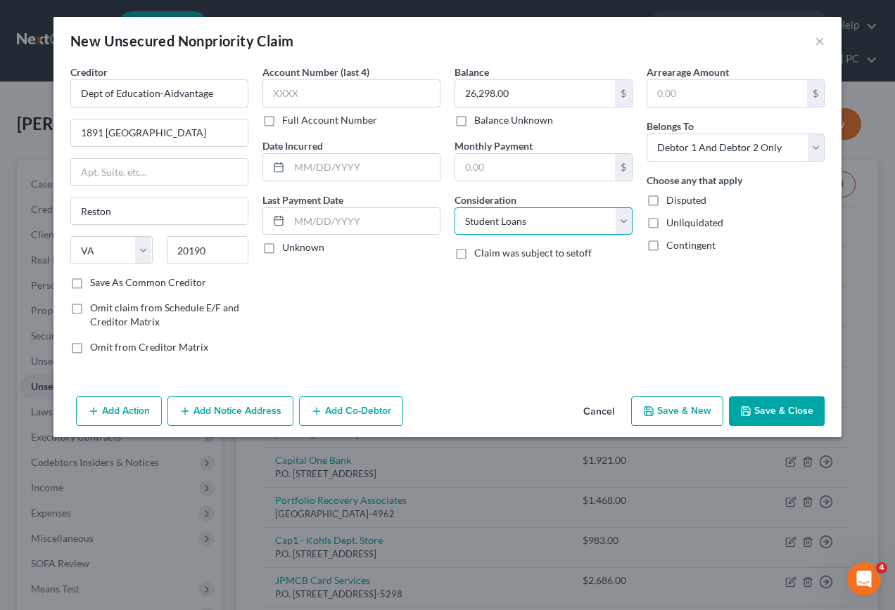
click at [454, 207] on select "Select Cable / Satellite Services Collection Agency Credit Card Debt Debt Couns…" at bounding box center [543, 221] width 178 height 28
click at [702, 417] on button "Save & New" at bounding box center [677, 412] width 92 height 30
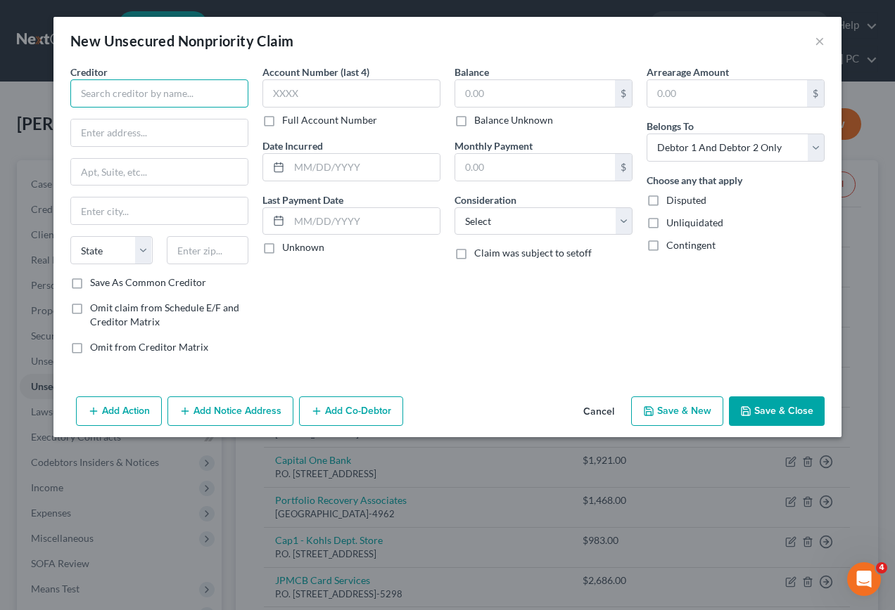
click at [198, 93] on input "text" at bounding box center [159, 93] width 178 height 28
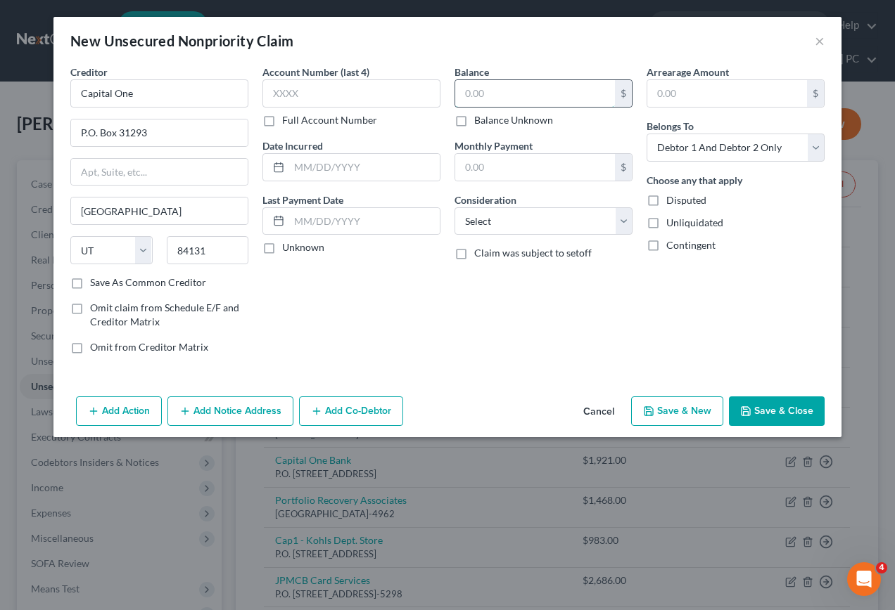
click at [529, 93] on input "text" at bounding box center [535, 93] width 160 height 27
click at [691, 414] on button "Save & New" at bounding box center [677, 412] width 92 height 30
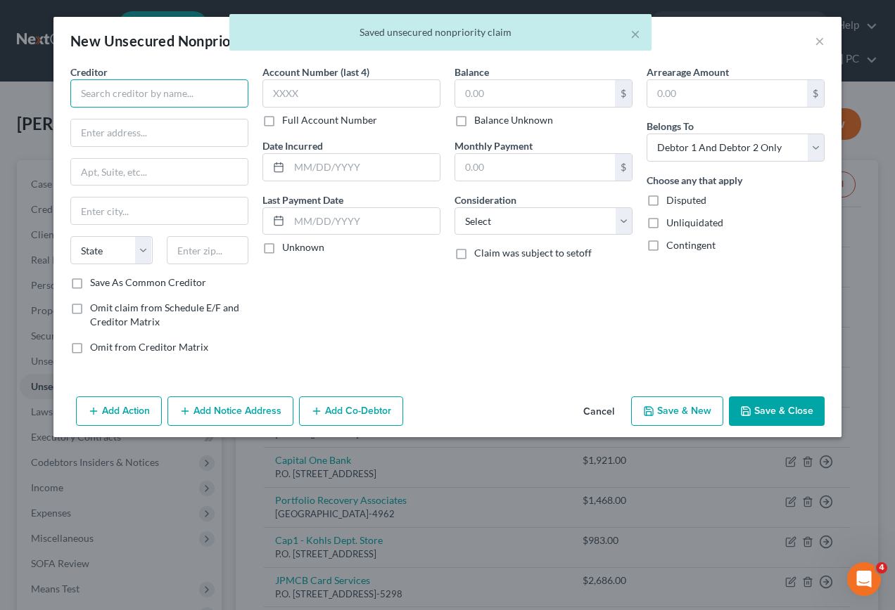
click at [210, 94] on input "text" at bounding box center [159, 93] width 178 height 28
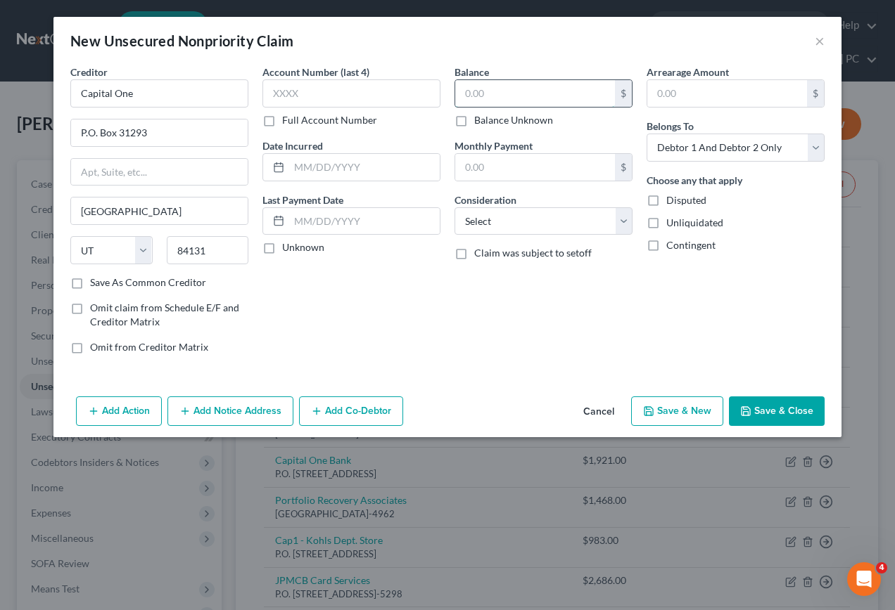
click at [518, 96] on input "text" at bounding box center [535, 93] width 160 height 27
click at [672, 411] on button "Save & New" at bounding box center [677, 412] width 92 height 30
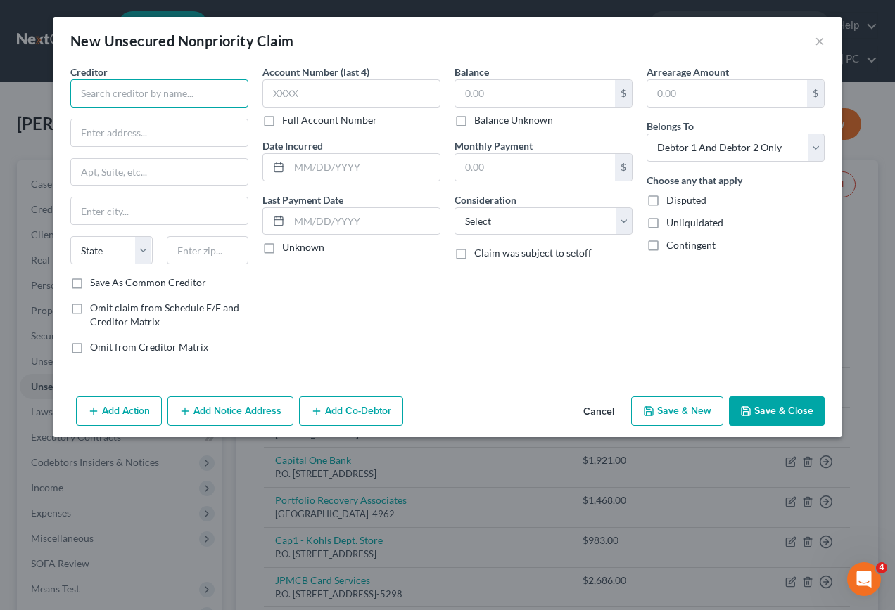
drag, startPoint x: 207, startPoint y: 94, endPoint x: 207, endPoint y: 85, distance: 9.2
click at [209, 90] on input "text" at bounding box center [159, 93] width 178 height 28
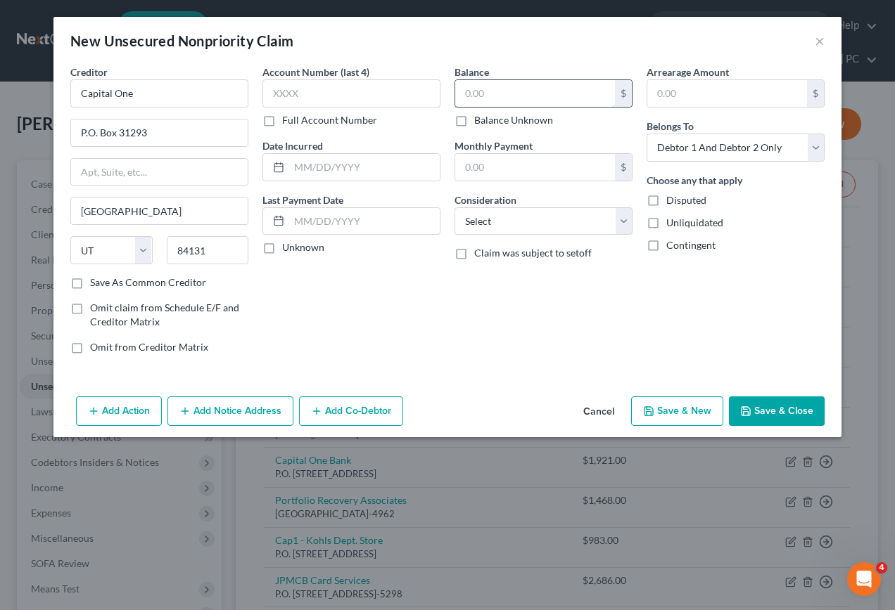
click at [507, 91] on input "text" at bounding box center [535, 93] width 160 height 27
click at [664, 418] on button "Save & New" at bounding box center [677, 412] width 92 height 30
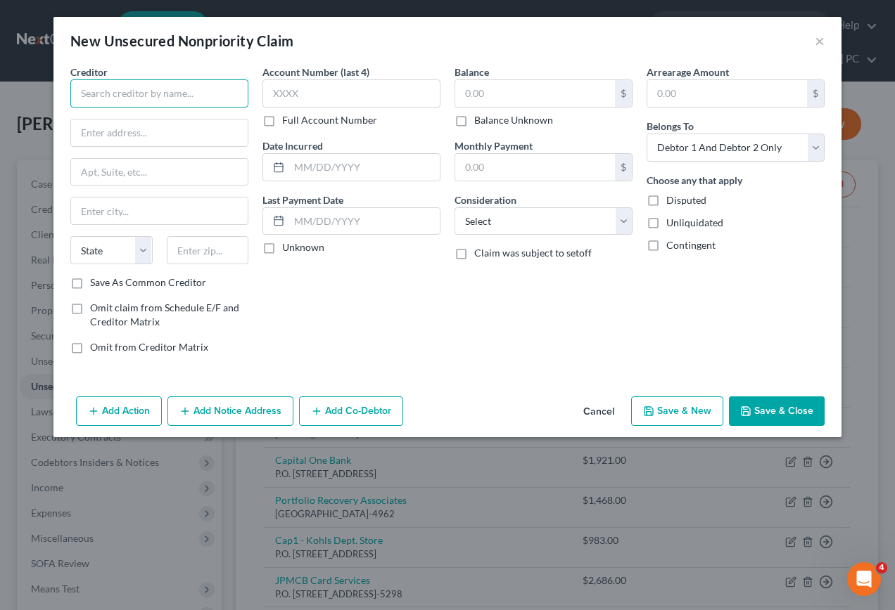
click at [198, 89] on input "text" at bounding box center [159, 93] width 178 height 28
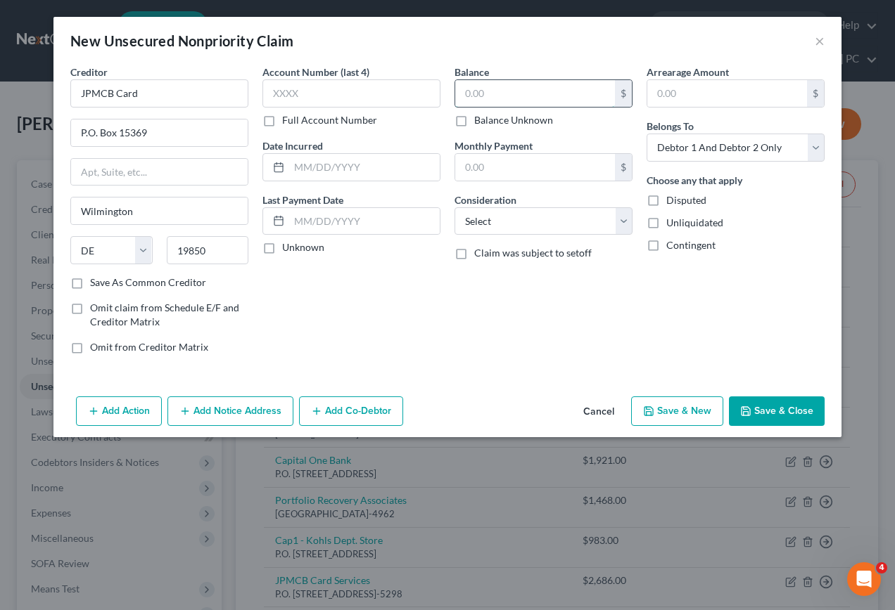
click at [499, 81] on input "text" at bounding box center [535, 93] width 160 height 27
click at [676, 419] on button "Save & New" at bounding box center [677, 412] width 92 height 30
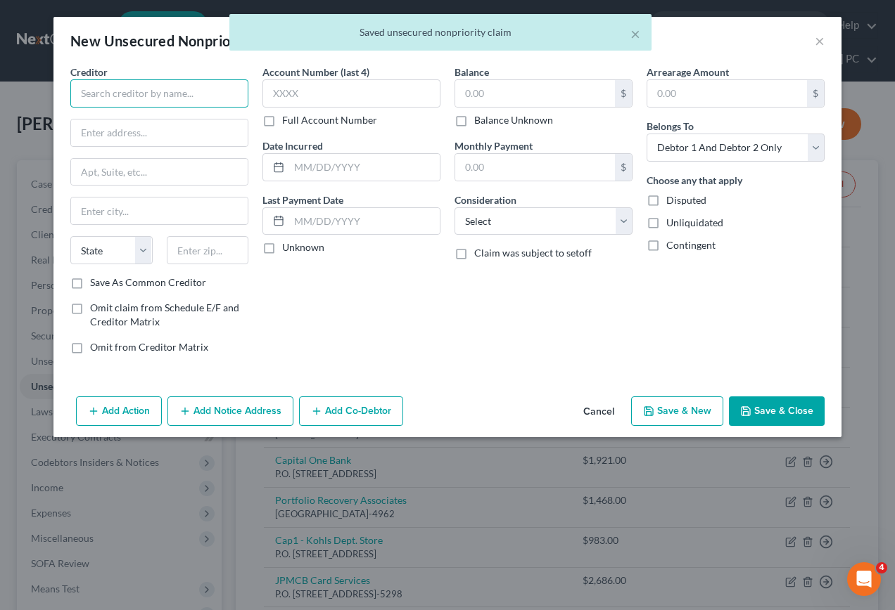
drag, startPoint x: 203, startPoint y: 96, endPoint x: 196, endPoint y: 93, distance: 7.9
click at [203, 96] on input "text" at bounding box center [159, 93] width 178 height 28
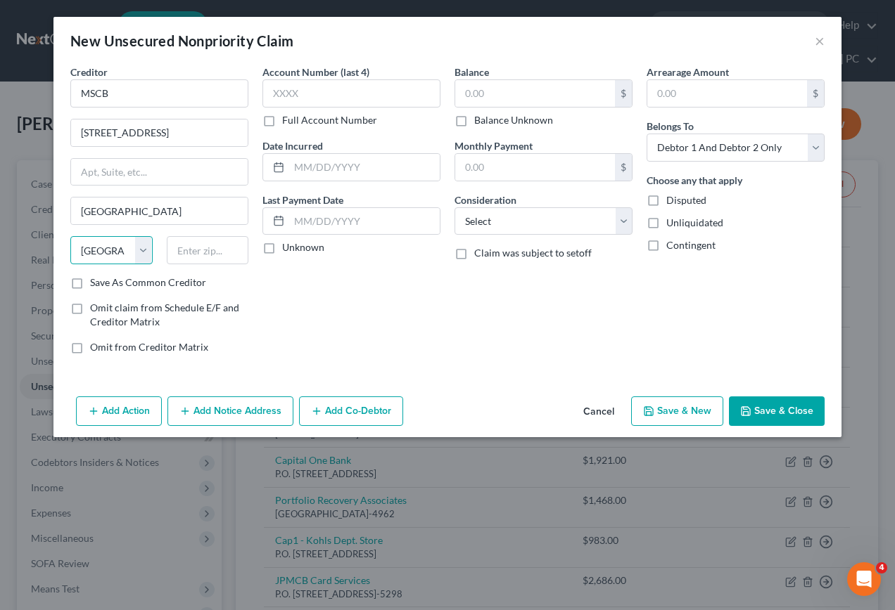
click at [142, 252] on select "State [US_STATE] AK AR AZ CA CO CT DE DC [GEOGRAPHIC_DATA] [GEOGRAPHIC_DATA] GU…" at bounding box center [111, 250] width 82 height 28
click at [70, 236] on select "State [US_STATE] AK AR AZ CA CO CT DE DC [GEOGRAPHIC_DATA] [GEOGRAPHIC_DATA] GU…" at bounding box center [111, 250] width 82 height 28
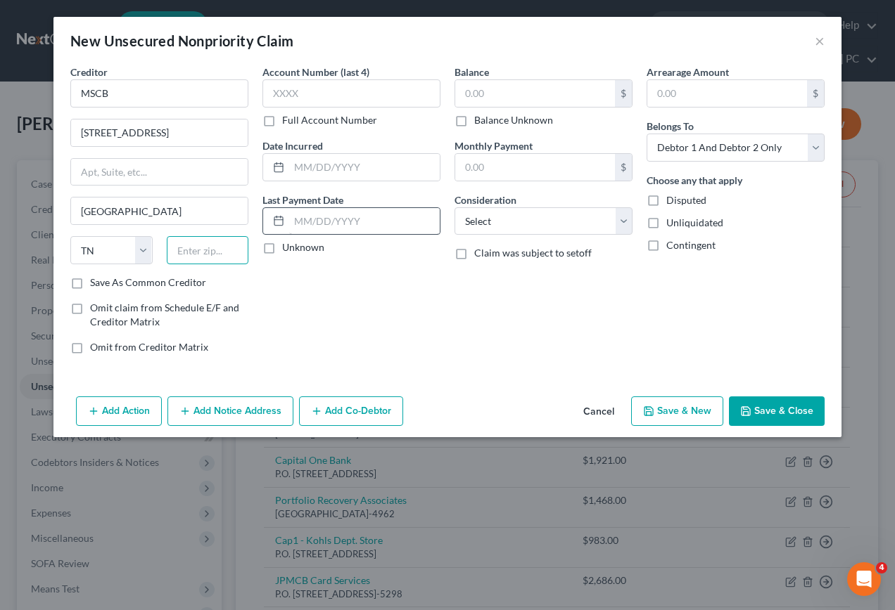
drag, startPoint x: 229, startPoint y: 257, endPoint x: 342, endPoint y: 221, distance: 119.0
click at [239, 257] on input "text" at bounding box center [208, 250] width 82 height 28
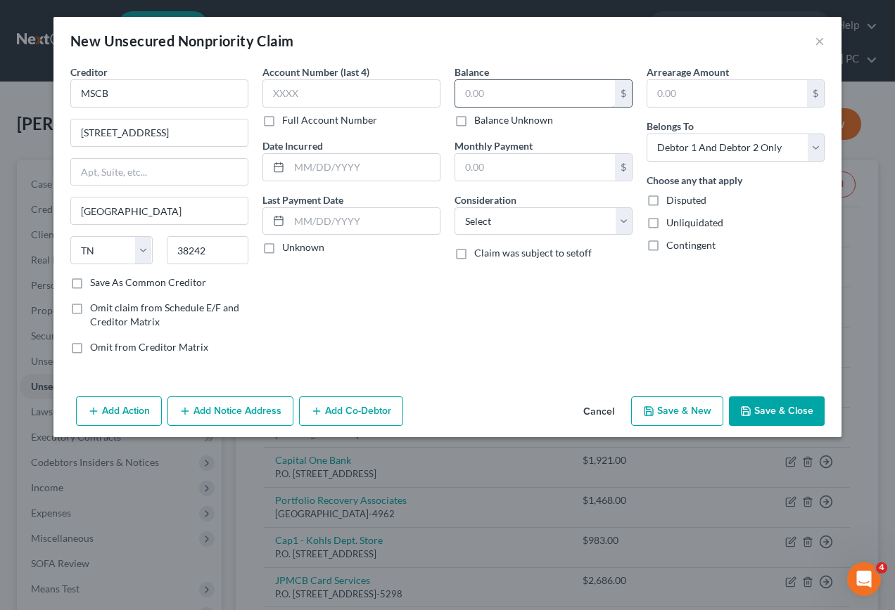
click at [544, 95] on input "text" at bounding box center [535, 93] width 160 height 27
click at [677, 411] on button "Save & New" at bounding box center [677, 412] width 92 height 30
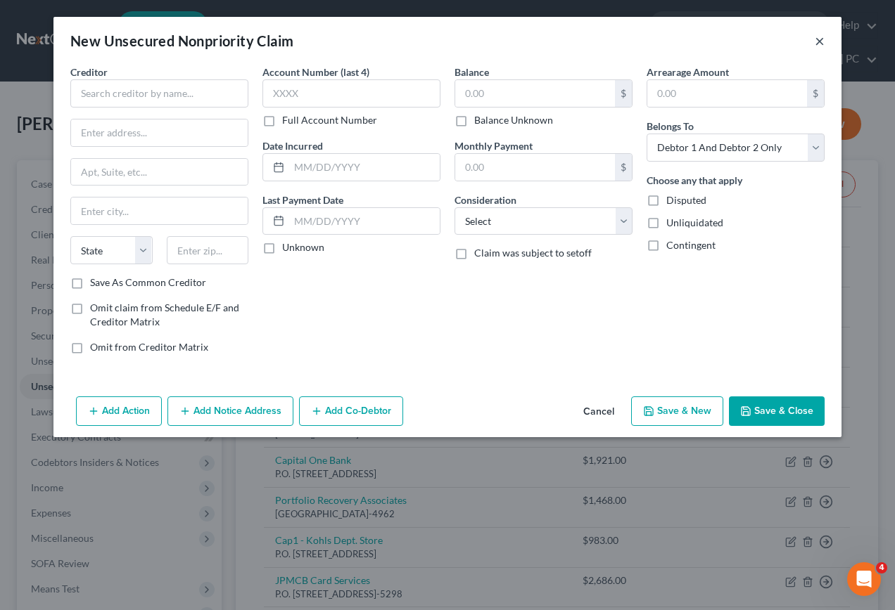
click at [819, 42] on button "×" at bounding box center [819, 40] width 10 height 17
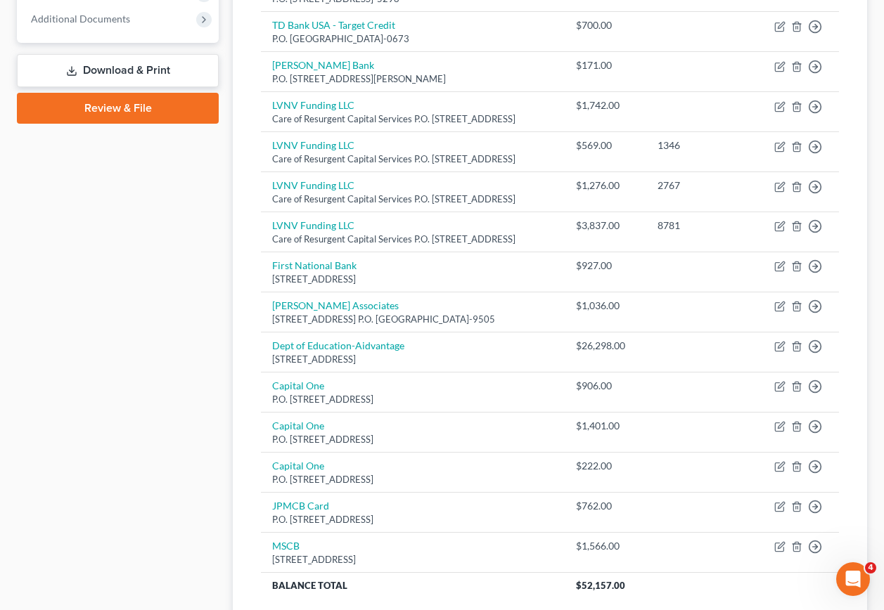
scroll to position [685, 0]
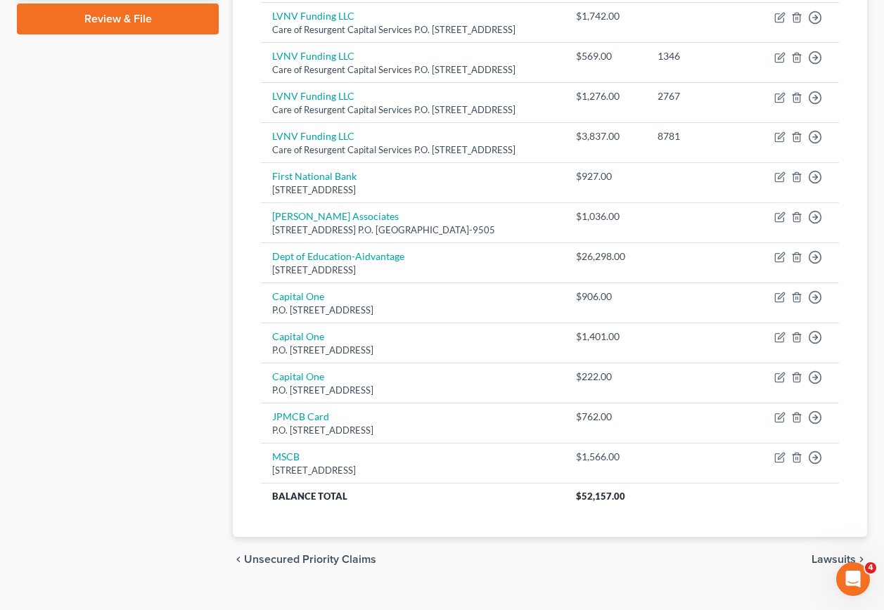
click at [838, 554] on span "Lawsuits" at bounding box center [834, 559] width 44 height 11
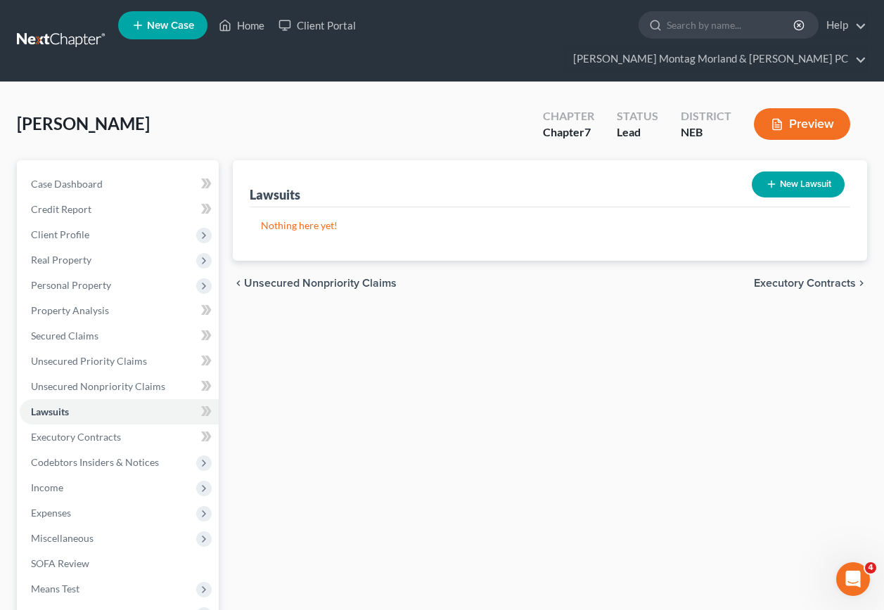
click at [801, 278] on span "Executory Contracts" at bounding box center [805, 283] width 102 height 11
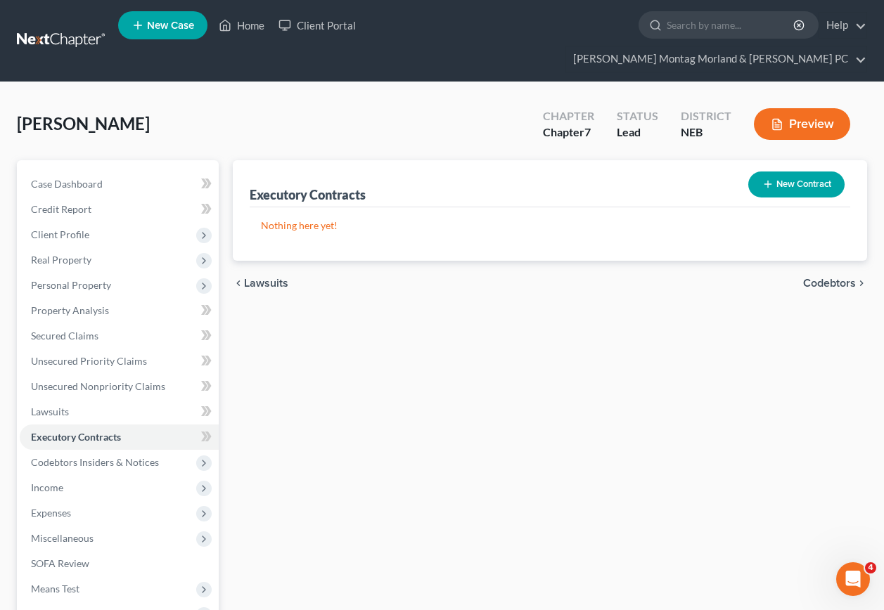
click at [824, 278] on span "Codebtors" at bounding box center [829, 283] width 53 height 11
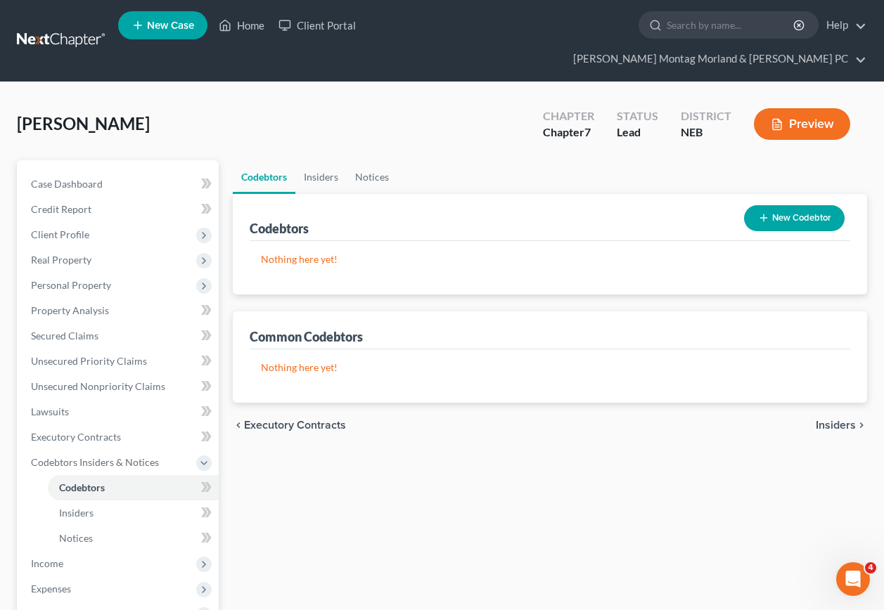
click at [838, 420] on span "Insiders" at bounding box center [836, 425] width 40 height 11
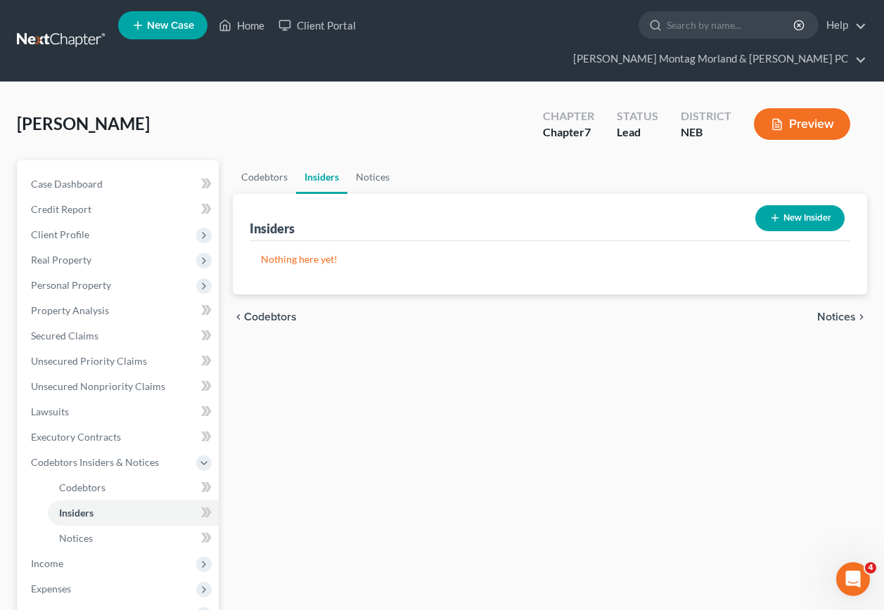
click at [847, 312] on span "Notices" at bounding box center [836, 317] width 39 height 11
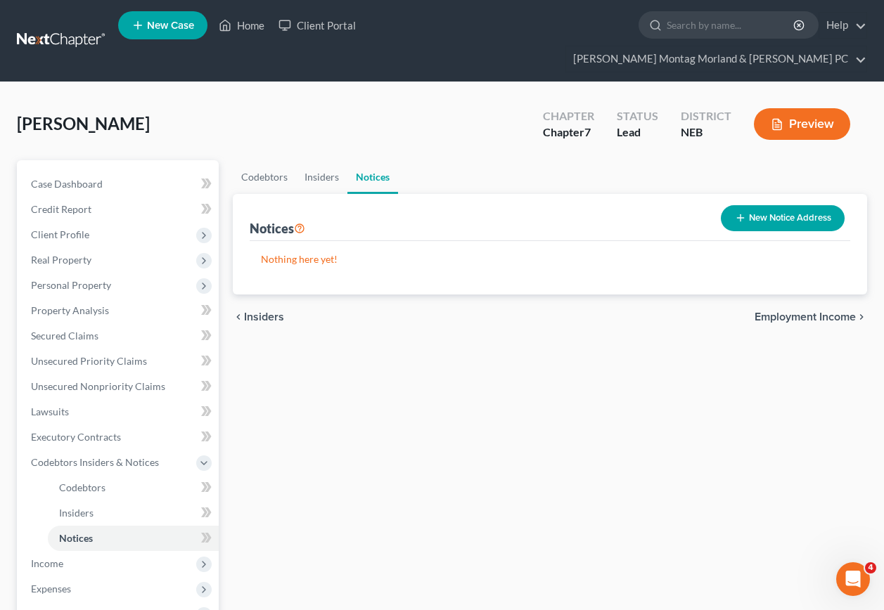
click at [757, 205] on button "New Notice Address" at bounding box center [783, 218] width 124 height 26
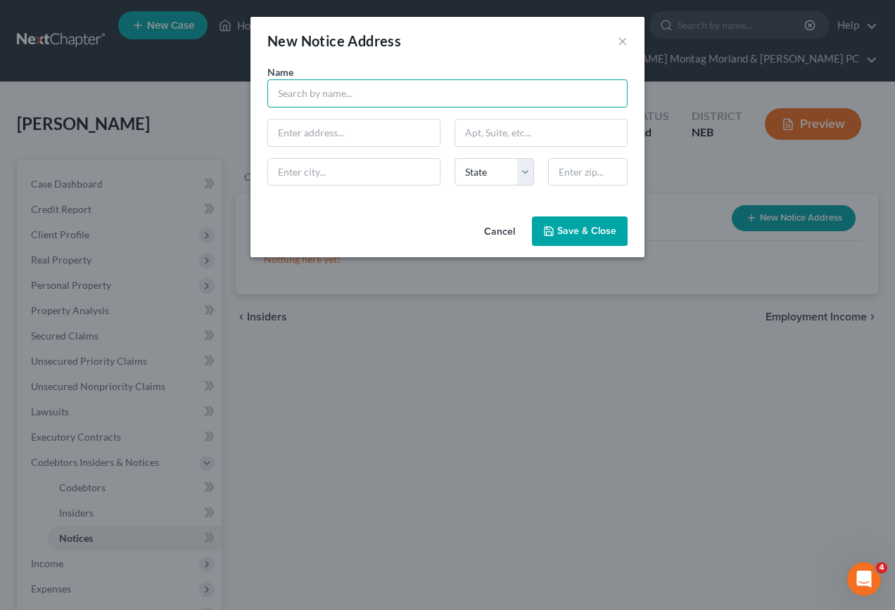
drag, startPoint x: 380, startPoint y: 97, endPoint x: 388, endPoint y: 100, distance: 8.2
click at [380, 96] on input "text" at bounding box center [447, 93] width 360 height 28
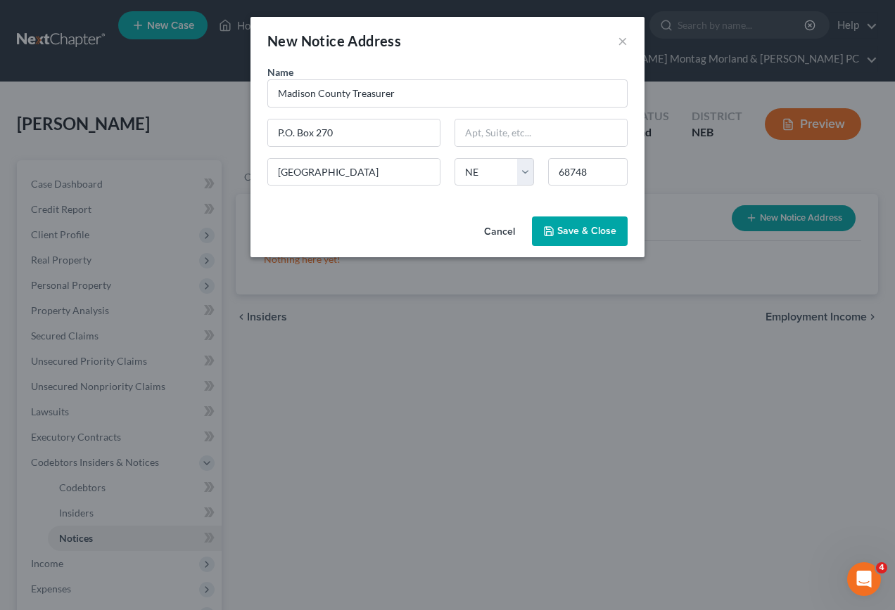
drag, startPoint x: 549, startPoint y: 231, endPoint x: 471, endPoint y: 212, distance: 79.5
click at [549, 231] on icon "button" at bounding box center [548, 231] width 11 height 11
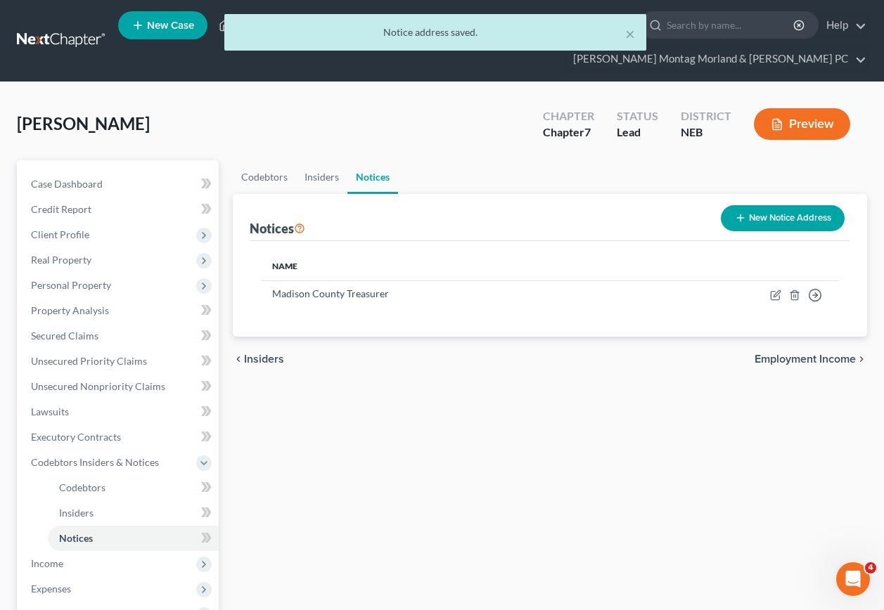
click at [742, 212] on icon "button" at bounding box center [740, 217] width 11 height 11
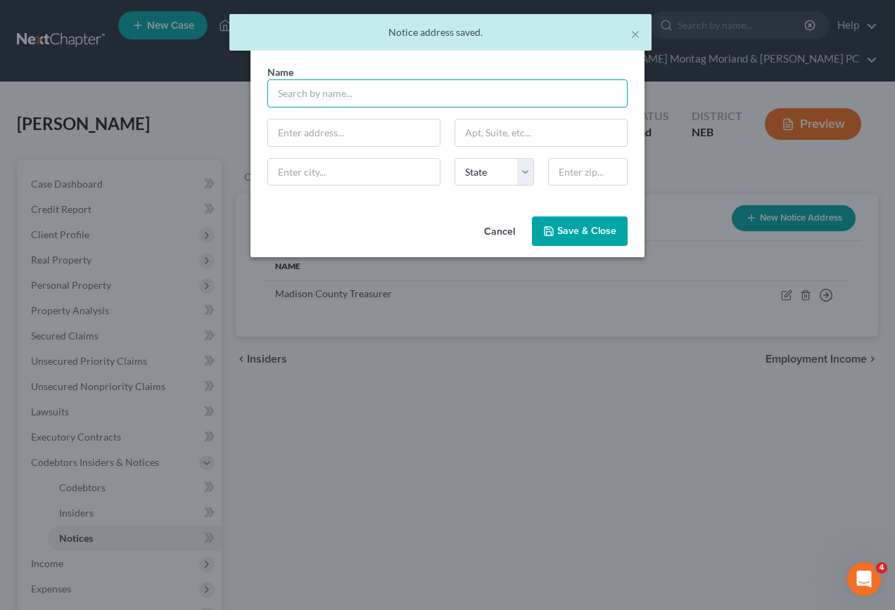
click at [359, 96] on input "text" at bounding box center [447, 93] width 360 height 28
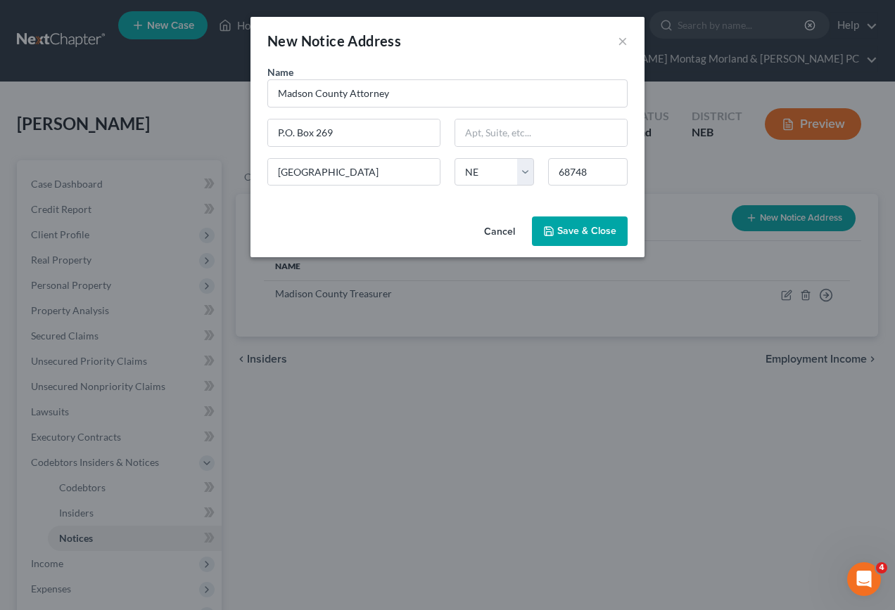
drag, startPoint x: 552, startPoint y: 226, endPoint x: 480, endPoint y: 209, distance: 74.5
click at [551, 226] on icon "button" at bounding box center [548, 231] width 11 height 11
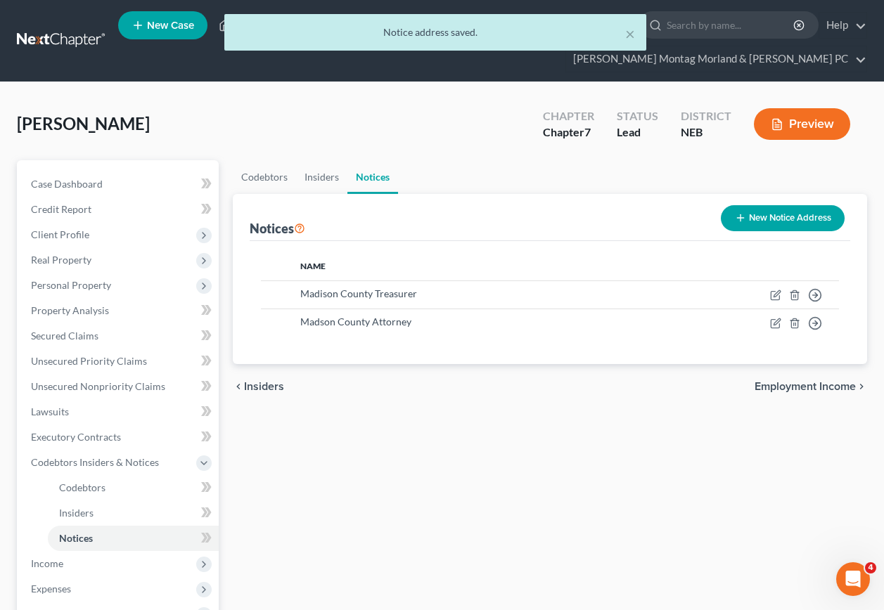
click at [769, 205] on button "New Notice Address" at bounding box center [783, 218] width 124 height 26
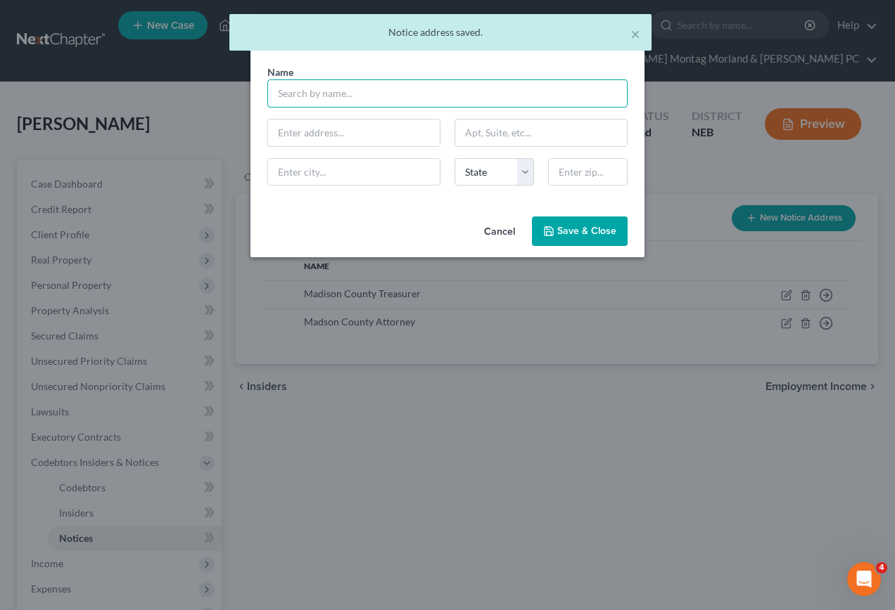
click at [350, 92] on input "text" at bounding box center [447, 93] width 360 height 28
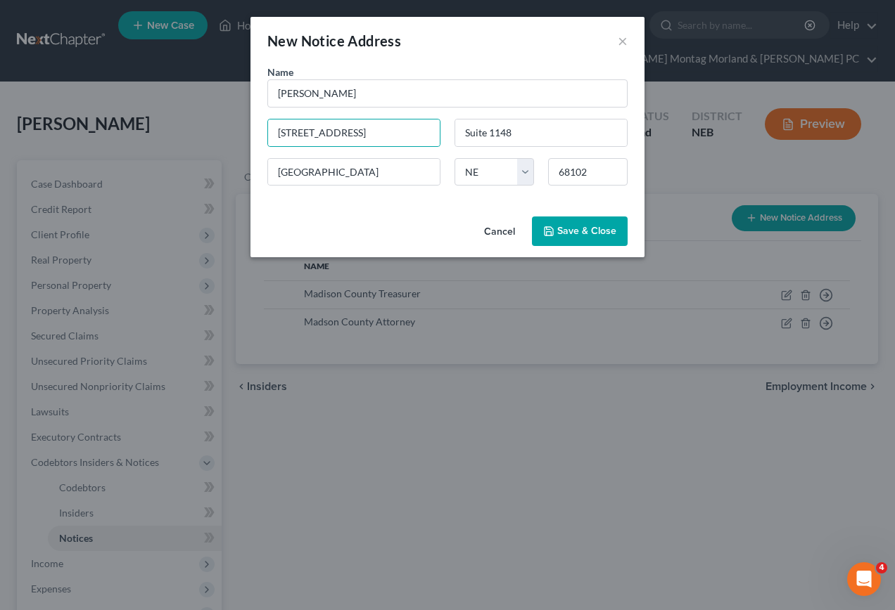
click at [580, 231] on span "Save & Close" at bounding box center [586, 231] width 59 height 12
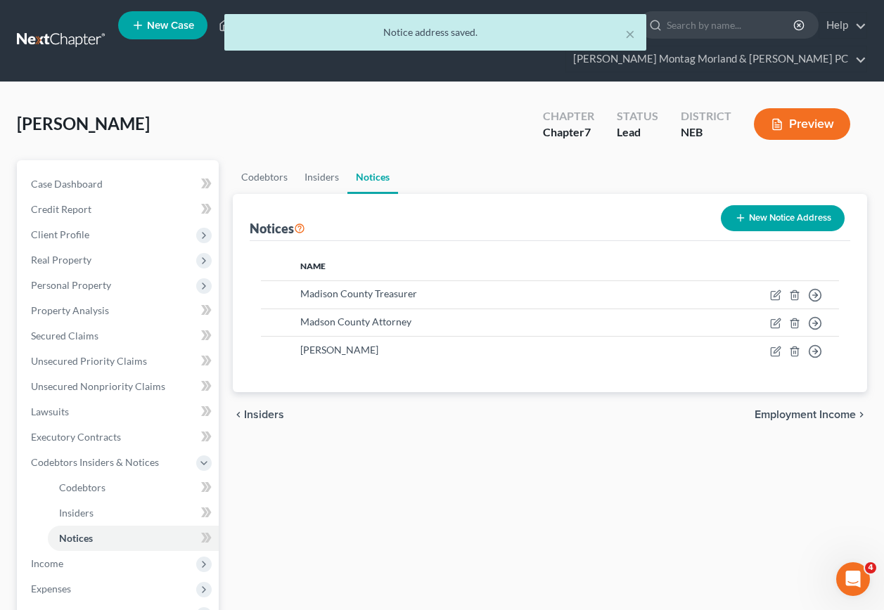
drag, startPoint x: 803, startPoint y: 389, endPoint x: 786, endPoint y: 383, distance: 18.0
click at [803, 409] on span "Employment Income" at bounding box center [805, 414] width 101 height 11
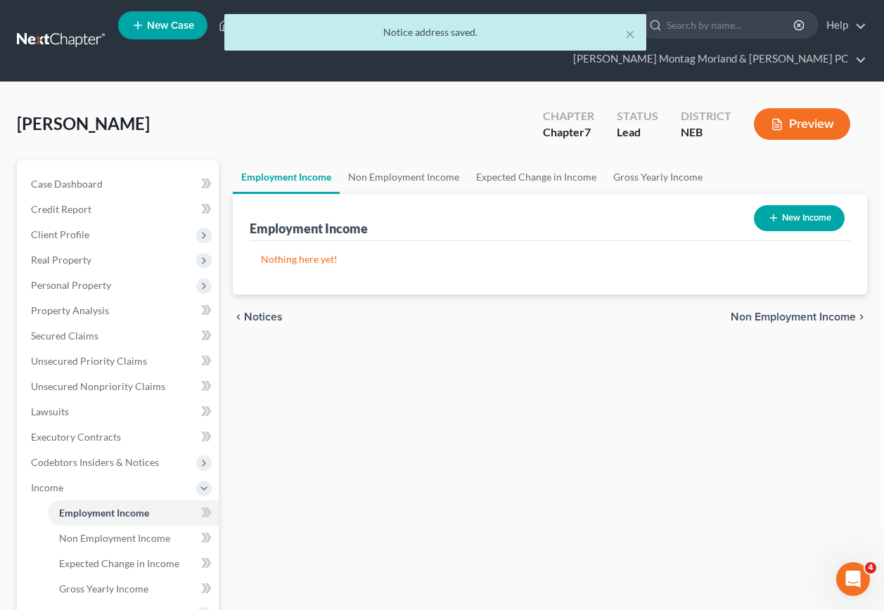
click at [773, 212] on icon "button" at bounding box center [773, 217] width 11 height 11
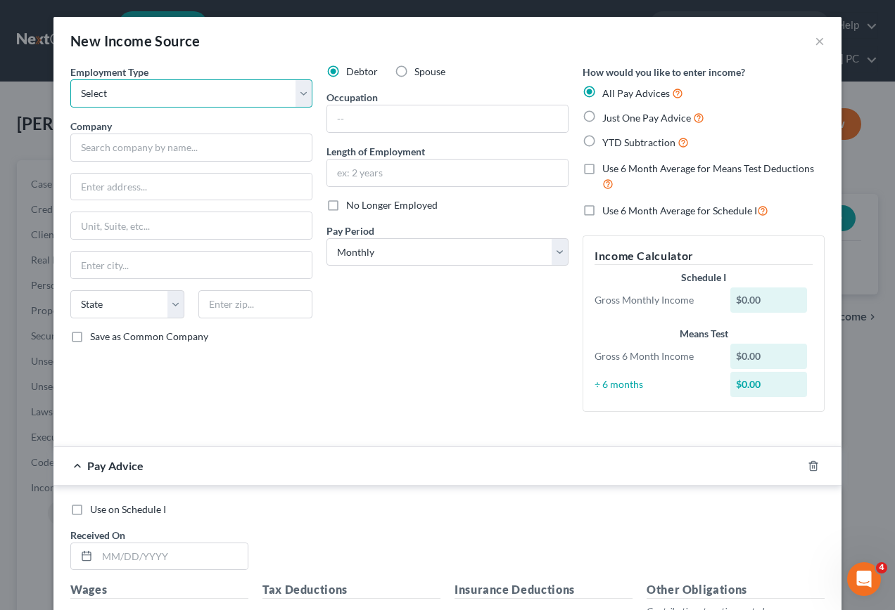
drag, startPoint x: 298, startPoint y: 95, endPoint x: 261, endPoint y: 110, distance: 40.1
click at [297, 96] on select "Select Full or [DEMOGRAPHIC_DATA] Employment Self Employment" at bounding box center [191, 93] width 242 height 28
click at [70, 79] on select "Select Full or [DEMOGRAPHIC_DATA] Employment Self Employment" at bounding box center [191, 93] width 242 height 28
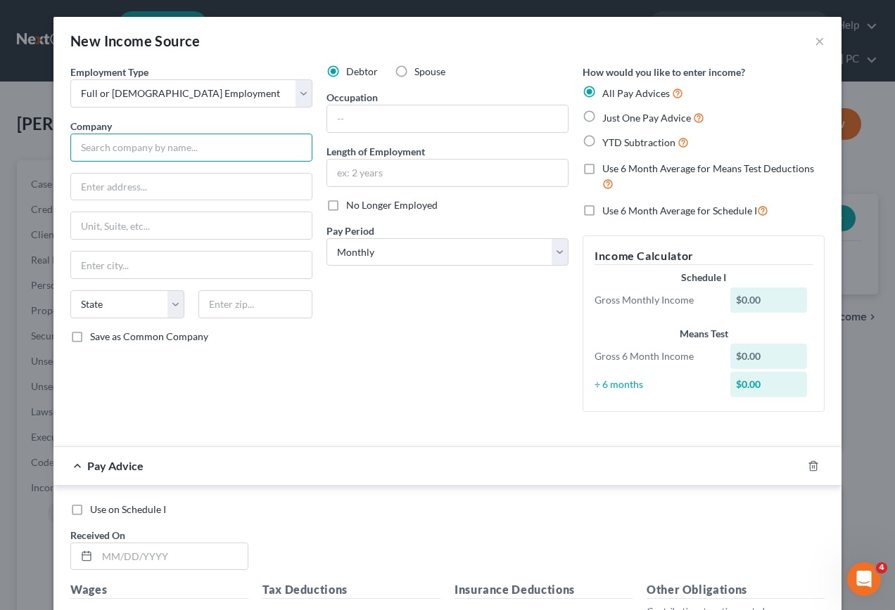
click at [106, 150] on input "text" at bounding box center [191, 148] width 242 height 28
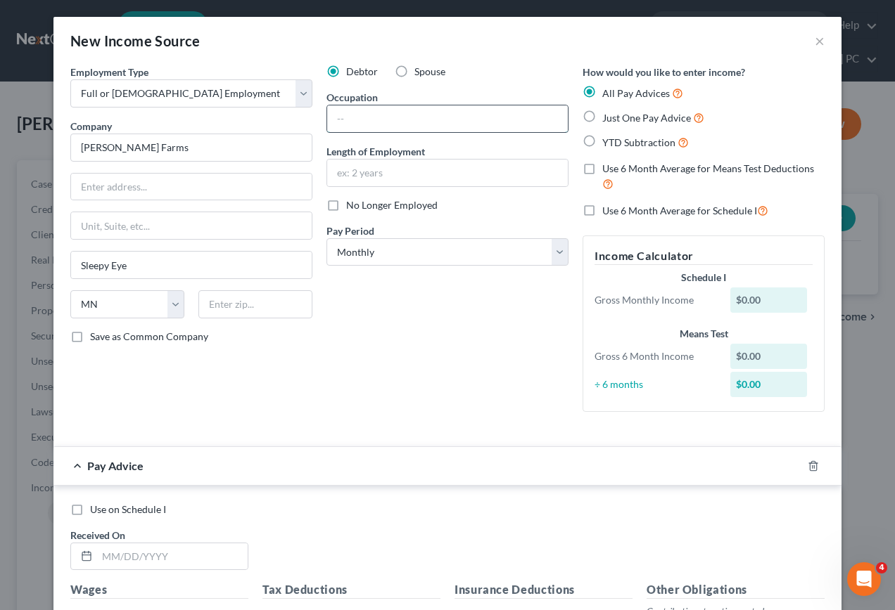
click at [371, 122] on input "text" at bounding box center [447, 118] width 241 height 27
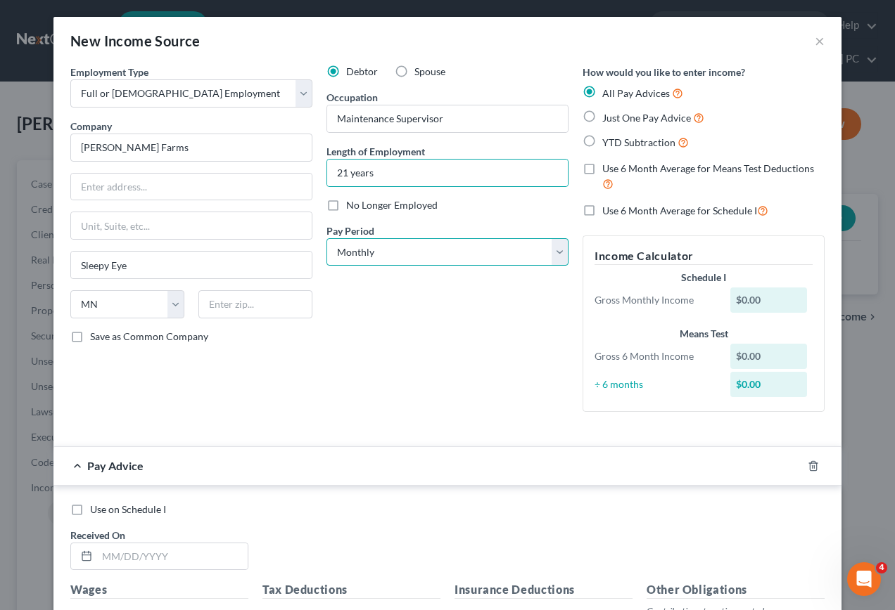
click at [397, 259] on select "Select Monthly Twice Monthly Every Other Week Weekly" at bounding box center [447, 252] width 242 height 28
click at [326, 238] on select "Select Monthly Twice Monthly Every Other Week Weekly" at bounding box center [447, 252] width 242 height 28
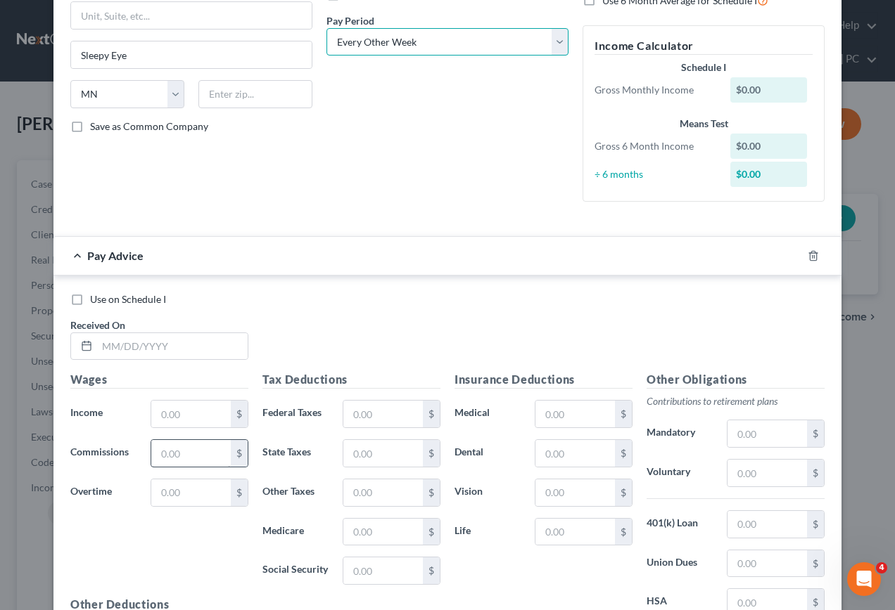
scroll to position [211, 0]
click at [111, 346] on input "text" at bounding box center [172, 346] width 150 height 27
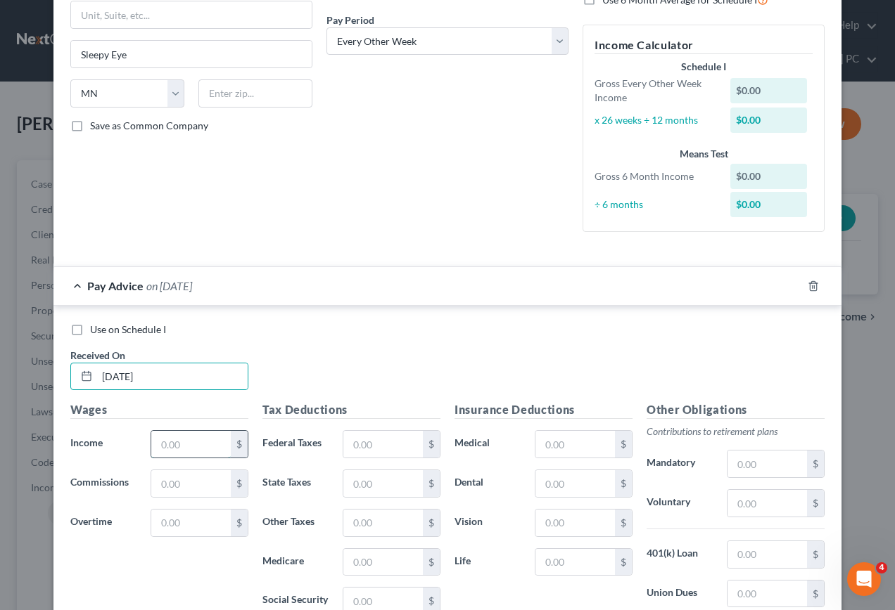
click at [176, 452] on input "text" at bounding box center [190, 444] width 79 height 27
click at [117, 378] on input "[DATE]" at bounding box center [172, 377] width 150 height 27
click at [180, 452] on input "text" at bounding box center [190, 444] width 79 height 27
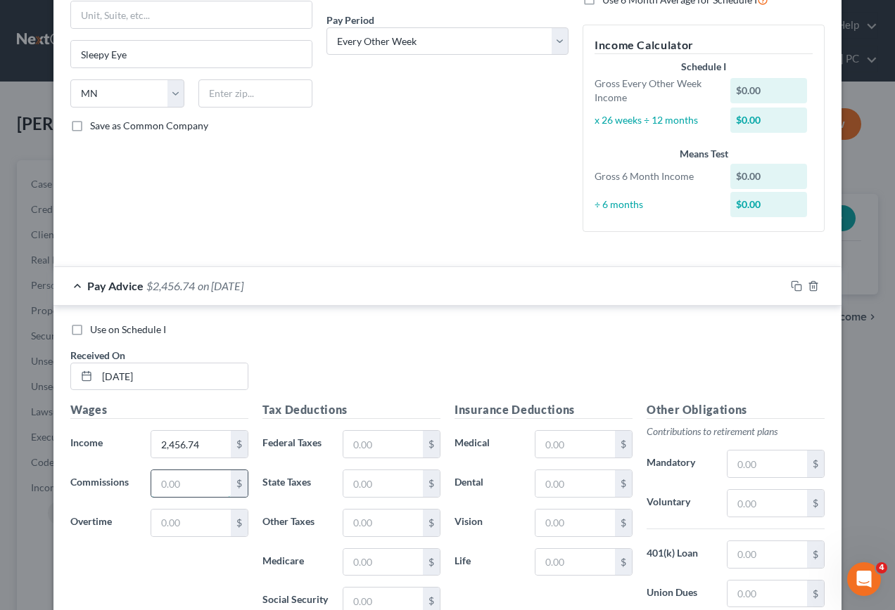
click at [190, 486] on input "text" at bounding box center [190, 483] width 79 height 27
click at [379, 438] on input "text" at bounding box center [382, 444] width 79 height 27
click at [369, 602] on input "text" at bounding box center [382, 601] width 79 height 27
click at [357, 563] on input "text" at bounding box center [382, 562] width 79 height 27
click at [376, 482] on input "text" at bounding box center [382, 483] width 79 height 27
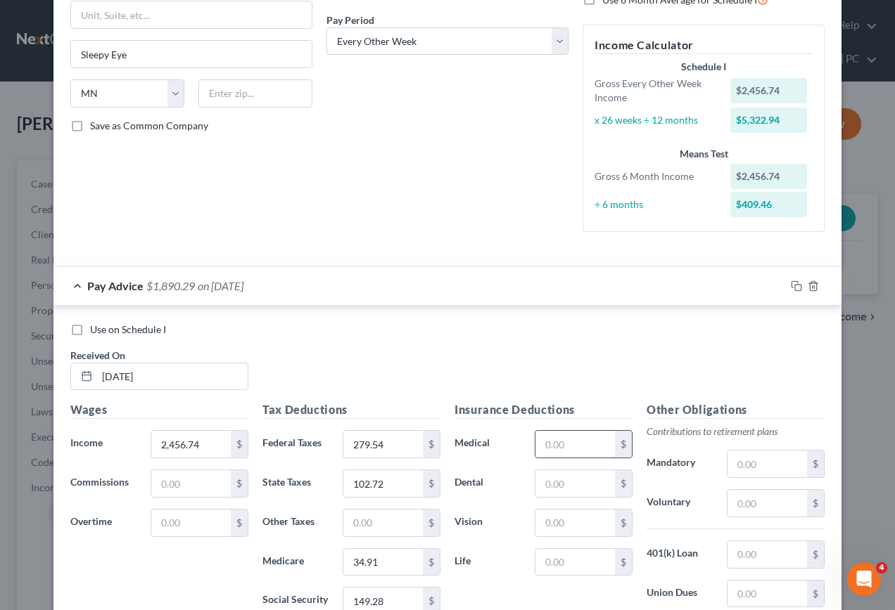
click at [587, 449] on input "text" at bounding box center [574, 444] width 79 height 27
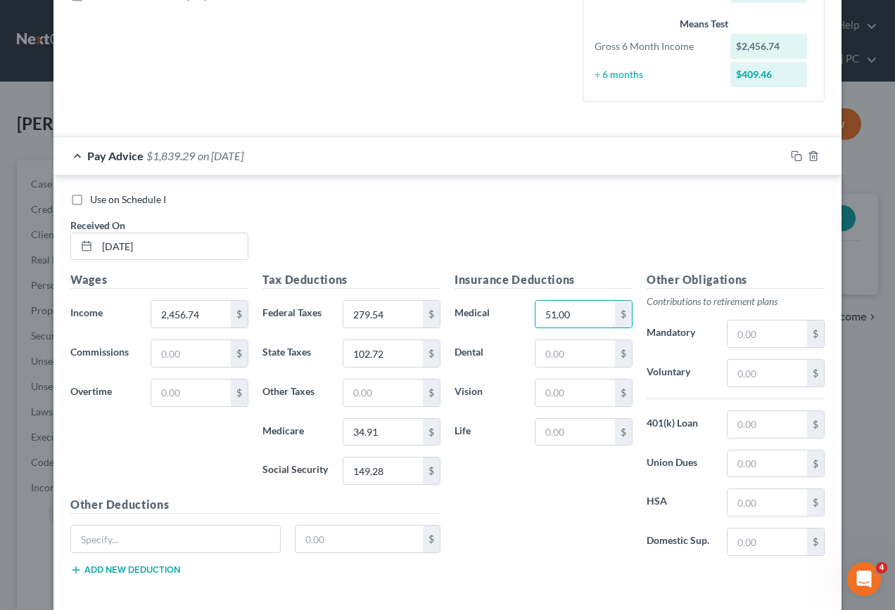
scroll to position [352, 0]
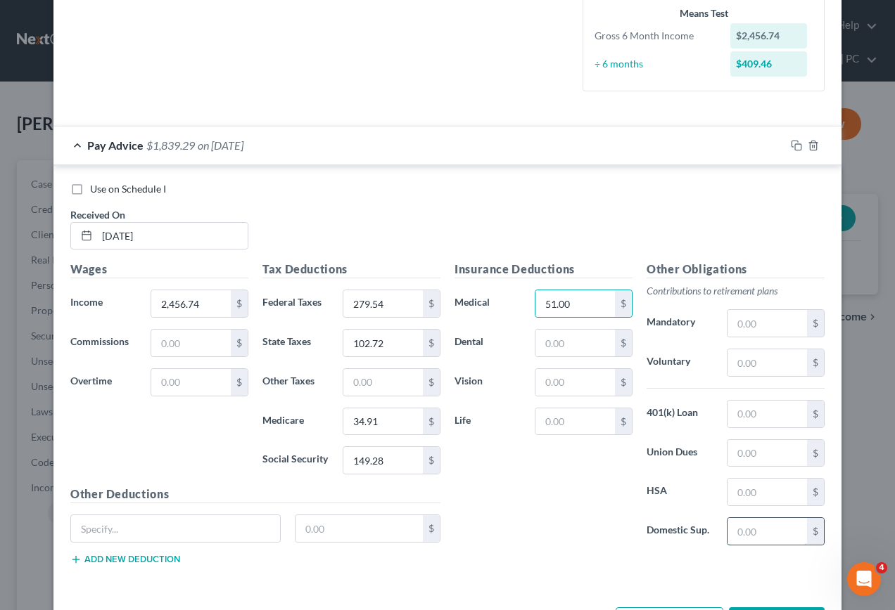
click at [769, 530] on input "text" at bounding box center [766, 531] width 79 height 27
click at [120, 523] on input "text" at bounding box center [175, 528] width 209 height 27
click at [174, 305] on input "2,456.74" at bounding box center [190, 303] width 79 height 27
click at [366, 302] on input "279.54" at bounding box center [382, 303] width 79 height 27
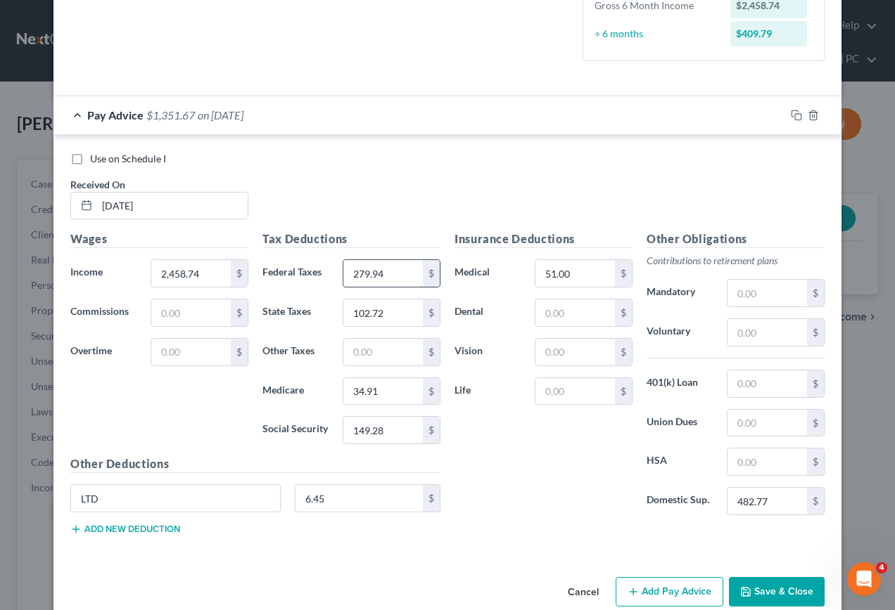
scroll to position [406, 0]
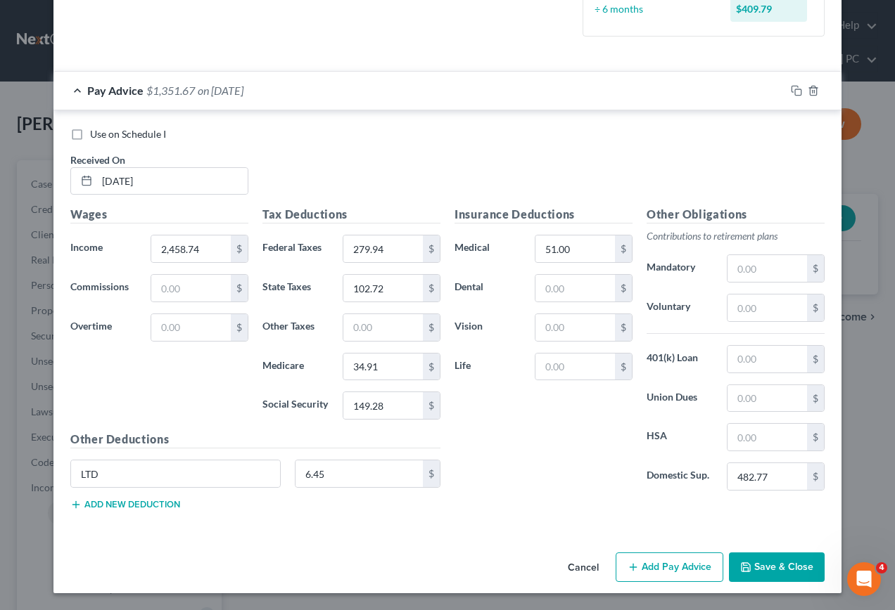
click at [658, 565] on button "Add Pay Advice" at bounding box center [669, 568] width 108 height 30
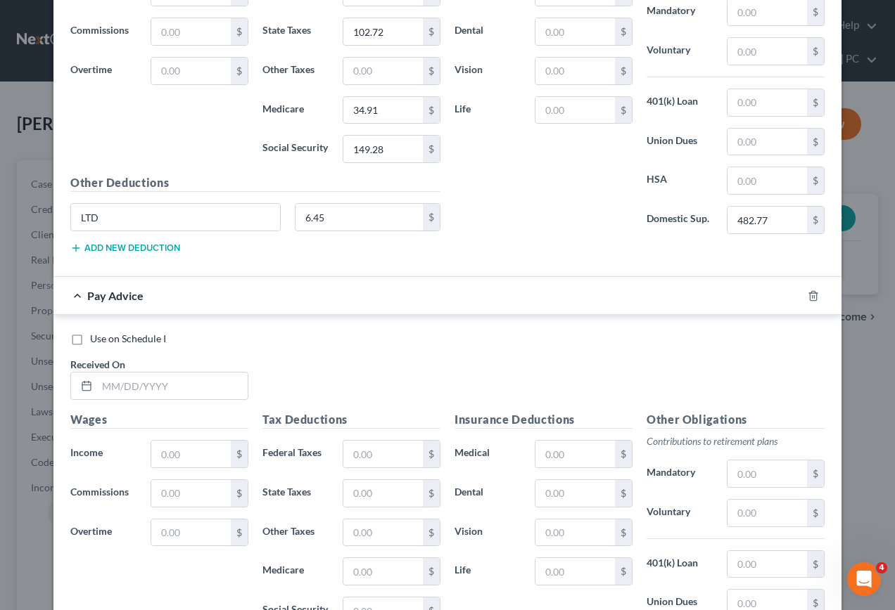
scroll to position [688, 0]
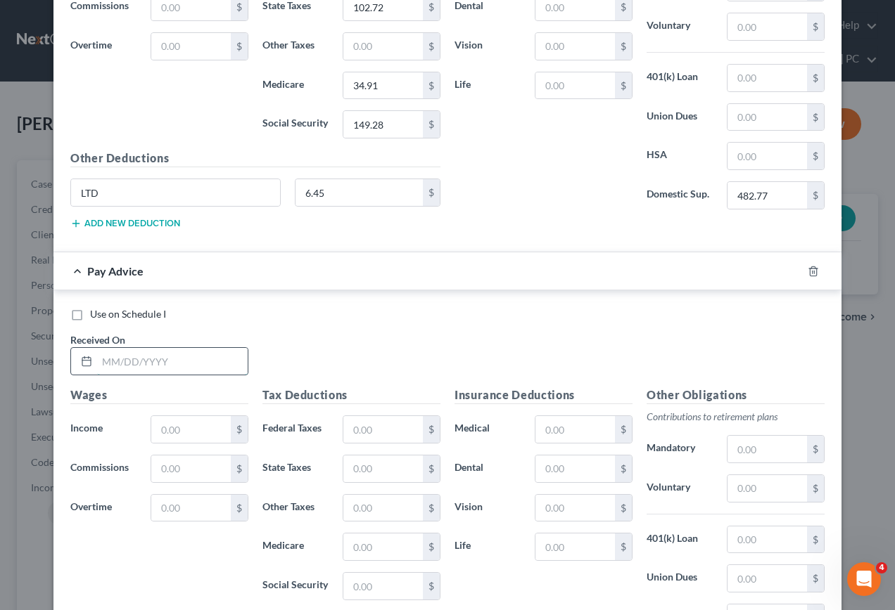
click at [188, 365] on input "text" at bounding box center [172, 361] width 150 height 27
click at [184, 433] on input "text" at bounding box center [190, 429] width 79 height 27
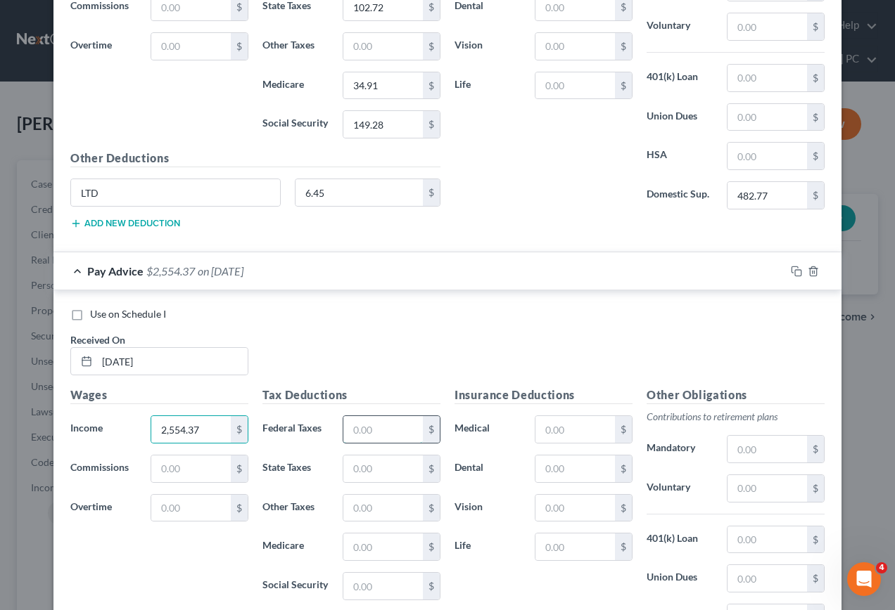
click at [381, 437] on input "text" at bounding box center [382, 429] width 79 height 27
click at [380, 587] on input "text" at bounding box center [382, 586] width 79 height 27
click at [390, 549] on input "text" at bounding box center [382, 547] width 79 height 27
click at [376, 456] on input "text" at bounding box center [382, 469] width 79 height 27
click at [576, 428] on input "text" at bounding box center [574, 429] width 79 height 27
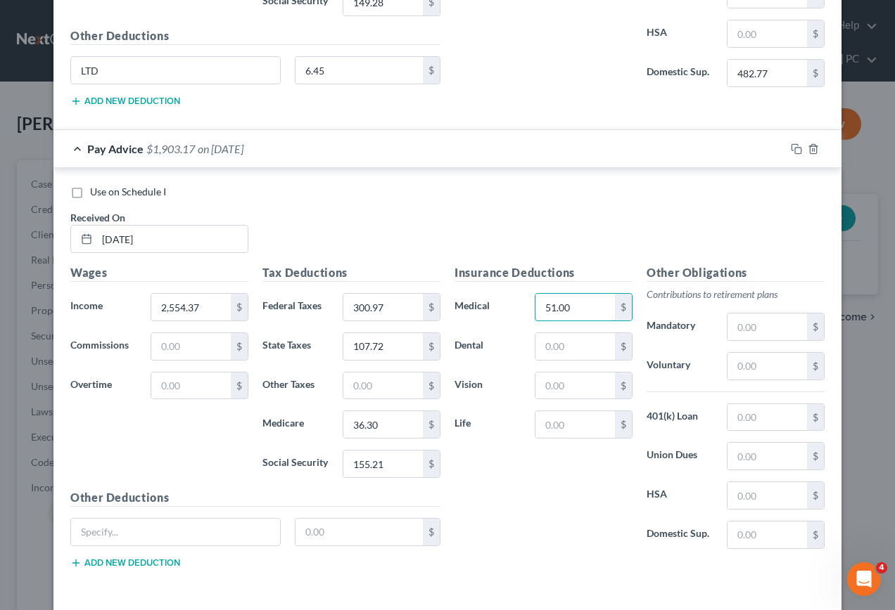
scroll to position [828, 0]
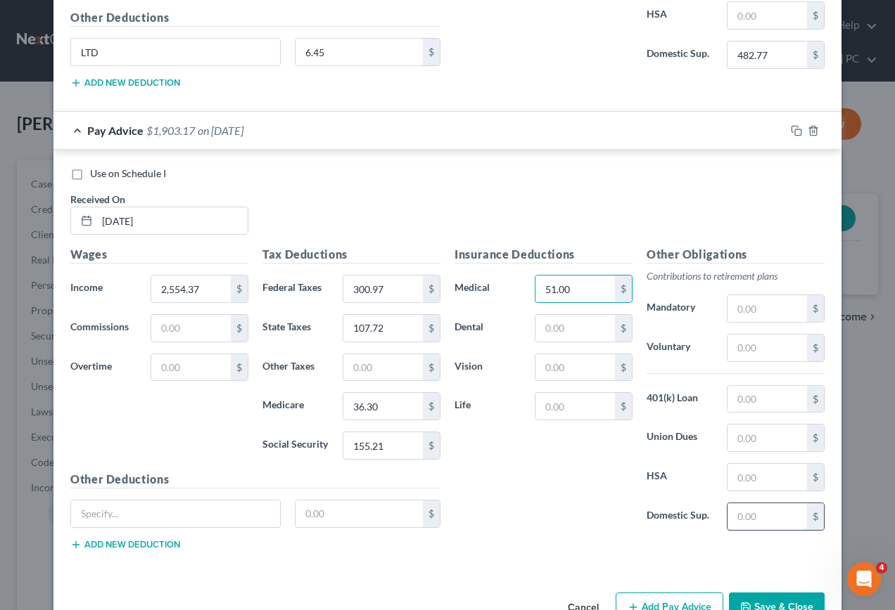
click at [756, 508] on input "text" at bounding box center [766, 517] width 79 height 27
click at [120, 520] on input "text" at bounding box center [175, 514] width 209 height 27
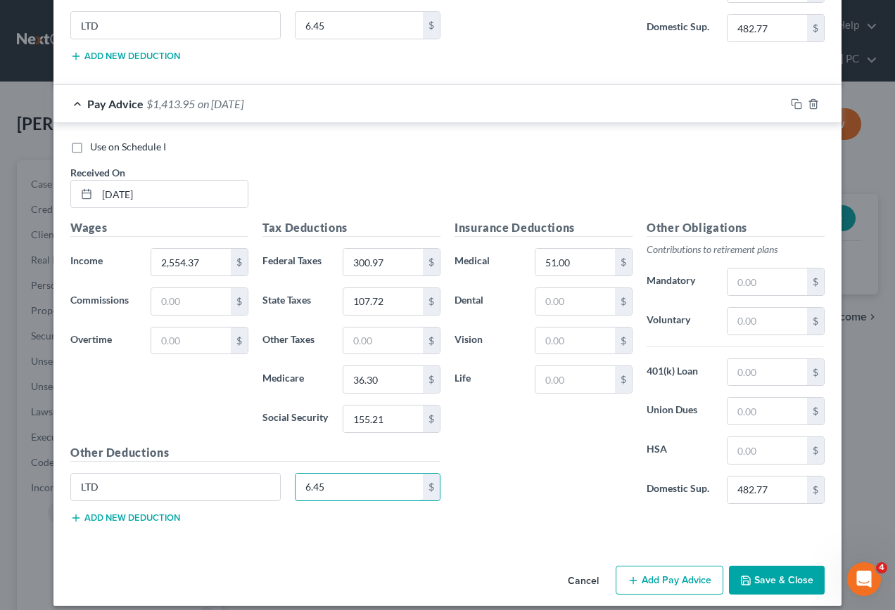
scroll to position [868, 0]
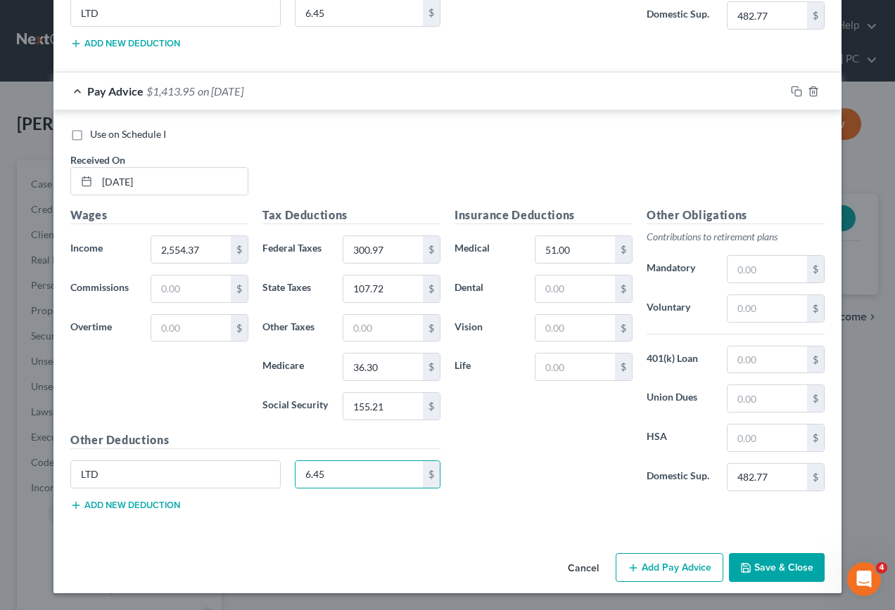
click at [633, 567] on line "button" at bounding box center [633, 568] width 0 height 6
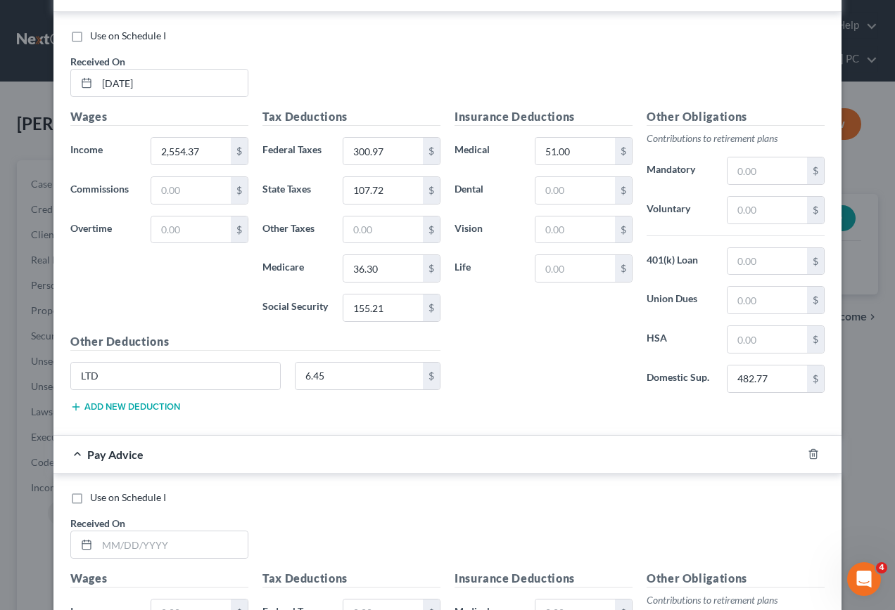
scroll to position [1149, 0]
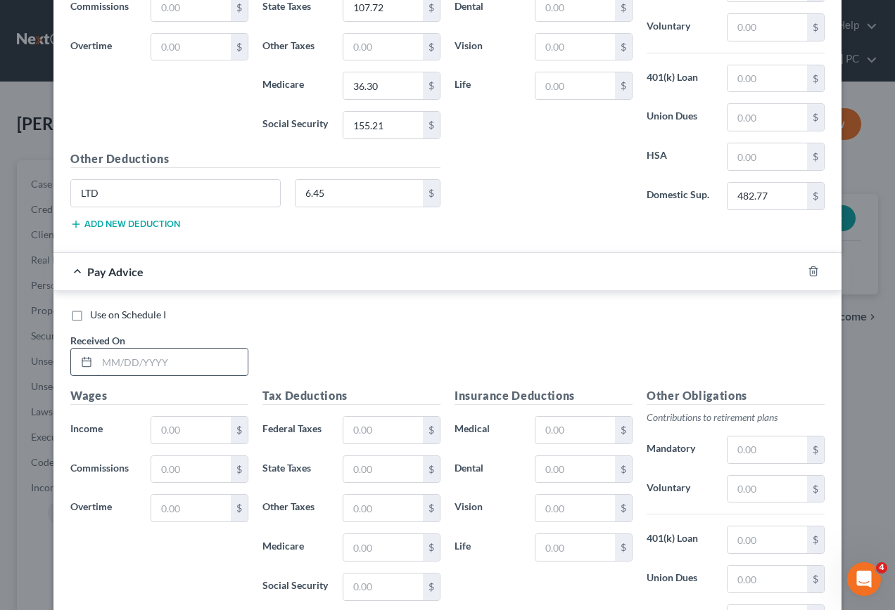
click at [199, 365] on input "text" at bounding box center [172, 362] width 150 height 27
click at [189, 433] on input "text" at bounding box center [190, 430] width 79 height 27
click at [398, 435] on input "text" at bounding box center [382, 430] width 79 height 27
click at [366, 589] on input "text" at bounding box center [382, 587] width 79 height 27
click at [357, 549] on input "text" at bounding box center [382, 547] width 79 height 27
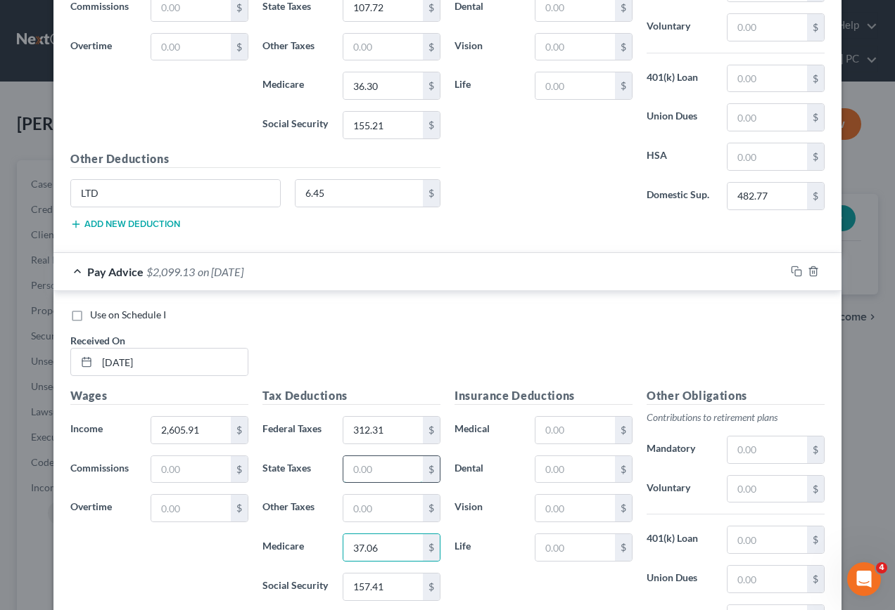
click at [392, 471] on input "text" at bounding box center [382, 469] width 79 height 27
click at [588, 426] on input "text" at bounding box center [574, 430] width 79 height 27
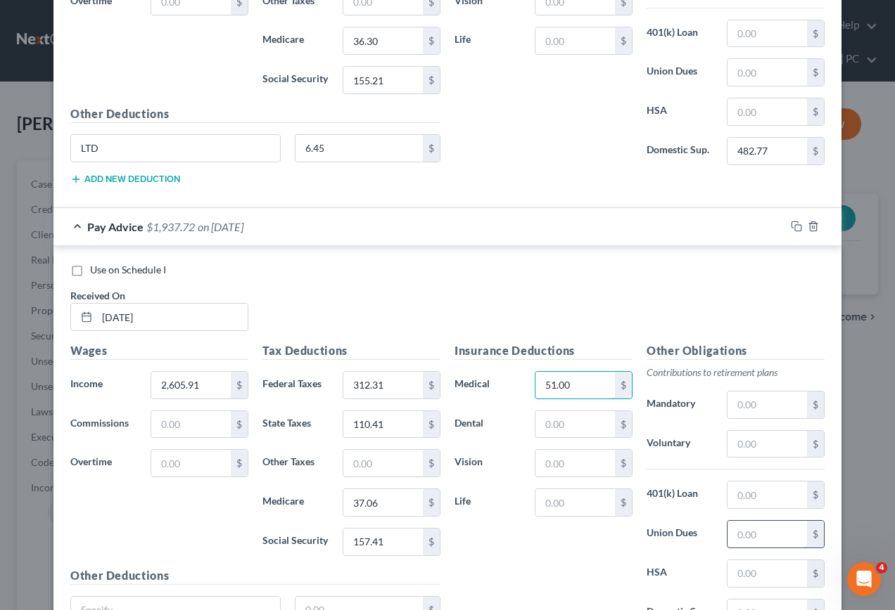
scroll to position [1219, 0]
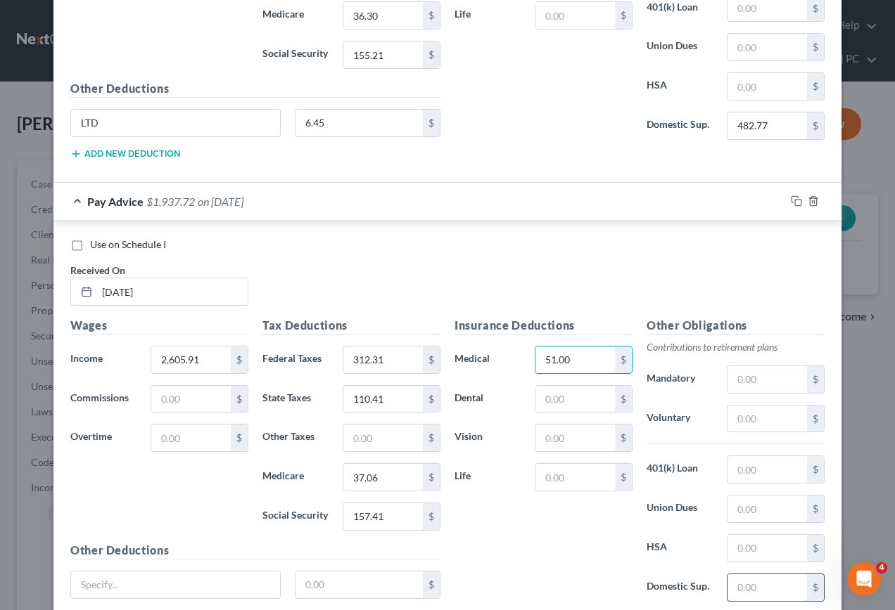
drag, startPoint x: 767, startPoint y: 587, endPoint x: 772, endPoint y: 576, distance: 12.6
click at [772, 576] on input "text" at bounding box center [766, 588] width 79 height 27
click at [155, 589] on input "text" at bounding box center [175, 585] width 209 height 27
drag, startPoint x: 361, startPoint y: 515, endPoint x: 392, endPoint y: 518, distance: 31.8
click at [361, 515] on input "157.41" at bounding box center [382, 517] width 79 height 27
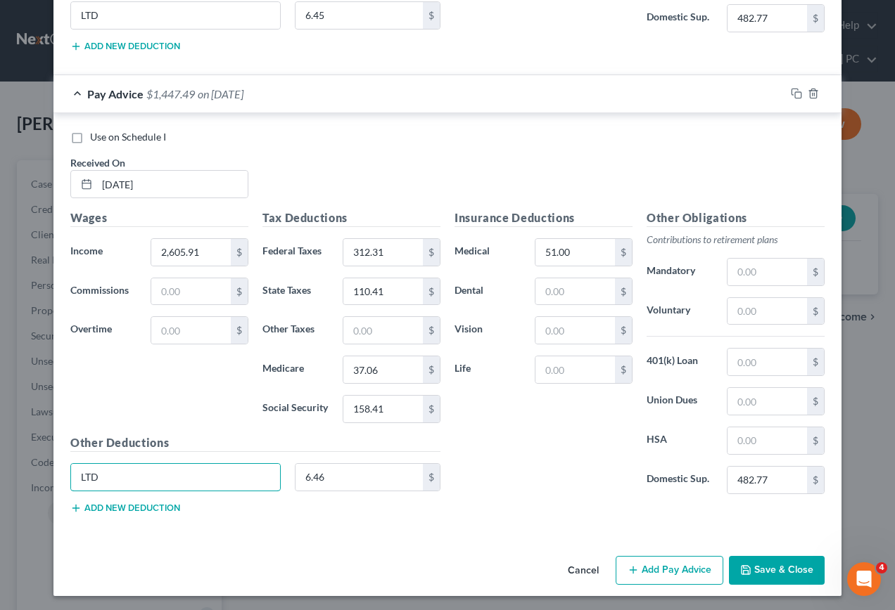
scroll to position [1330, 0]
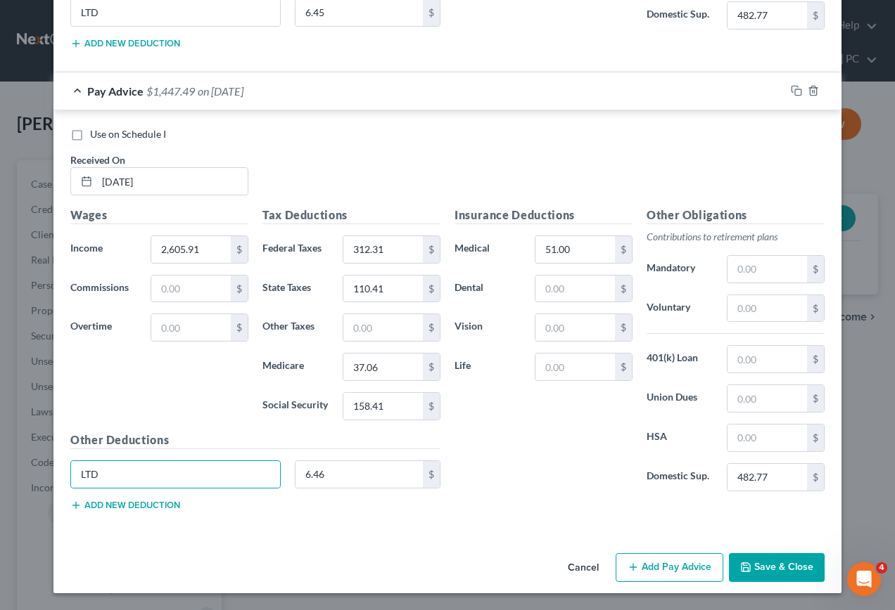
drag, startPoint x: 641, startPoint y: 568, endPoint x: 520, endPoint y: 532, distance: 125.5
click at [641, 568] on button "Add Pay Advice" at bounding box center [669, 568] width 108 height 30
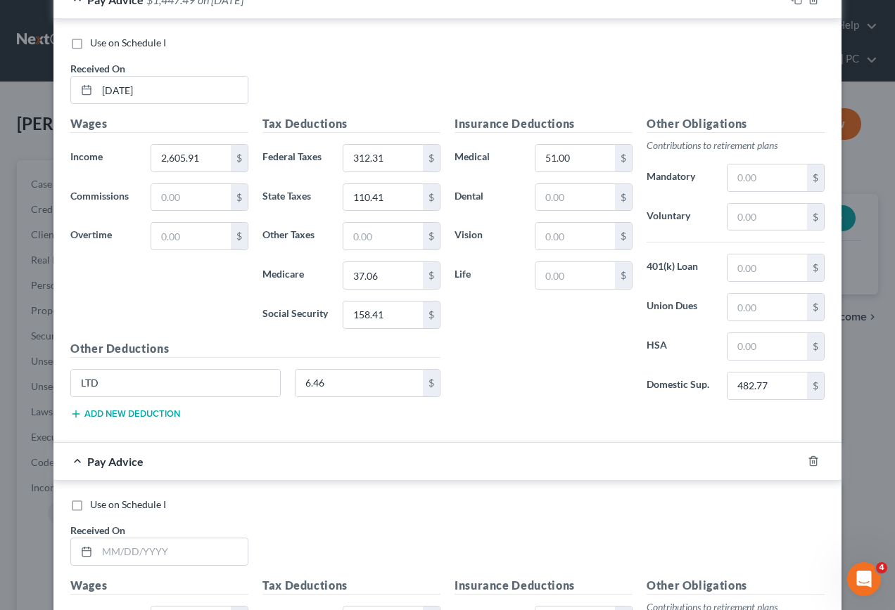
scroll to position [1611, 0]
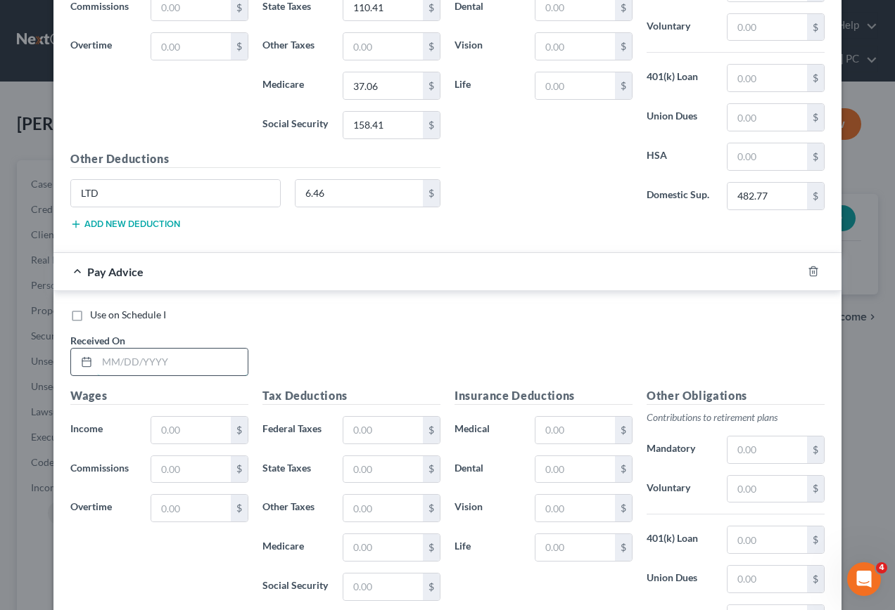
click at [216, 366] on input "text" at bounding box center [172, 362] width 150 height 27
click at [210, 434] on input "text" at bounding box center [190, 430] width 79 height 27
click at [383, 437] on input "text" at bounding box center [382, 430] width 79 height 27
drag, startPoint x: 401, startPoint y: 591, endPoint x: 404, endPoint y: 582, distance: 8.9
click at [402, 587] on input "text" at bounding box center [382, 587] width 79 height 27
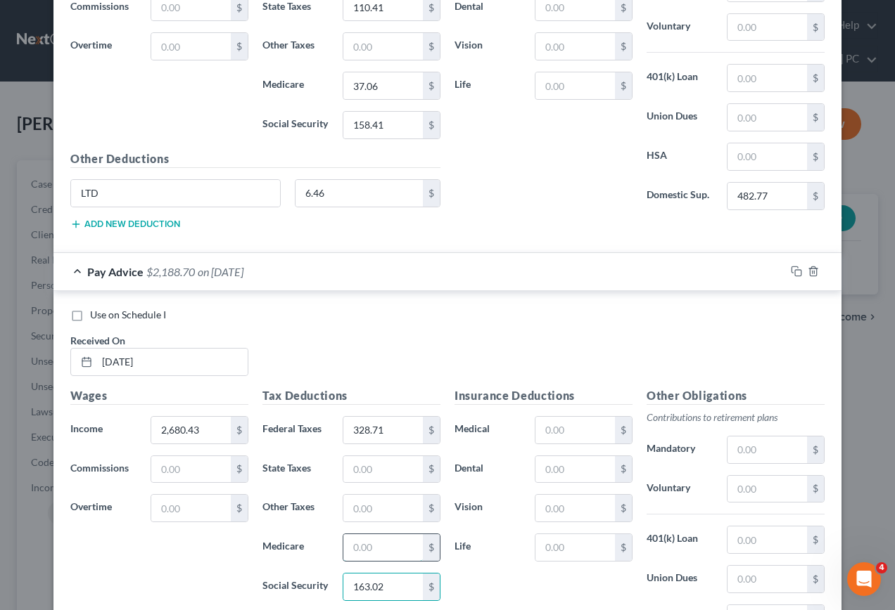
click at [397, 545] on input "text" at bounding box center [382, 547] width 79 height 27
click at [373, 468] on input "text" at bounding box center [382, 469] width 79 height 27
click at [581, 434] on input "text" at bounding box center [574, 430] width 79 height 27
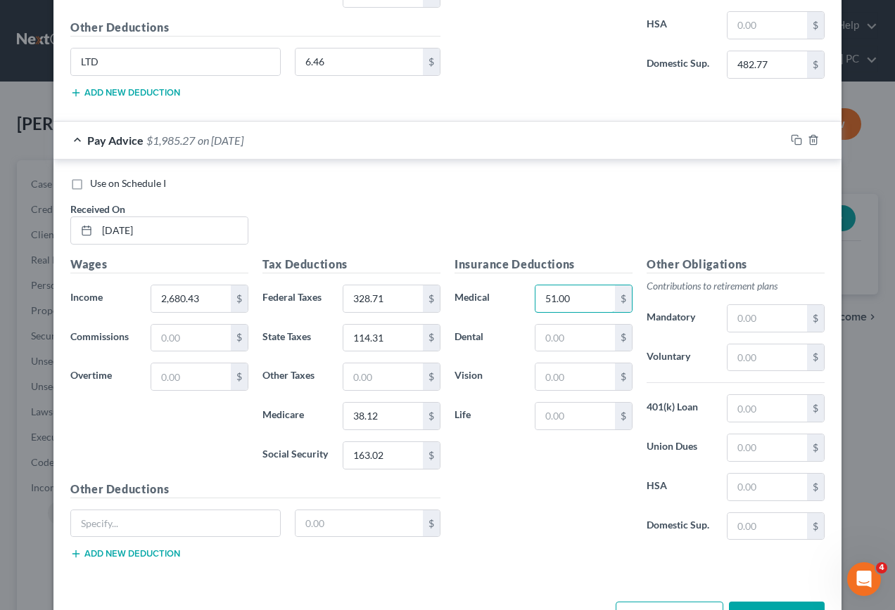
scroll to position [1752, 0]
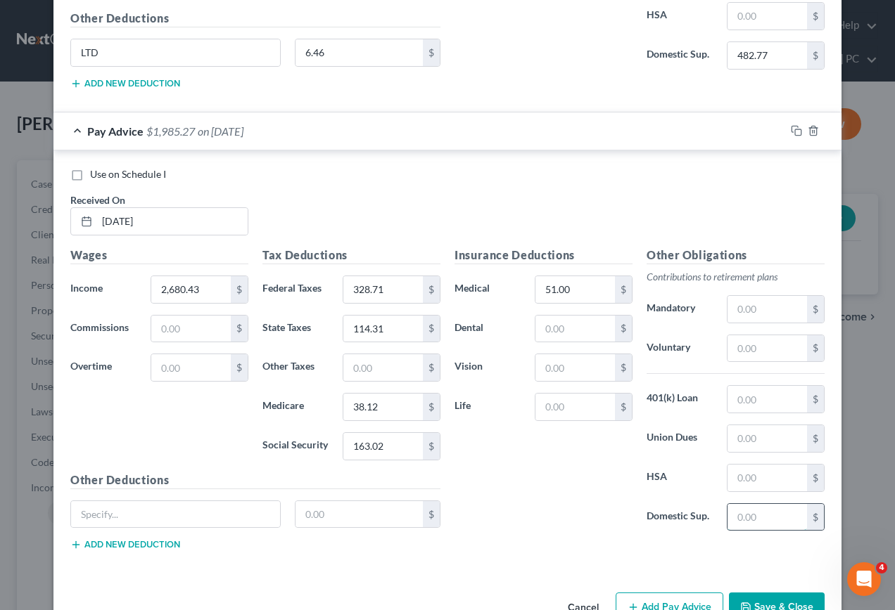
click at [765, 520] on input "text" at bounding box center [766, 517] width 79 height 27
click at [80, 523] on input "text" at bounding box center [175, 514] width 209 height 27
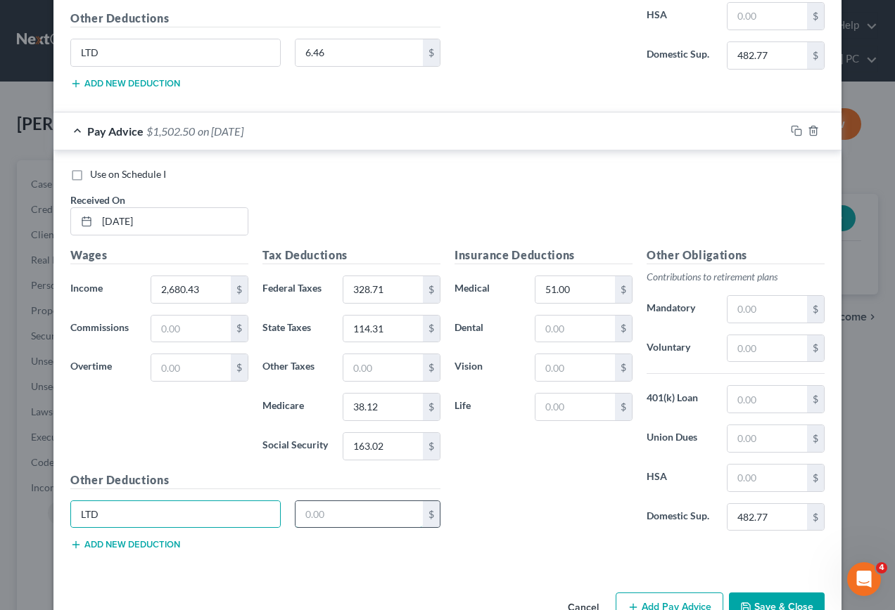
click at [359, 523] on input "text" at bounding box center [359, 514] width 128 height 27
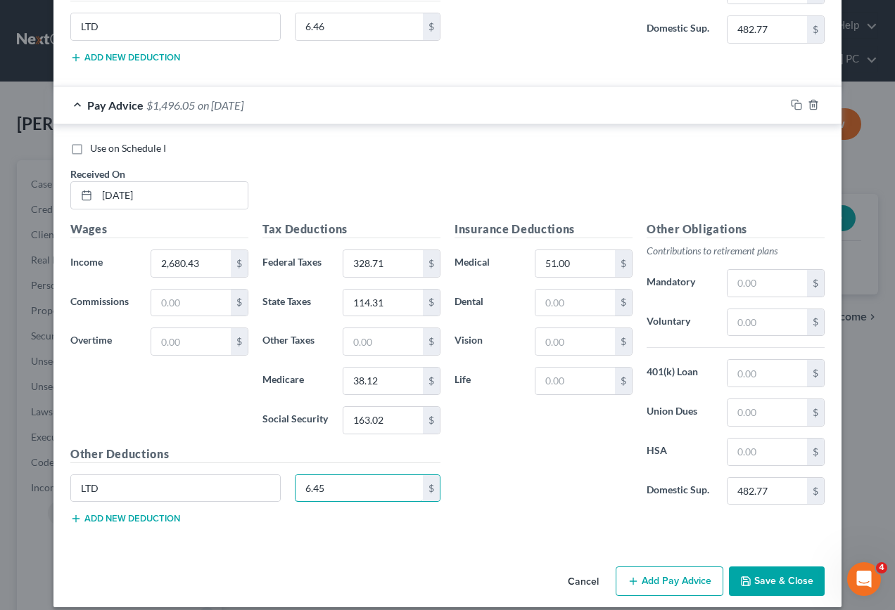
scroll to position [1792, 0]
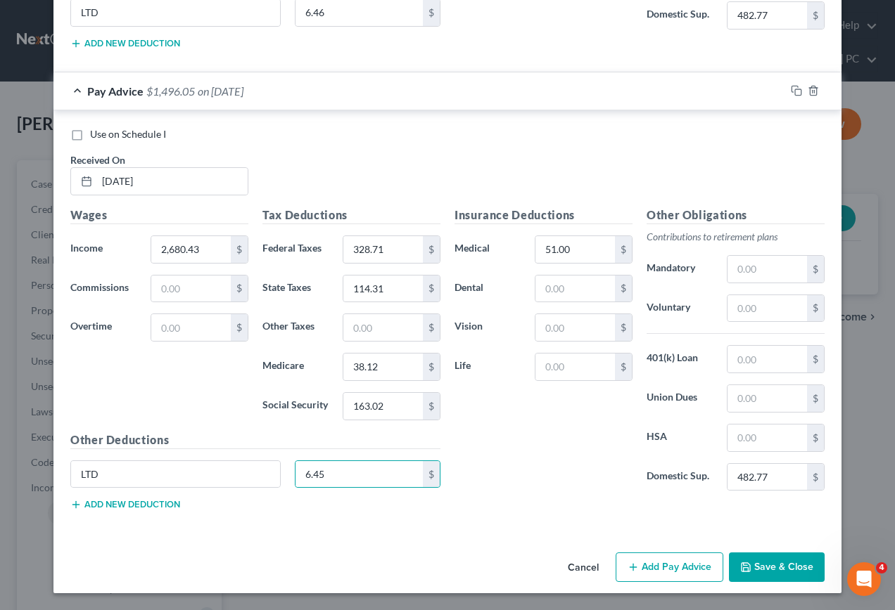
click at [682, 572] on button "Add Pay Advice" at bounding box center [669, 568] width 108 height 30
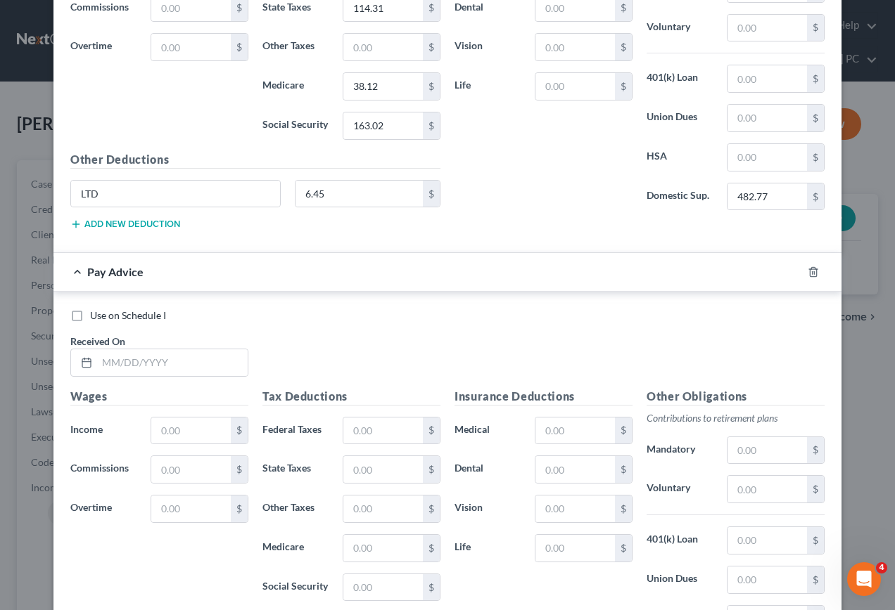
scroll to position [2073, 0]
click at [203, 366] on input "text" at bounding box center [172, 362] width 150 height 27
click at [217, 436] on input "text" at bounding box center [190, 430] width 79 height 27
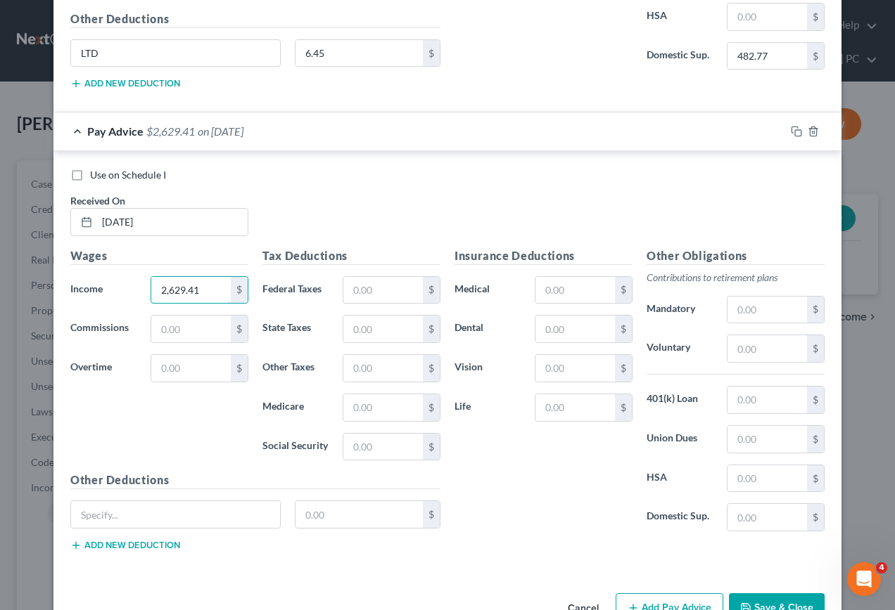
scroll to position [2214, 0]
click at [376, 282] on input "text" at bounding box center [382, 289] width 79 height 27
drag, startPoint x: 384, startPoint y: 447, endPoint x: 385, endPoint y: 439, distance: 7.9
click at [385, 443] on input "text" at bounding box center [382, 446] width 79 height 27
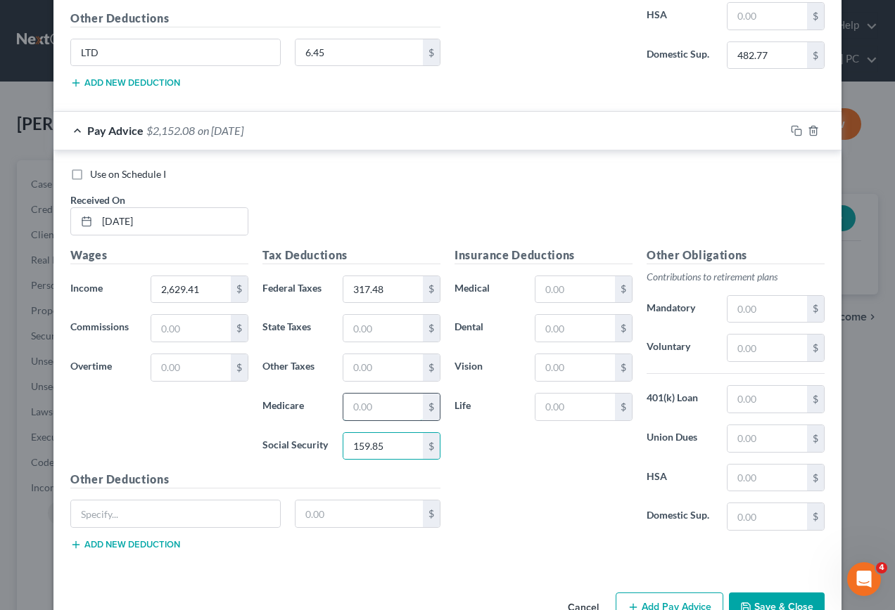
click at [381, 409] on input "text" at bounding box center [382, 407] width 79 height 27
click at [369, 329] on input "text" at bounding box center [382, 328] width 79 height 27
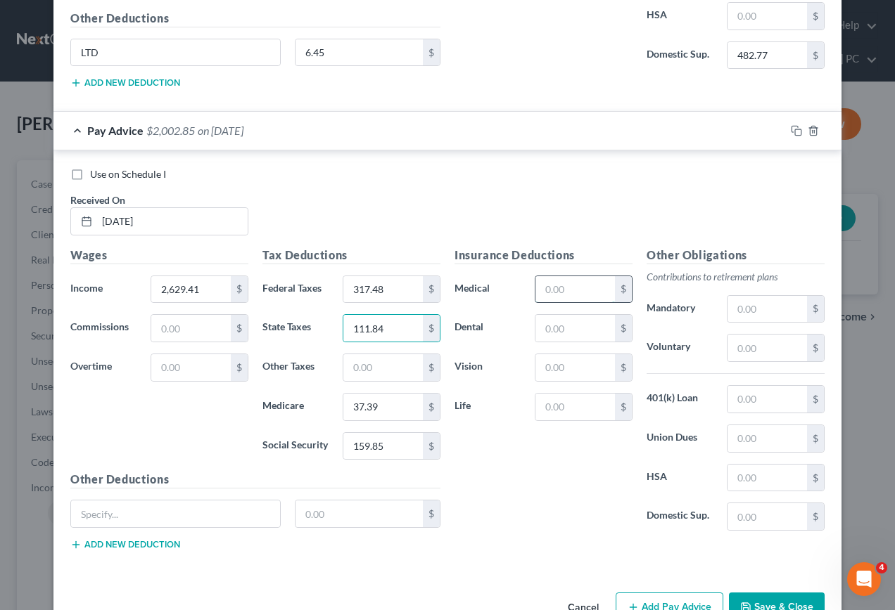
click at [573, 294] on input "text" at bounding box center [574, 289] width 79 height 27
click at [781, 522] on input "text" at bounding box center [766, 517] width 79 height 27
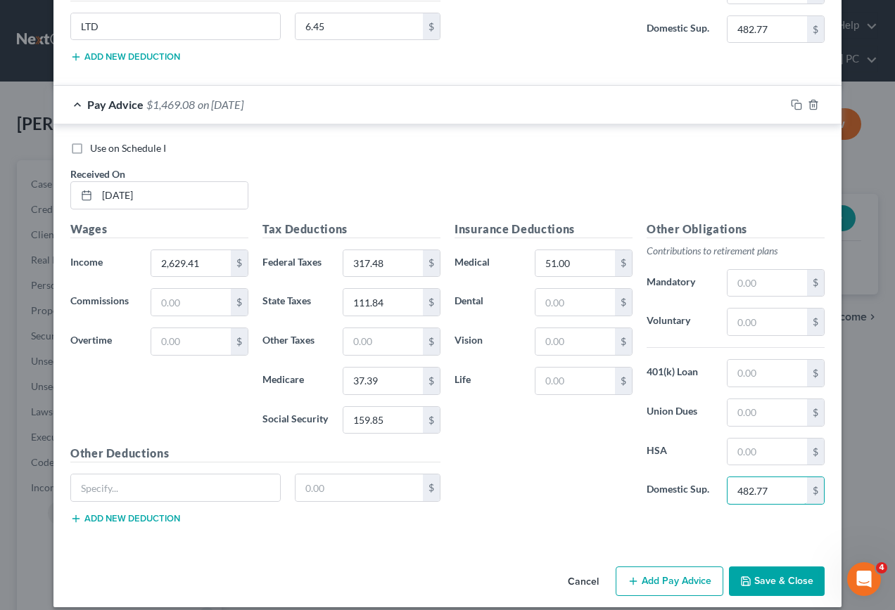
scroll to position [2254, 0]
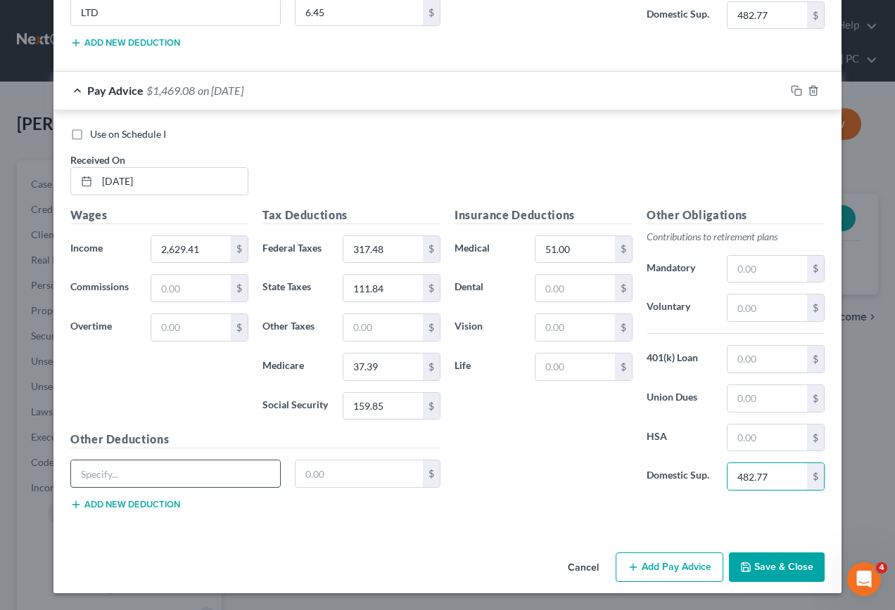
click at [156, 483] on input "text" at bounding box center [175, 474] width 209 height 27
click at [339, 476] on input "text" at bounding box center [359, 474] width 128 height 27
click at [664, 568] on button "Add Pay Advice" at bounding box center [669, 568] width 108 height 30
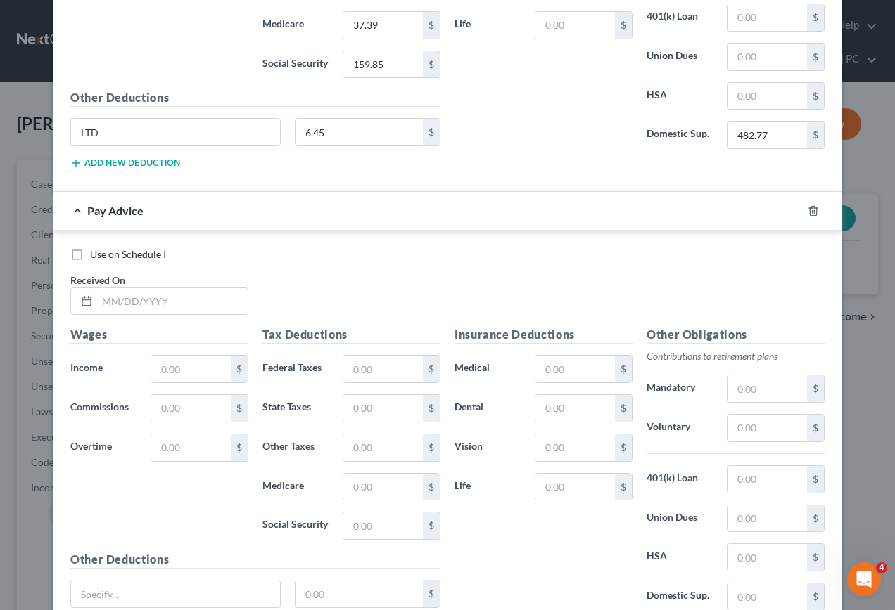
scroll to position [2606, 0]
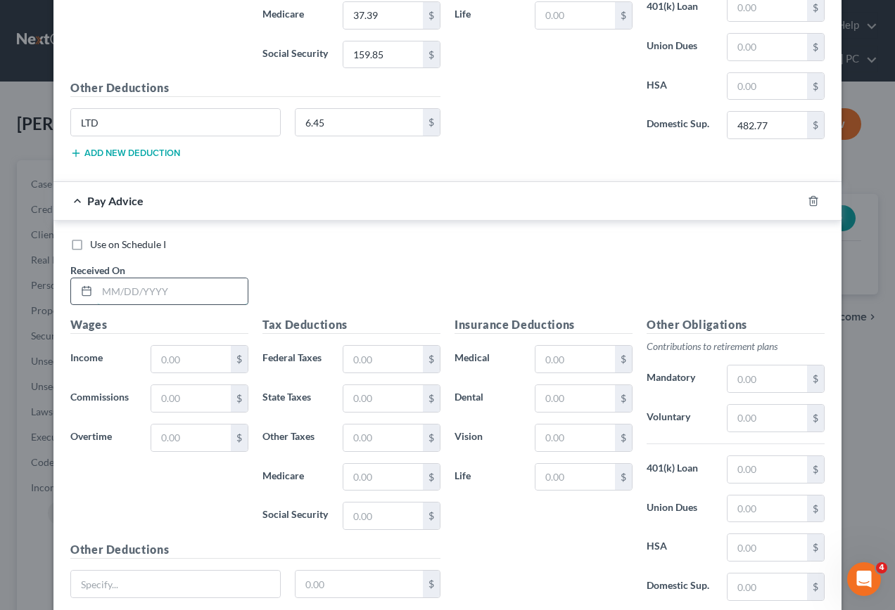
click at [213, 281] on input "text" at bounding box center [172, 291] width 150 height 27
click at [210, 369] on input "text" at bounding box center [190, 359] width 79 height 27
click at [410, 360] on input "text" at bounding box center [382, 359] width 79 height 27
click at [376, 516] on input "text" at bounding box center [382, 516] width 79 height 27
click at [371, 480] on input "text" at bounding box center [382, 477] width 79 height 27
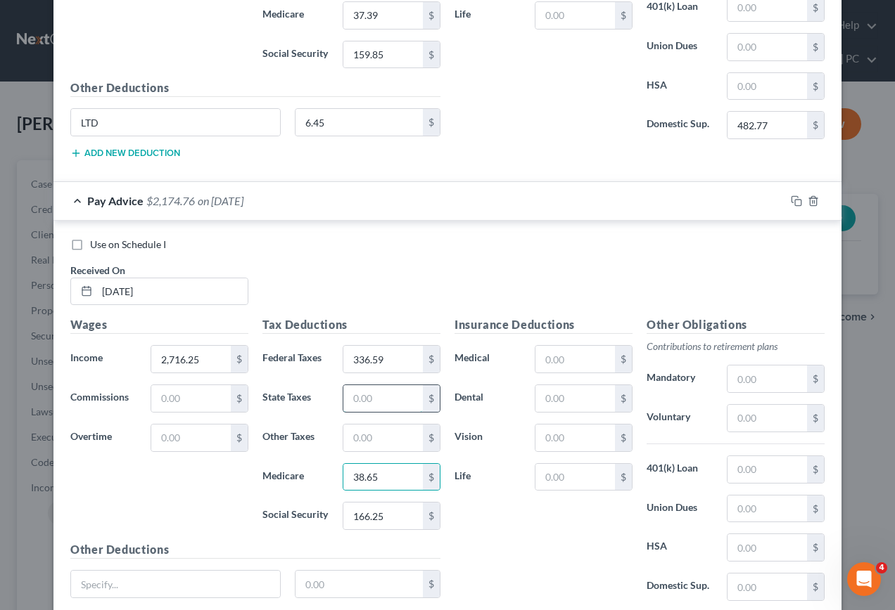
click at [375, 400] on input "text" at bounding box center [382, 398] width 79 height 27
click at [587, 363] on input "text" at bounding box center [574, 359] width 79 height 27
click at [748, 590] on input "text" at bounding box center [766, 587] width 79 height 27
click at [103, 588] on input "text" at bounding box center [175, 584] width 209 height 27
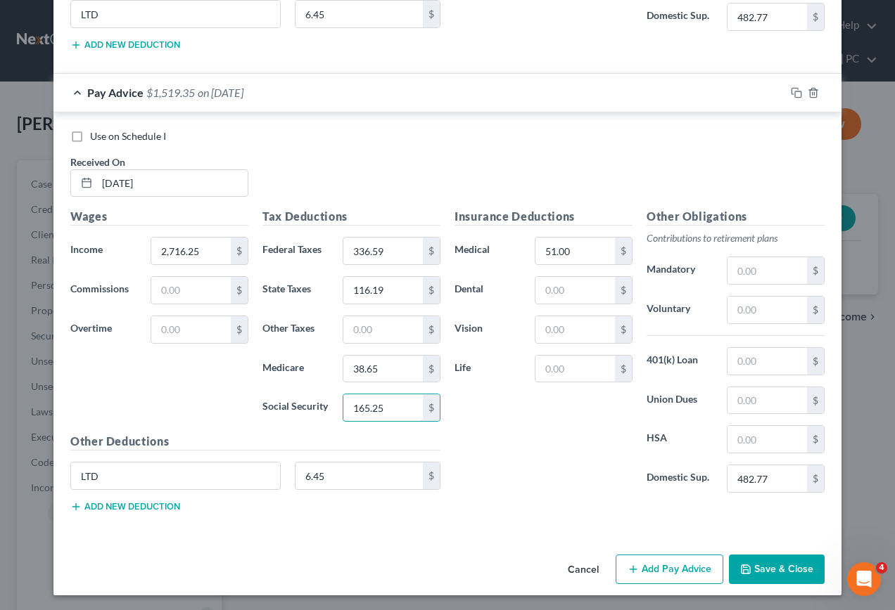
scroll to position [2716, 0]
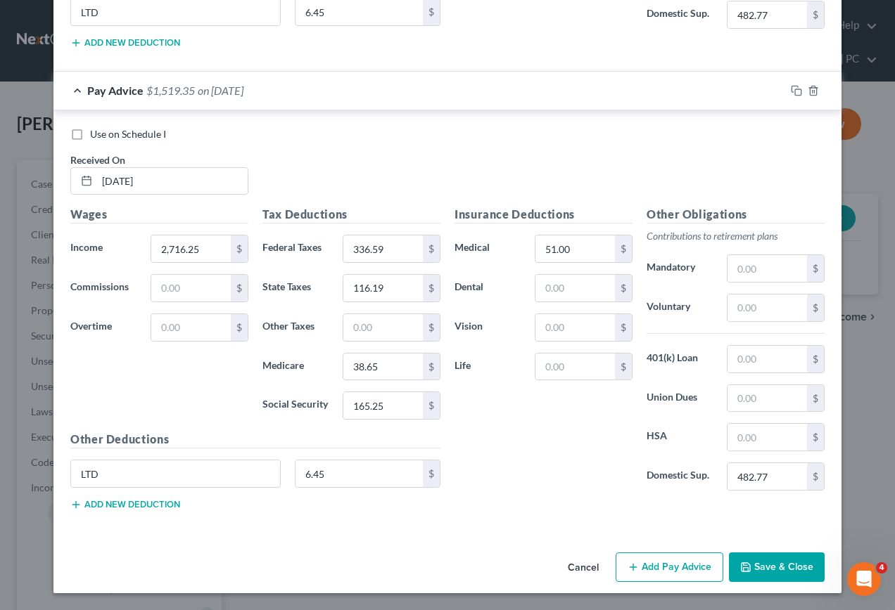
click at [670, 572] on button "Add Pay Advice" at bounding box center [669, 568] width 108 height 30
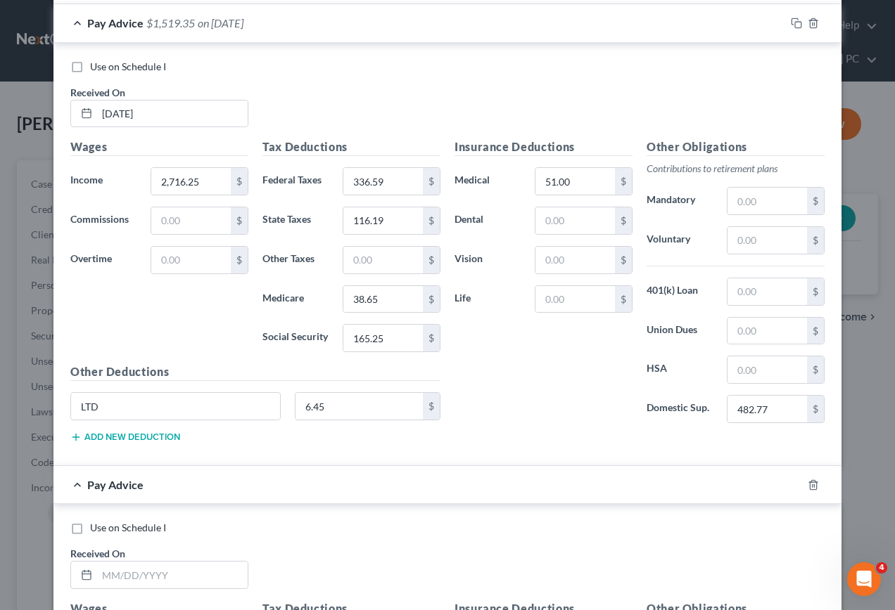
scroll to position [2857, 0]
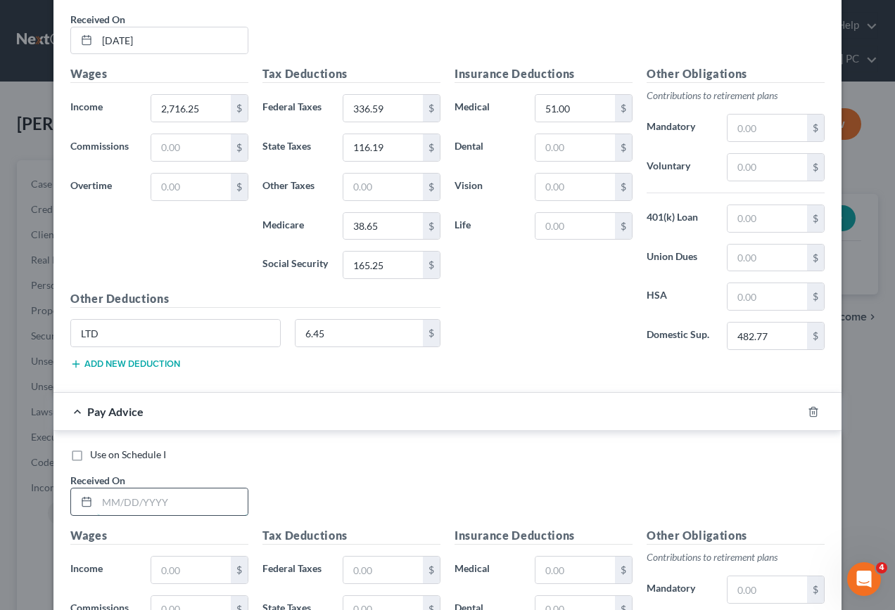
click at [154, 508] on input "text" at bounding box center [172, 502] width 150 height 27
click at [184, 576] on input "text" at bounding box center [190, 570] width 79 height 27
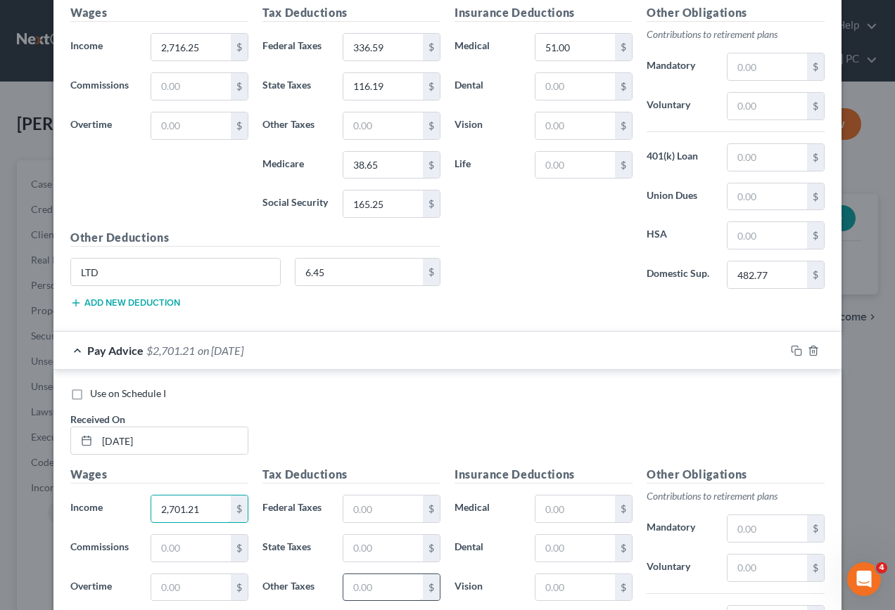
scroll to position [2997, 0]
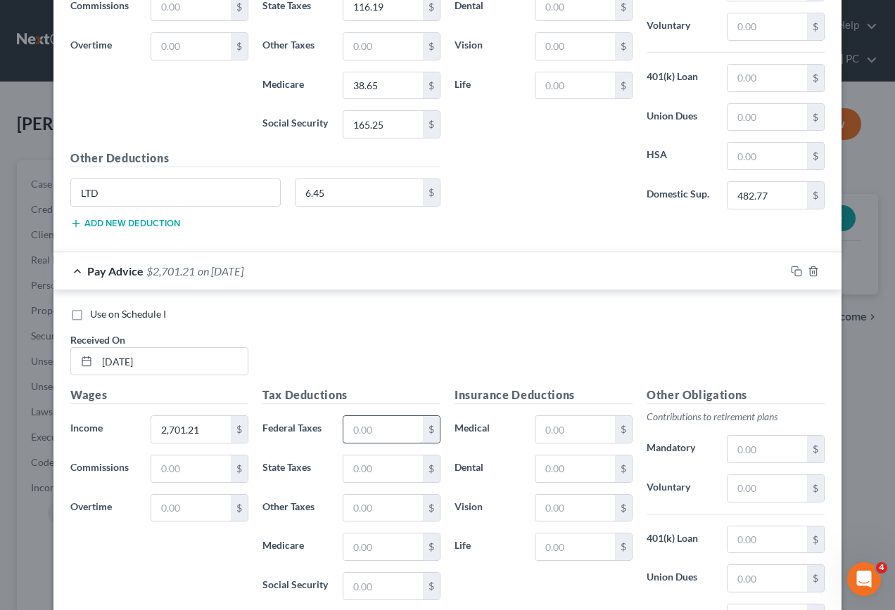
click at [385, 436] on input "text" at bounding box center [382, 429] width 79 height 27
click at [387, 590] on input "text" at bounding box center [382, 586] width 79 height 27
click at [365, 548] on input "text" at bounding box center [382, 547] width 79 height 27
click at [379, 473] on input "text" at bounding box center [382, 469] width 79 height 27
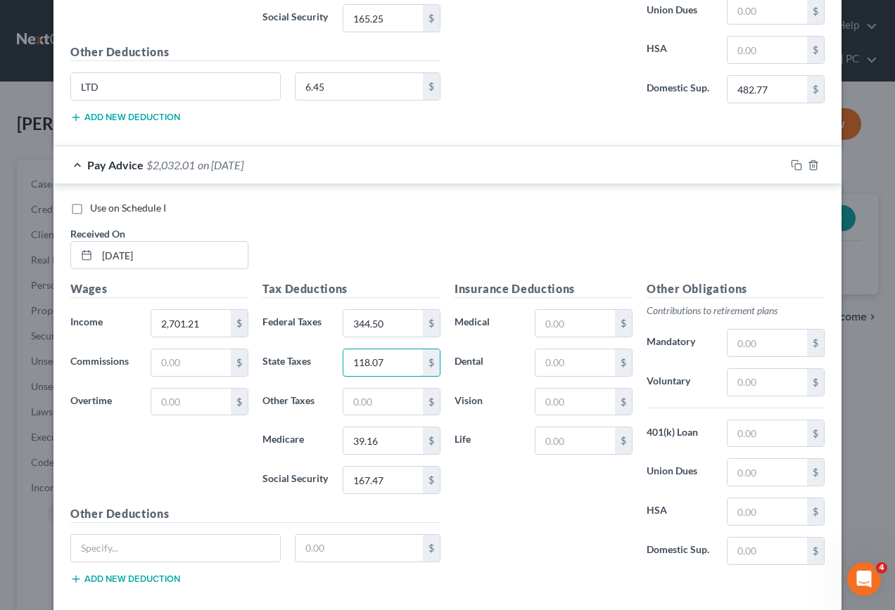
scroll to position [3138, 0]
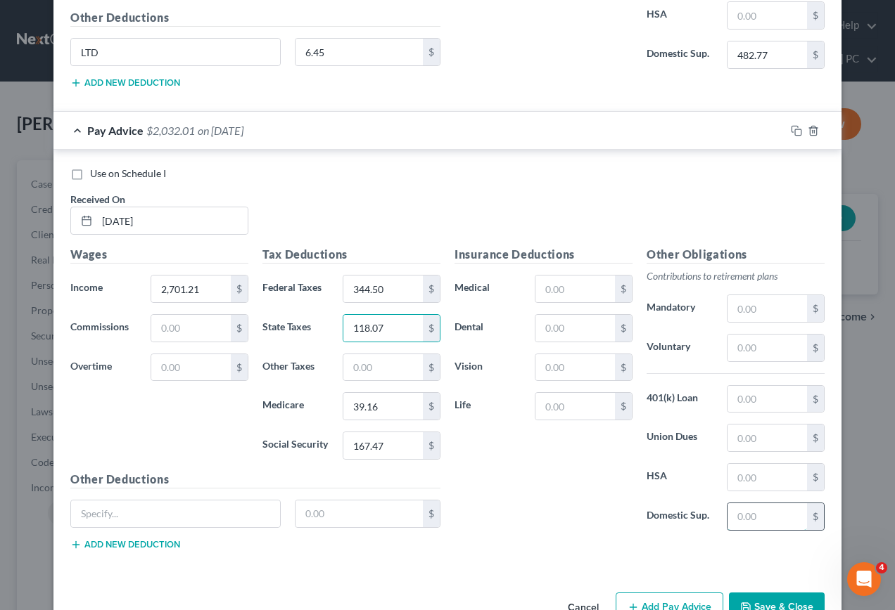
click at [756, 518] on input "text" at bounding box center [766, 517] width 79 height 27
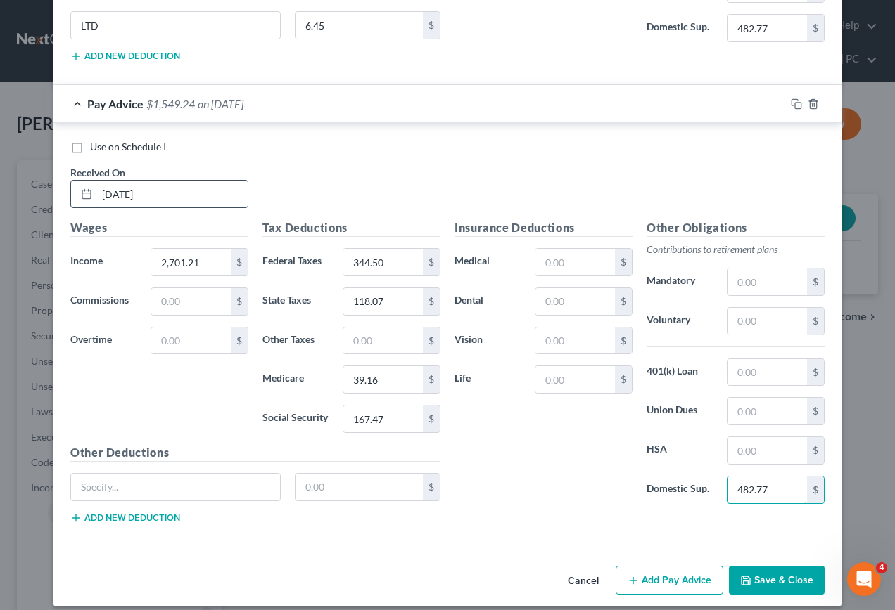
scroll to position [3177, 0]
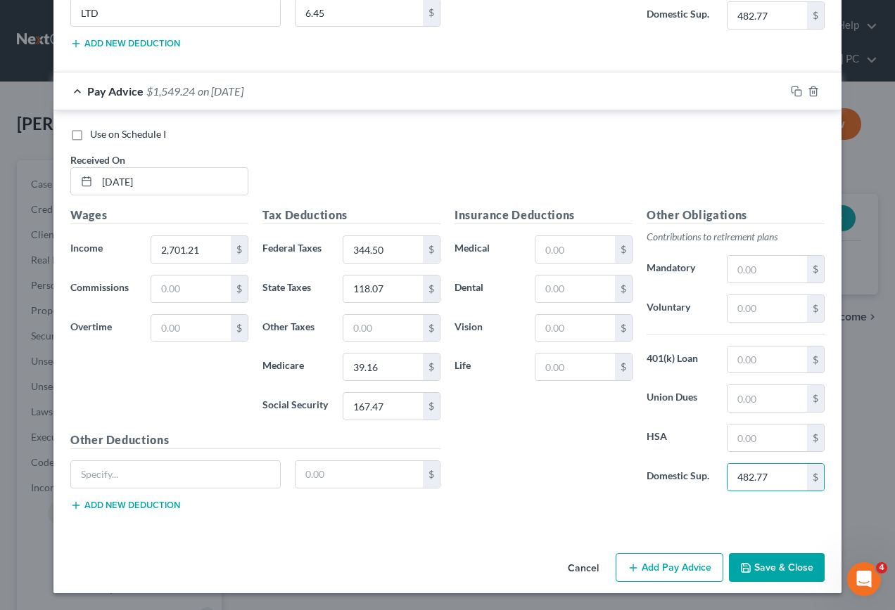
click at [640, 570] on button "Add Pay Advice" at bounding box center [669, 568] width 108 height 30
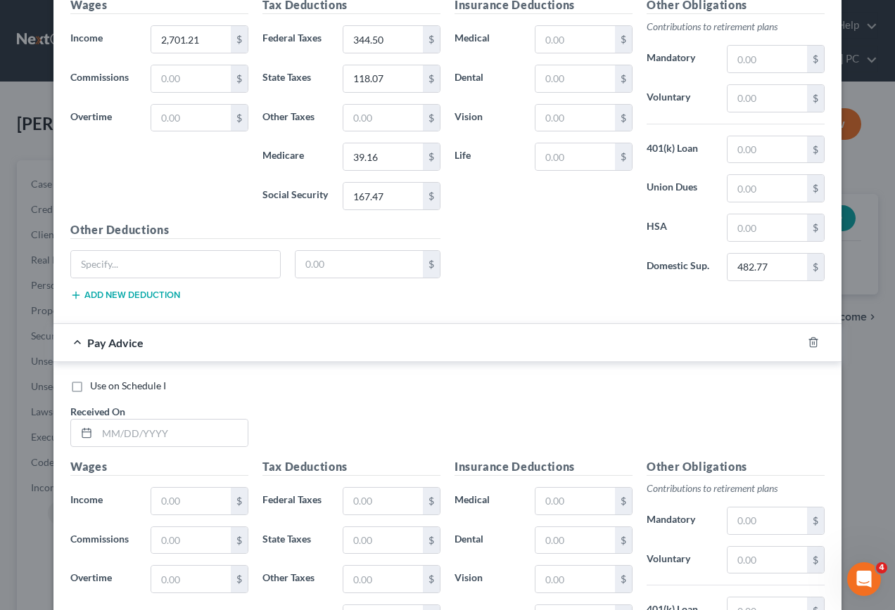
scroll to position [3388, 0]
click at [163, 437] on input "text" at bounding box center [172, 432] width 150 height 27
click at [184, 496] on input "text" at bounding box center [190, 500] width 79 height 27
click at [377, 504] on input "text" at bounding box center [382, 500] width 79 height 27
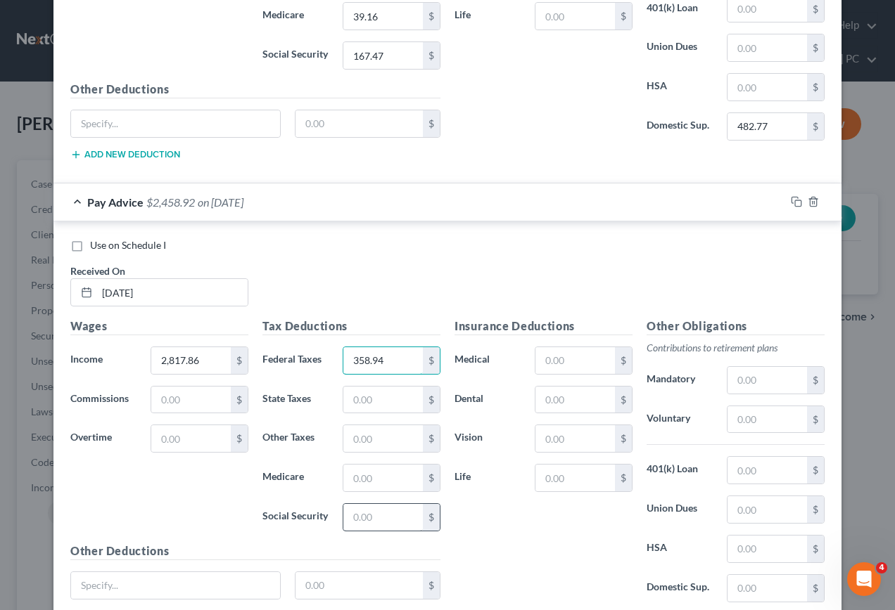
scroll to position [3529, 0]
click at [360, 519] on input "text" at bounding box center [382, 517] width 79 height 27
click at [350, 472] on input "text" at bounding box center [382, 477] width 79 height 27
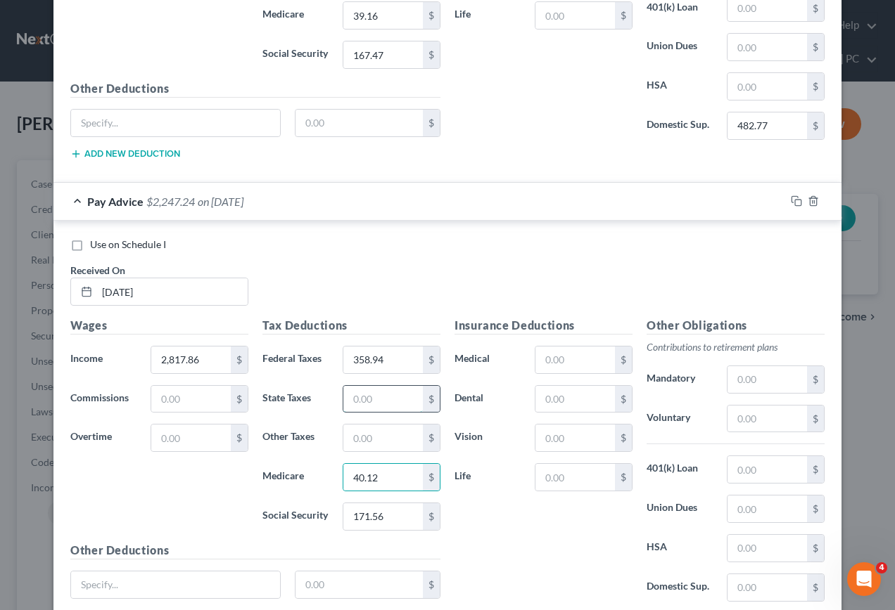
click at [357, 397] on input "text" at bounding box center [382, 399] width 79 height 27
click at [580, 354] on input "text" at bounding box center [574, 360] width 79 height 27
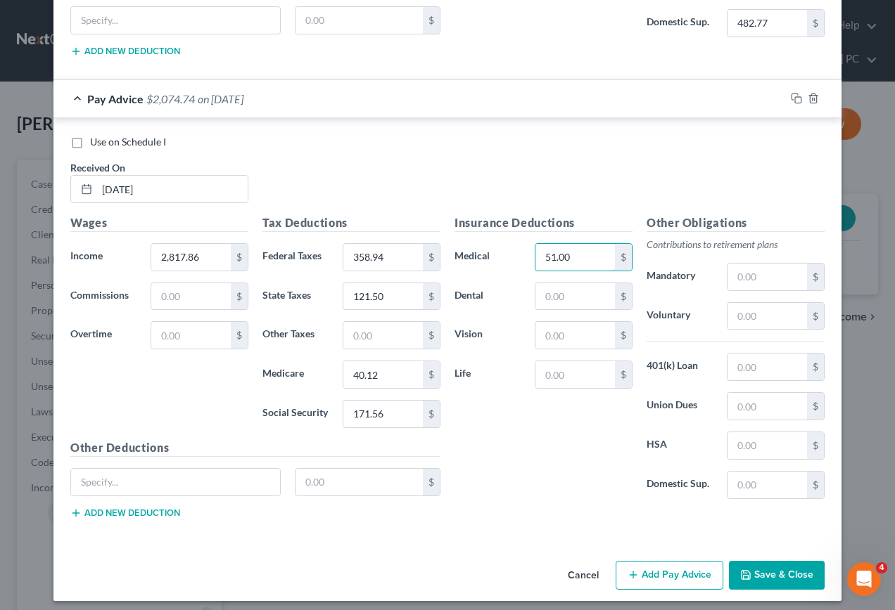
scroll to position [3639, 0]
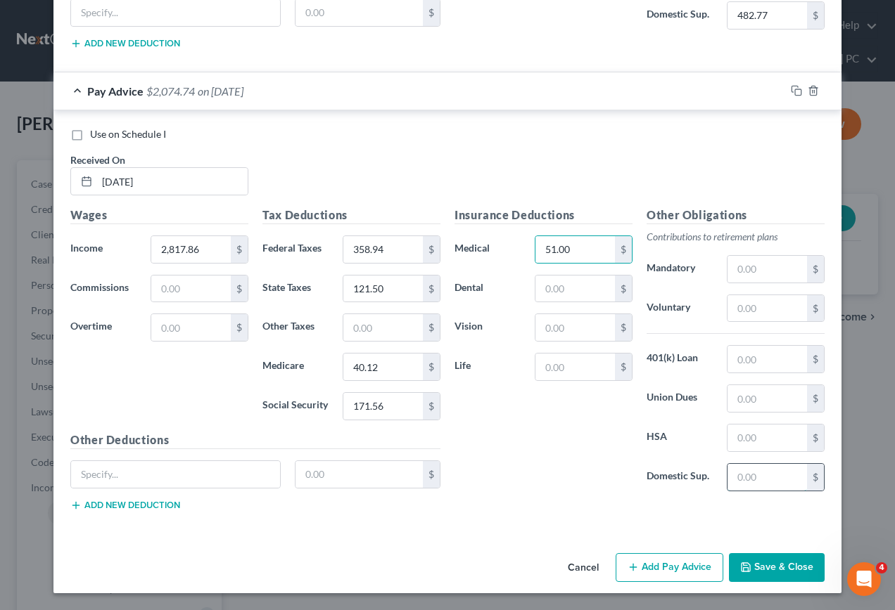
click at [776, 477] on input "text" at bounding box center [766, 477] width 79 height 27
drag, startPoint x: 182, startPoint y: 493, endPoint x: 188, endPoint y: 485, distance: 9.6
click at [184, 491] on div "$" at bounding box center [255, 480] width 384 height 39
click at [188, 484] on input "text" at bounding box center [175, 474] width 209 height 27
click at [651, 573] on button "Add Pay Advice" at bounding box center [669, 568] width 108 height 30
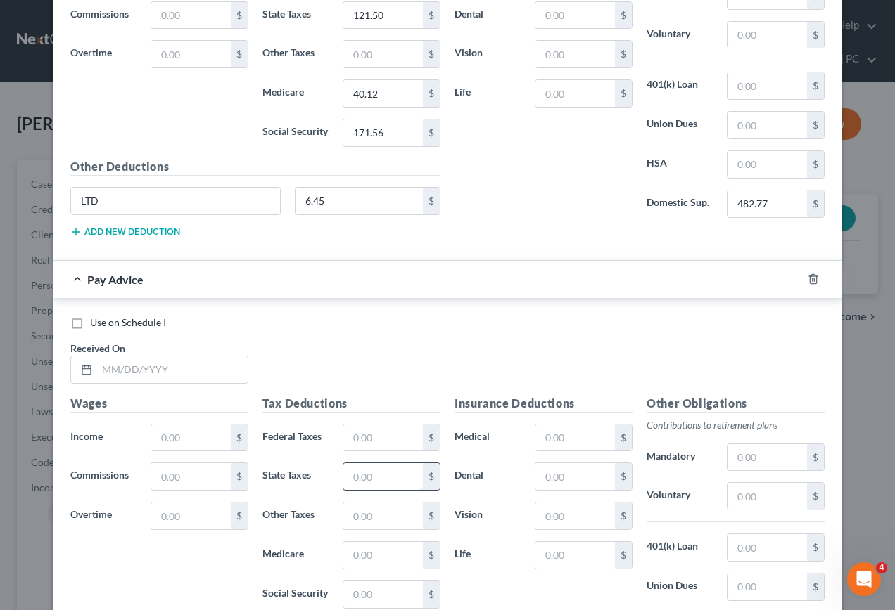
scroll to position [3921, 0]
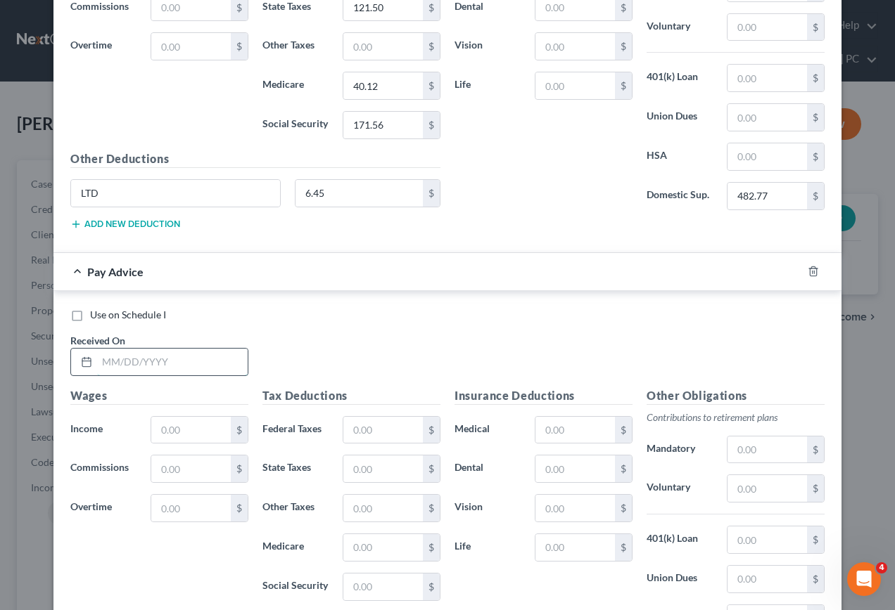
click at [200, 367] on input "text" at bounding box center [172, 362] width 150 height 27
click at [193, 425] on input "text" at bounding box center [190, 430] width 79 height 27
click at [411, 434] on input "text" at bounding box center [382, 430] width 79 height 27
click at [404, 586] on input "text" at bounding box center [382, 587] width 79 height 27
click at [423, 549] on div "$" at bounding box center [431, 547] width 17 height 27
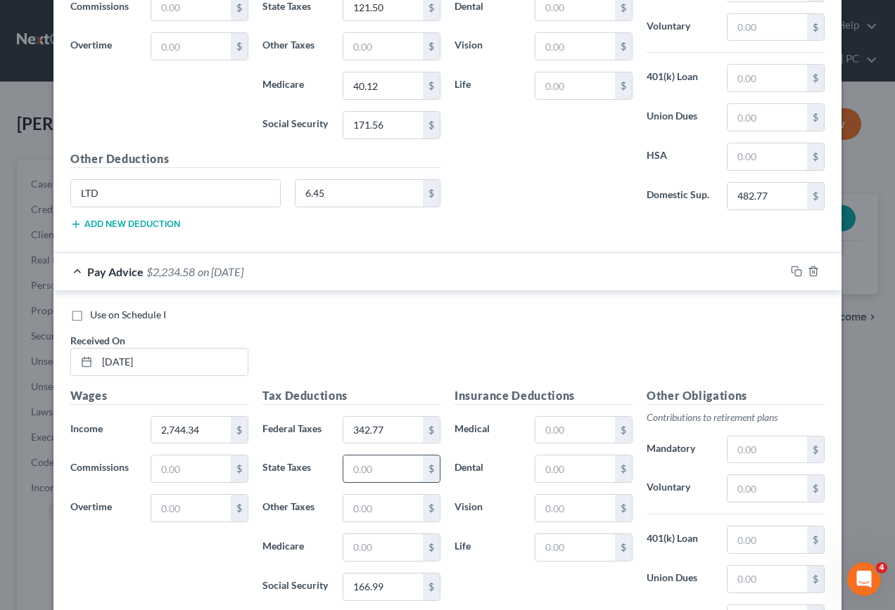
click at [395, 475] on input "text" at bounding box center [382, 469] width 79 height 27
drag, startPoint x: 577, startPoint y: 430, endPoint x: 579, endPoint y: 421, distance: 8.6
click at [579, 421] on input "text" at bounding box center [574, 430] width 79 height 27
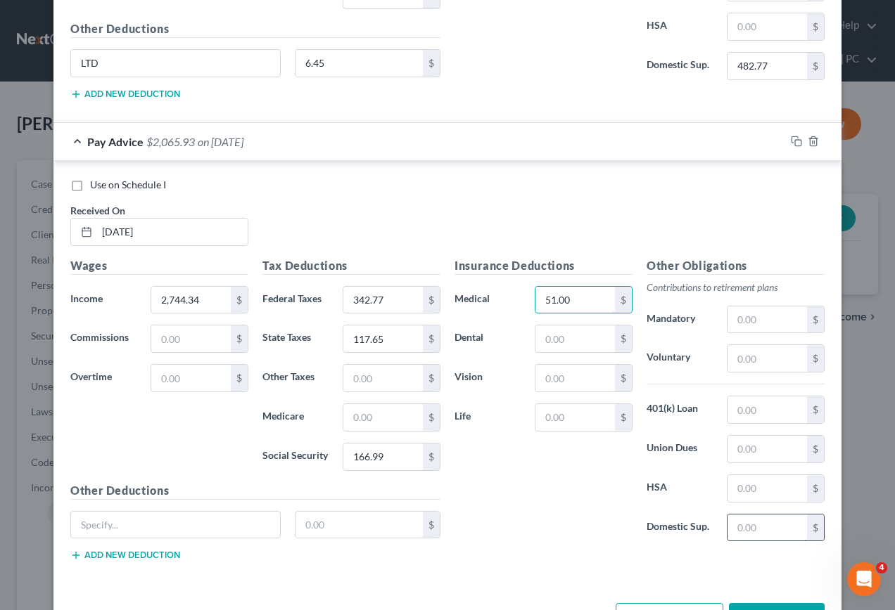
scroll to position [4061, 0]
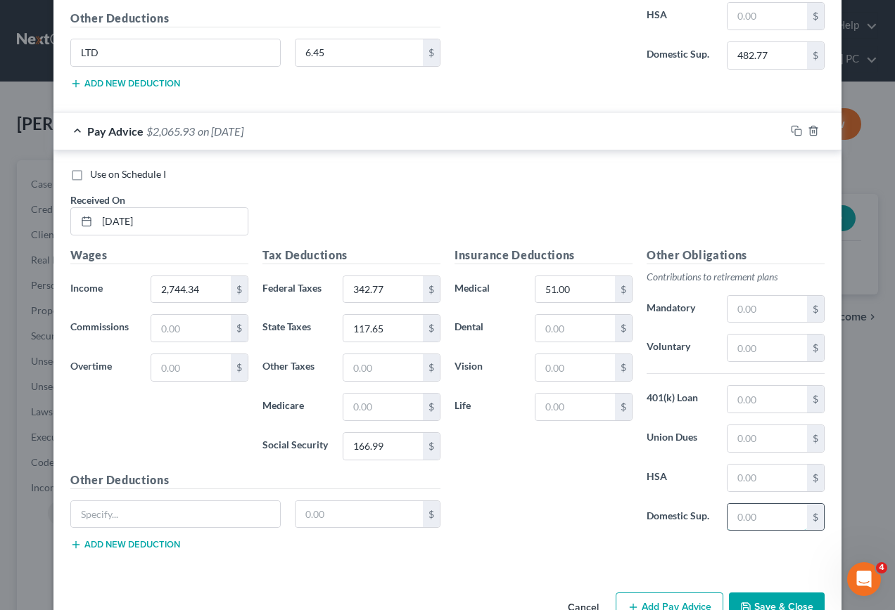
drag, startPoint x: 755, startPoint y: 522, endPoint x: 755, endPoint y: 513, distance: 8.4
click at [755, 517] on input "text" at bounding box center [766, 517] width 79 height 27
click at [145, 518] on input "text" at bounding box center [175, 514] width 209 height 27
click at [405, 408] on input "text" at bounding box center [382, 407] width 79 height 27
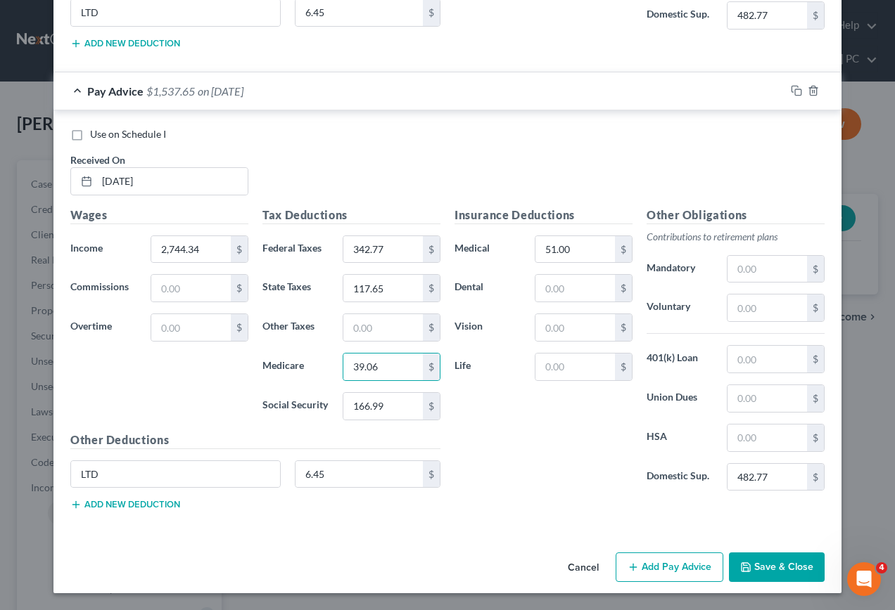
click at [664, 576] on button "Add Pay Advice" at bounding box center [669, 568] width 108 height 30
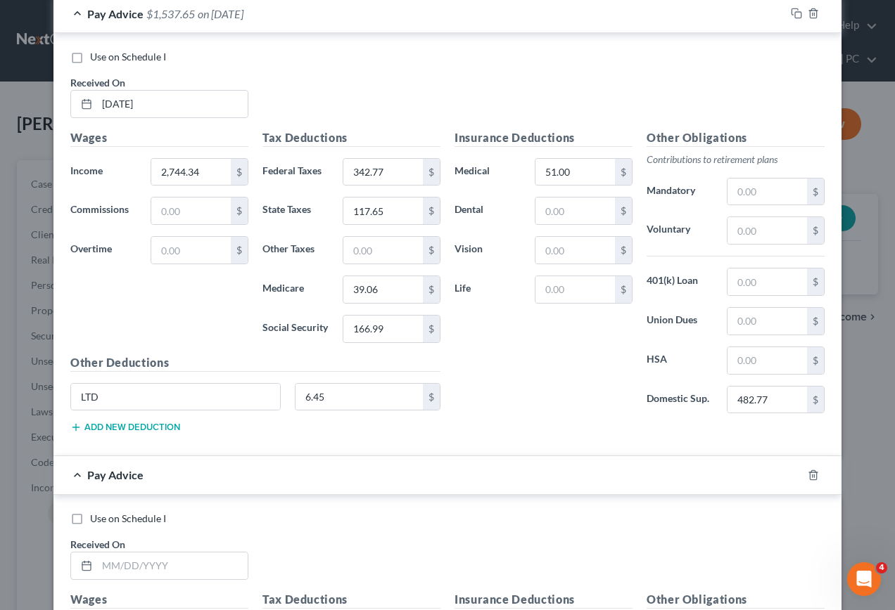
scroll to position [4312, 0]
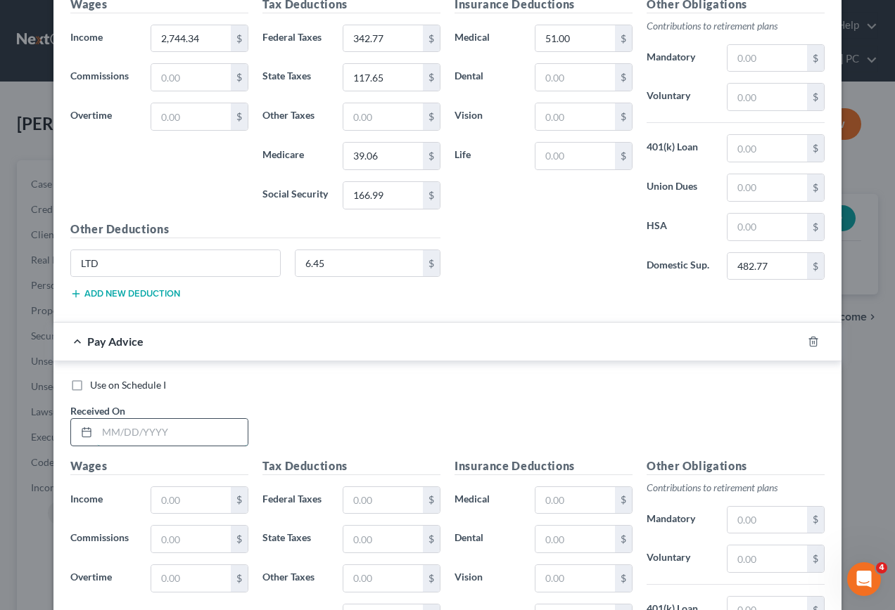
click at [179, 434] on input "text" at bounding box center [172, 432] width 150 height 27
click at [186, 508] on input "text" at bounding box center [190, 500] width 79 height 27
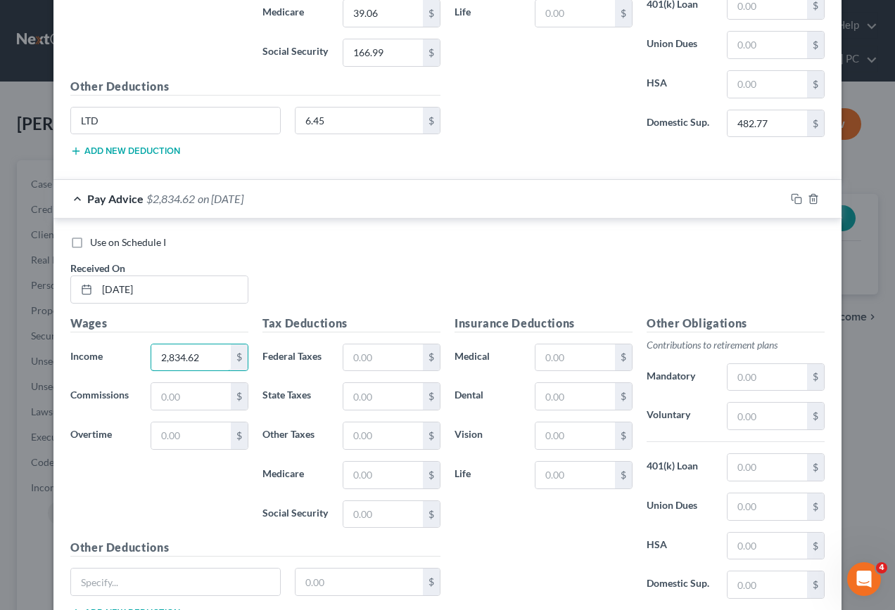
scroll to position [4523, 0]
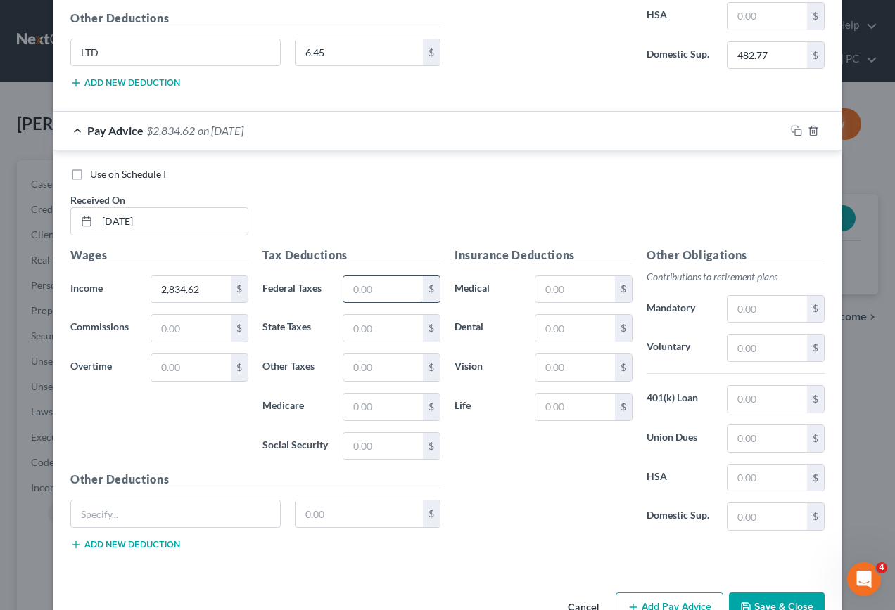
click at [402, 293] on input "text" at bounding box center [382, 289] width 79 height 27
click at [380, 449] on input "text" at bounding box center [382, 446] width 79 height 27
click at [397, 405] on input "text" at bounding box center [382, 407] width 79 height 27
click at [396, 323] on input "text" at bounding box center [382, 328] width 79 height 27
drag, startPoint x: 569, startPoint y: 291, endPoint x: 571, endPoint y: 284, distance: 7.3
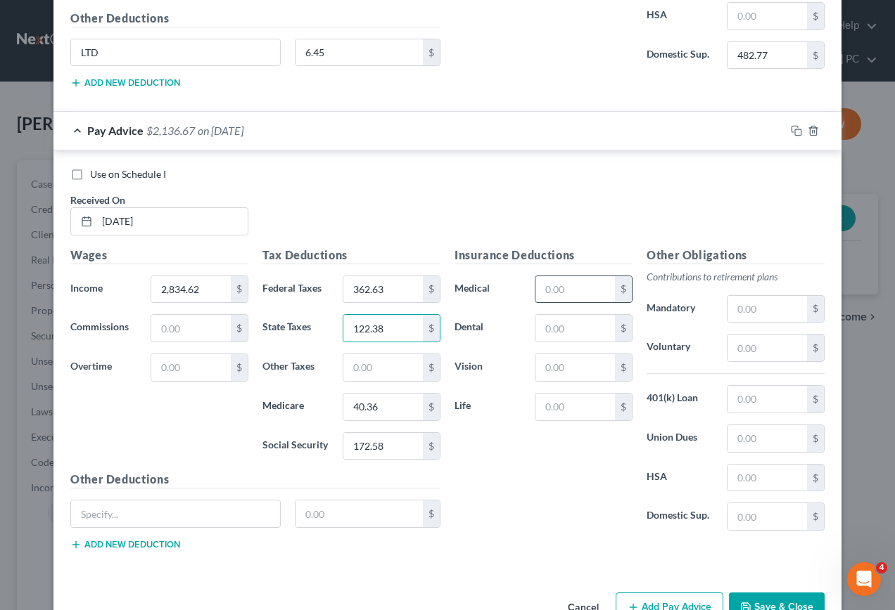
click at [571, 285] on input "text" at bounding box center [574, 289] width 79 height 27
click at [763, 514] on input "text" at bounding box center [766, 517] width 79 height 27
click at [164, 523] on input "text" at bounding box center [175, 514] width 209 height 27
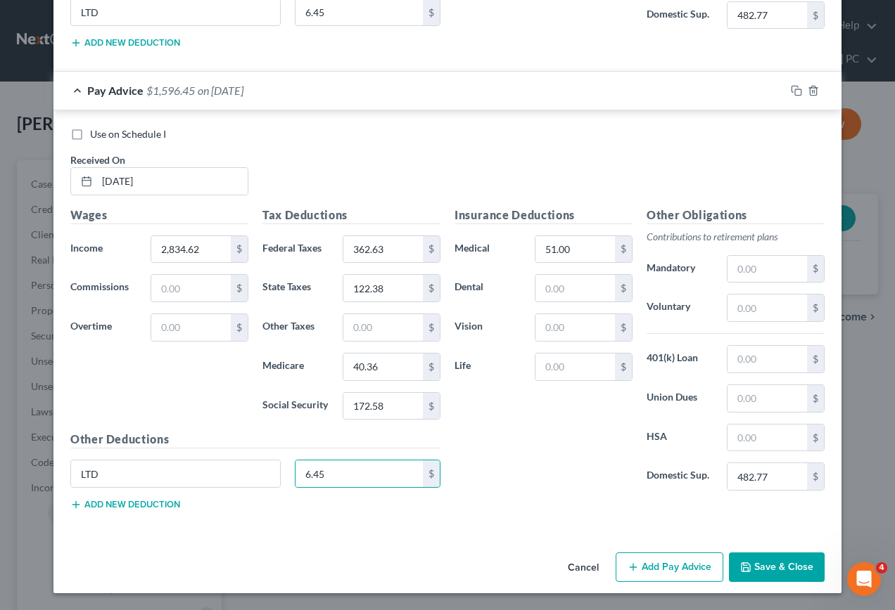
click at [659, 571] on button "Add Pay Advice" at bounding box center [669, 568] width 108 height 30
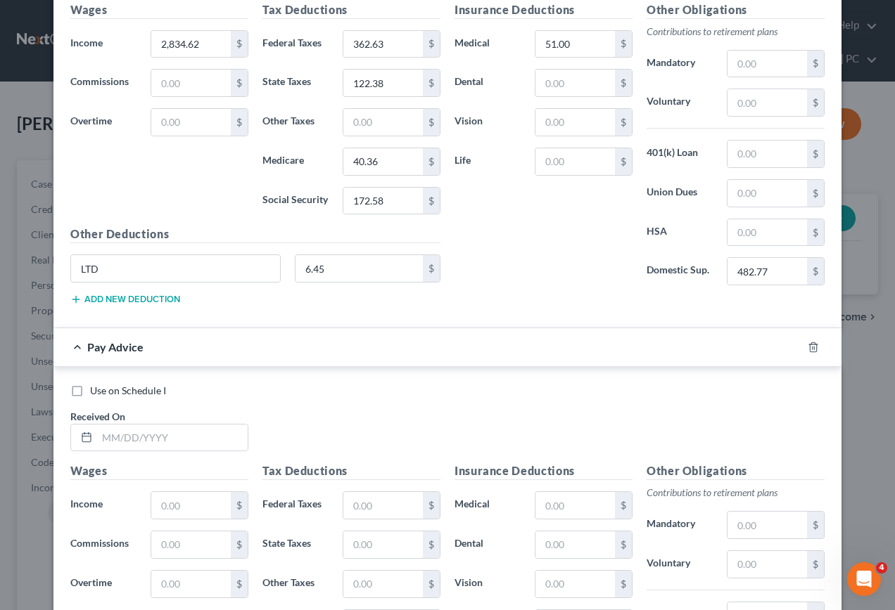
scroll to position [4774, 0]
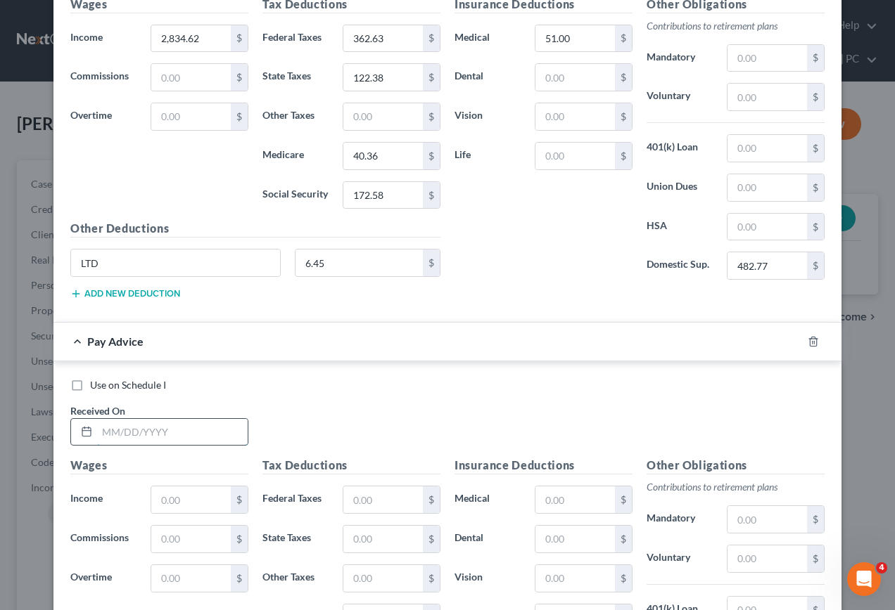
drag, startPoint x: 178, startPoint y: 441, endPoint x: 181, endPoint y: 433, distance: 8.5
click at [180, 435] on input "text" at bounding box center [172, 432] width 150 height 27
click at [195, 506] on input "text" at bounding box center [190, 500] width 79 height 27
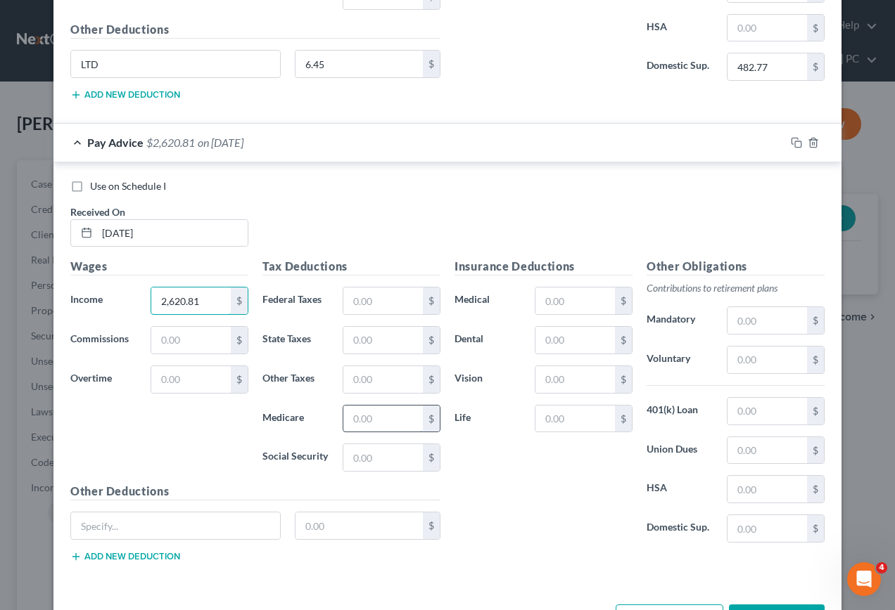
scroll to position [4985, 0]
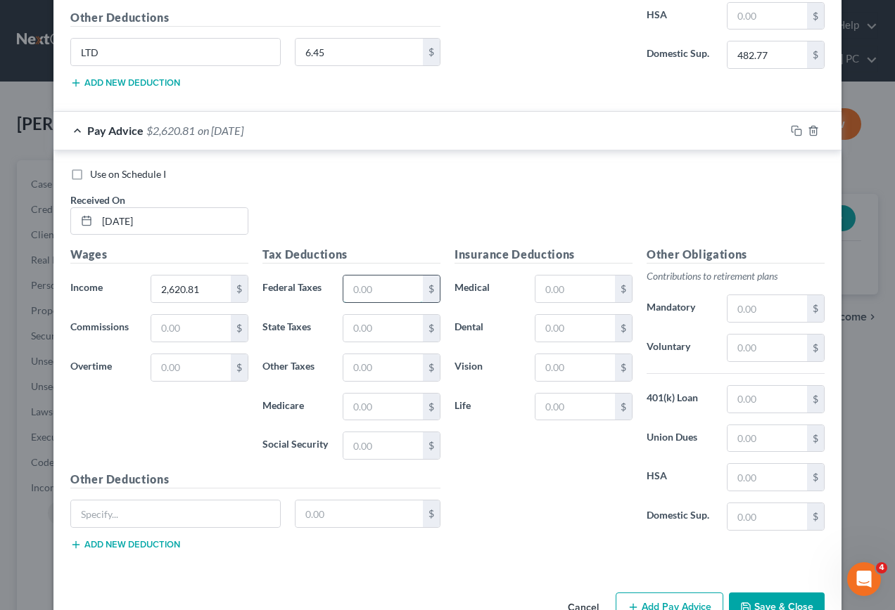
click at [412, 291] on input "text" at bounding box center [382, 289] width 79 height 27
click at [393, 443] on input "text" at bounding box center [382, 446] width 79 height 27
click at [416, 400] on input "text" at bounding box center [382, 407] width 79 height 27
click at [385, 333] on input "text" at bounding box center [382, 328] width 79 height 27
click at [595, 288] on input "text" at bounding box center [574, 289] width 79 height 27
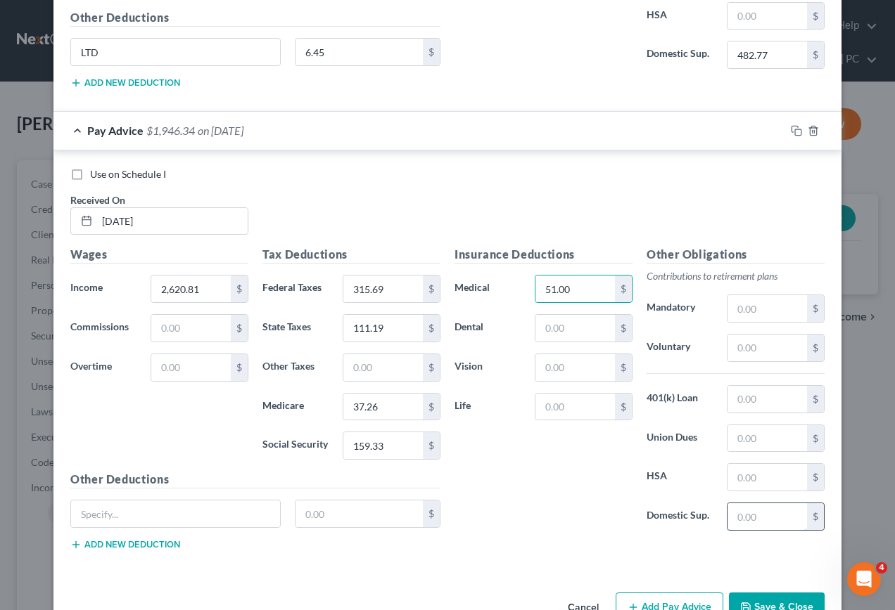
click at [765, 522] on input "text" at bounding box center [766, 517] width 79 height 27
click at [139, 523] on input "text" at bounding box center [175, 514] width 209 height 27
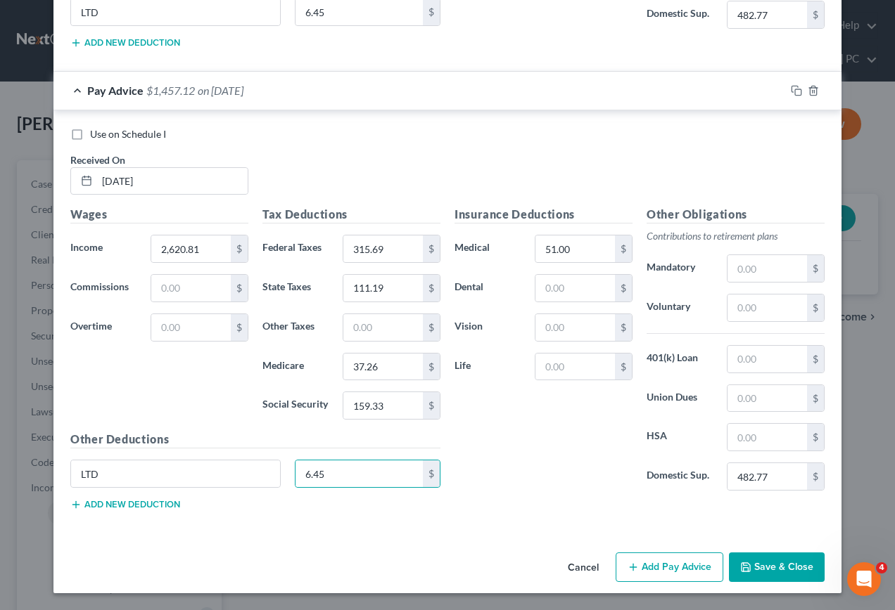
click at [667, 562] on button "Add Pay Advice" at bounding box center [669, 568] width 108 height 30
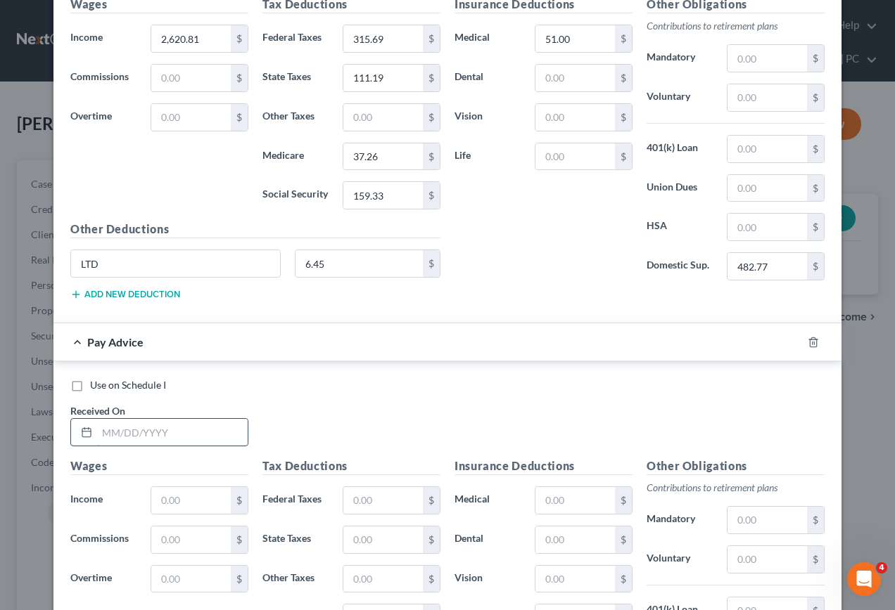
scroll to position [5236, 0]
click at [163, 430] on input "text" at bounding box center [172, 431] width 150 height 27
click at [214, 510] on input "text" at bounding box center [190, 500] width 79 height 27
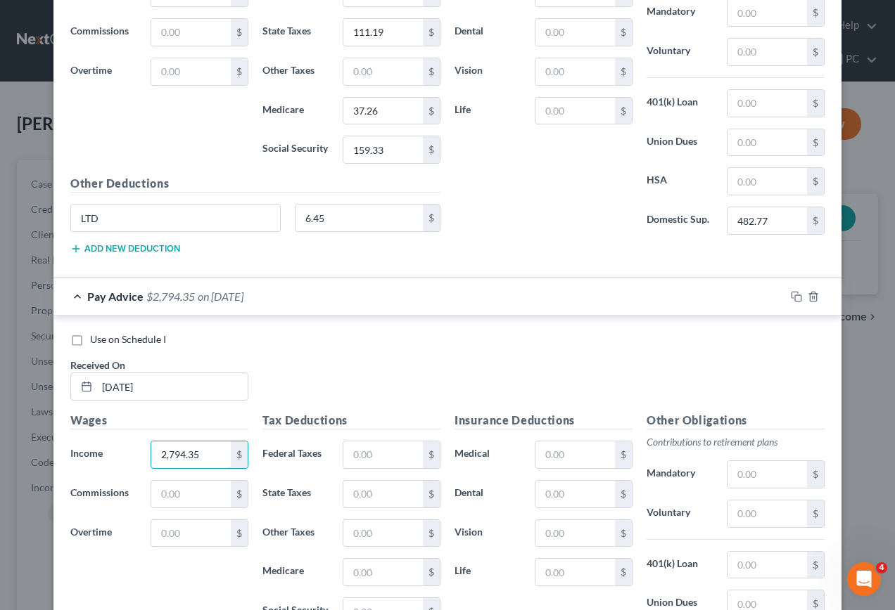
scroll to position [5307, 0]
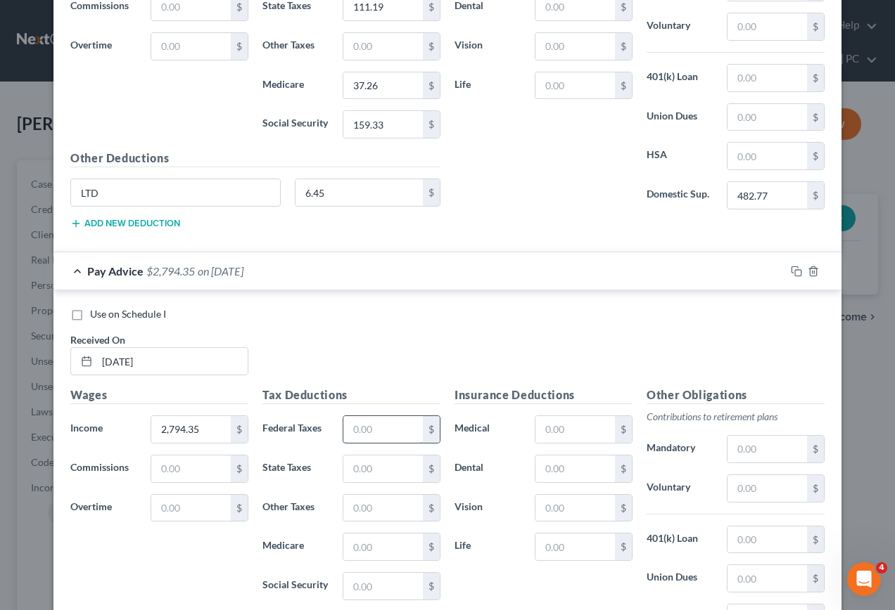
click at [389, 433] on input "text" at bounding box center [382, 429] width 79 height 27
click at [362, 591] on input "text" at bounding box center [382, 586] width 79 height 27
click at [382, 547] on input "text" at bounding box center [382, 547] width 79 height 27
click at [390, 476] on input "text" at bounding box center [382, 469] width 79 height 27
click at [576, 437] on input "text" at bounding box center [574, 429] width 79 height 27
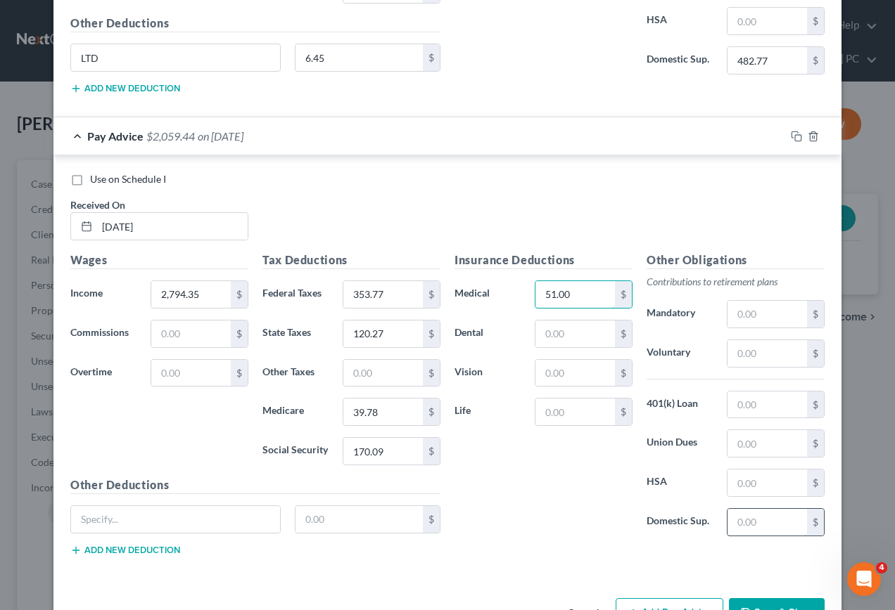
scroll to position [5447, 0]
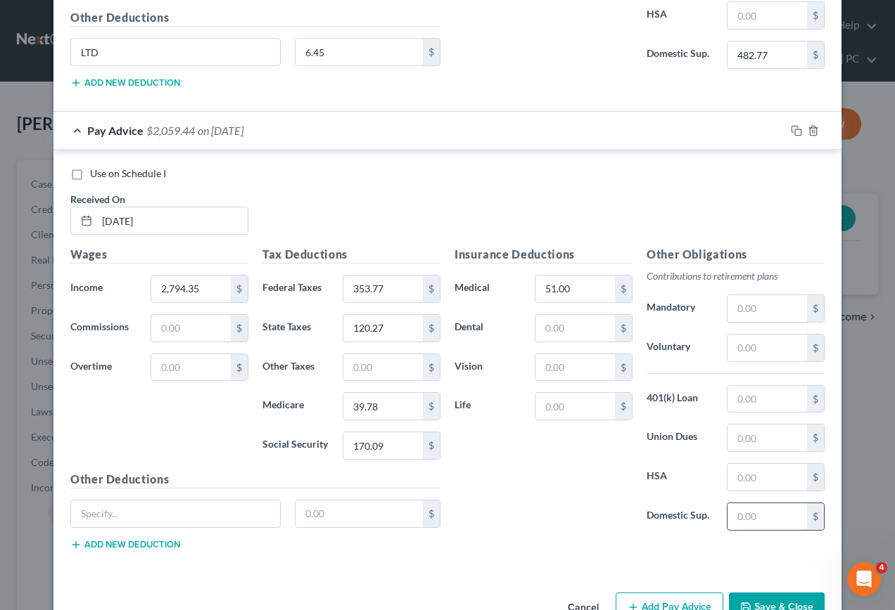
click at [761, 520] on input "text" at bounding box center [766, 517] width 79 height 27
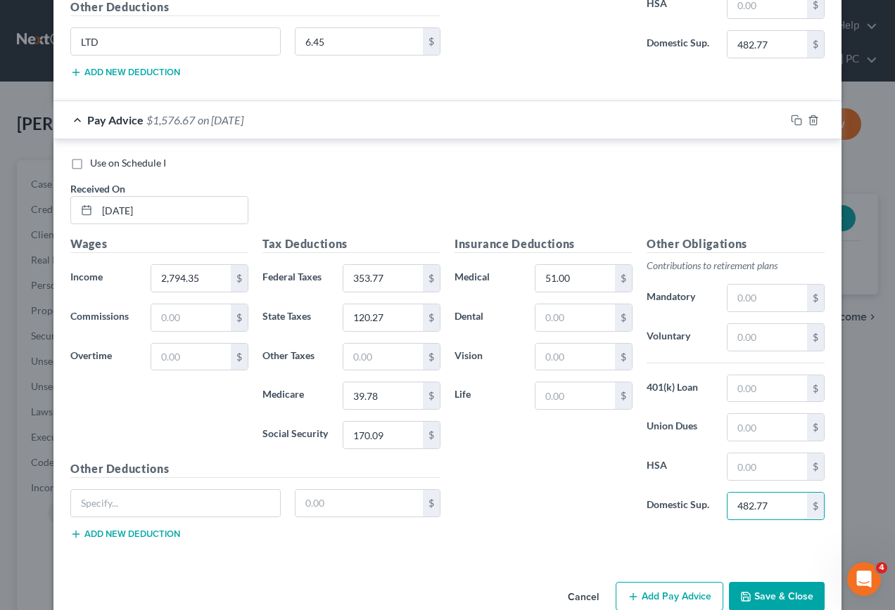
scroll to position [5487, 0]
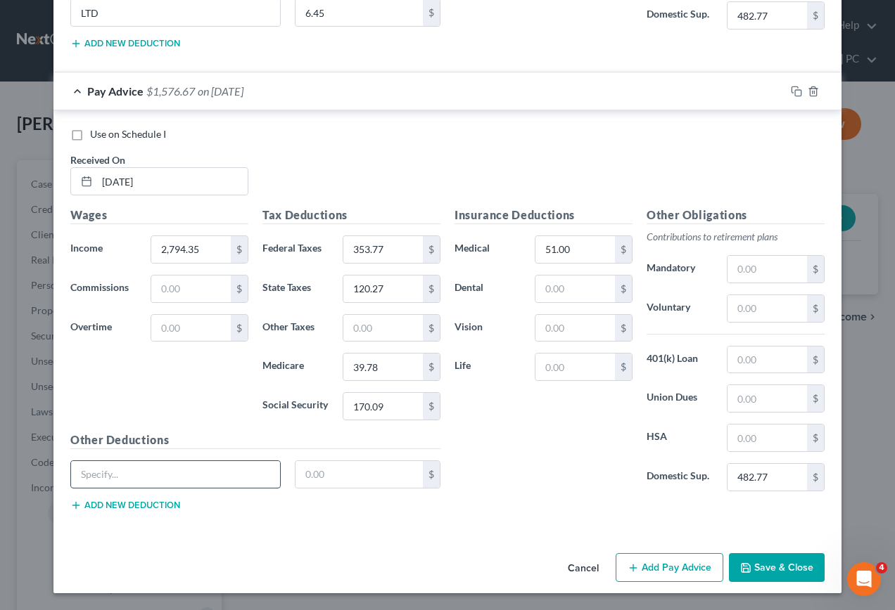
click at [98, 479] on input "text" at bounding box center [175, 474] width 209 height 27
click at [681, 573] on button "Add Pay Advice" at bounding box center [669, 568] width 108 height 30
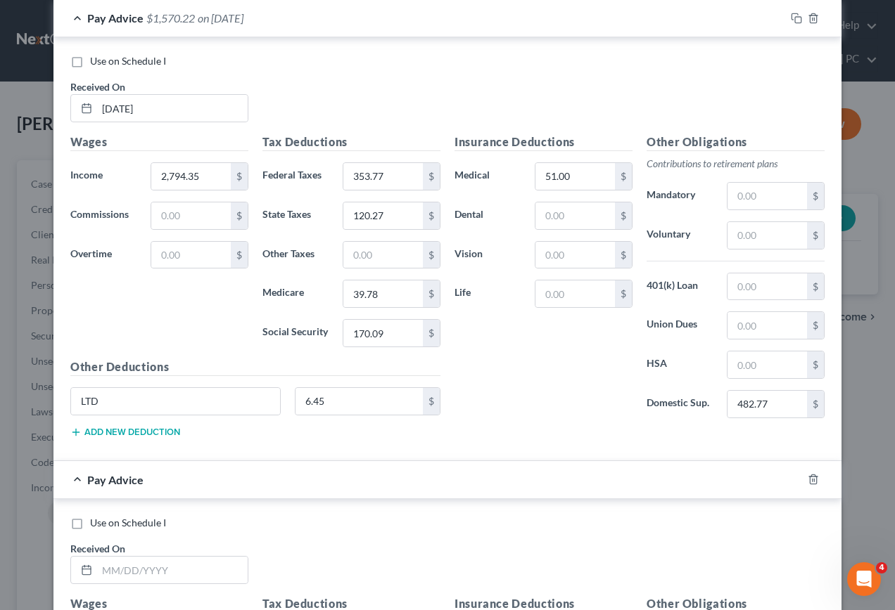
scroll to position [5627, 0]
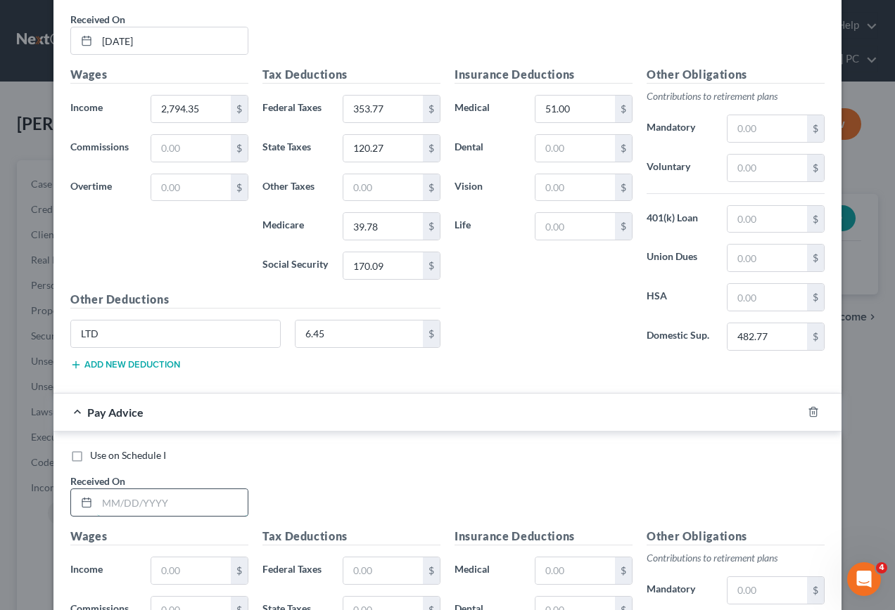
click at [172, 511] on input "text" at bounding box center [172, 502] width 150 height 27
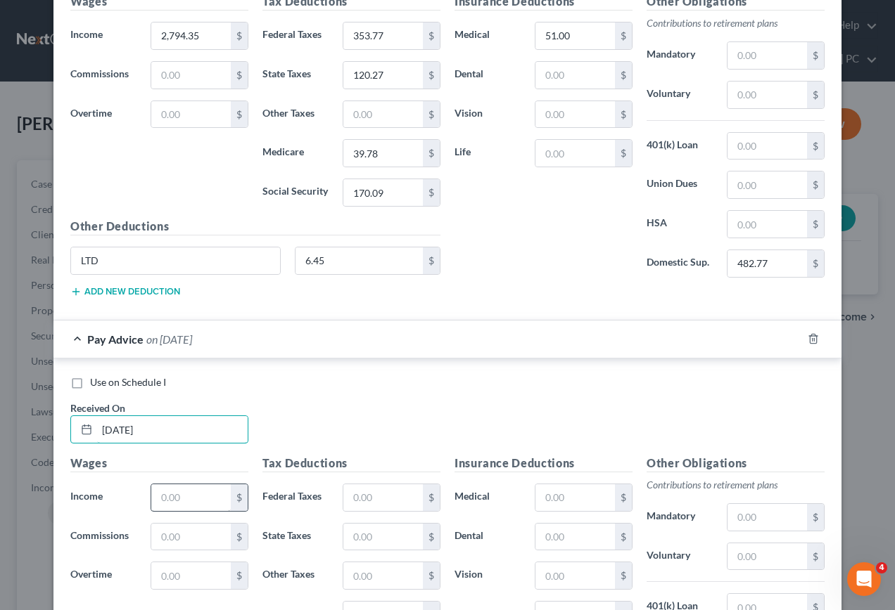
scroll to position [5768, 0]
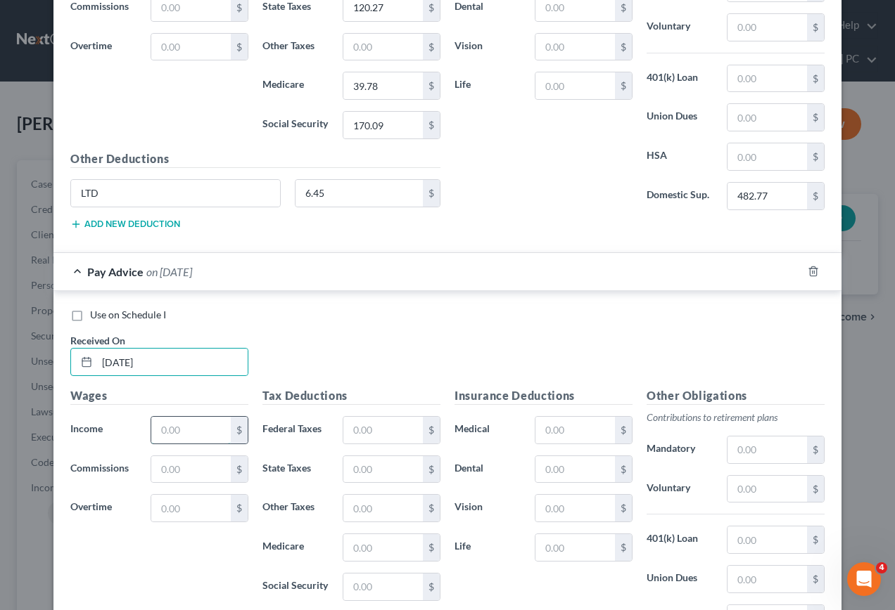
click at [186, 435] on input "text" at bounding box center [190, 430] width 79 height 27
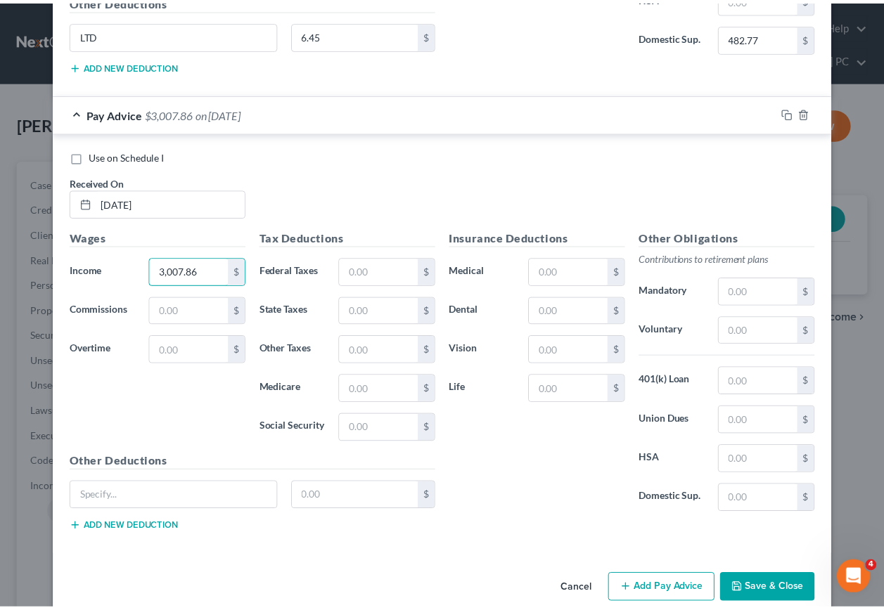
scroll to position [5949, 0]
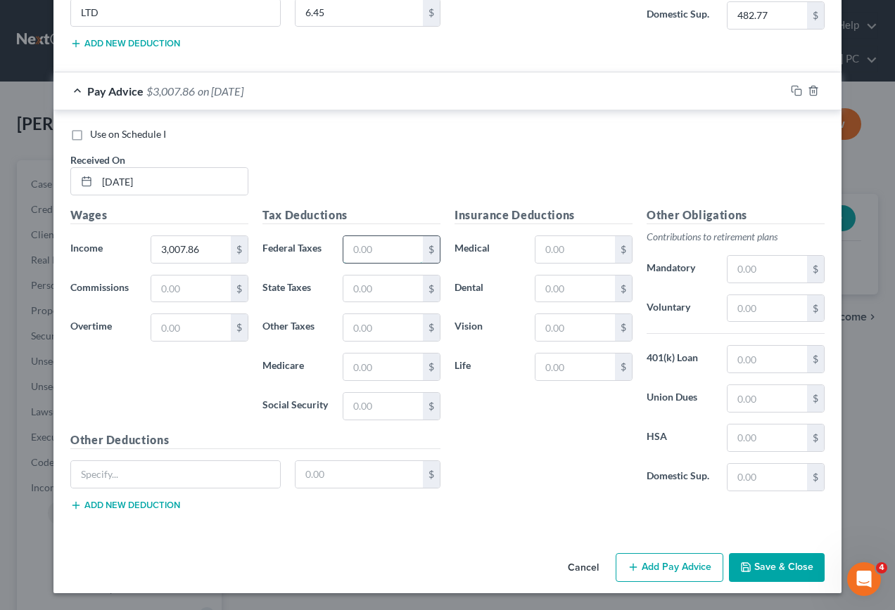
click at [411, 252] on input "text" at bounding box center [382, 249] width 79 height 27
click at [383, 416] on input "text" at bounding box center [382, 406] width 79 height 27
click at [400, 364] on input "text" at bounding box center [382, 367] width 79 height 27
click at [409, 283] on input "text" at bounding box center [382, 289] width 79 height 27
click at [561, 248] on input "text" at bounding box center [574, 249] width 79 height 27
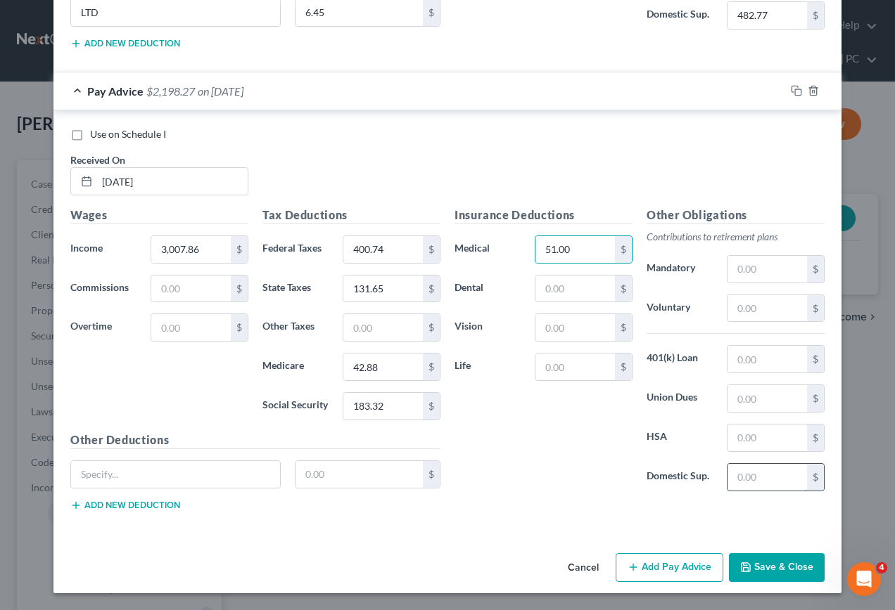
click at [776, 480] on input "text" at bounding box center [766, 477] width 79 height 27
click at [191, 491] on div "$" at bounding box center [255, 480] width 384 height 39
click at [149, 462] on input "text" at bounding box center [175, 474] width 209 height 27
click at [774, 568] on button "Save & Close" at bounding box center [777, 568] width 96 height 30
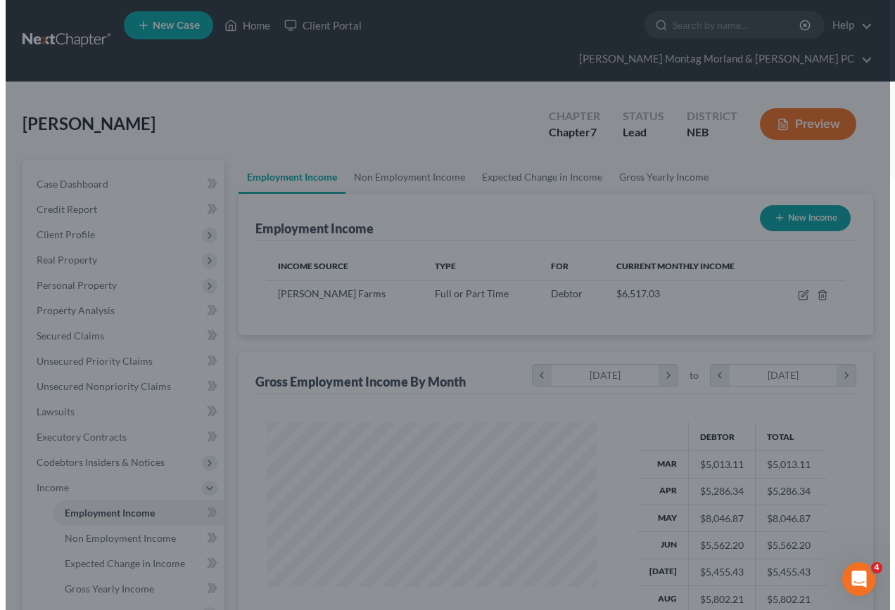
scroll to position [252, 353]
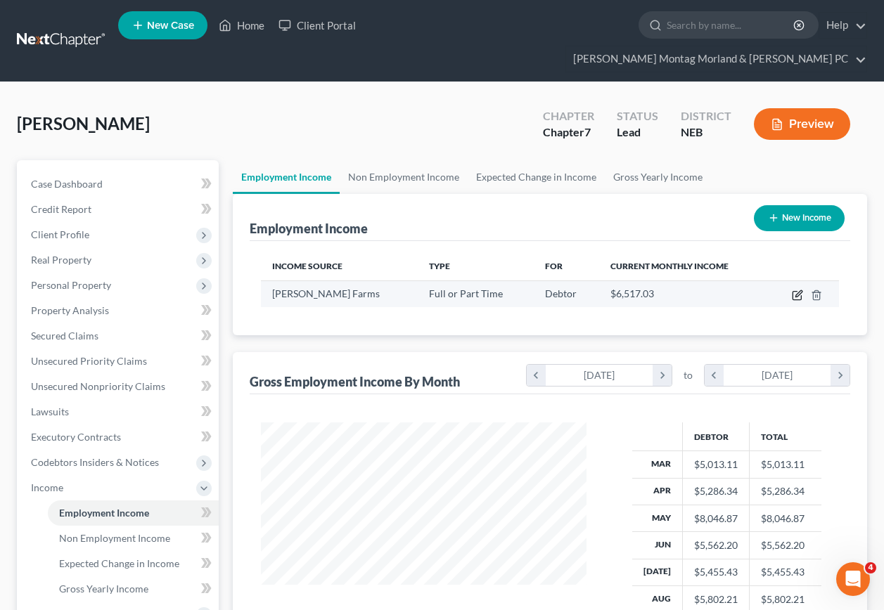
click at [798, 290] on icon "button" at bounding box center [797, 295] width 11 height 11
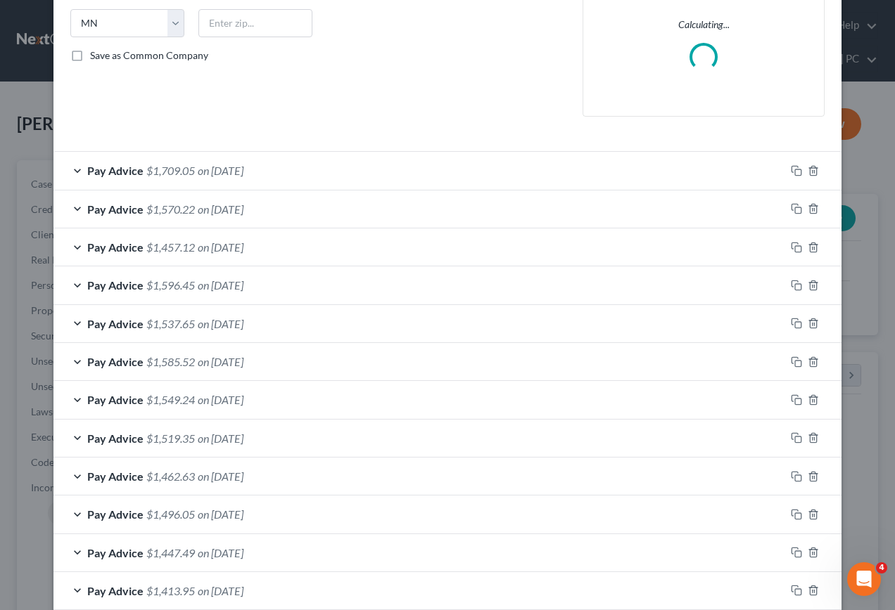
scroll to position [397, 0]
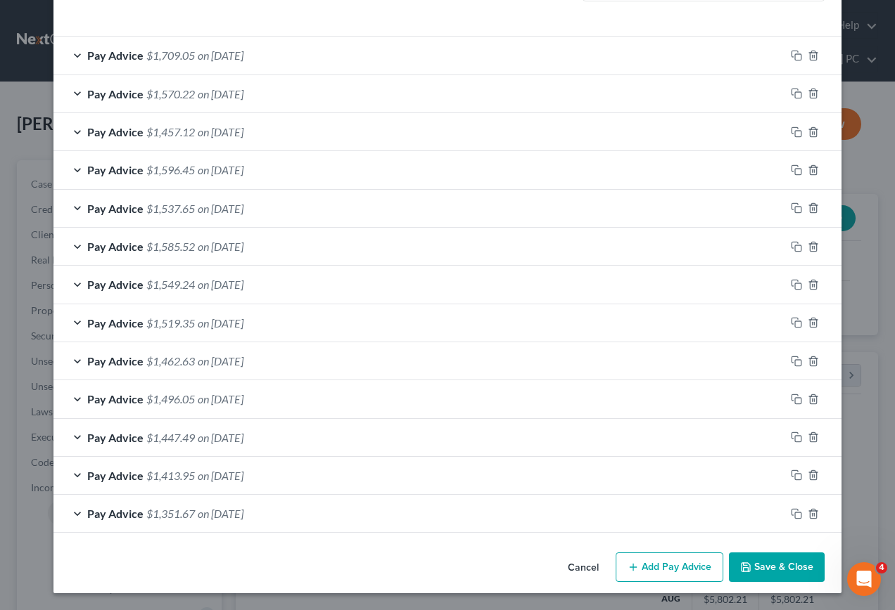
click at [682, 572] on button "Add Pay Advice" at bounding box center [669, 568] width 108 height 30
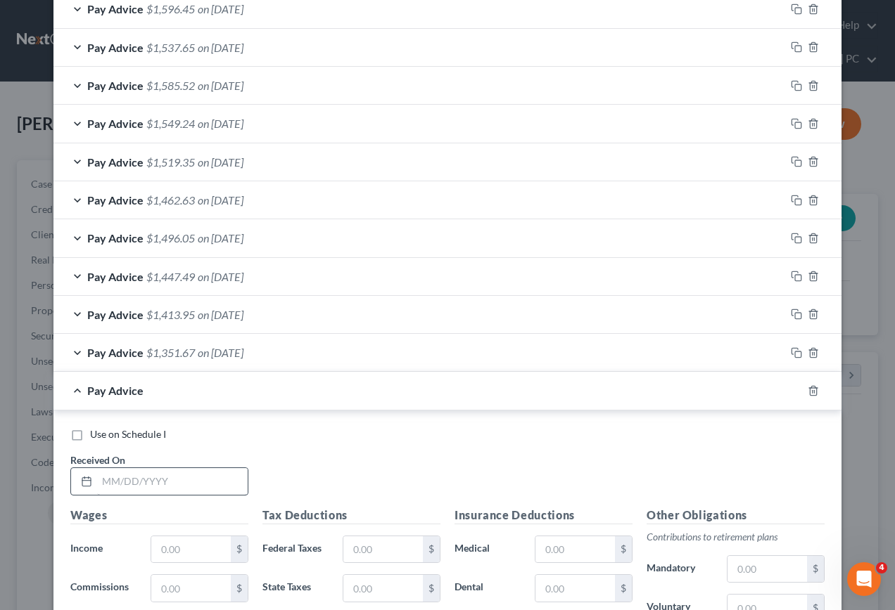
scroll to position [608, 0]
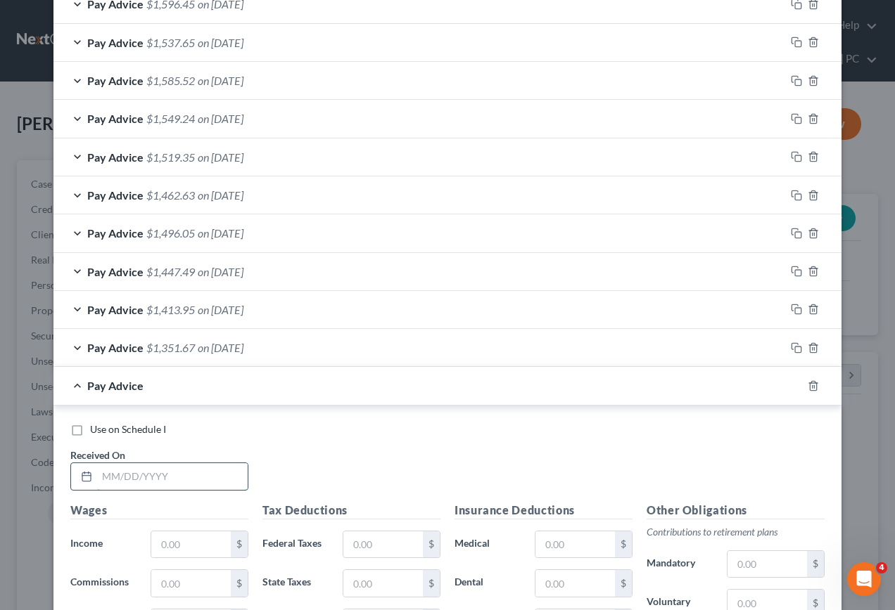
drag, startPoint x: 116, startPoint y: 479, endPoint x: 125, endPoint y: 478, distance: 9.2
click at [116, 478] on input "text" at bounding box center [172, 476] width 150 height 27
click at [90, 433] on label "Use on Schedule I" at bounding box center [128, 430] width 76 height 14
click at [96, 432] on input "Use on Schedule I" at bounding box center [100, 427] width 9 height 9
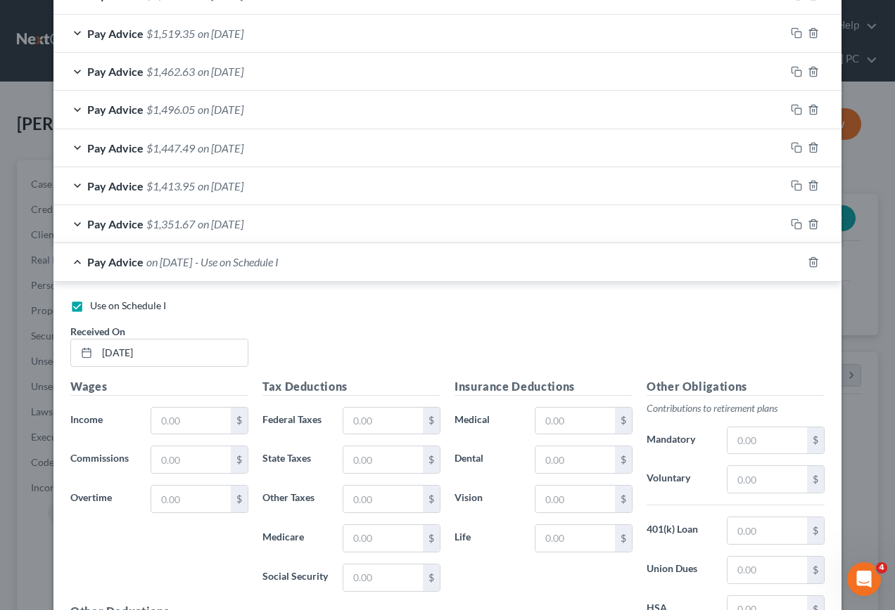
scroll to position [748, 0]
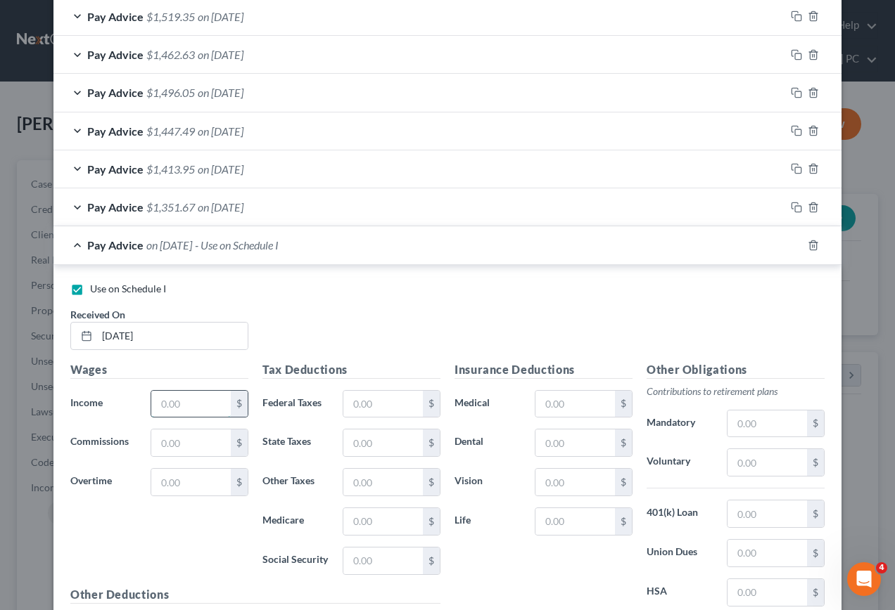
click at [206, 410] on input "text" at bounding box center [190, 404] width 79 height 27
click at [409, 409] on input "text" at bounding box center [382, 404] width 79 height 27
click at [559, 409] on input "text" at bounding box center [574, 404] width 79 height 27
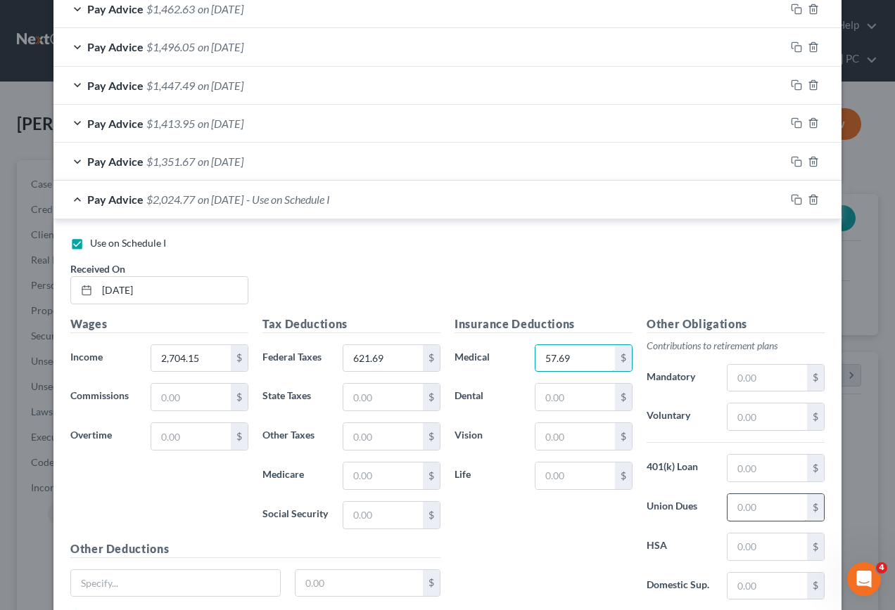
scroll to position [819, 0]
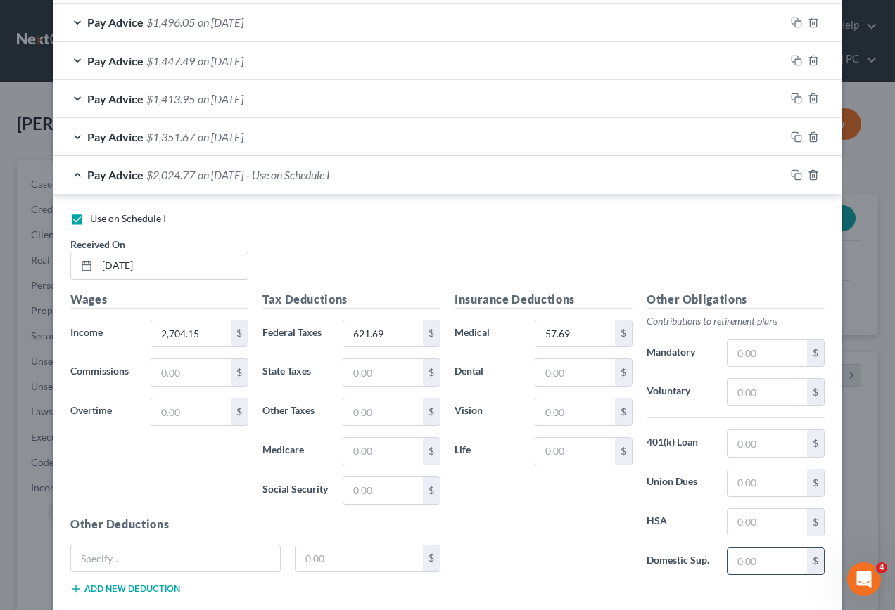
click at [761, 562] on input "text" at bounding box center [766, 562] width 79 height 27
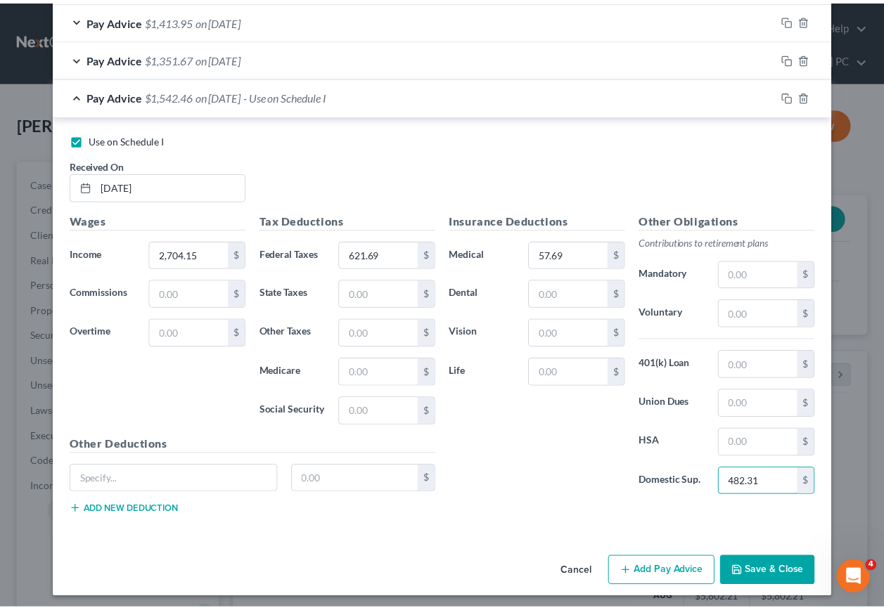
scroll to position [903, 0]
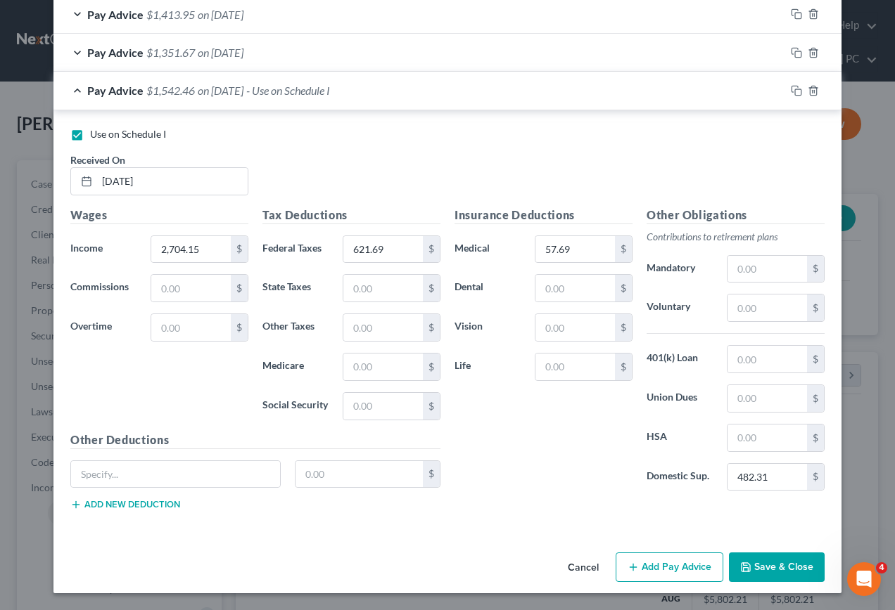
click at [782, 558] on button "Save & Close" at bounding box center [777, 568] width 96 height 30
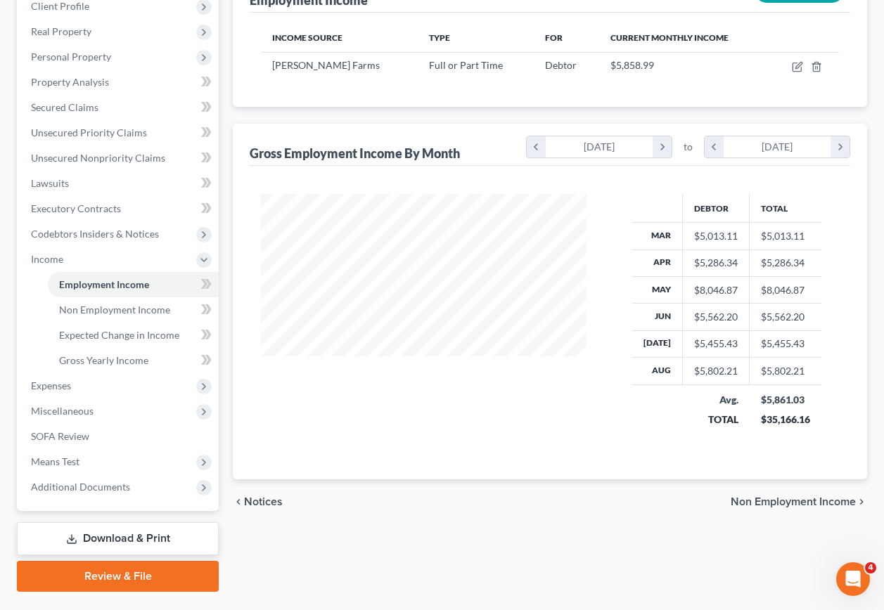
scroll to position [238, 0]
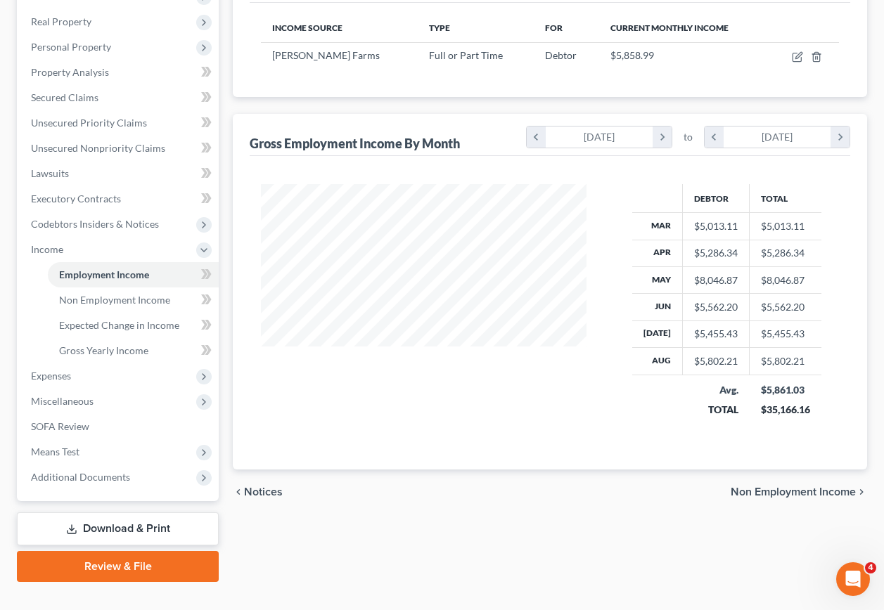
click at [795, 487] on span "Non Employment Income" at bounding box center [793, 492] width 125 height 11
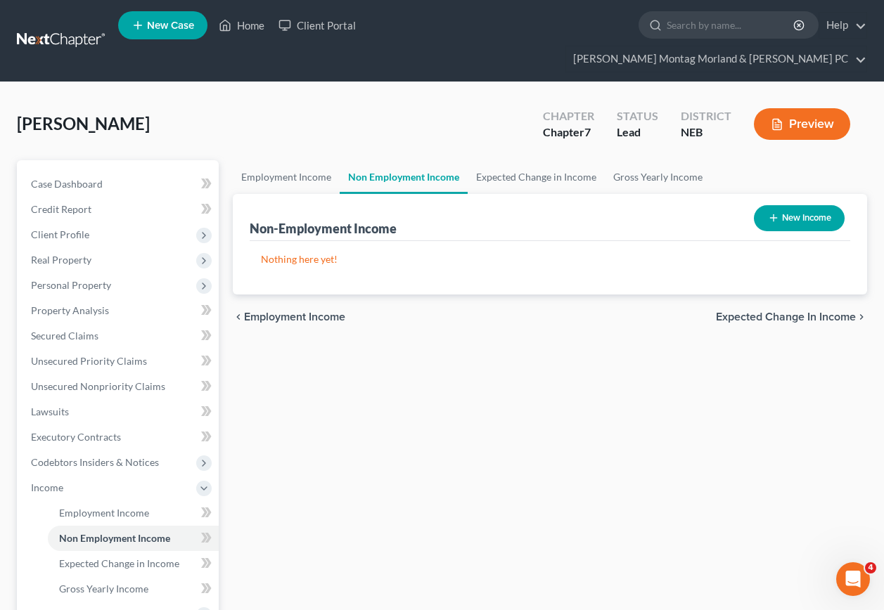
click at [782, 312] on span "Expected Change in Income" at bounding box center [786, 317] width 140 height 11
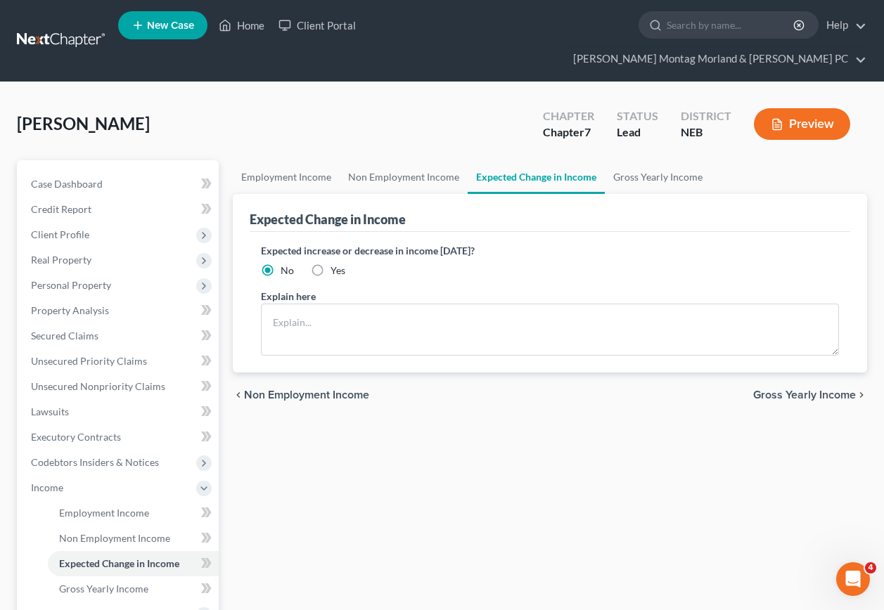
drag, startPoint x: 761, startPoint y: 371, endPoint x: 667, endPoint y: 364, distance: 94.6
click at [762, 390] on span "Gross Yearly Income" at bounding box center [804, 395] width 103 height 11
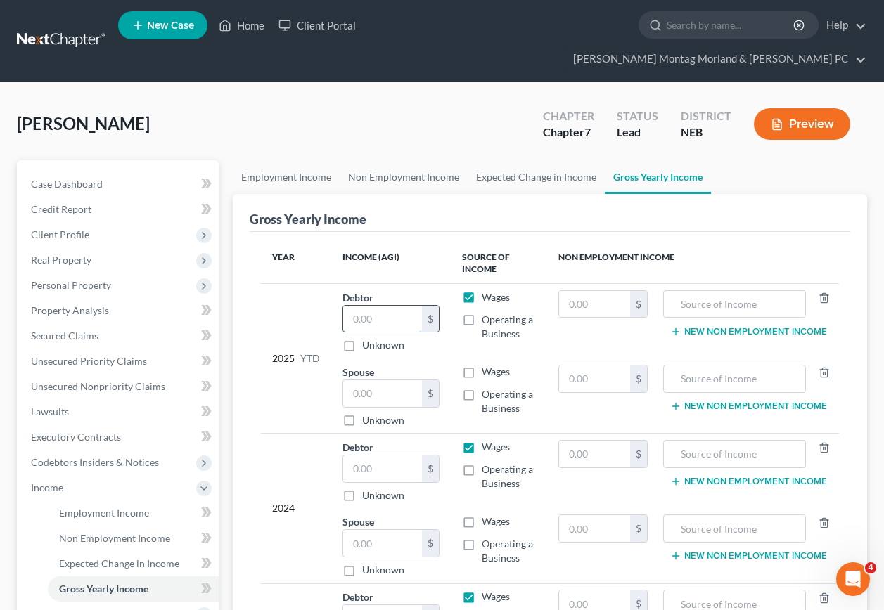
click at [394, 306] on input "text" at bounding box center [382, 319] width 79 height 27
click at [376, 456] on input "text" at bounding box center [382, 469] width 79 height 27
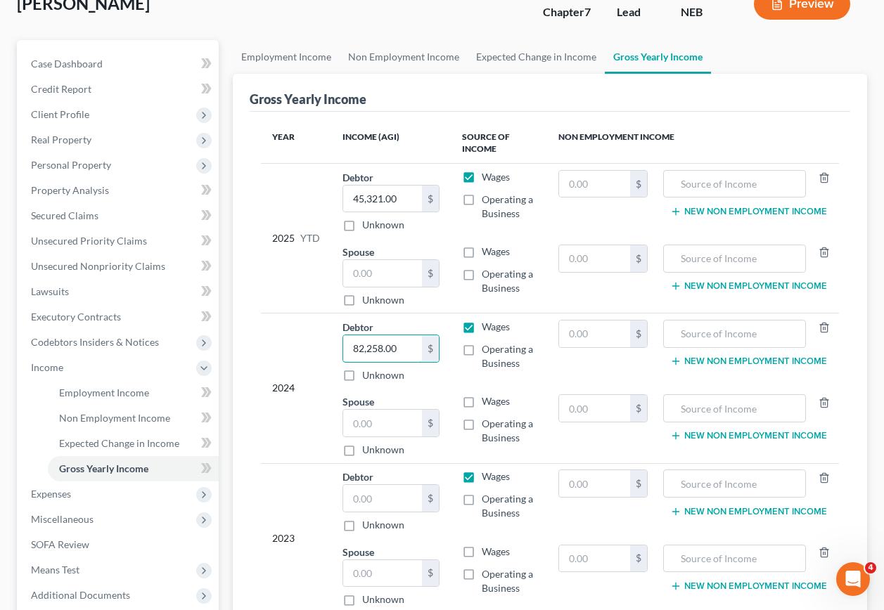
scroll to position [141, 0]
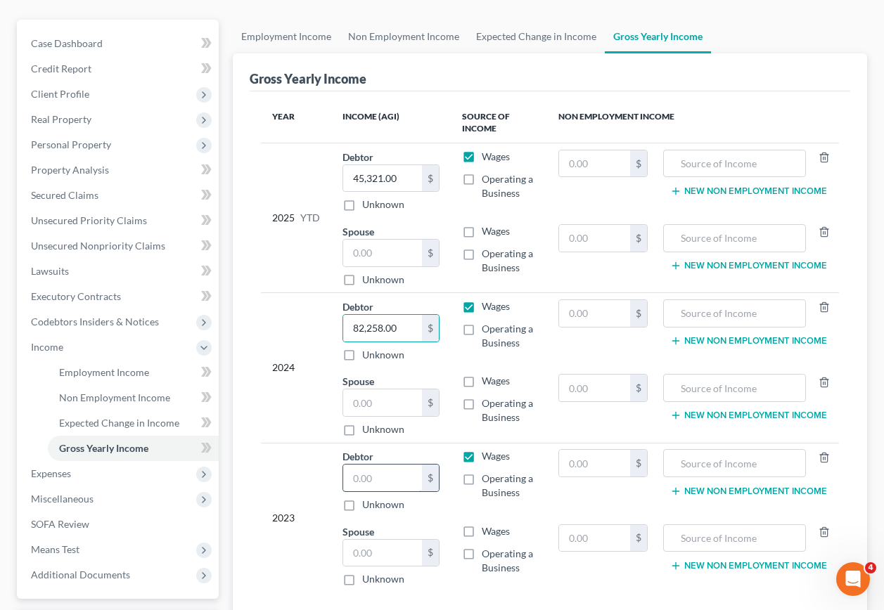
click at [415, 465] on input "text" at bounding box center [382, 478] width 79 height 27
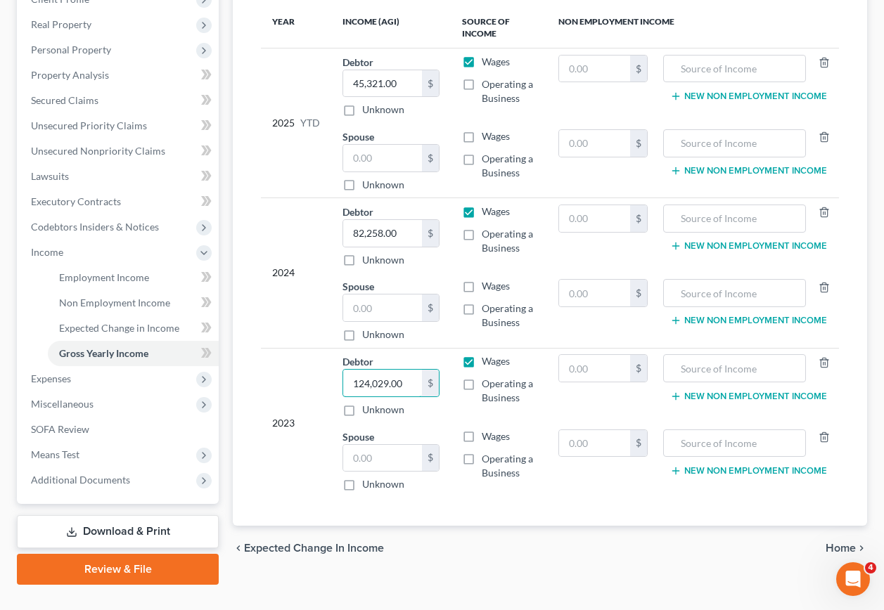
scroll to position [238, 0]
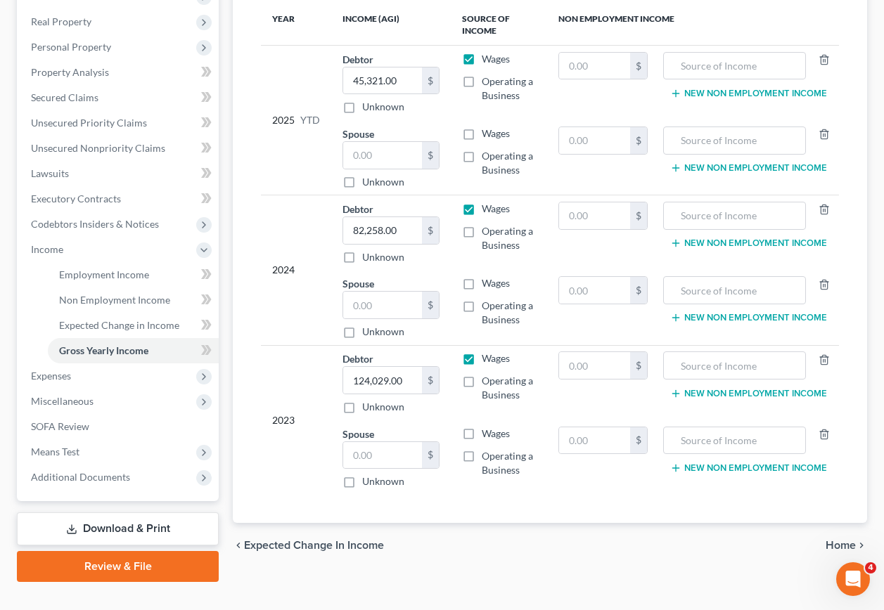
click at [851, 540] on span "Home" at bounding box center [841, 545] width 30 height 11
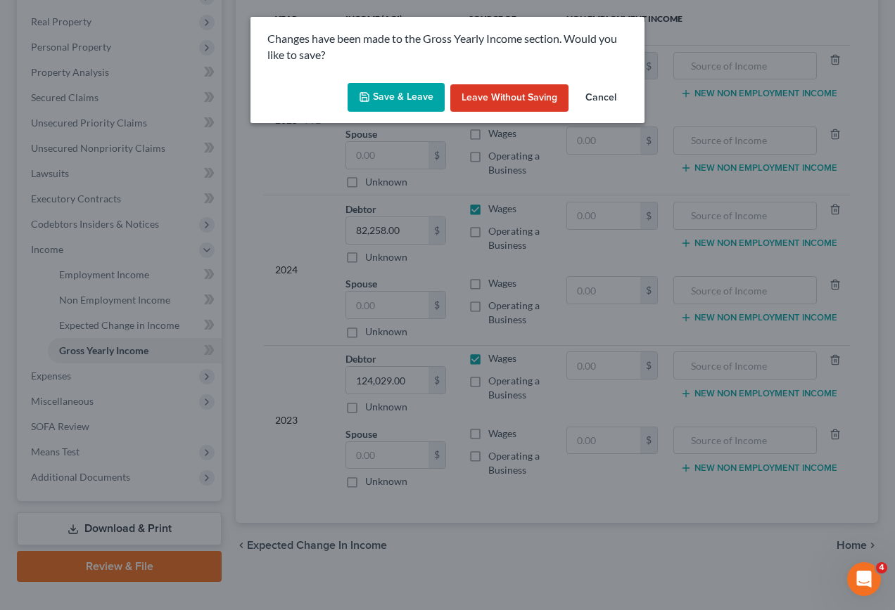
click at [384, 100] on button "Save & Leave" at bounding box center [395, 98] width 97 height 30
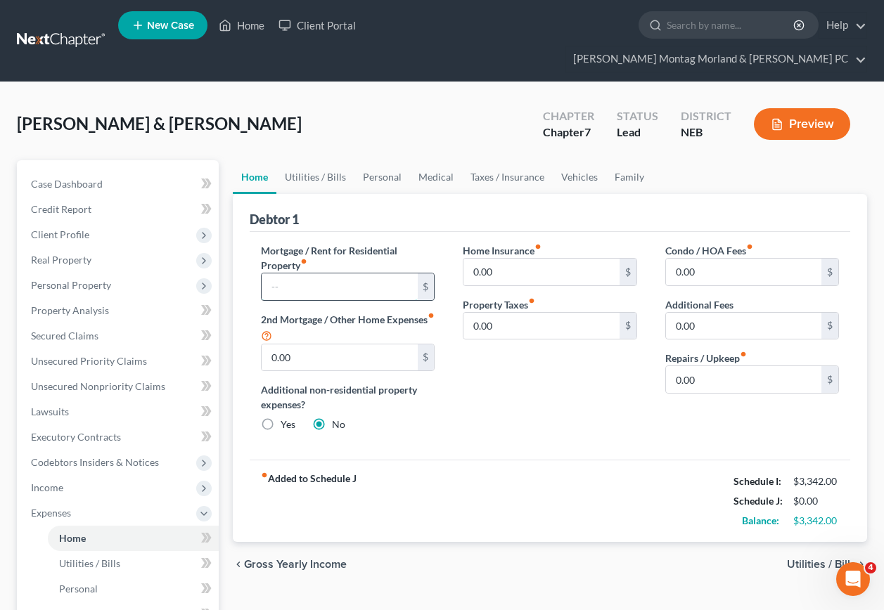
click at [331, 274] on input "text" at bounding box center [339, 287] width 155 height 27
click at [513, 313] on input "0.00" at bounding box center [540, 326] width 155 height 27
click at [697, 366] on input "0.00" at bounding box center [743, 379] width 155 height 27
click at [800, 559] on span "Utilities / Bills" at bounding box center [821, 564] width 69 height 11
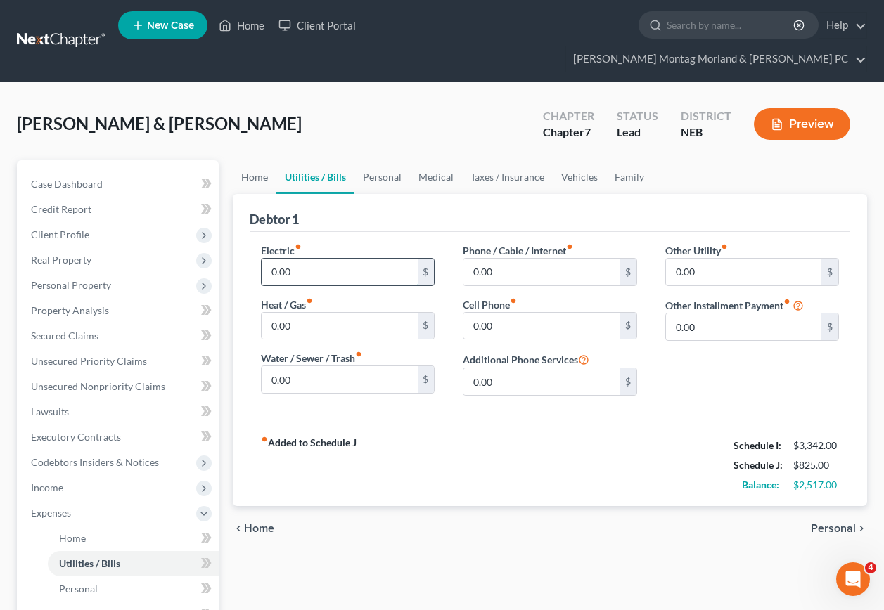
click at [306, 259] on input "0.00" at bounding box center [339, 272] width 155 height 27
click at [296, 366] on input "0.00" at bounding box center [339, 379] width 155 height 27
click at [496, 259] on input "0.00" at bounding box center [540, 272] width 155 height 27
drag, startPoint x: 832, startPoint y: 507, endPoint x: 661, endPoint y: 440, distance: 183.5
click at [833, 523] on span "Personal" at bounding box center [833, 528] width 45 height 11
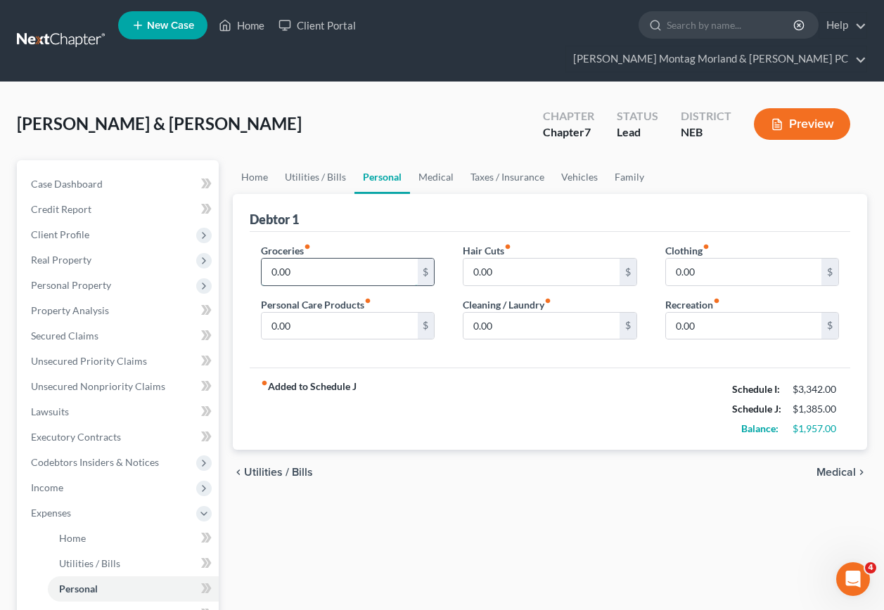
click at [295, 259] on input "0.00" at bounding box center [339, 272] width 155 height 27
click at [696, 259] on input "0.00" at bounding box center [743, 272] width 155 height 27
click at [290, 313] on input "0.00" at bounding box center [339, 326] width 155 height 27
click at [835, 467] on span "Medical" at bounding box center [835, 472] width 39 height 11
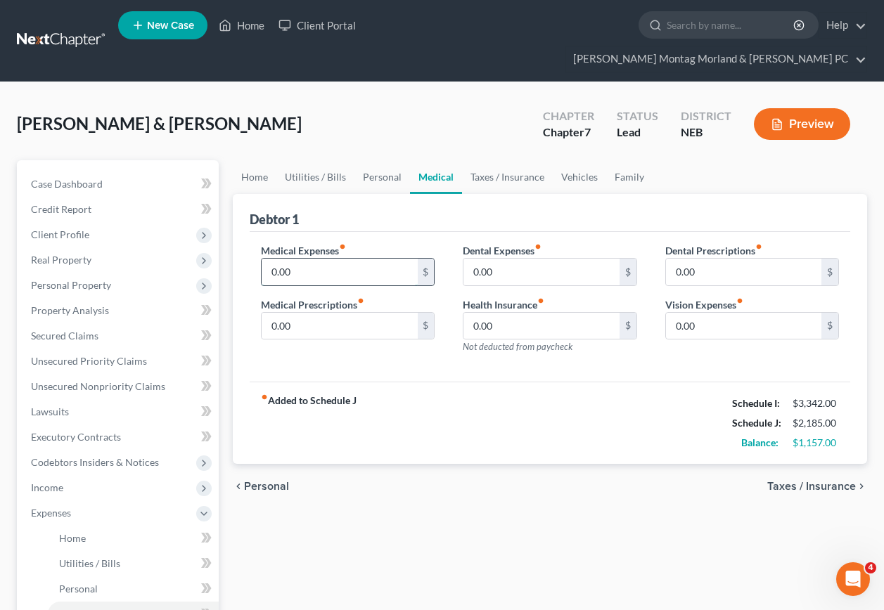
click at [295, 259] on input "0.00" at bounding box center [339, 272] width 155 height 27
click at [800, 481] on span "Taxes / Insurance" at bounding box center [811, 486] width 89 height 11
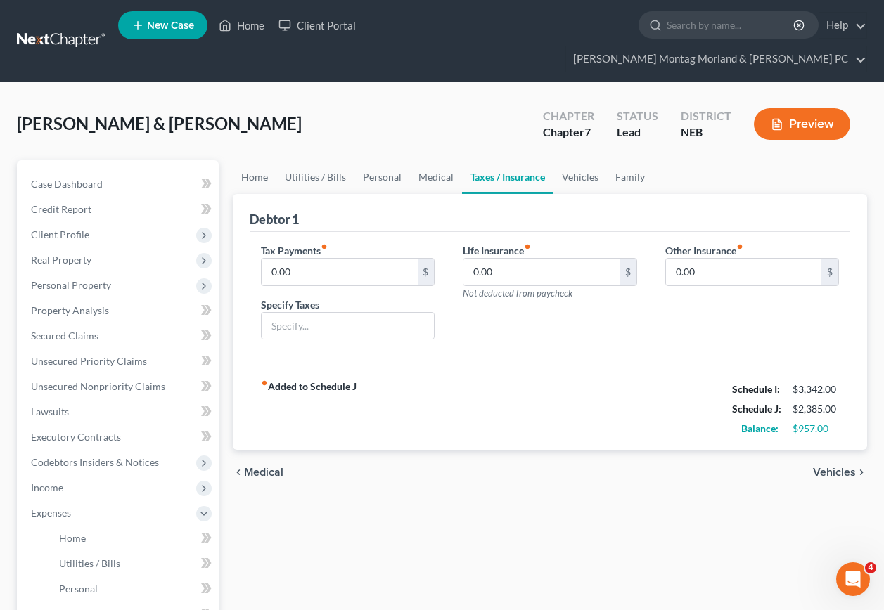
click at [837, 467] on span "Vehicles" at bounding box center [834, 472] width 43 height 11
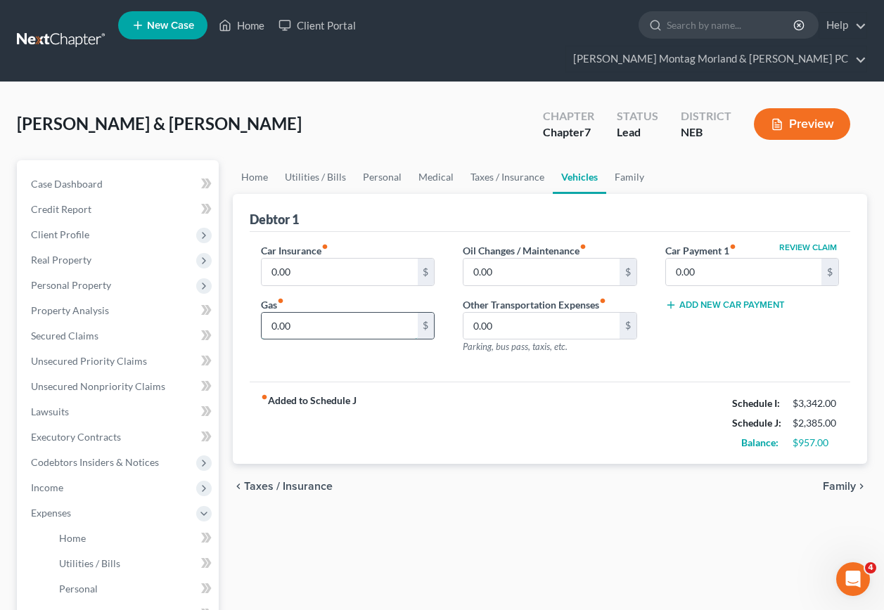
click at [291, 313] on input "0.00" at bounding box center [339, 326] width 155 height 27
click at [834, 481] on span "Family" at bounding box center [839, 486] width 33 height 11
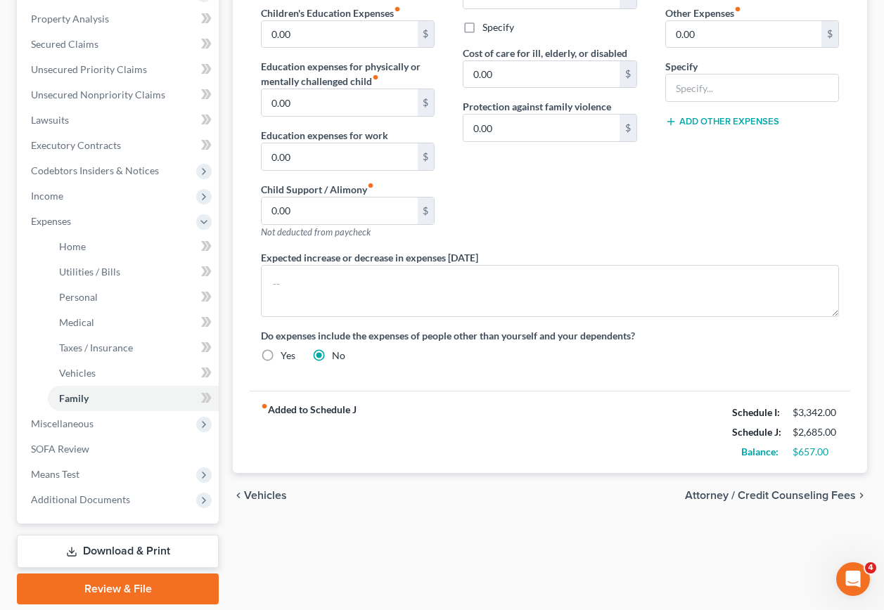
scroll to position [314, 0]
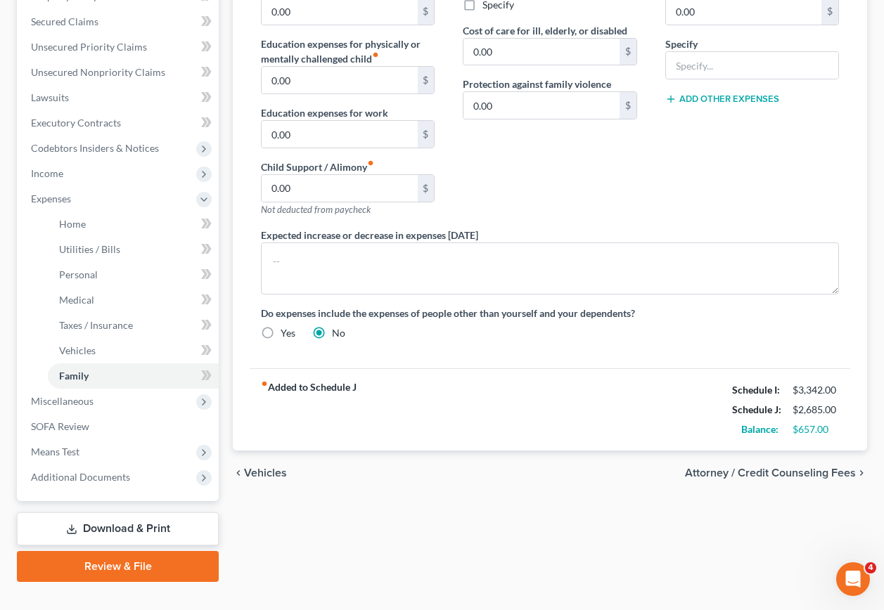
click at [265, 468] on span "Vehicles" at bounding box center [265, 473] width 43 height 11
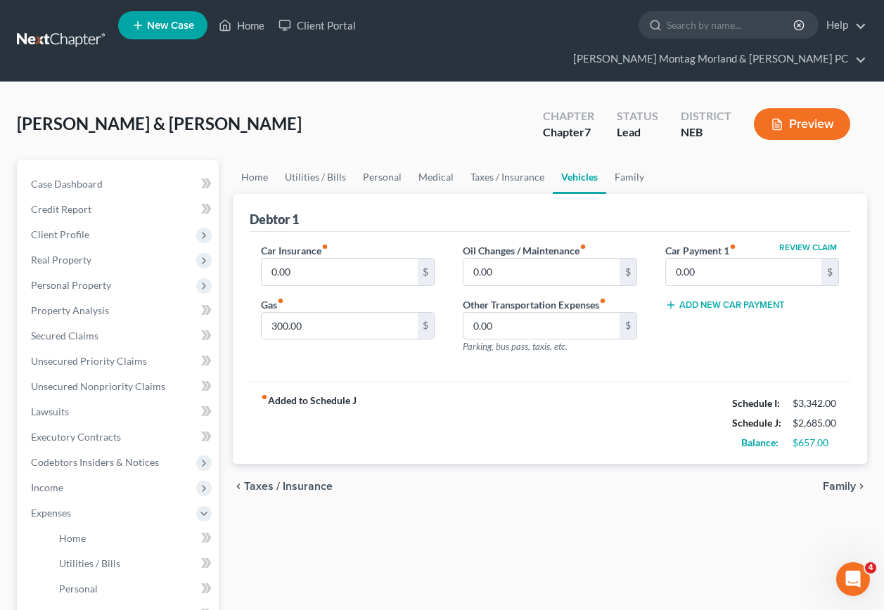
click at [274, 481] on span "Taxes / Insurance" at bounding box center [288, 486] width 89 height 11
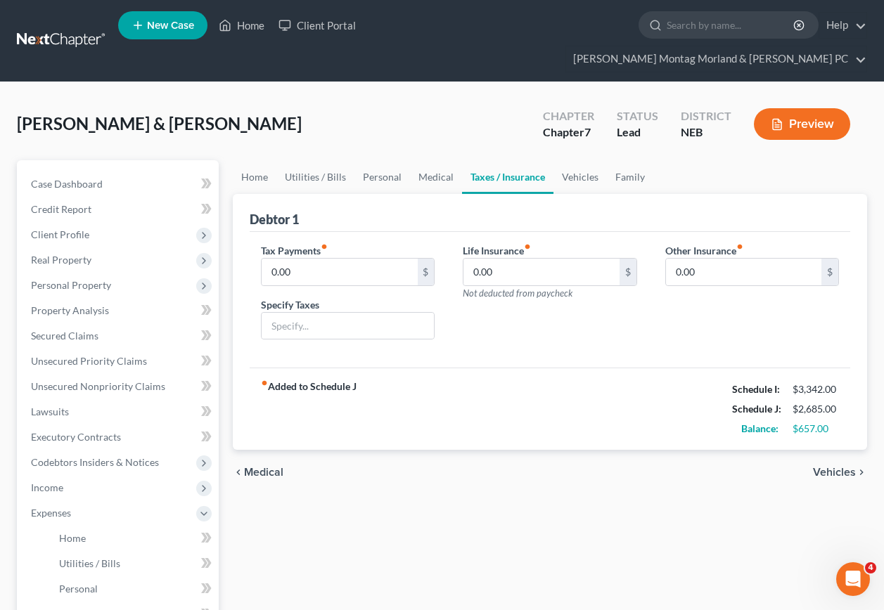
click at [257, 467] on span "Medical" at bounding box center [263, 472] width 39 height 11
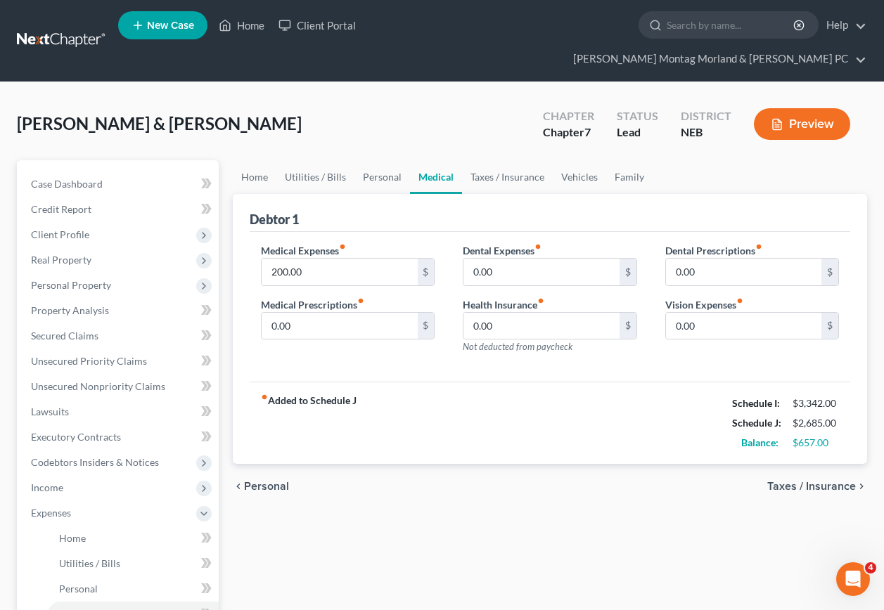
click at [257, 481] on span "Personal" at bounding box center [266, 486] width 45 height 11
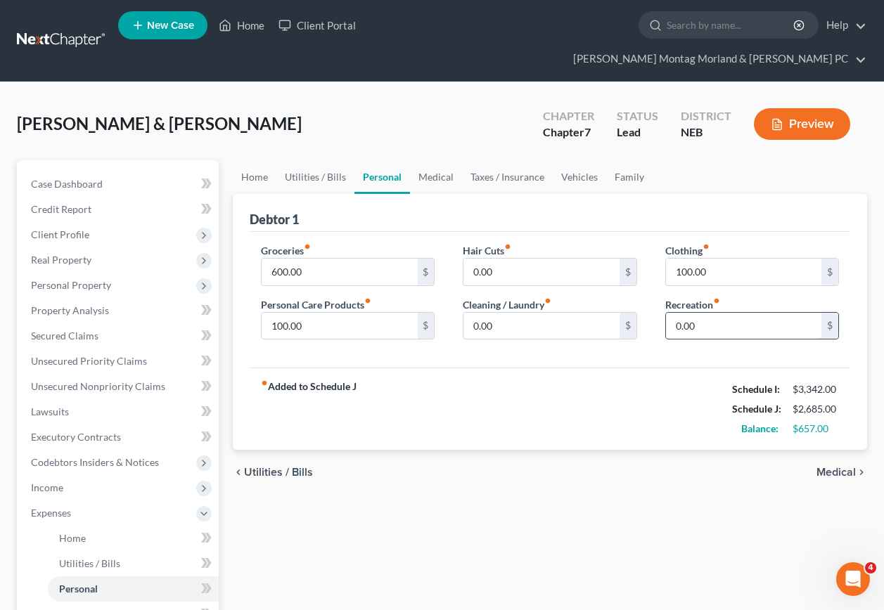
click at [705, 313] on input "0.00" at bounding box center [743, 326] width 155 height 27
click at [839, 467] on span "Medical" at bounding box center [835, 472] width 39 height 11
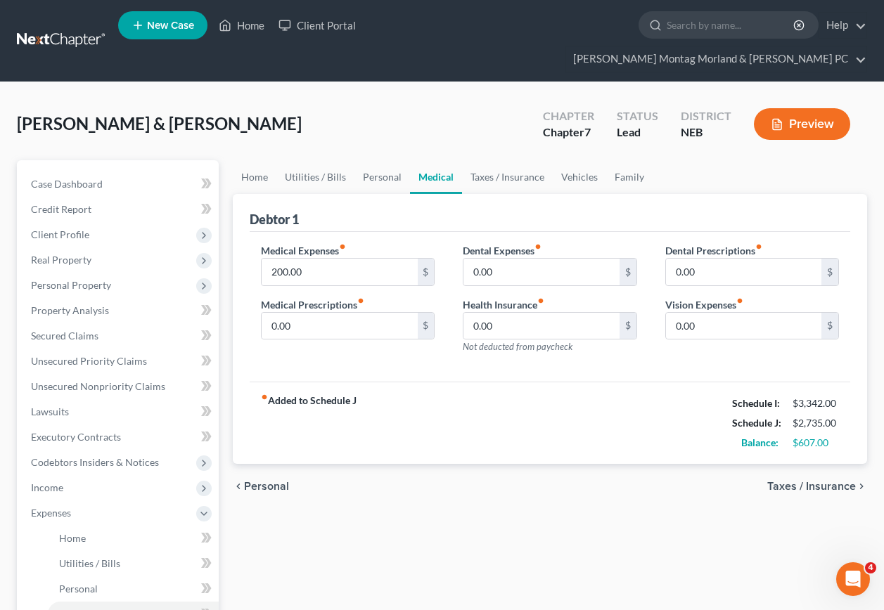
click at [836, 481] on span "Taxes / Insurance" at bounding box center [811, 486] width 89 height 11
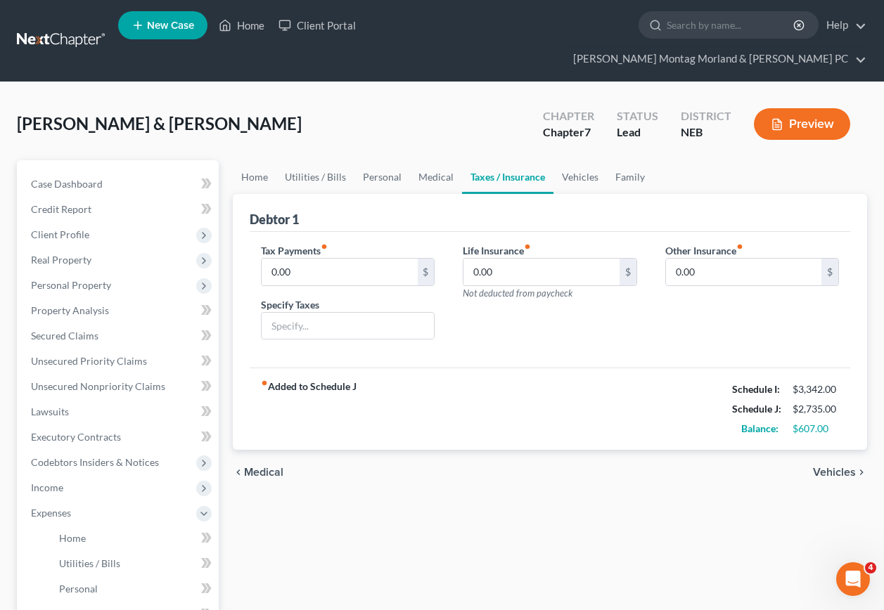
click at [836, 467] on span "Vehicles" at bounding box center [834, 472] width 43 height 11
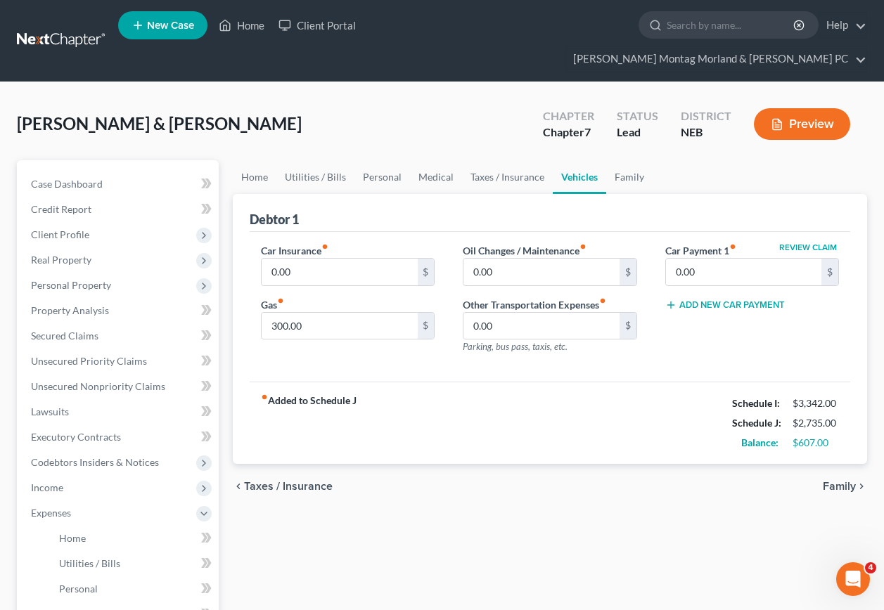
click at [836, 481] on span "Family" at bounding box center [839, 486] width 33 height 11
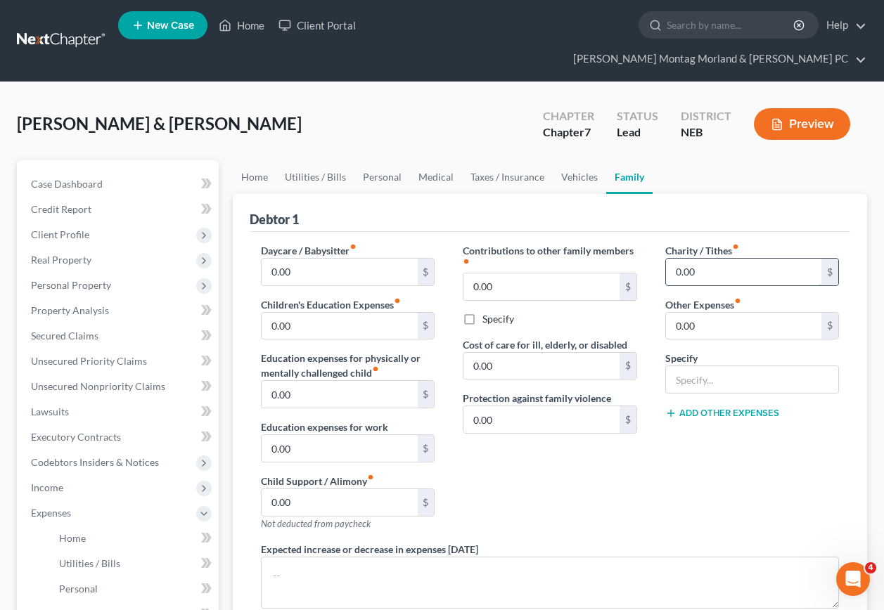
click at [700, 259] on input "0.00" at bounding box center [743, 272] width 155 height 27
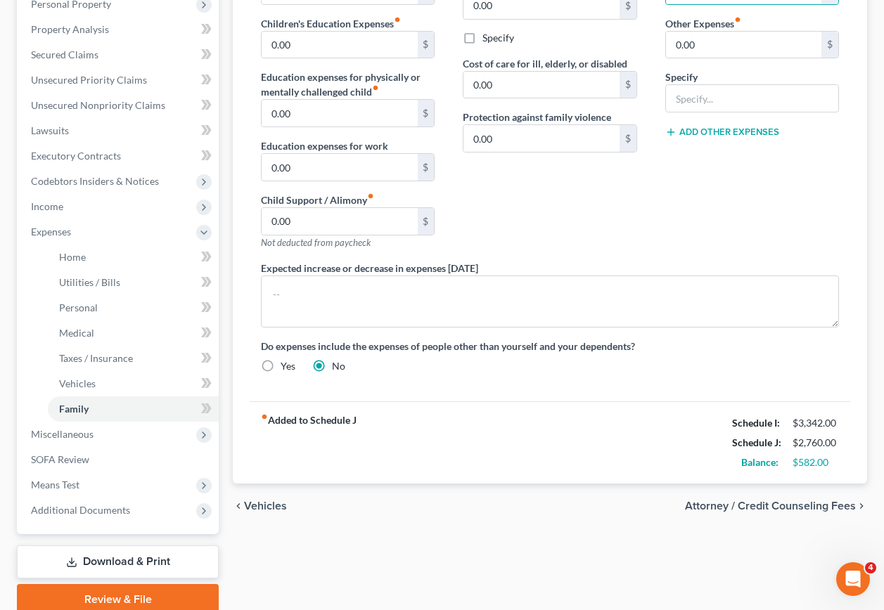
click at [269, 501] on span "Vehicles" at bounding box center [265, 506] width 43 height 11
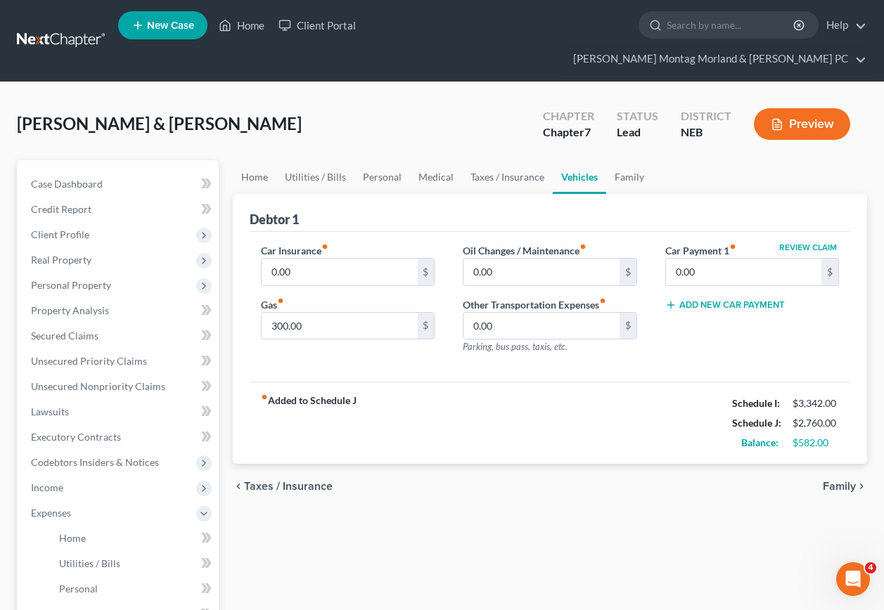
click at [264, 481] on span "Taxes / Insurance" at bounding box center [288, 486] width 89 height 11
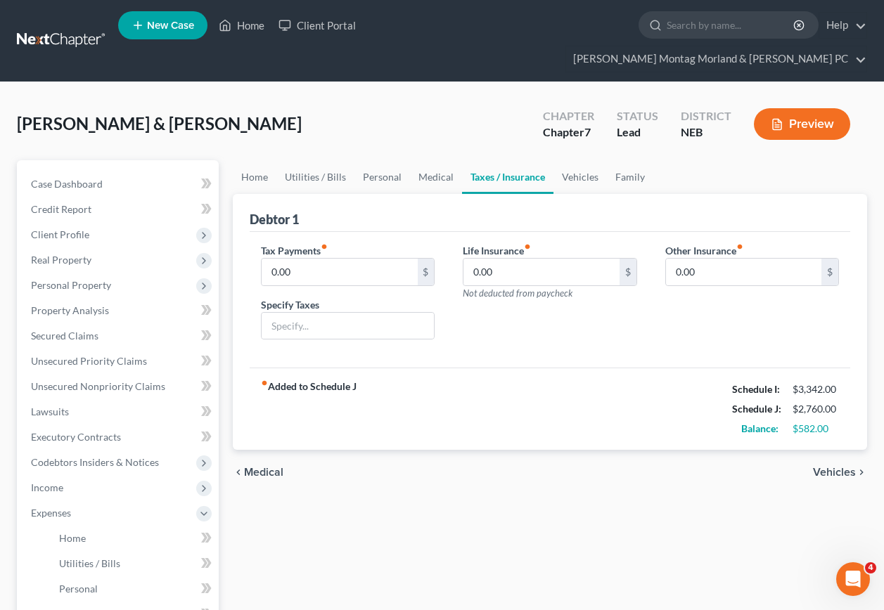
click at [269, 467] on span "Medical" at bounding box center [263, 472] width 39 height 11
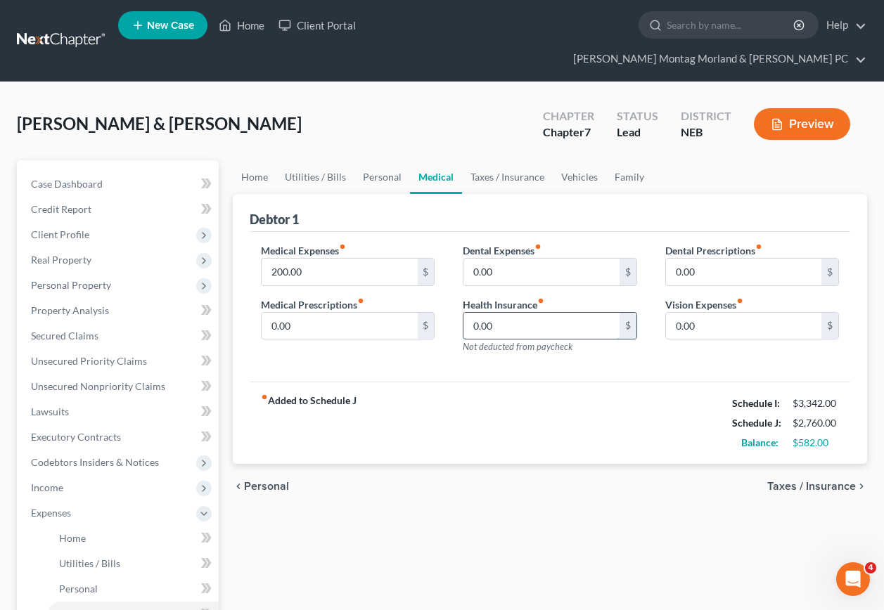
click at [488, 313] on input "0.00" at bounding box center [540, 326] width 155 height 27
click at [267, 481] on span "Personal" at bounding box center [266, 486] width 45 height 11
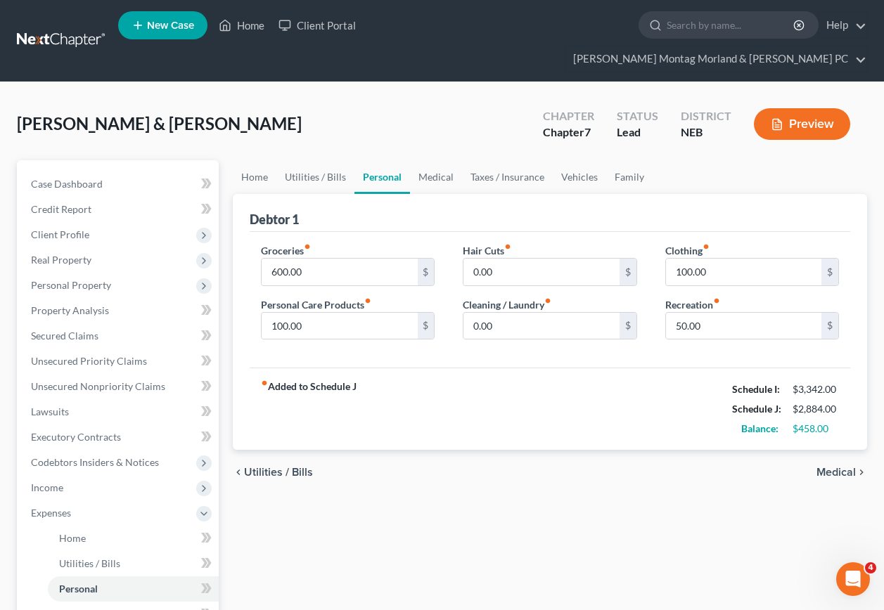
click at [275, 467] on span "Utilities / Bills" at bounding box center [278, 472] width 69 height 11
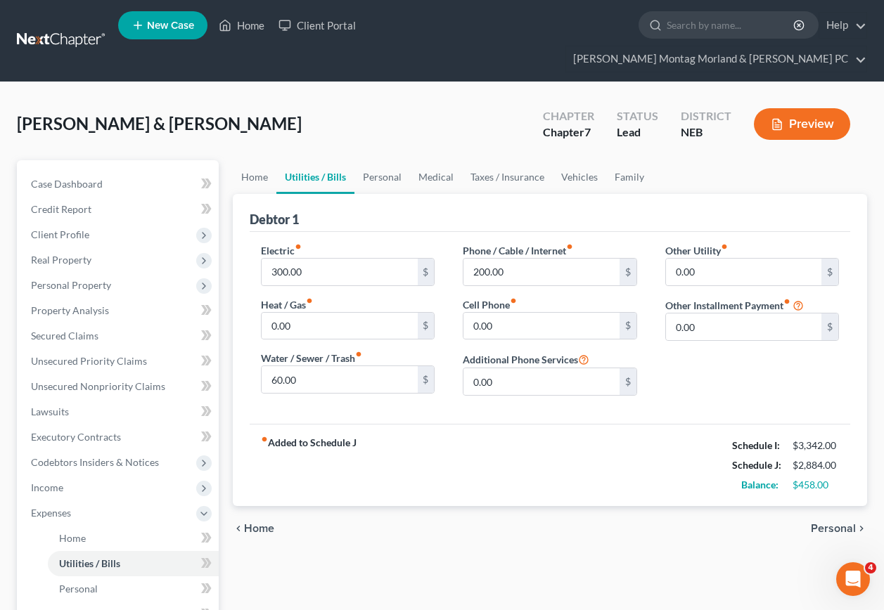
click at [848, 523] on span "Personal" at bounding box center [833, 528] width 45 height 11
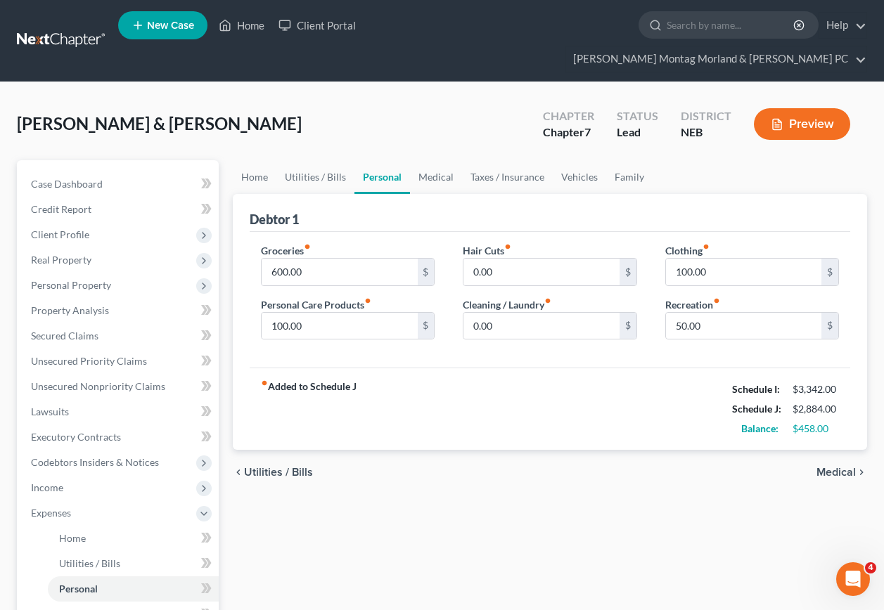
drag, startPoint x: 840, startPoint y: 444, endPoint x: 834, endPoint y: 454, distance: 11.3
click at [840, 467] on span "Medical" at bounding box center [835, 472] width 39 height 11
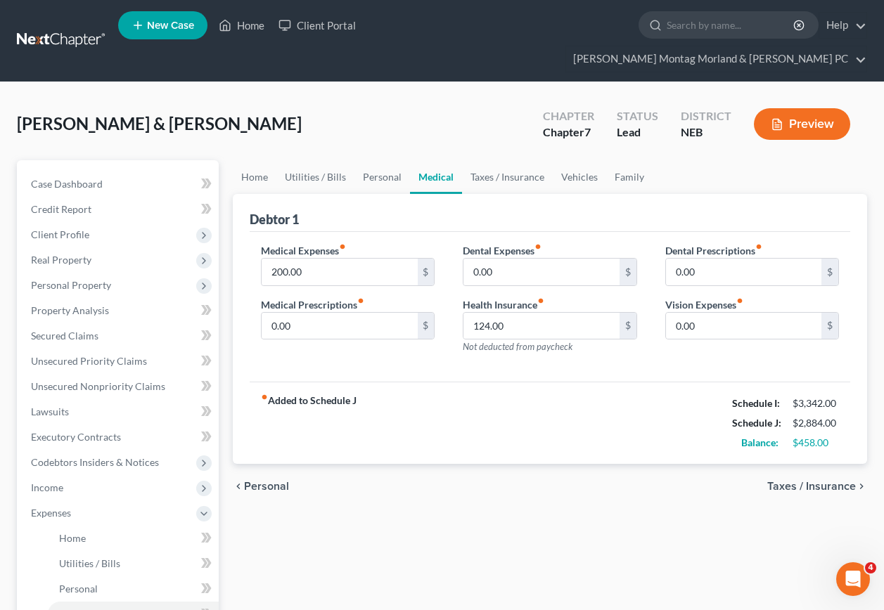
click at [831, 481] on span "Taxes / Insurance" at bounding box center [811, 486] width 89 height 11
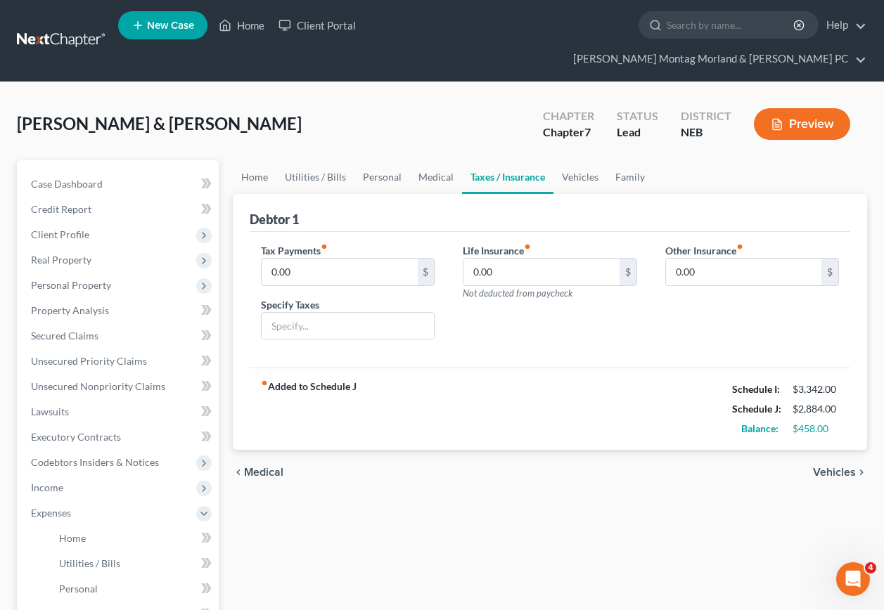
click at [837, 467] on span "Vehicles" at bounding box center [834, 472] width 43 height 11
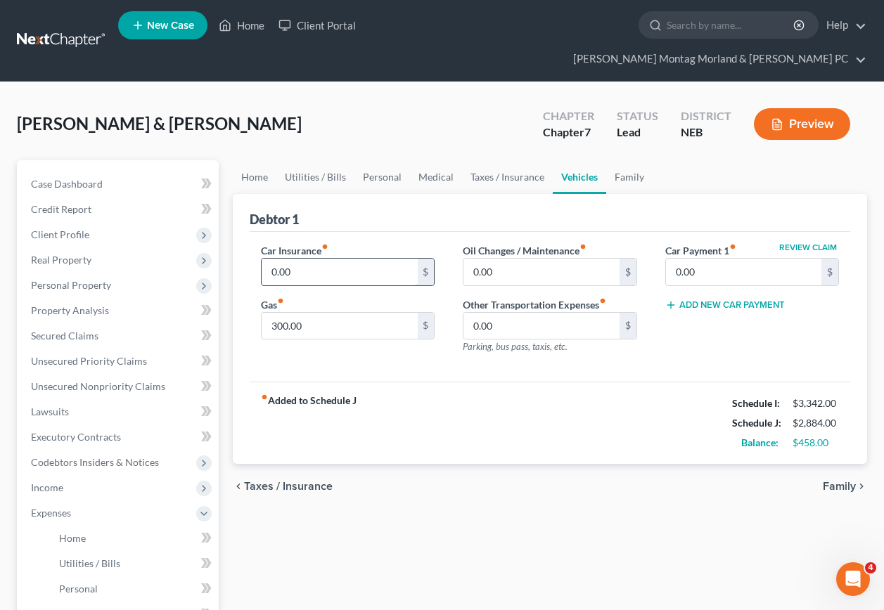
click at [297, 259] on input "0.00" at bounding box center [339, 272] width 155 height 27
click at [695, 259] on input "0.00" at bounding box center [743, 272] width 155 height 27
click at [834, 481] on span "Family" at bounding box center [839, 486] width 33 height 11
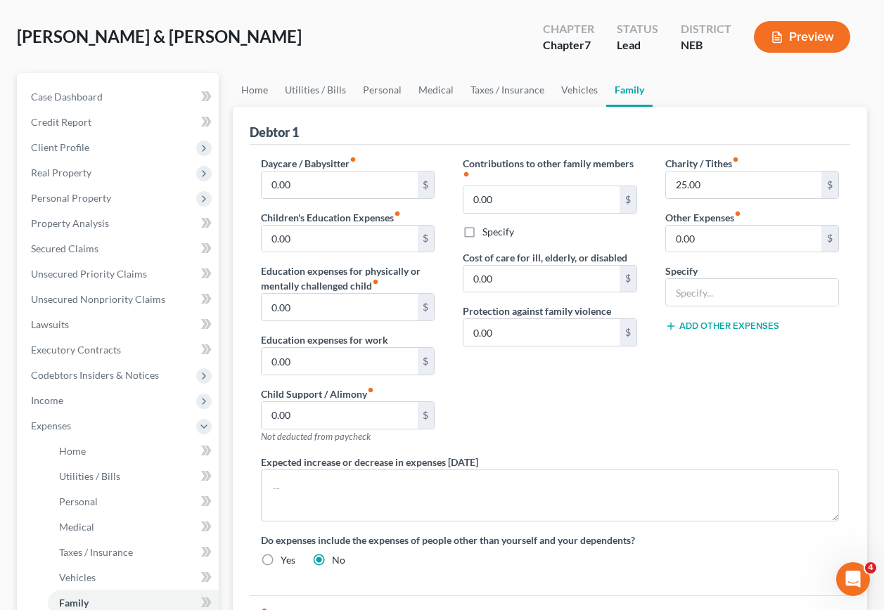
scroll to position [211, 0]
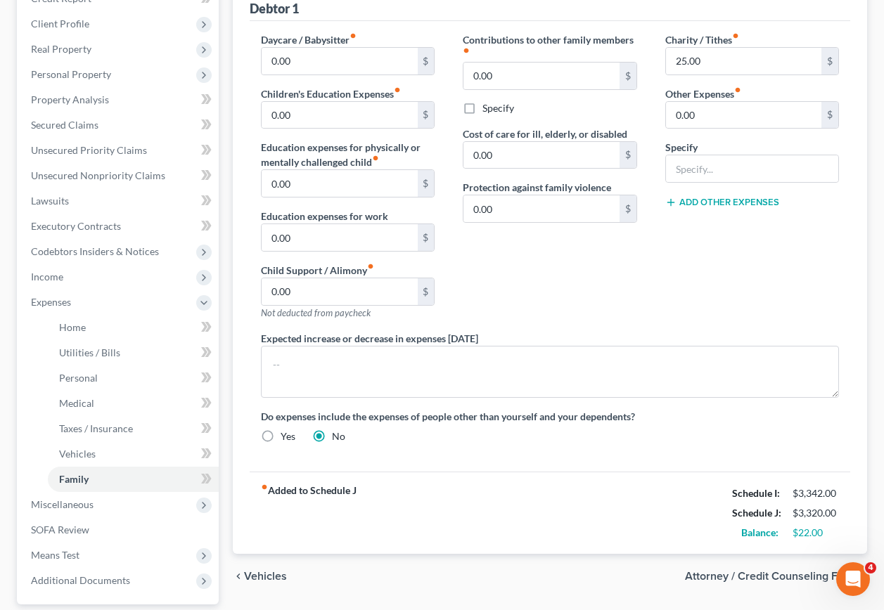
click at [775, 571] on span "Attorney / Credit Counseling Fees" at bounding box center [770, 576] width 171 height 11
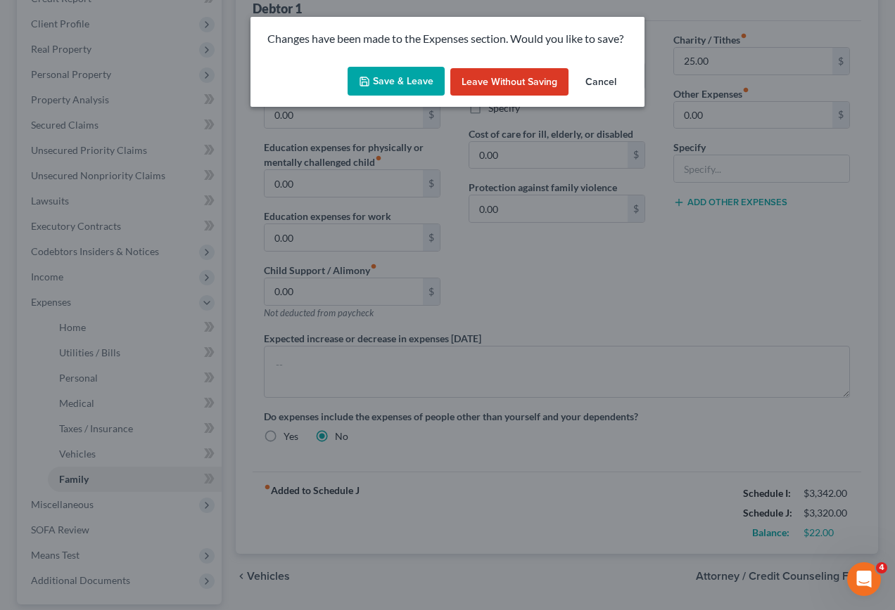
drag, startPoint x: 386, startPoint y: 81, endPoint x: 345, endPoint y: 162, distance: 91.5
click at [387, 82] on button "Save & Leave" at bounding box center [395, 82] width 97 height 30
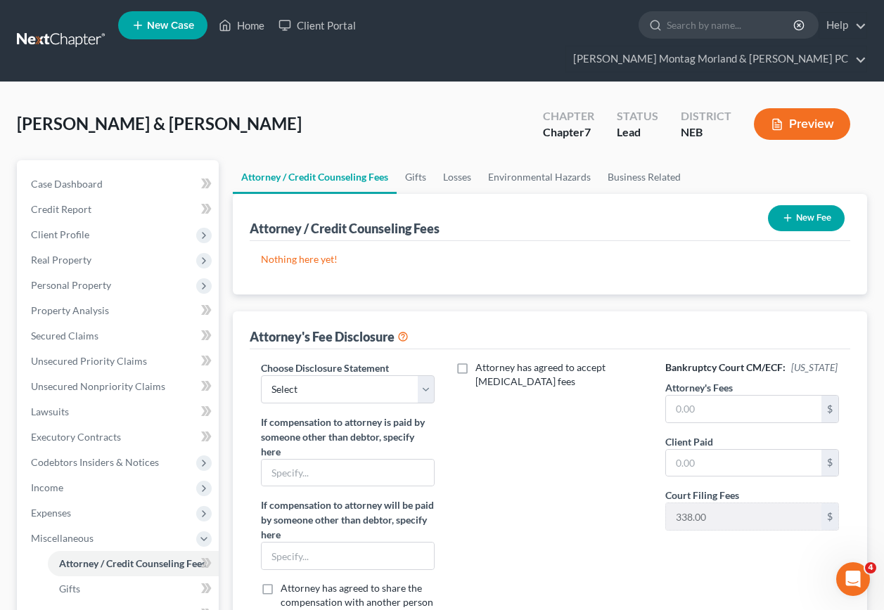
click at [798, 205] on button "New Fee" at bounding box center [806, 218] width 77 height 26
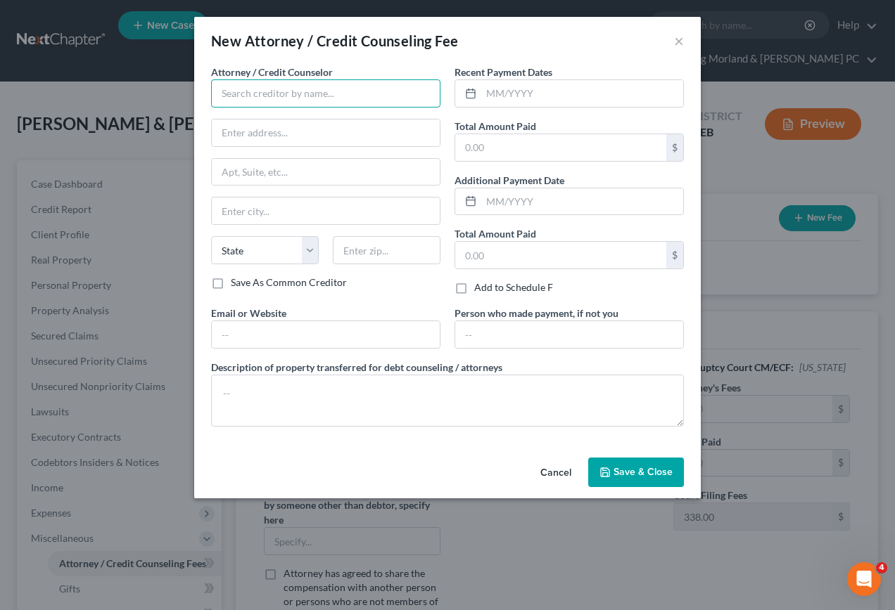
click at [339, 96] on input "text" at bounding box center [325, 93] width 229 height 28
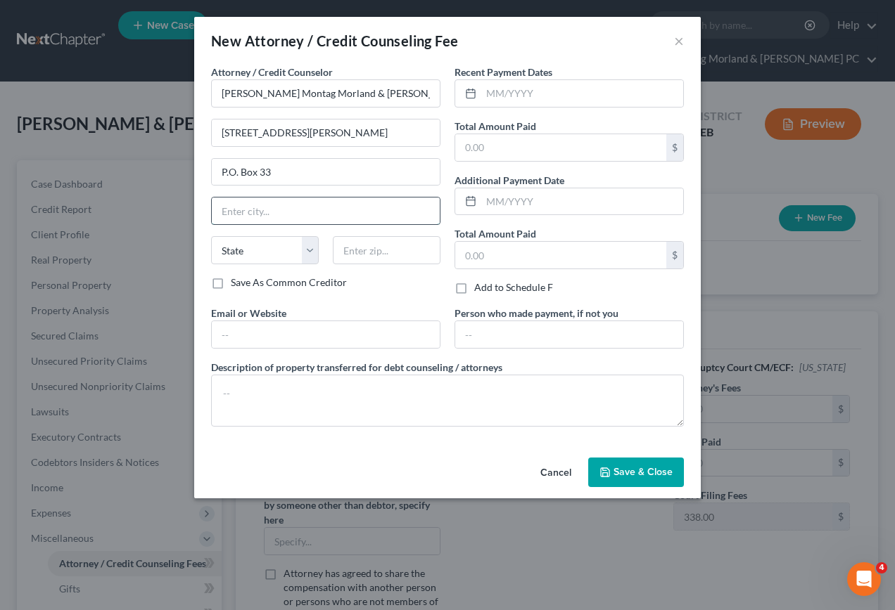
click at [288, 211] on input "text" at bounding box center [326, 211] width 228 height 27
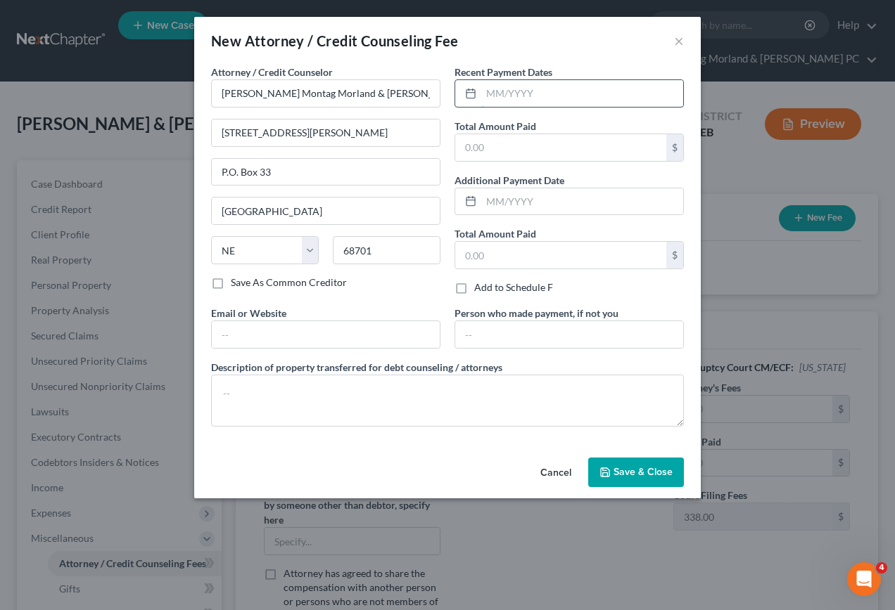
click at [567, 100] on input "text" at bounding box center [582, 93] width 202 height 27
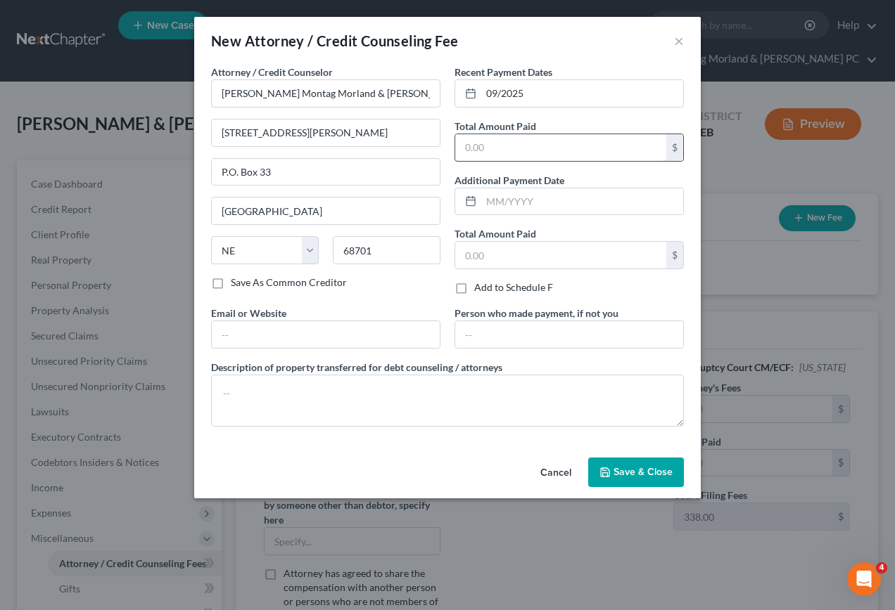
click at [558, 155] on input "text" at bounding box center [560, 147] width 211 height 27
click at [639, 477] on span "Save & Close" at bounding box center [642, 472] width 59 height 12
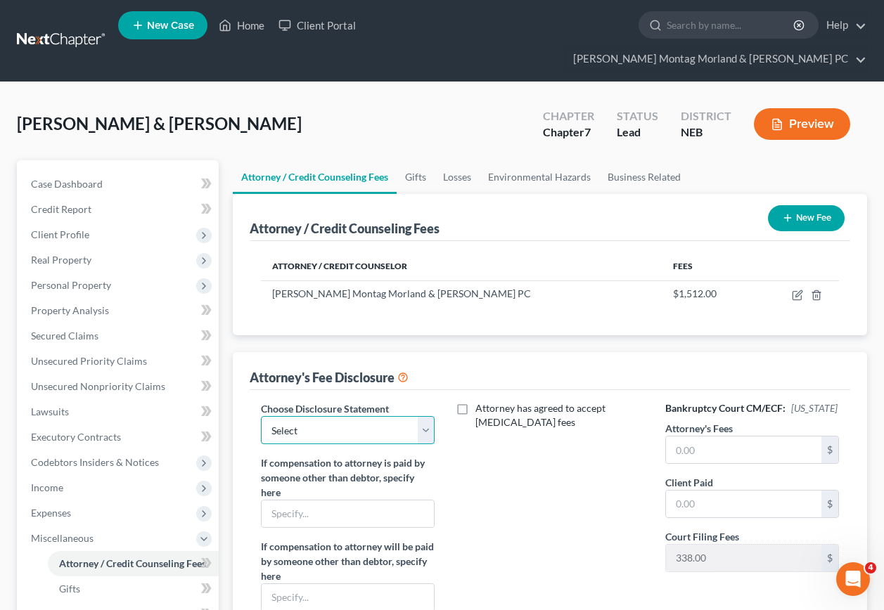
click at [303, 416] on select "Select Attorney Fee Disclosure Statement" at bounding box center [348, 430] width 174 height 28
click at [261, 416] on select "Select Attorney Fee Disclosure Statement" at bounding box center [348, 430] width 174 height 28
click at [738, 437] on input "text" at bounding box center [743, 450] width 155 height 27
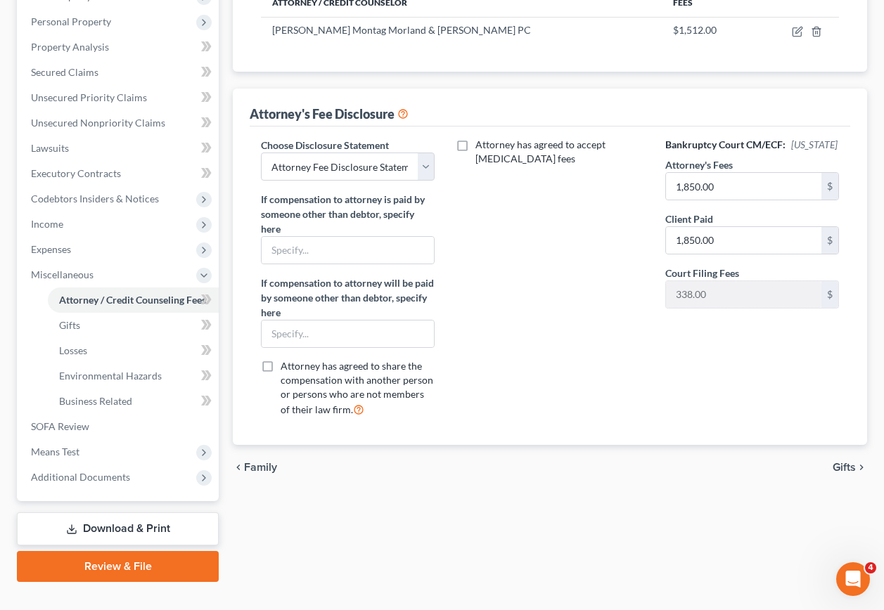
click at [846, 462] on span "Gifts" at bounding box center [844, 467] width 23 height 11
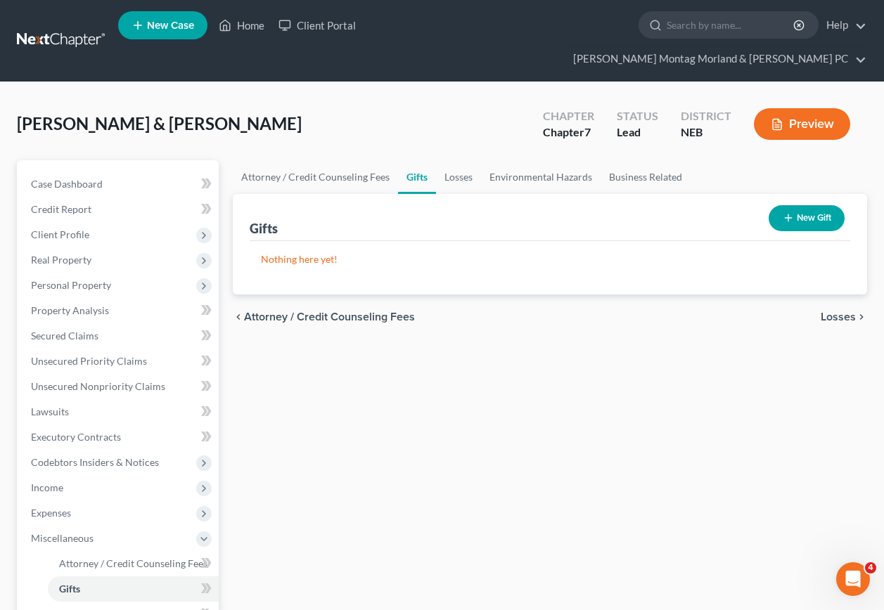
click at [842, 312] on span "Losses" at bounding box center [838, 317] width 35 height 11
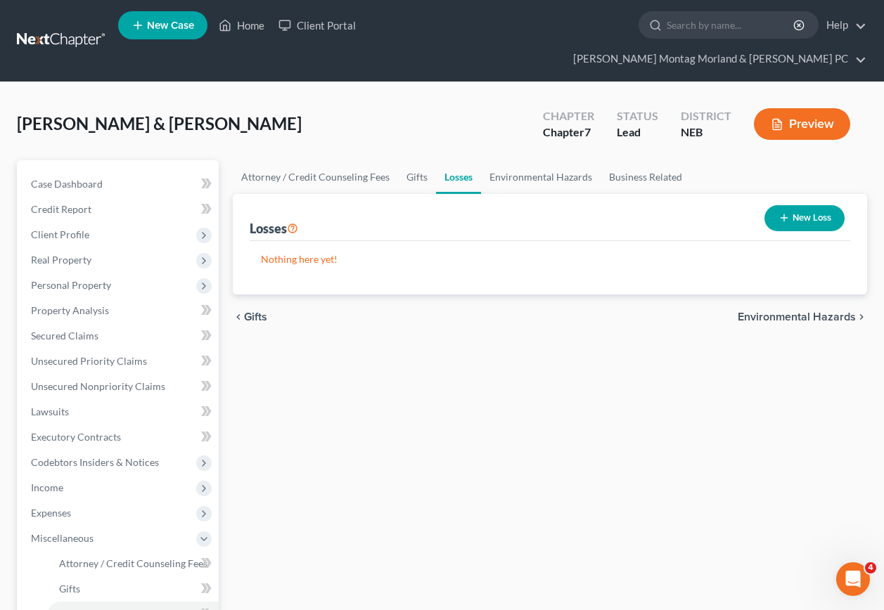
click at [764, 312] on span "Environmental Hazards" at bounding box center [797, 317] width 118 height 11
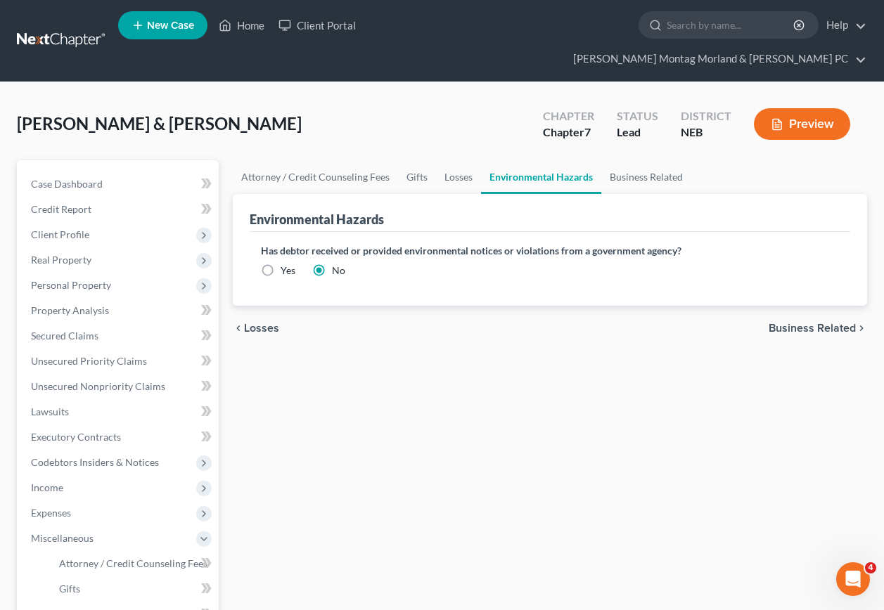
click at [781, 323] on span "Business Related" at bounding box center [812, 328] width 87 height 11
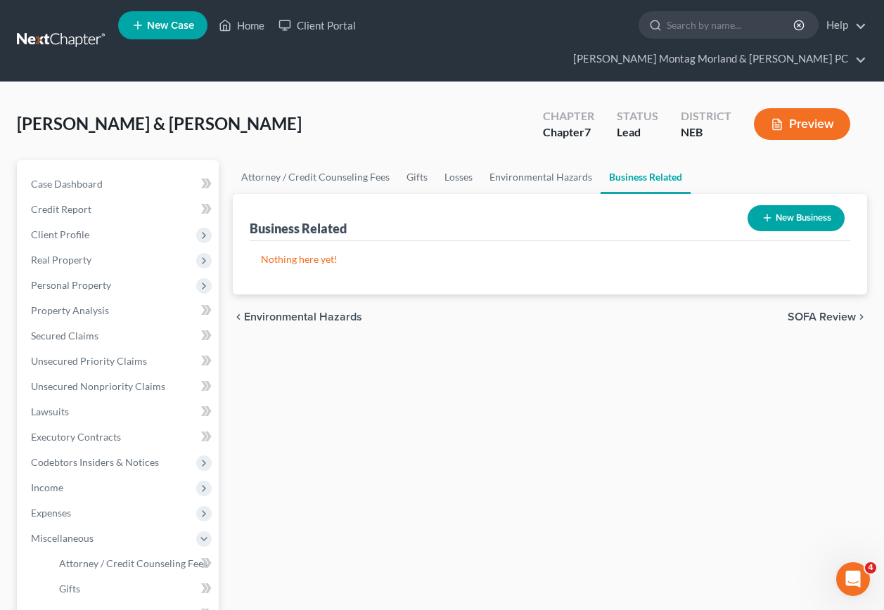
click at [810, 312] on span "SOFA Review" at bounding box center [822, 317] width 68 height 11
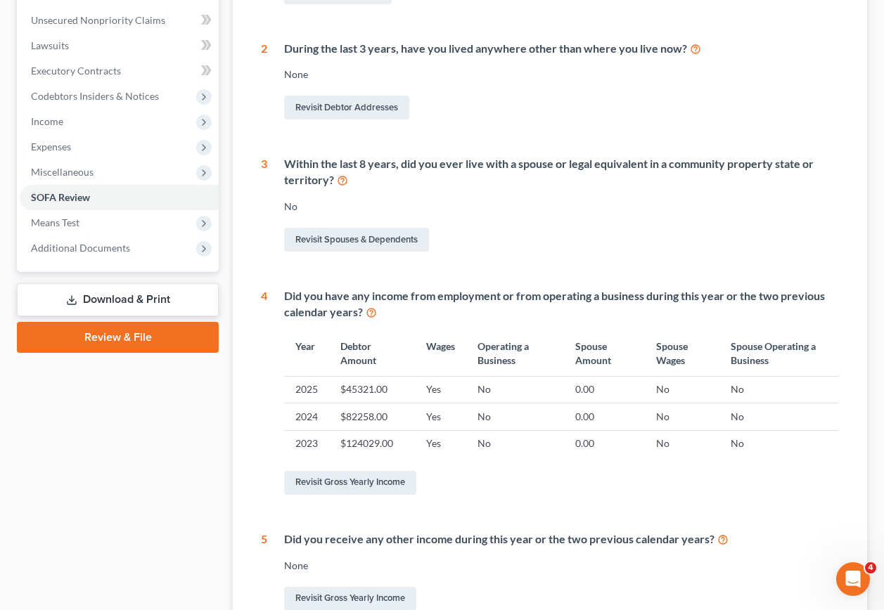
scroll to position [494, 0]
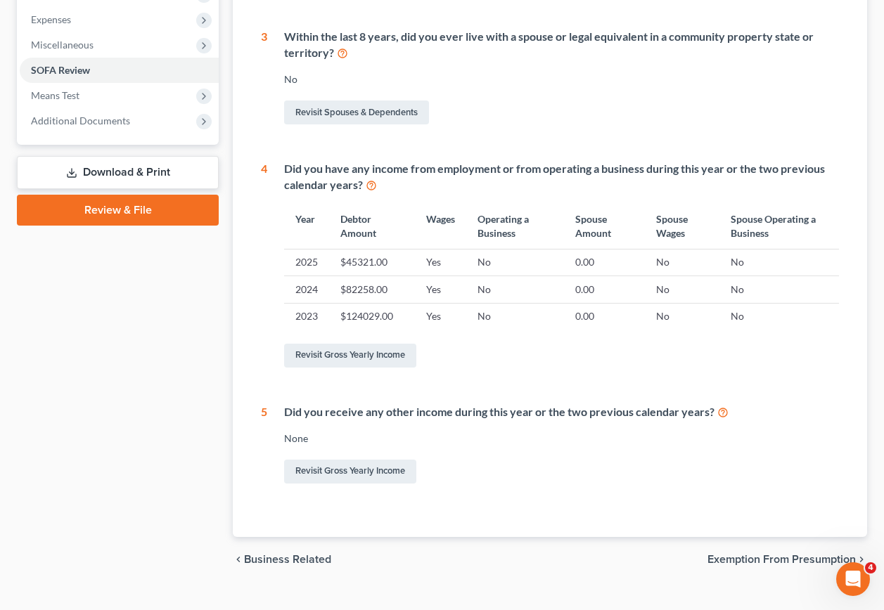
click at [736, 554] on span "Exemption from Presumption" at bounding box center [781, 559] width 148 height 11
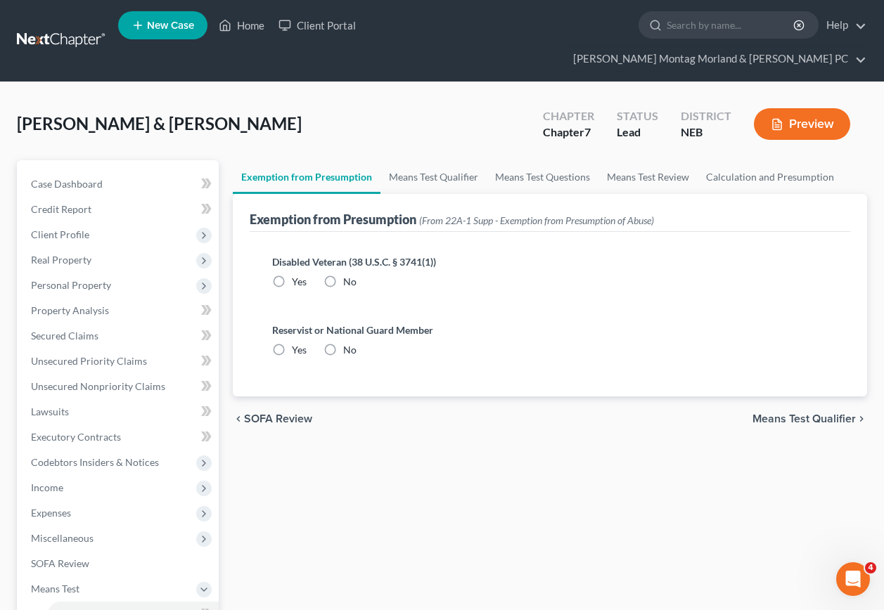
click at [343, 275] on label "No" at bounding box center [349, 282] width 13 height 14
click at [349, 275] on input "No" at bounding box center [353, 279] width 9 height 9
drag, startPoint x: 329, startPoint y: 327, endPoint x: 716, endPoint y: 417, distance: 397.1
click at [343, 343] on label "No" at bounding box center [349, 350] width 13 height 14
click at [349, 343] on input "No" at bounding box center [353, 347] width 9 height 9
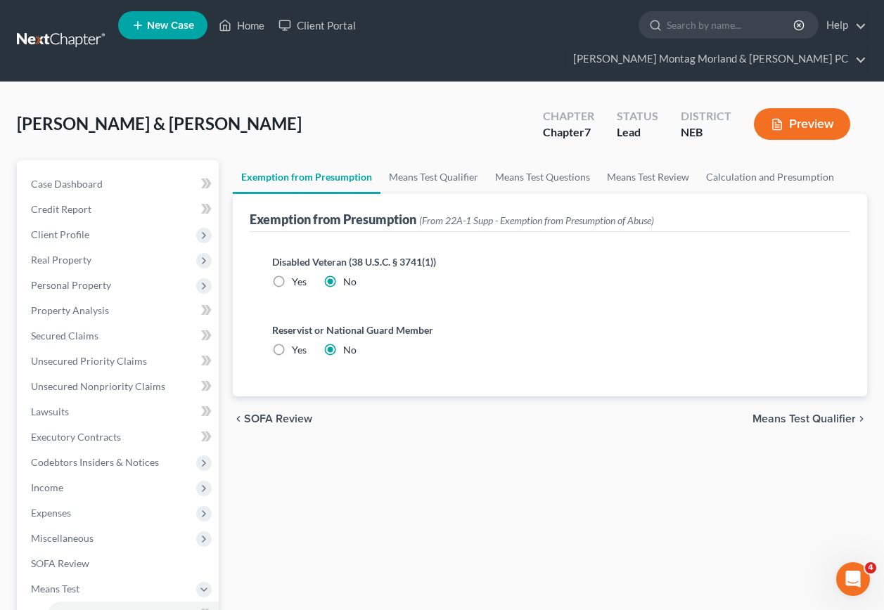
click at [834, 414] on span "Means Test Qualifier" at bounding box center [803, 419] width 103 height 11
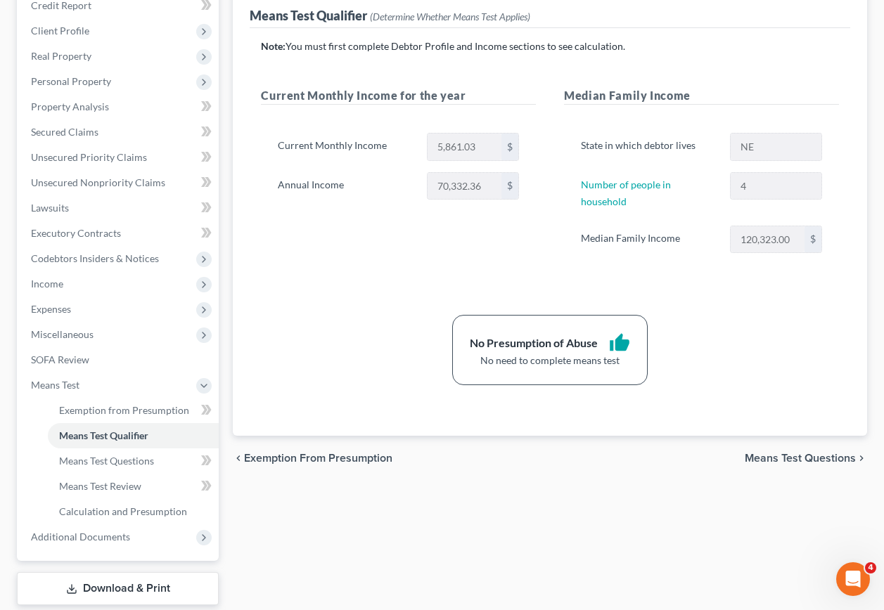
scroll to position [211, 0]
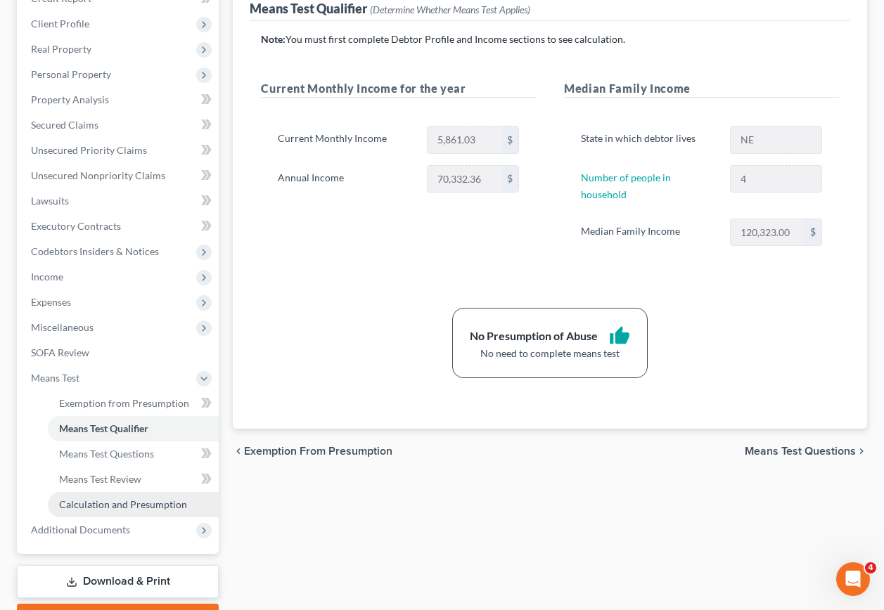
drag, startPoint x: 103, startPoint y: 555, endPoint x: 123, endPoint y: 491, distance: 67.0
click at [103, 565] on link "Download & Print" at bounding box center [118, 581] width 202 height 33
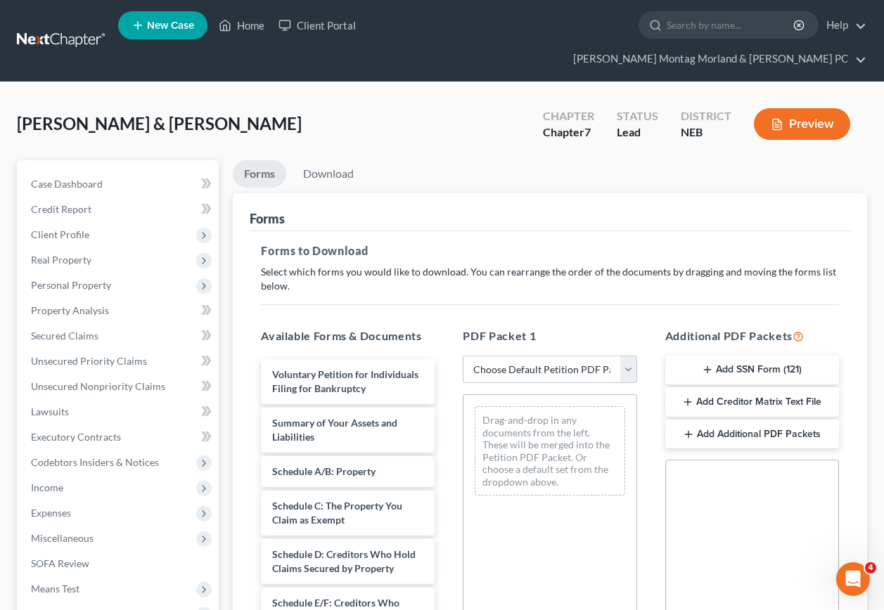
drag, startPoint x: 506, startPoint y: 348, endPoint x: 513, endPoint y: 360, distance: 14.2
click at [506, 356] on select "Choose Default Petition PDF Packet Complete Bankruptcy Petition (all forms and …" at bounding box center [550, 370] width 174 height 28
click at [463, 356] on select "Choose Default Petition PDF Packet Complete Bankruptcy Petition (all forms and …" at bounding box center [550, 370] width 174 height 28
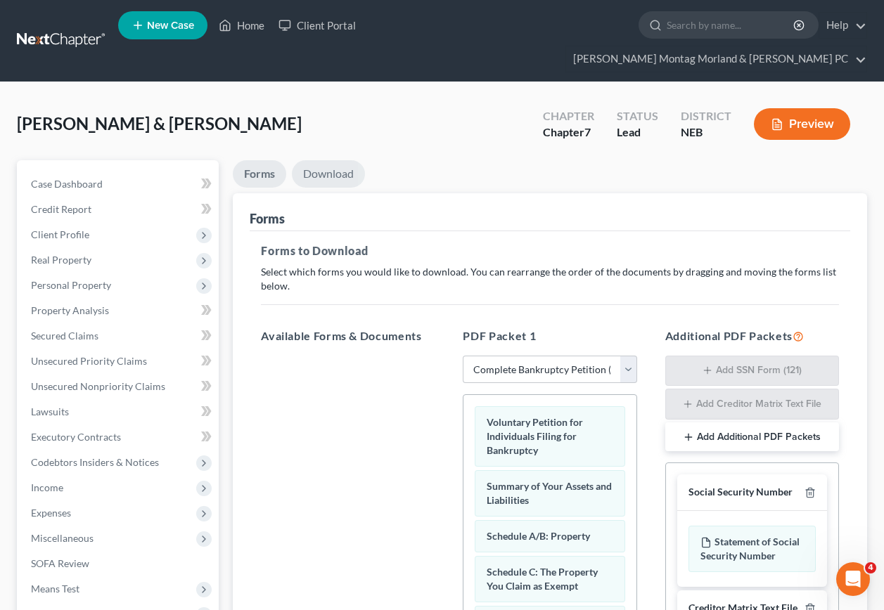
click at [331, 160] on link "Download" at bounding box center [328, 173] width 73 height 27
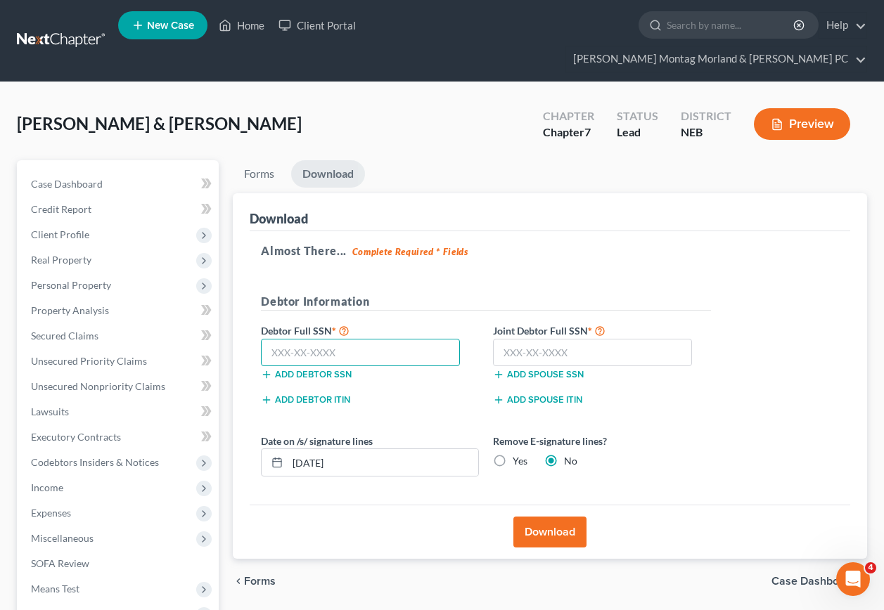
click at [347, 339] on input "text" at bounding box center [360, 353] width 199 height 28
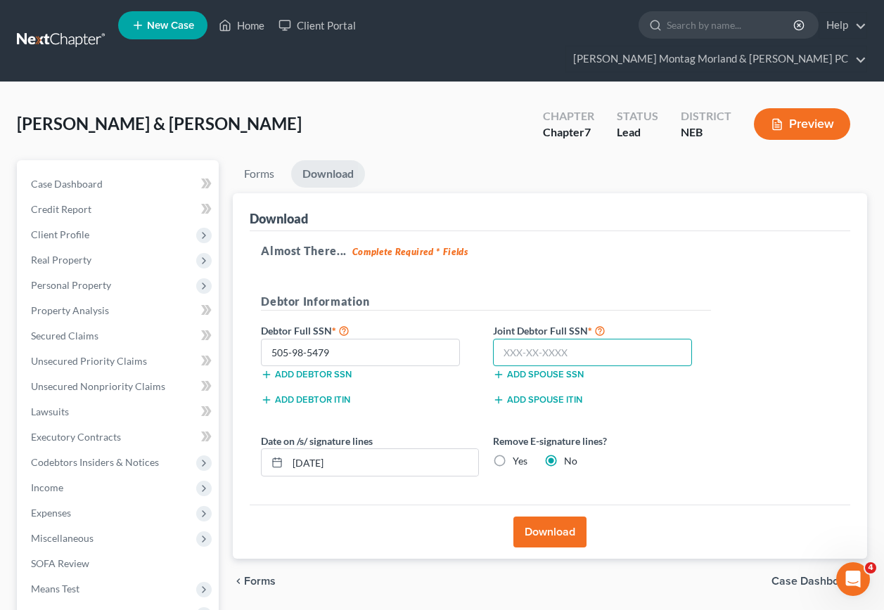
click at [580, 339] on input "text" at bounding box center [592, 353] width 199 height 28
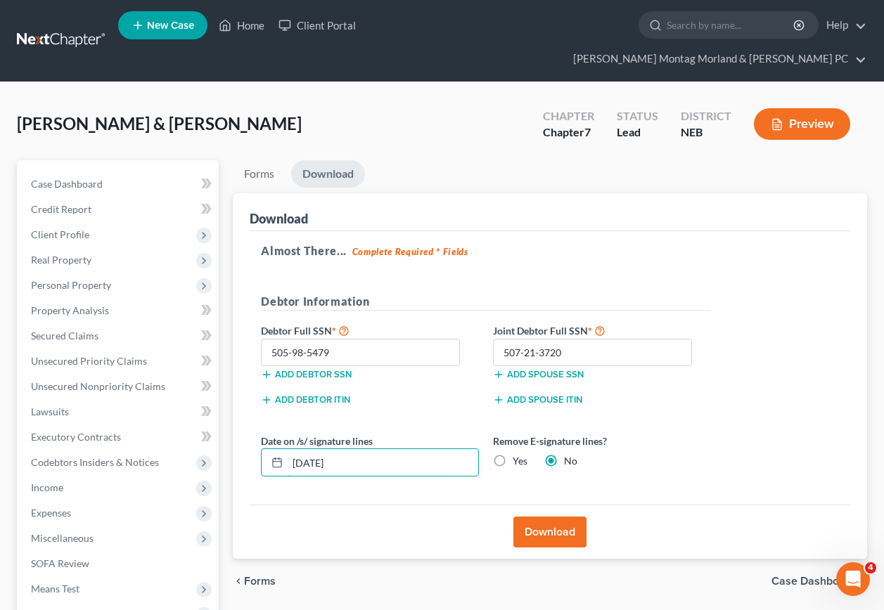
drag, startPoint x: 350, startPoint y: 438, endPoint x: 255, endPoint y: 433, distance: 95.8
click at [255, 434] on div "Date on /s/ signature lines [DATE]" at bounding box center [370, 455] width 232 height 43
click at [513, 454] on label "Yes" at bounding box center [520, 461] width 15 height 14
click at [518, 454] on input "Yes" at bounding box center [522, 458] width 9 height 9
click at [556, 517] on button "Download" at bounding box center [549, 532] width 73 height 31
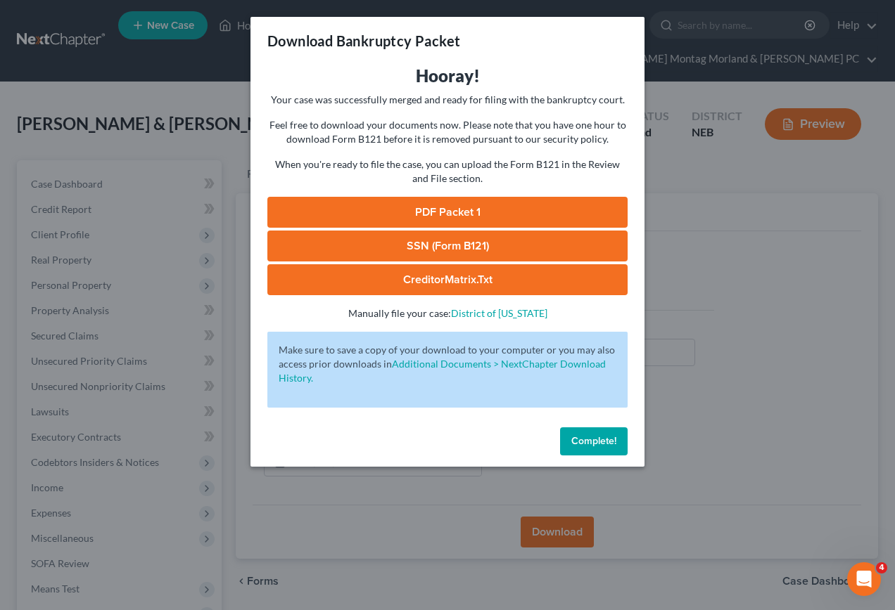
drag, startPoint x: 371, startPoint y: 214, endPoint x: 409, endPoint y: 217, distance: 38.8
click at [372, 214] on link "PDF Packet 1" at bounding box center [447, 212] width 360 height 31
click at [358, 245] on link "SSN (Form B121)" at bounding box center [447, 246] width 360 height 31
click at [359, 245] on link "SSN (Form B121)" at bounding box center [447, 246] width 360 height 31
drag, startPoint x: 597, startPoint y: 447, endPoint x: 515, endPoint y: 200, distance: 259.3
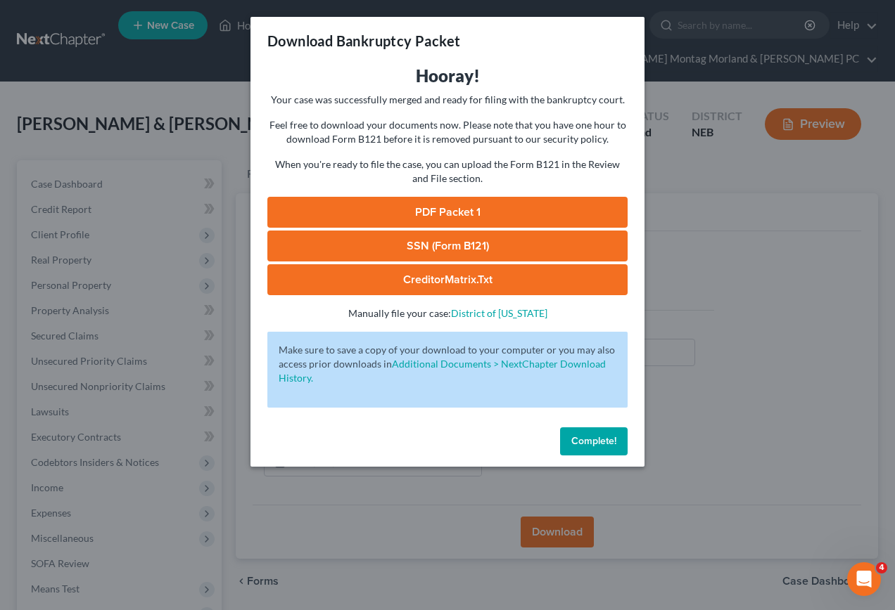
click at [597, 446] on span "Complete!" at bounding box center [593, 441] width 45 height 12
